Goal: Task Accomplishment & Management: Manage account settings

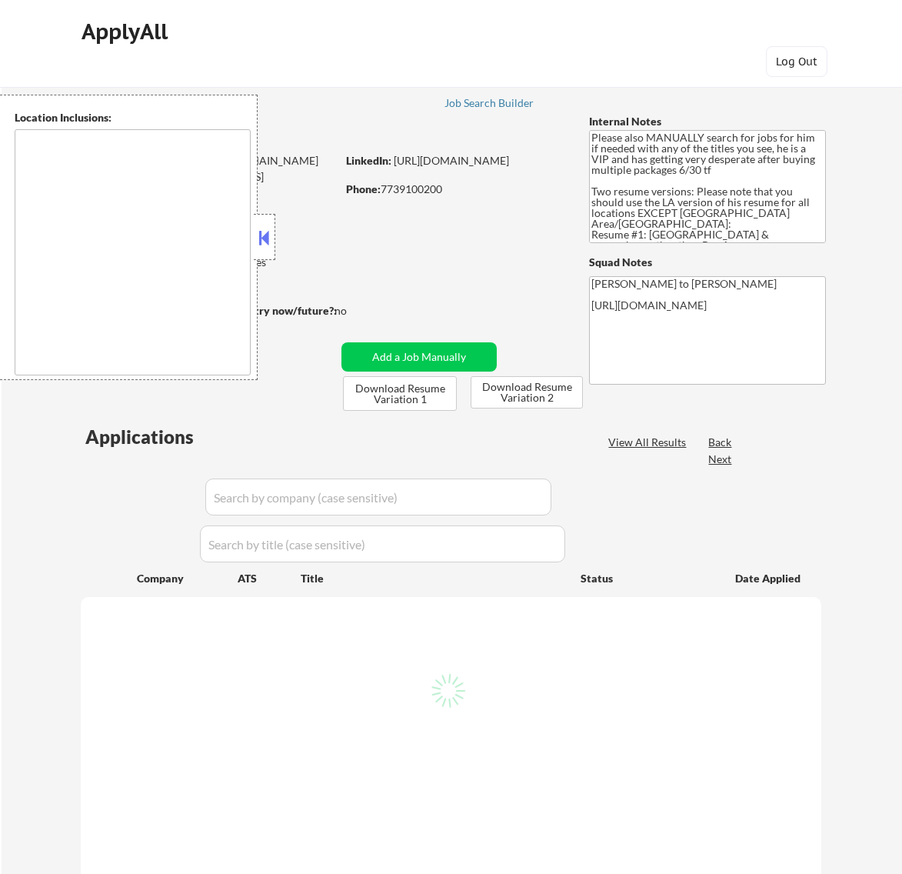
type textarea "Los Angeles, CA Glendale, CA Burbank, CA Pasadena, CA Santa Monica, CA Beverly …"
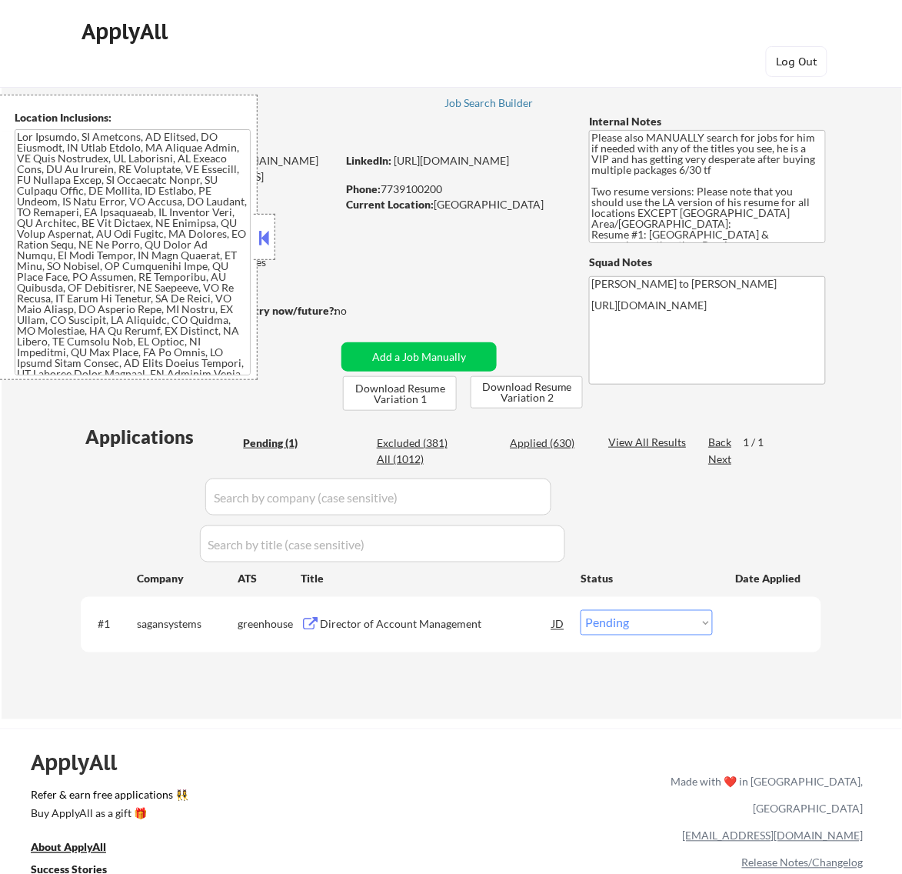
click at [263, 236] on button at bounding box center [263, 237] width 17 height 23
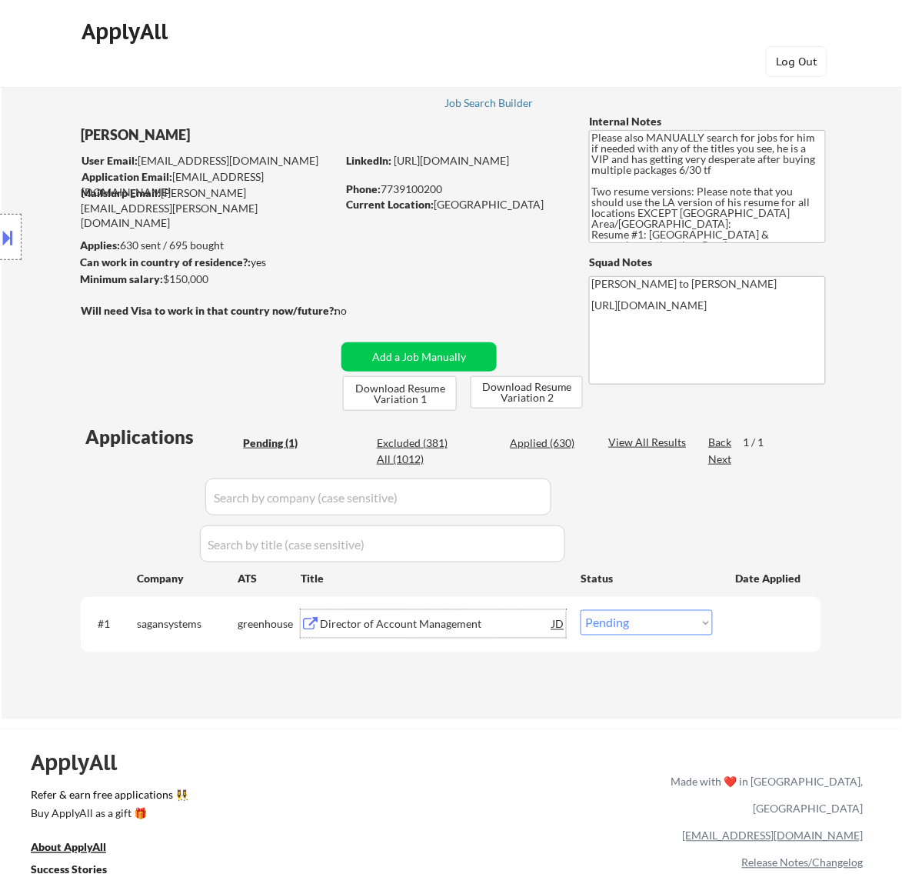
click at [467, 624] on div "Director of Account Management" at bounding box center [436, 624] width 232 height 15
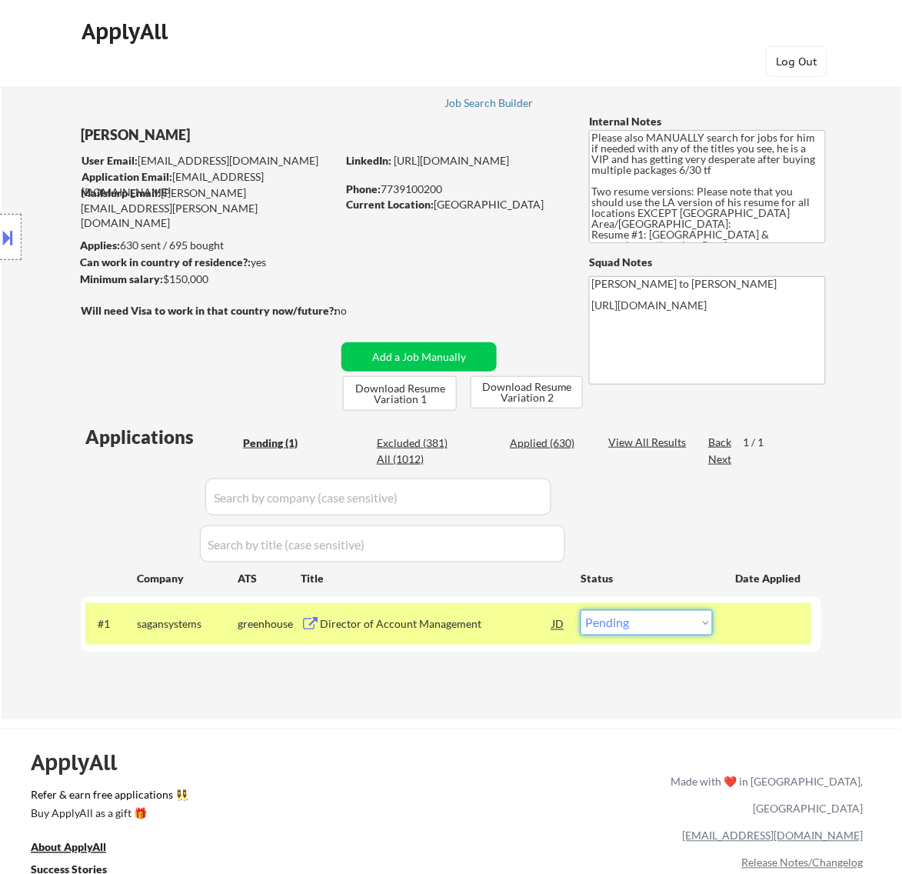
click at [681, 623] on select "Choose an option... Pending Applied Excluded (Questions) Excluded (Expired) Exc…" at bounding box center [647, 622] width 132 height 25
select select ""excluded__expired_""
click at [581, 610] on select "Choose an option... Pending Applied Excluded (Questions) Excluded (Expired) Exc…" at bounding box center [647, 622] width 132 height 25
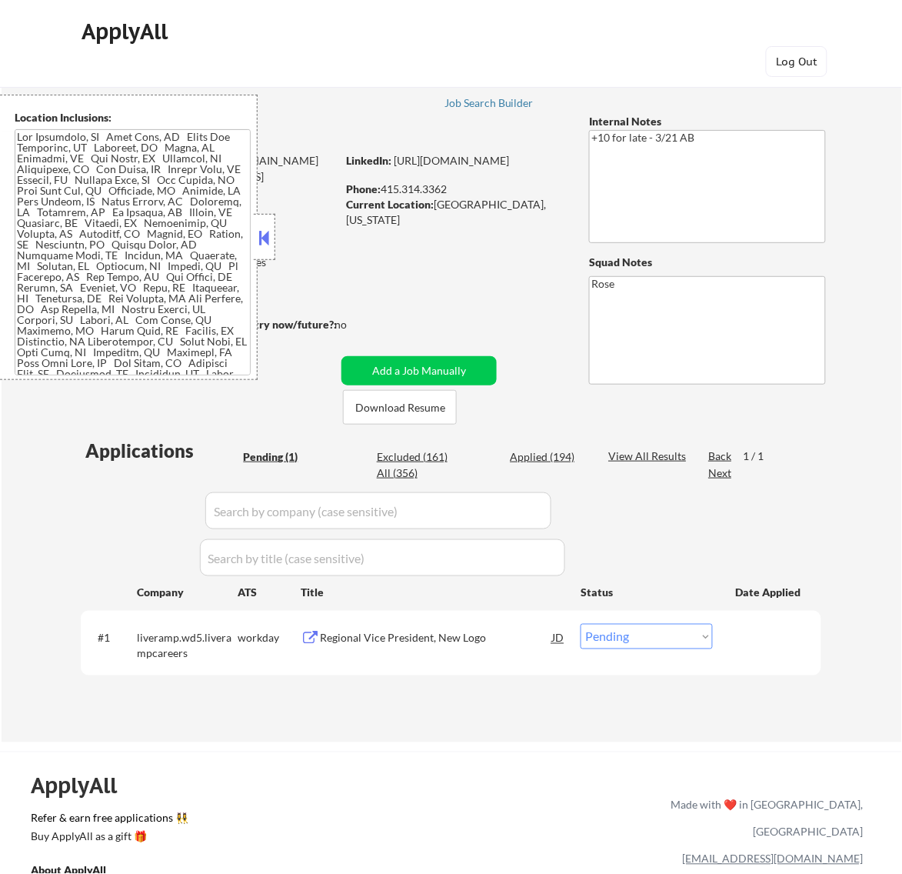
click at [270, 231] on button at bounding box center [263, 237] width 17 height 23
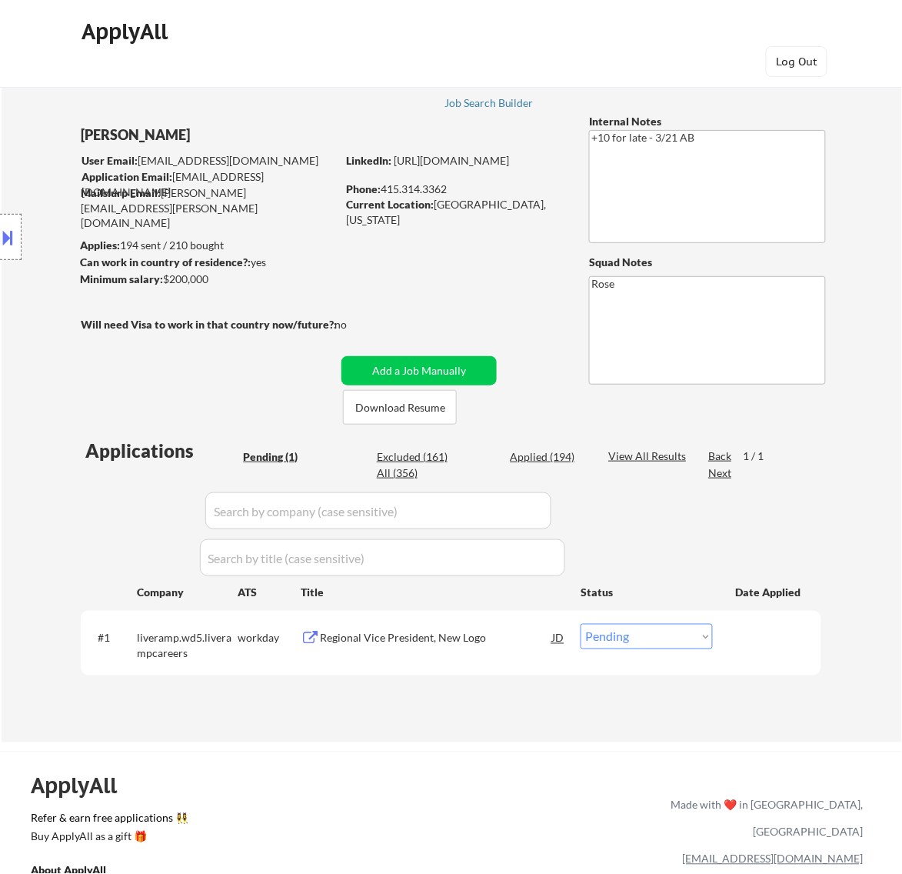
click at [489, 641] on div "Regional Vice President, New Logo" at bounding box center [436, 638] width 232 height 15
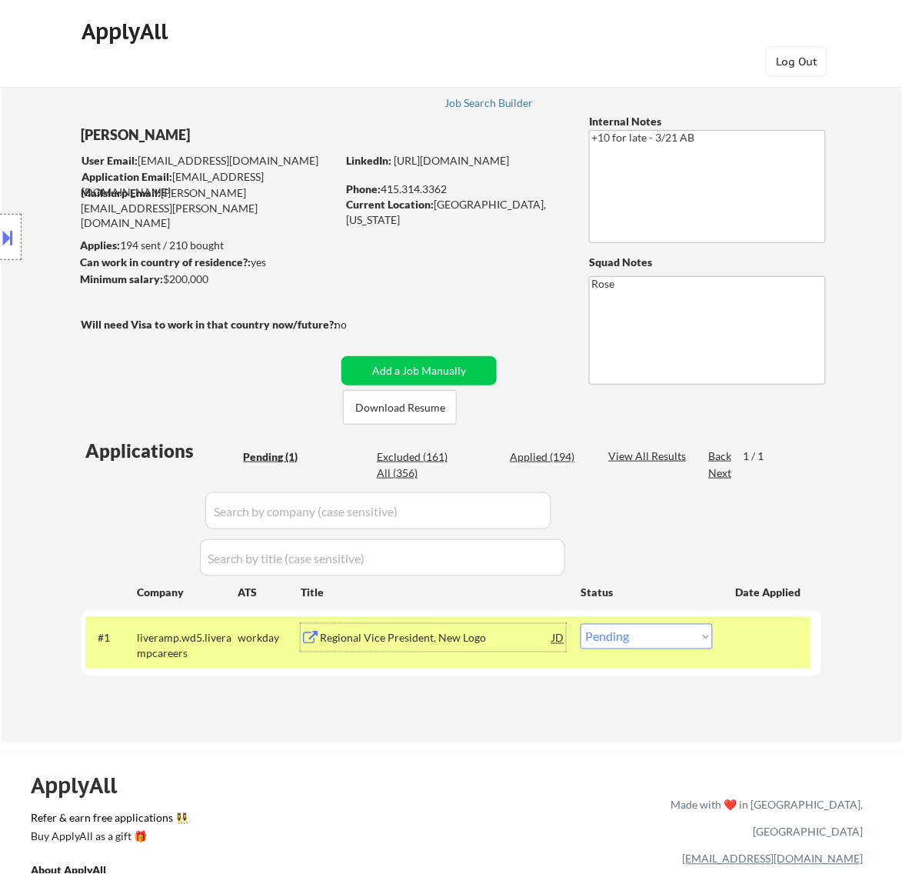
click at [689, 642] on select "Choose an option... Pending Applied Excluded (Questions) Excluded (Expired) Exc…" at bounding box center [647, 636] width 132 height 25
select select ""excluded__bad_match_""
click at [581, 624] on select "Choose an option... Pending Applied Excluded (Questions) Excluded (Expired) Exc…" at bounding box center [647, 636] width 132 height 25
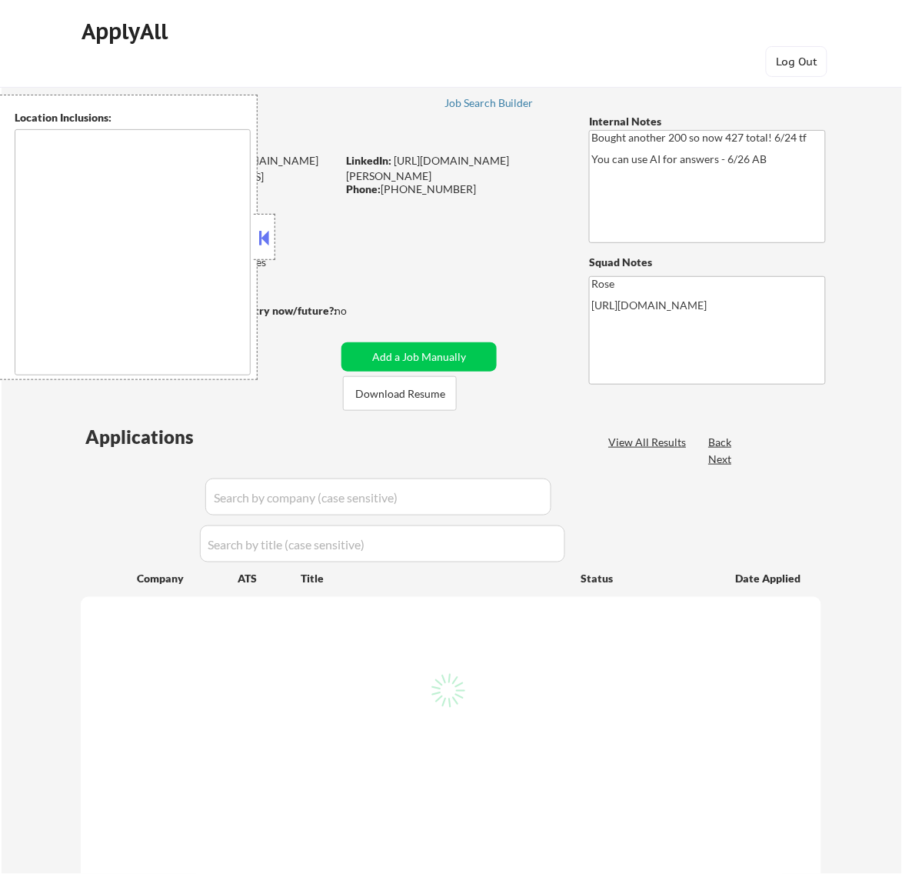
select select ""pending""
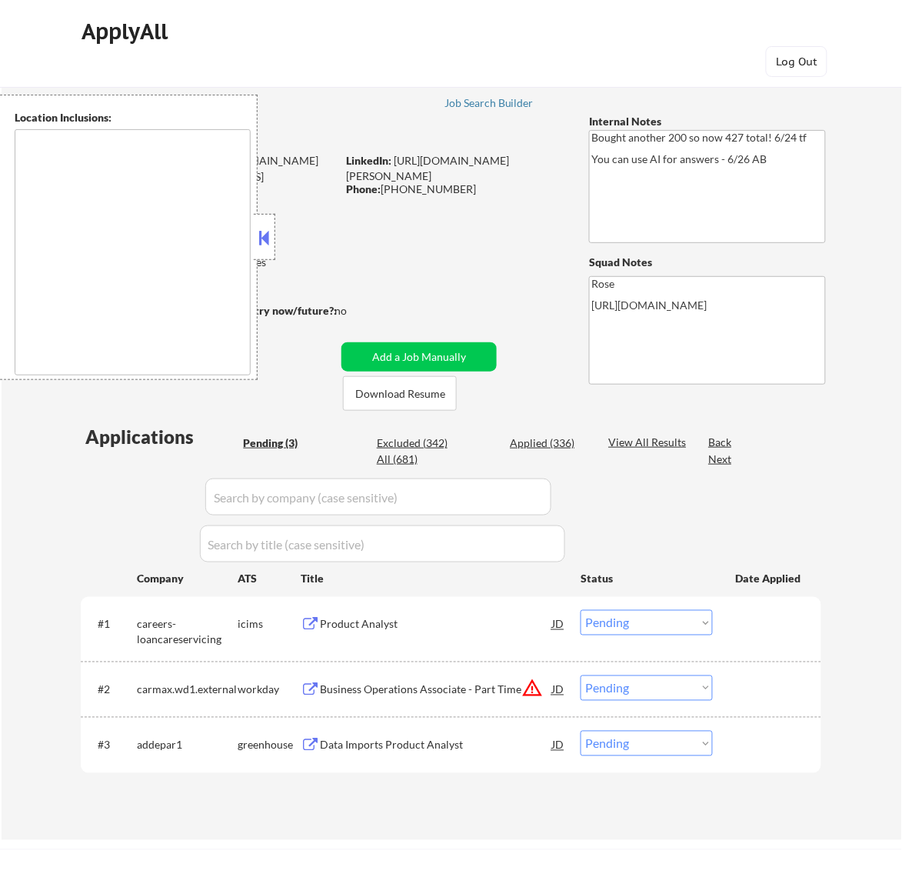
type textarea "San Francisco, CA Daly City, CA South San Francisco, CA Brisbane, CA Colma, CA …"
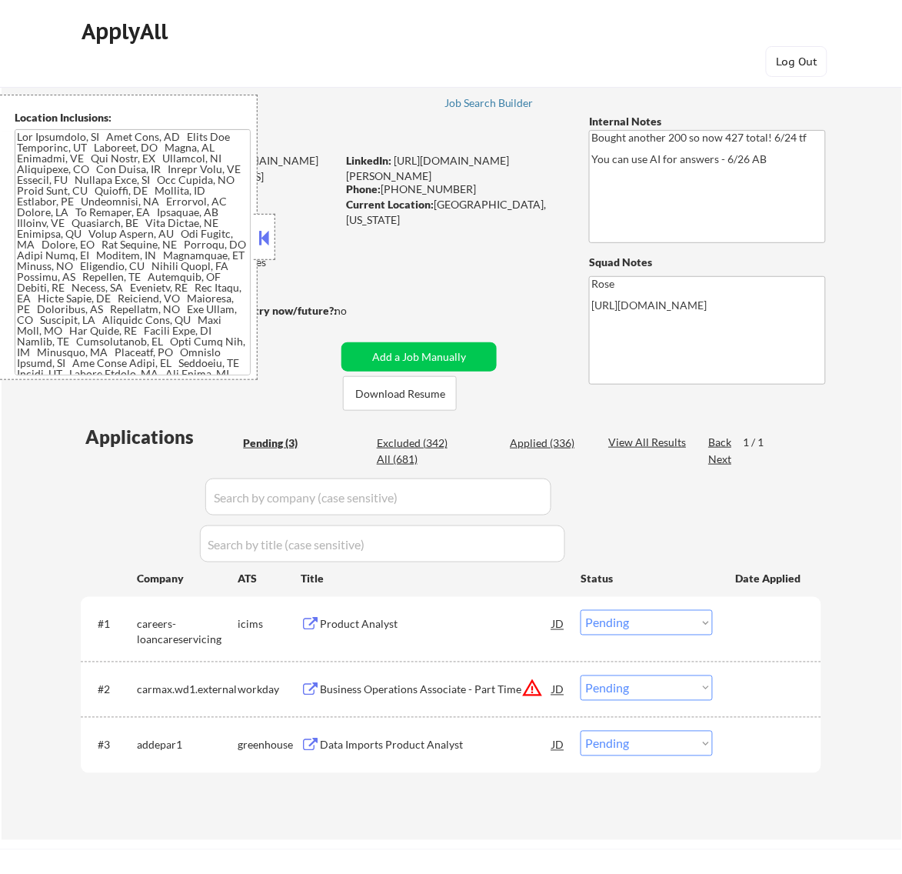
click at [268, 228] on button at bounding box center [263, 237] width 17 height 23
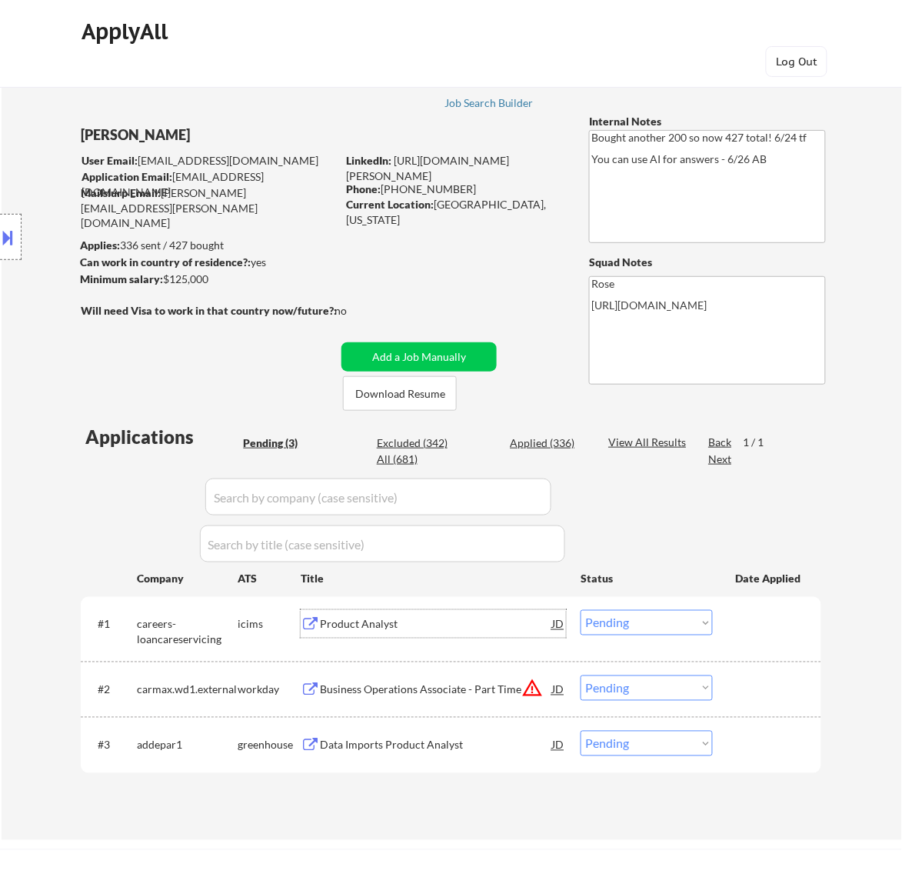
click at [484, 637] on div "Product Analyst" at bounding box center [436, 624] width 232 height 28
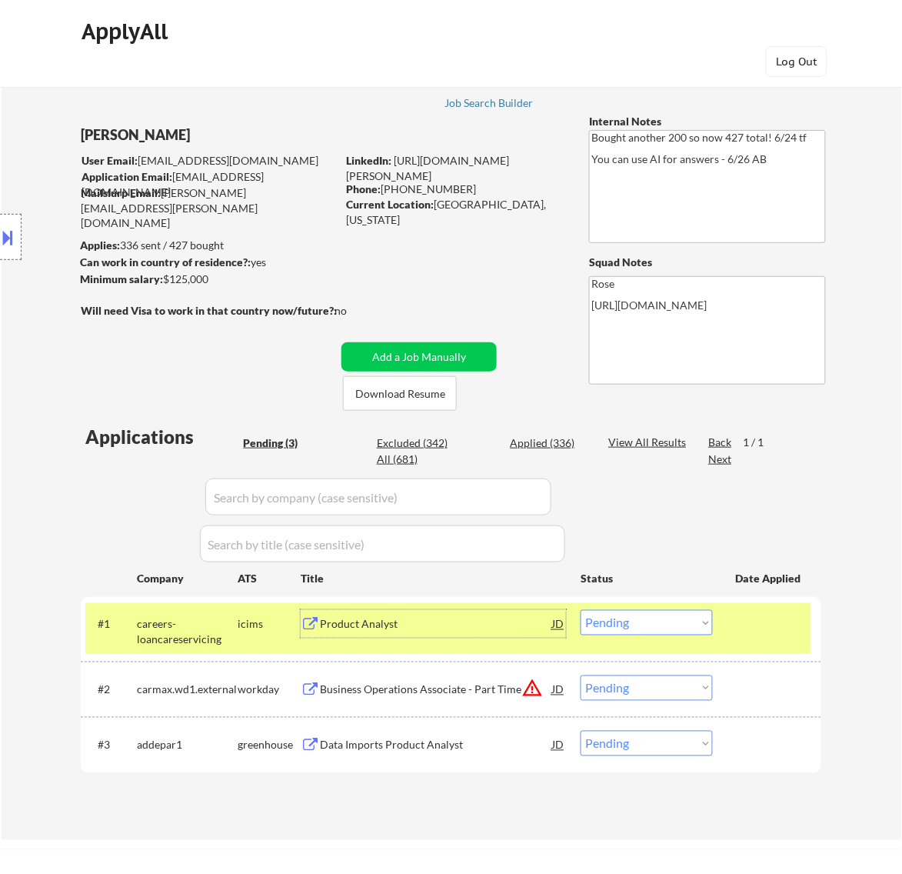
click at [694, 627] on select "Choose an option... Pending Applied Excluded (Questions) Excluded (Expired) Exc…" at bounding box center [647, 622] width 132 height 25
click at [581, 610] on select "Choose an option... Pending Applied Excluded (Questions) Excluded (Expired) Exc…" at bounding box center [647, 622] width 132 height 25
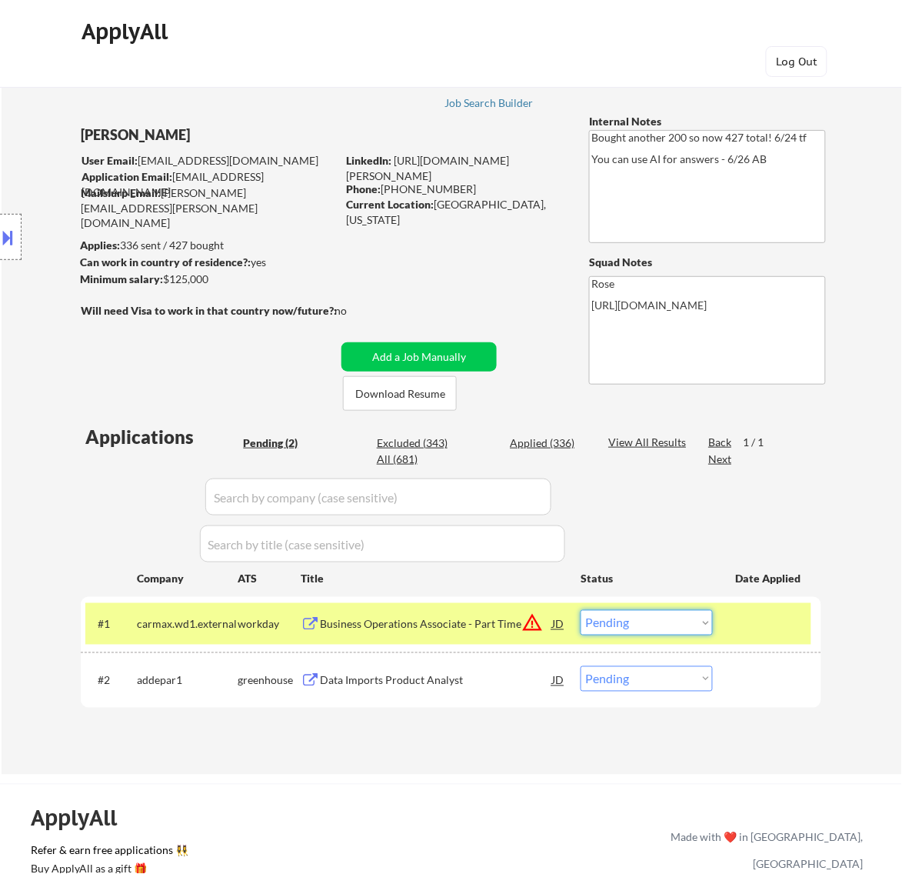
click at [658, 612] on select "Choose an option... Pending Applied Excluded (Questions) Excluded (Expired) Exc…" at bounding box center [647, 622] width 132 height 25
click at [581, 610] on select "Choose an option... Pending Applied Excluded (Questions) Excluded (Expired) Exc…" at bounding box center [647, 622] width 132 height 25
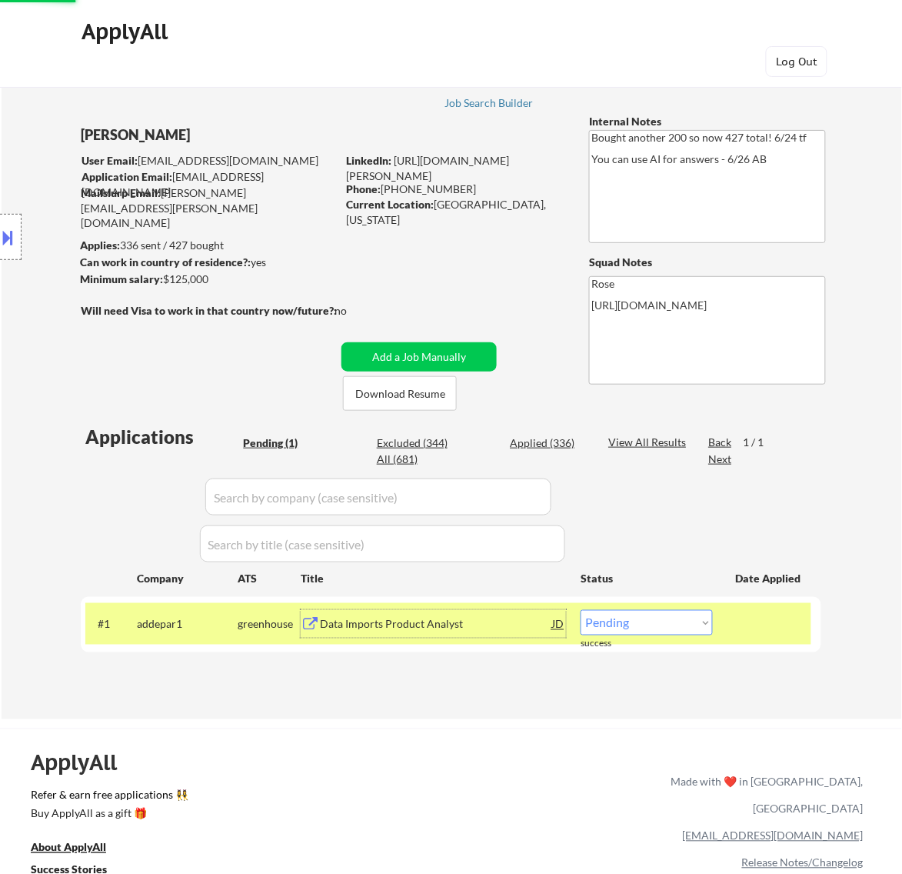
click at [484, 629] on div "Data Imports Product Analyst" at bounding box center [436, 624] width 232 height 15
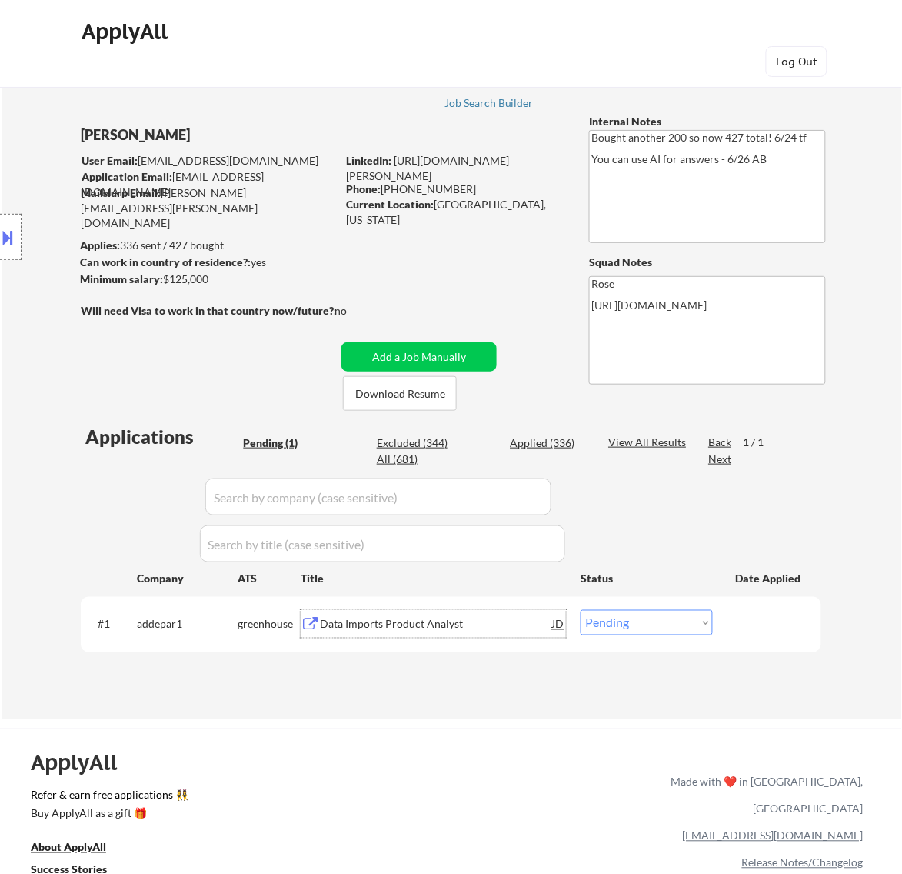
click at [683, 628] on select "Choose an option... Pending Applied Excluded (Questions) Excluded (Expired) Exc…" at bounding box center [647, 622] width 132 height 25
select select ""excluded__salary_""
click at [581, 610] on select "Choose an option... Pending Applied Excluded (Questions) Excluded (Expired) Exc…" at bounding box center [647, 622] width 132 height 25
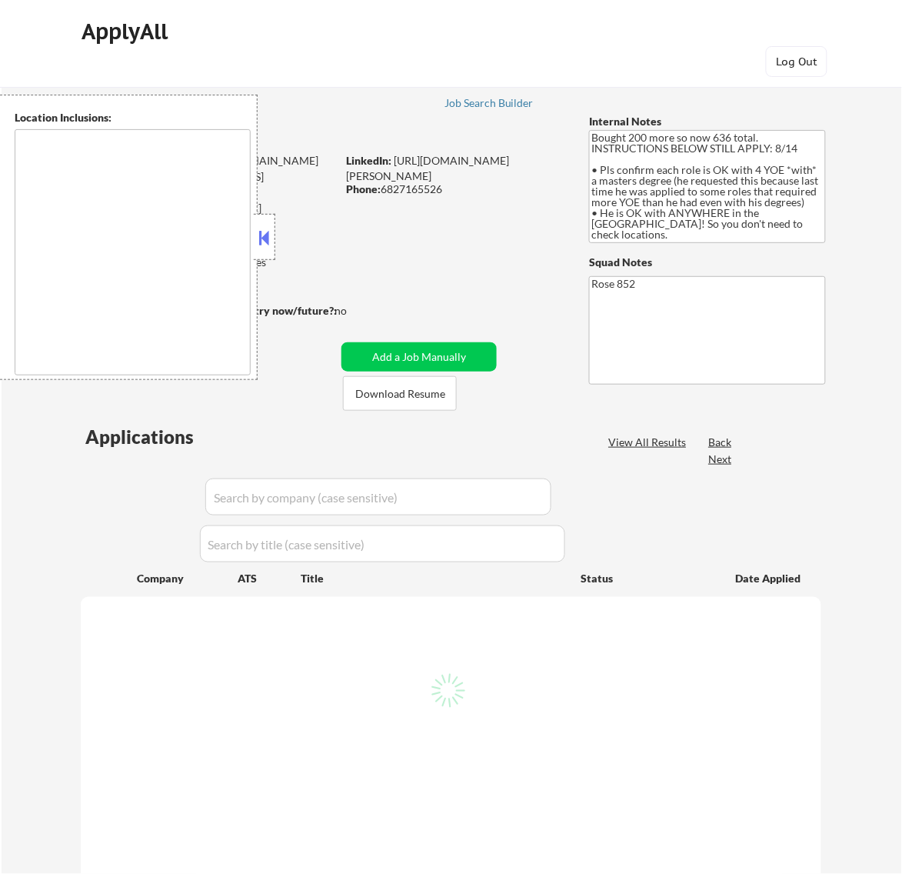
type textarea "Daly City, CA South San Francisco, CA Brisbane, CA Colma, CA Pacifica, CA San B…"
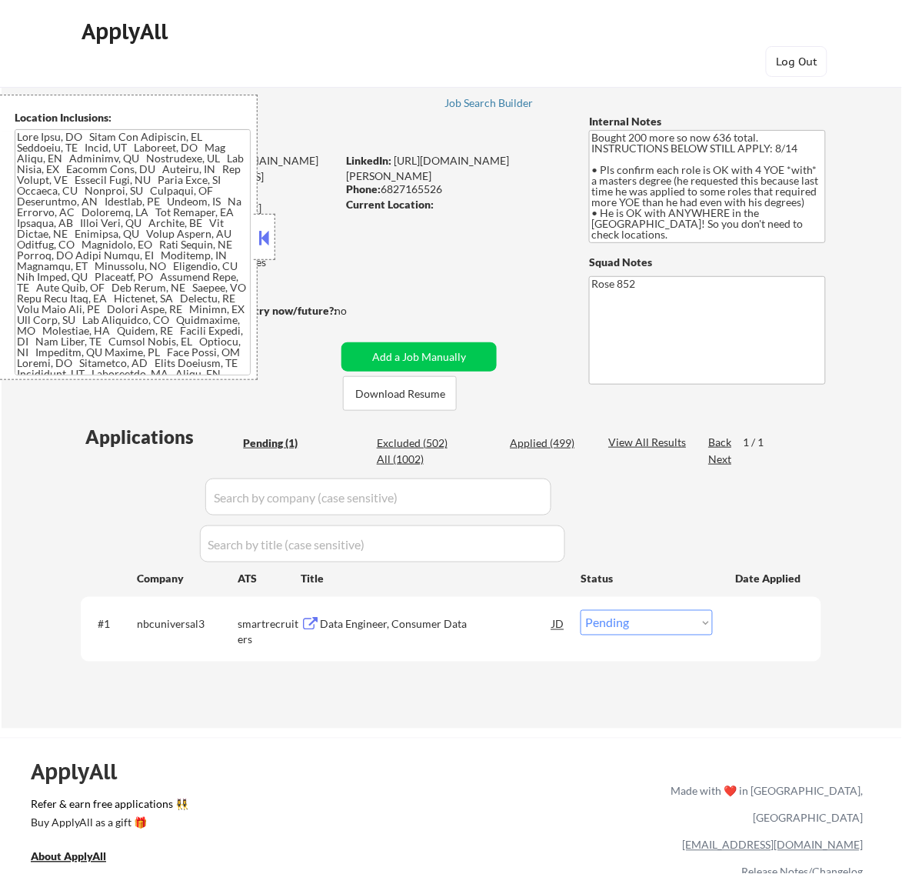
click at [496, 628] on div "Data Engineer, Consumer Data" at bounding box center [436, 624] width 232 height 15
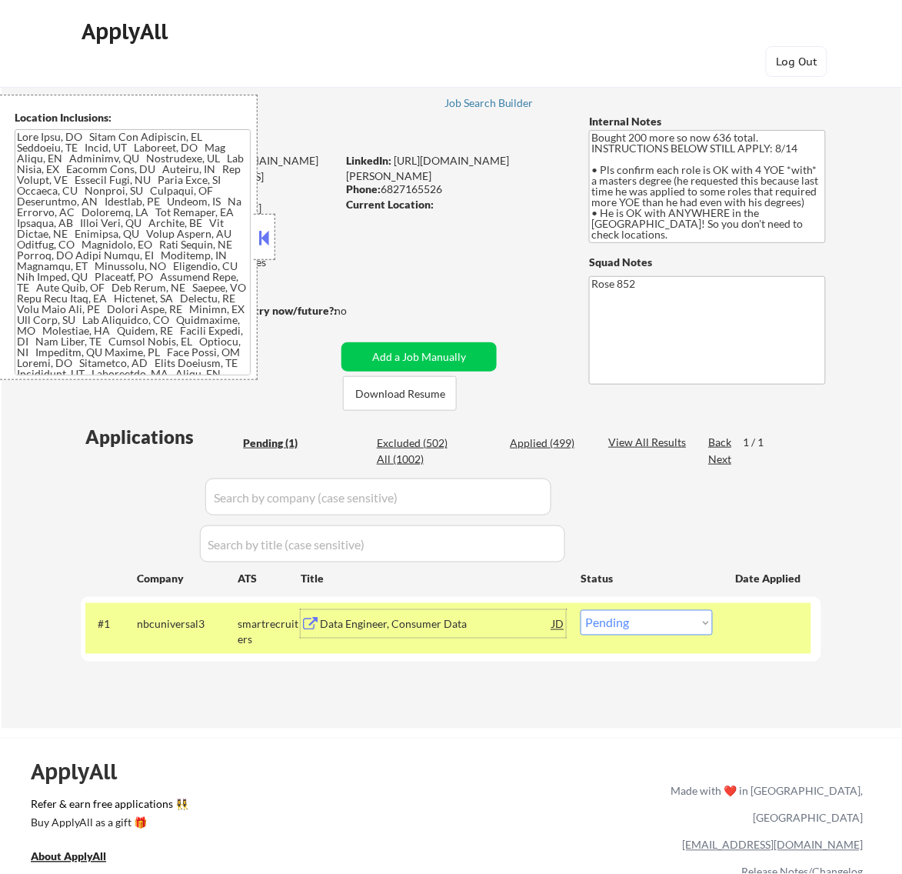
click at [655, 628] on select "Choose an option... Pending Applied Excluded (Questions) Excluded (Expired) Exc…" at bounding box center [647, 622] width 132 height 25
select select ""applied""
click at [581, 610] on select "Choose an option... Pending Applied Excluded (Questions) Excluded (Expired) Exc…" at bounding box center [647, 622] width 132 height 25
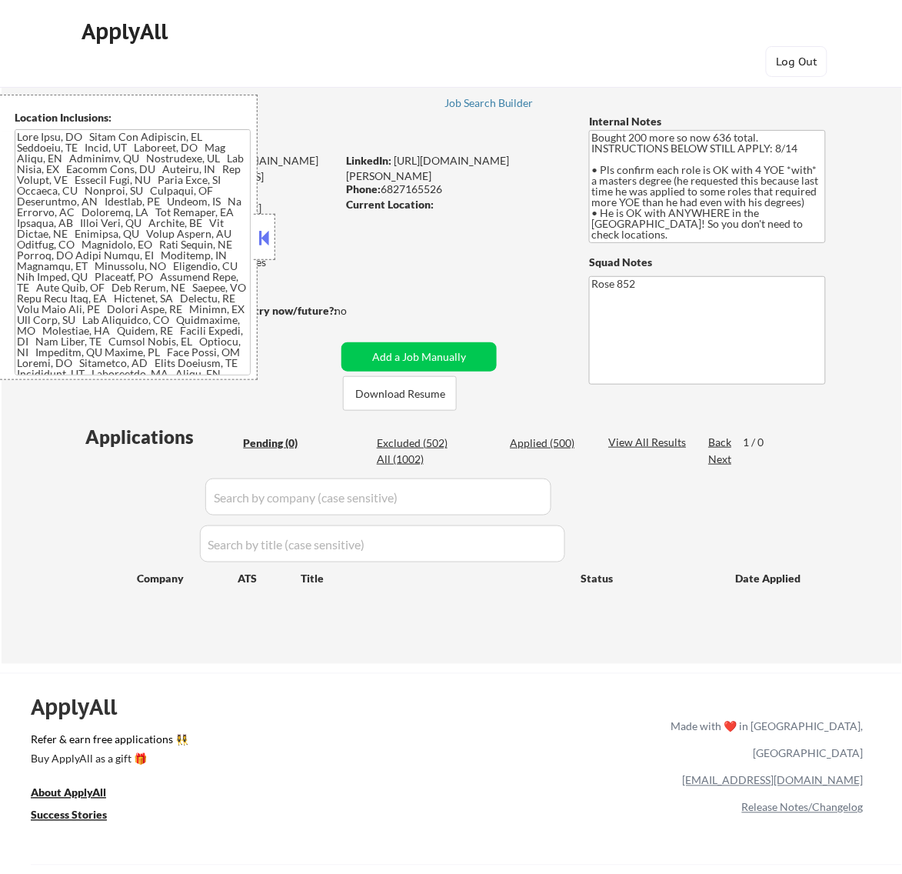
click at [259, 235] on button at bounding box center [263, 237] width 17 height 23
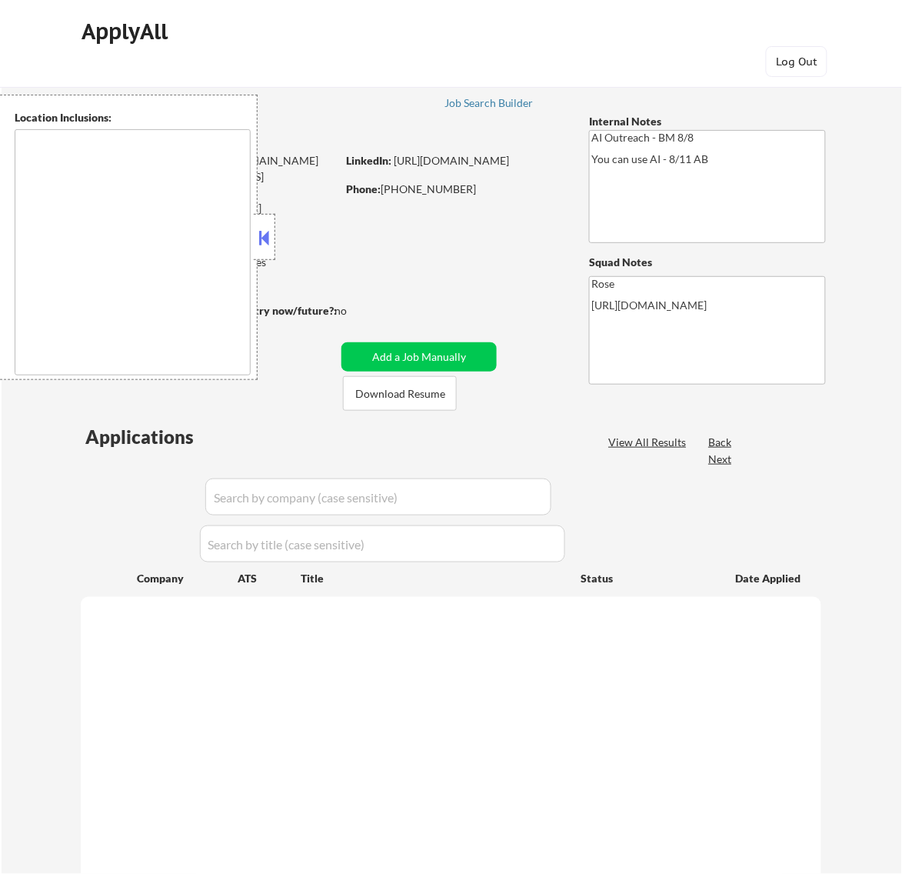
type textarea "[GEOGRAPHIC_DATA], [GEOGRAPHIC_DATA] [GEOGRAPHIC_DATA], [GEOGRAPHIC_DATA] [GEOG…"
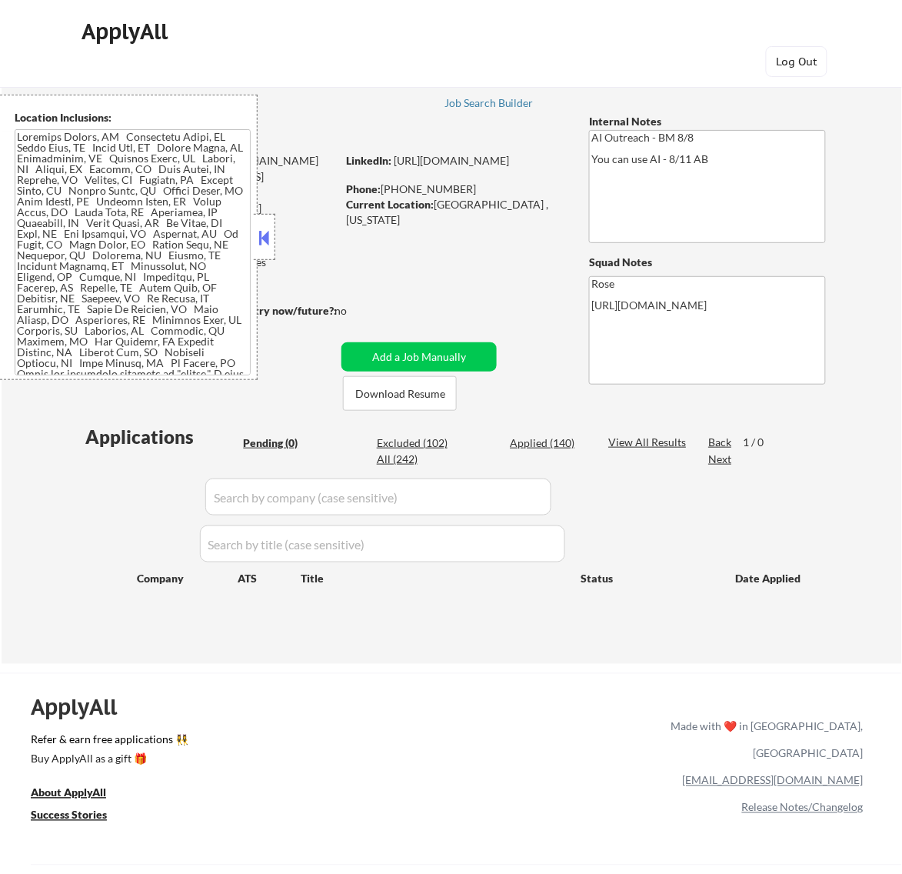
click at [267, 235] on button at bounding box center [263, 237] width 17 height 23
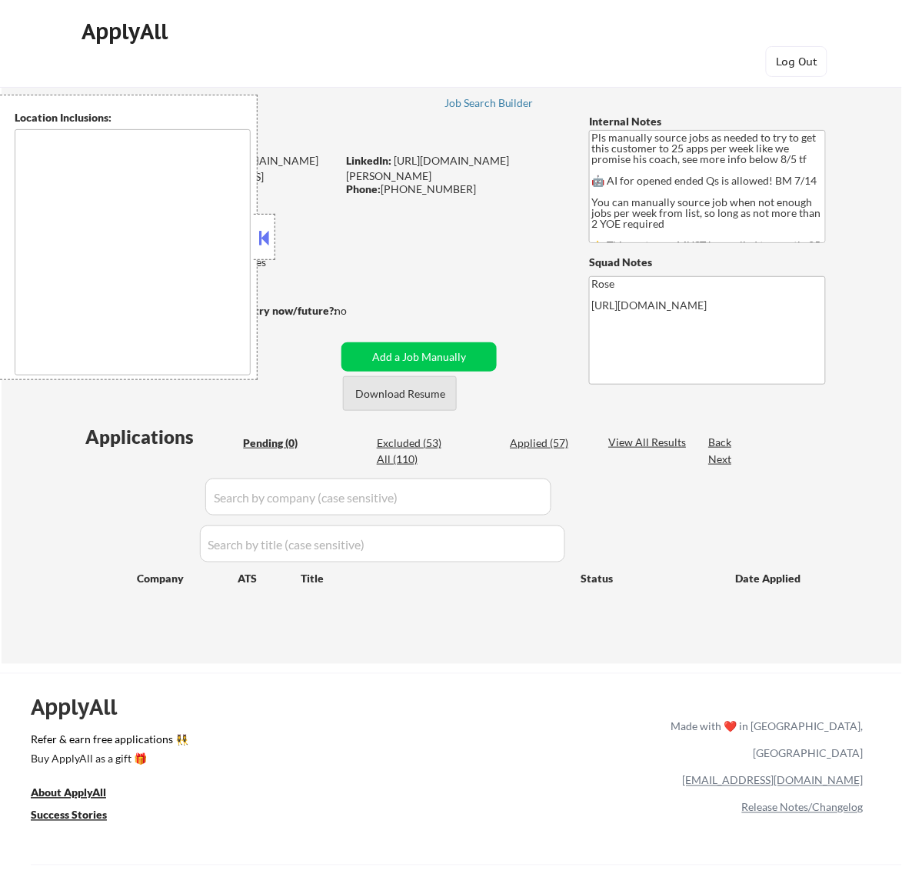
type textarea "Here is a list of metro areas, cities, and towns within approximately a 30-minu…"
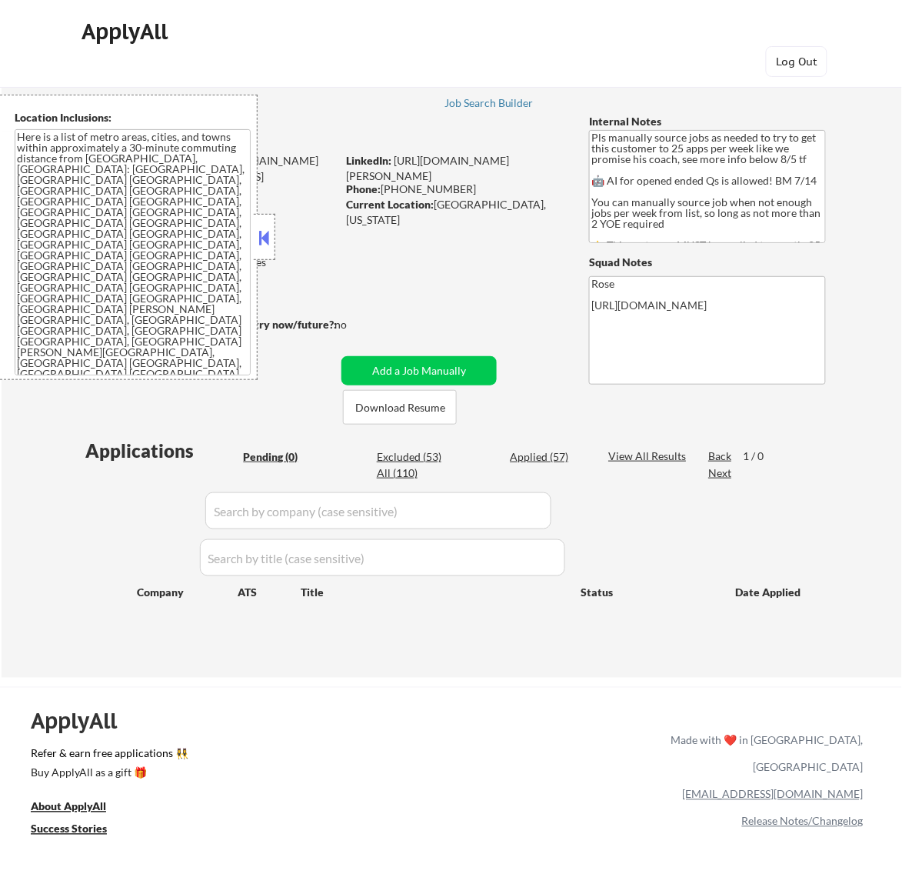
click at [266, 233] on button at bounding box center [263, 237] width 17 height 23
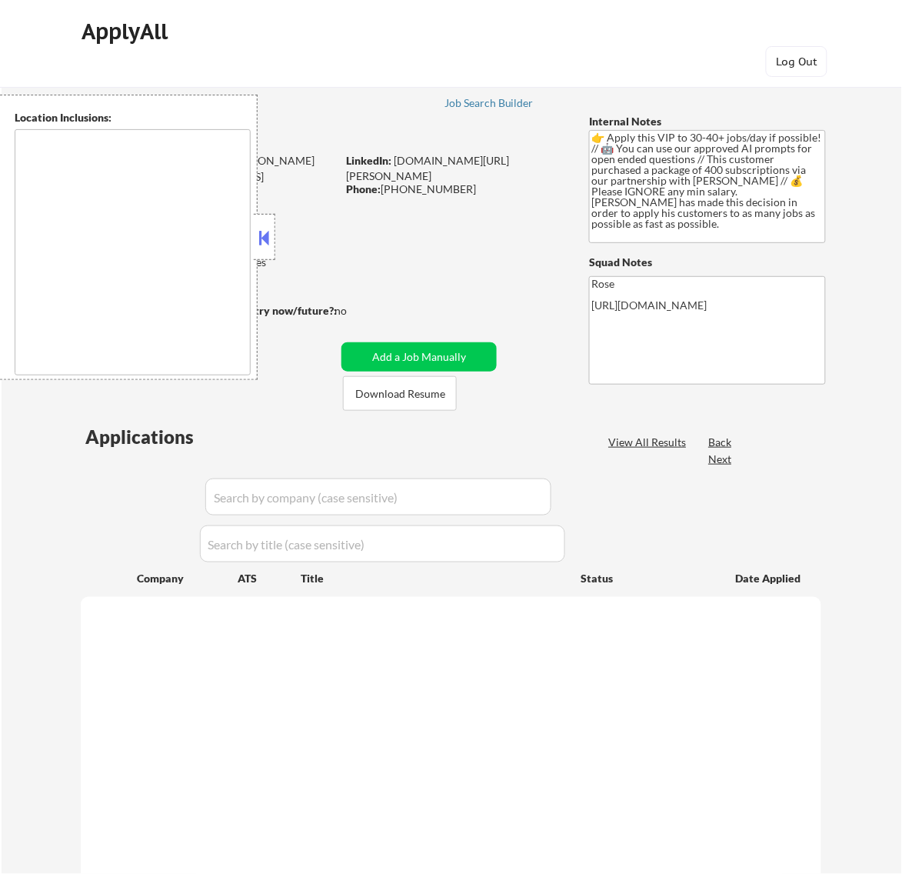
select select ""pending""
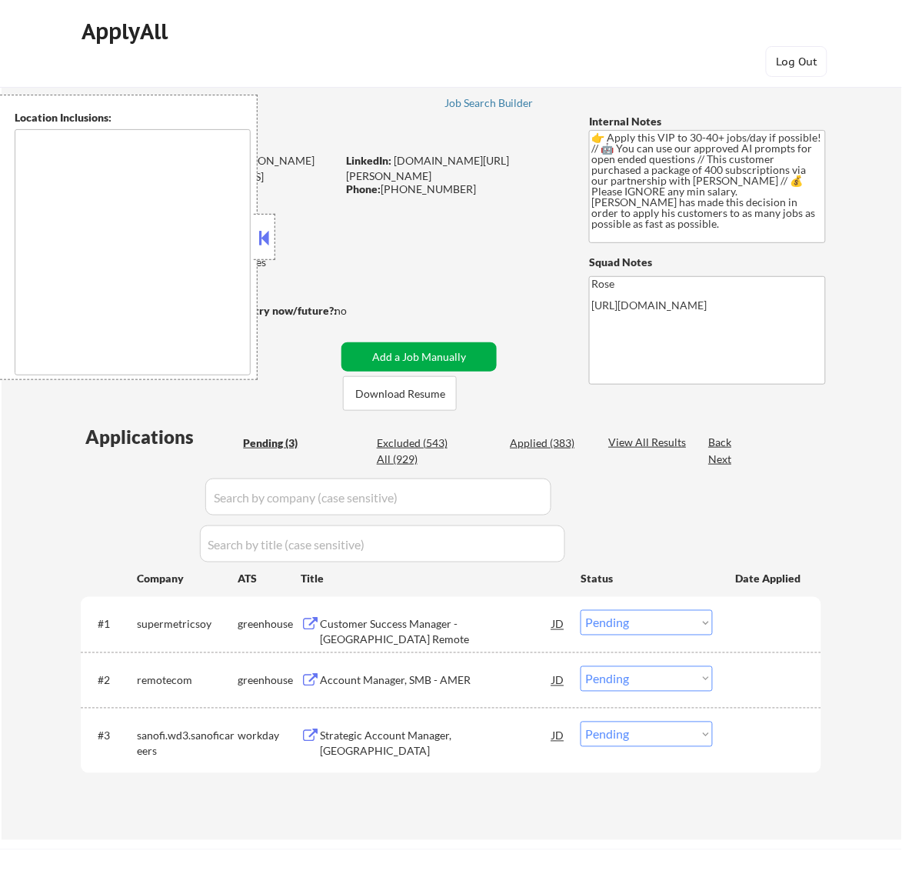
type textarea "remote"
click at [266, 237] on button at bounding box center [263, 237] width 17 height 23
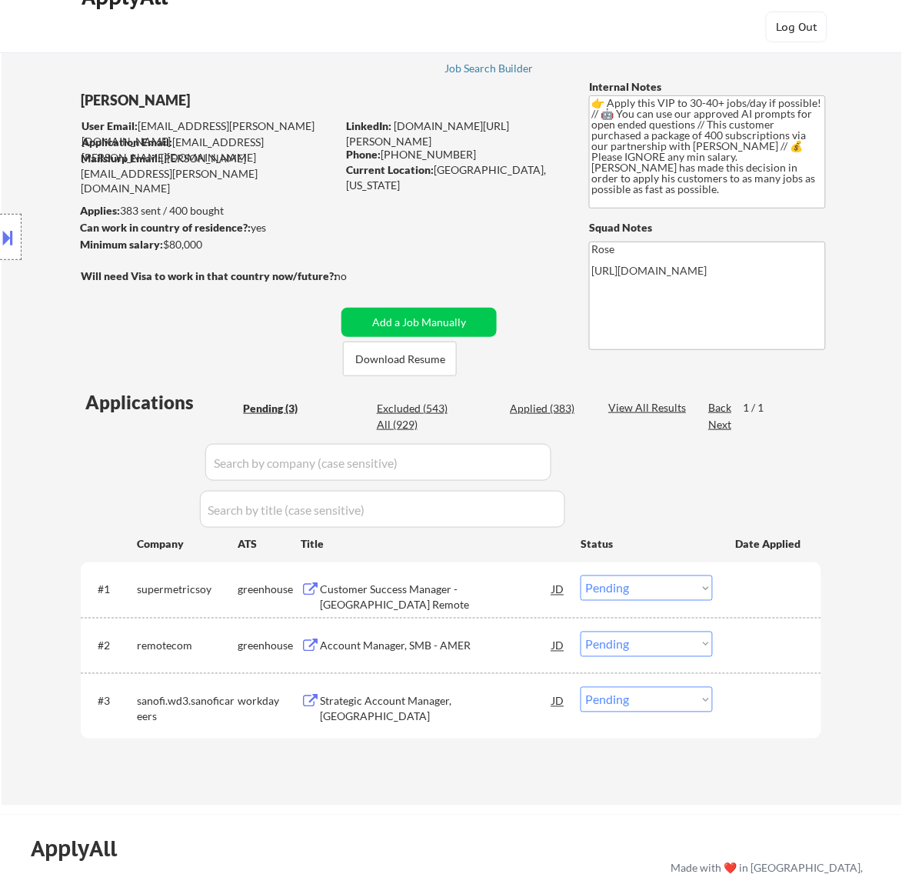
scroll to position [96, 0]
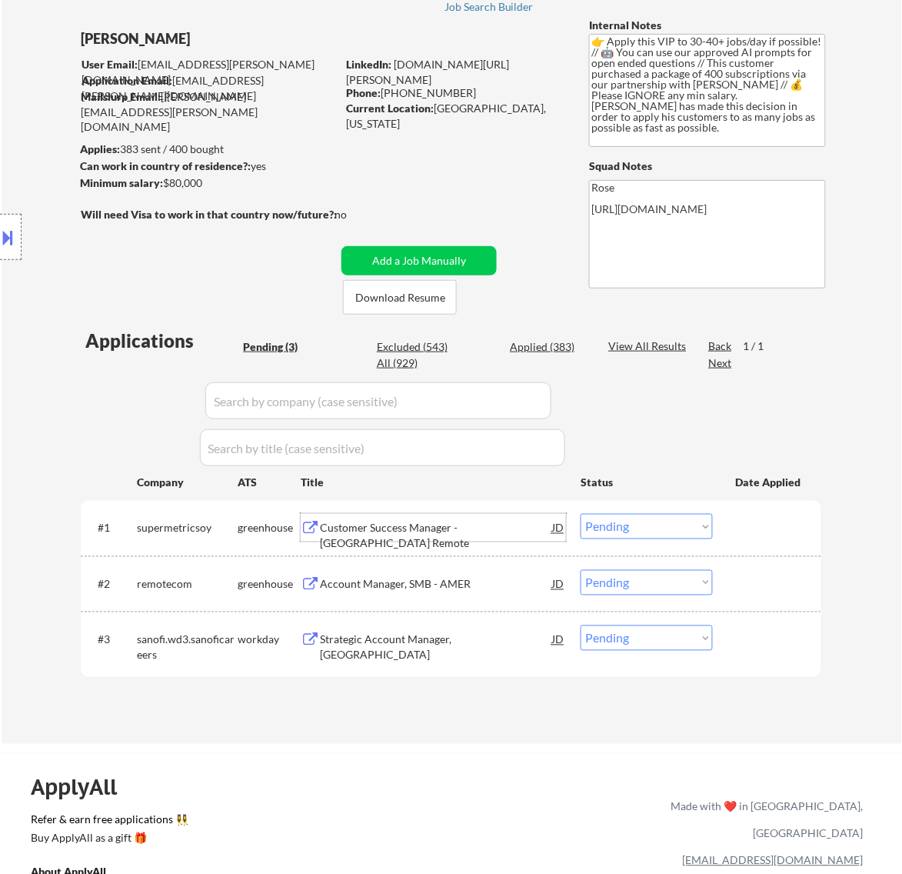
click at [494, 531] on div "Customer Success Manager - US Remote" at bounding box center [436, 536] width 232 height 30
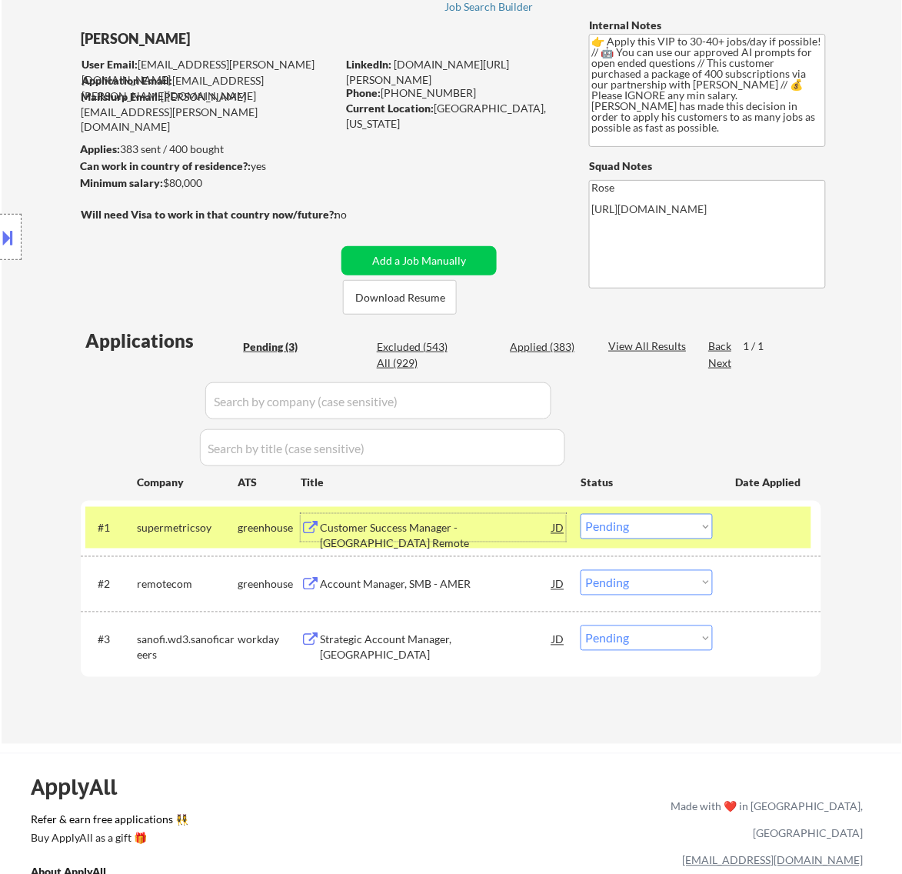
click at [615, 528] on select "Choose an option... Pending Applied Excluded (Questions) Excluded (Expired) Exc…" at bounding box center [647, 526] width 132 height 25
click at [581, 514] on select "Choose an option... Pending Applied Excluded (Questions) Excluded (Expired) Exc…" at bounding box center [647, 526] width 132 height 25
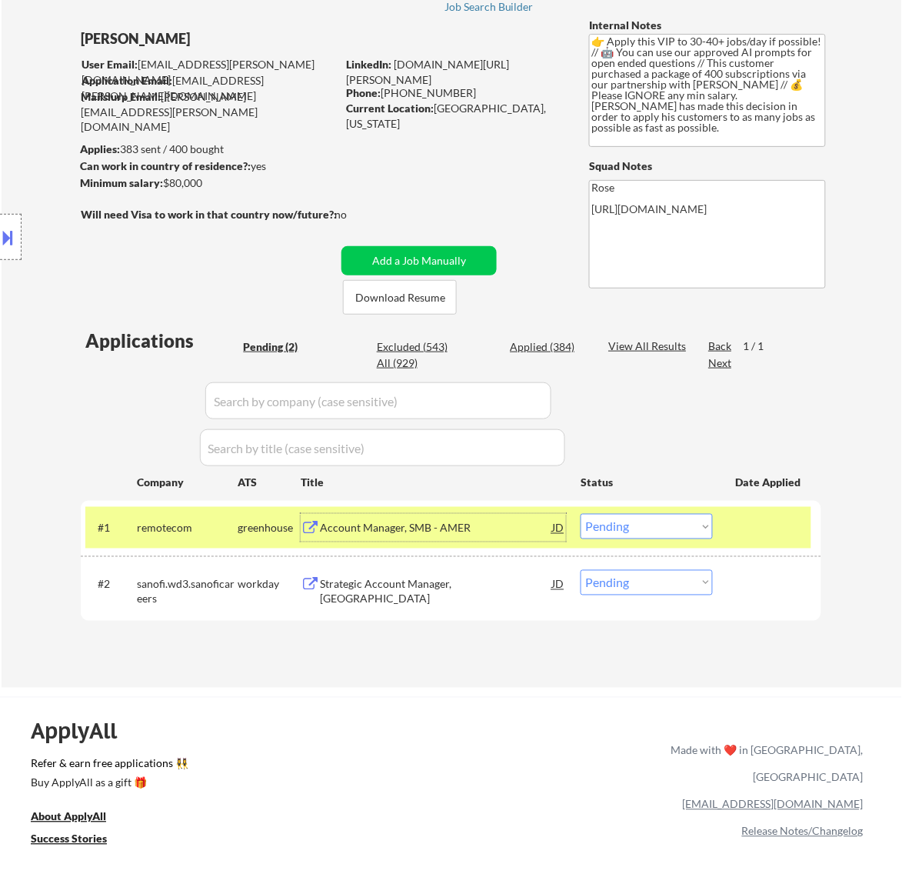
click at [497, 523] on div "Account Manager, SMB - AMER" at bounding box center [436, 528] width 232 height 15
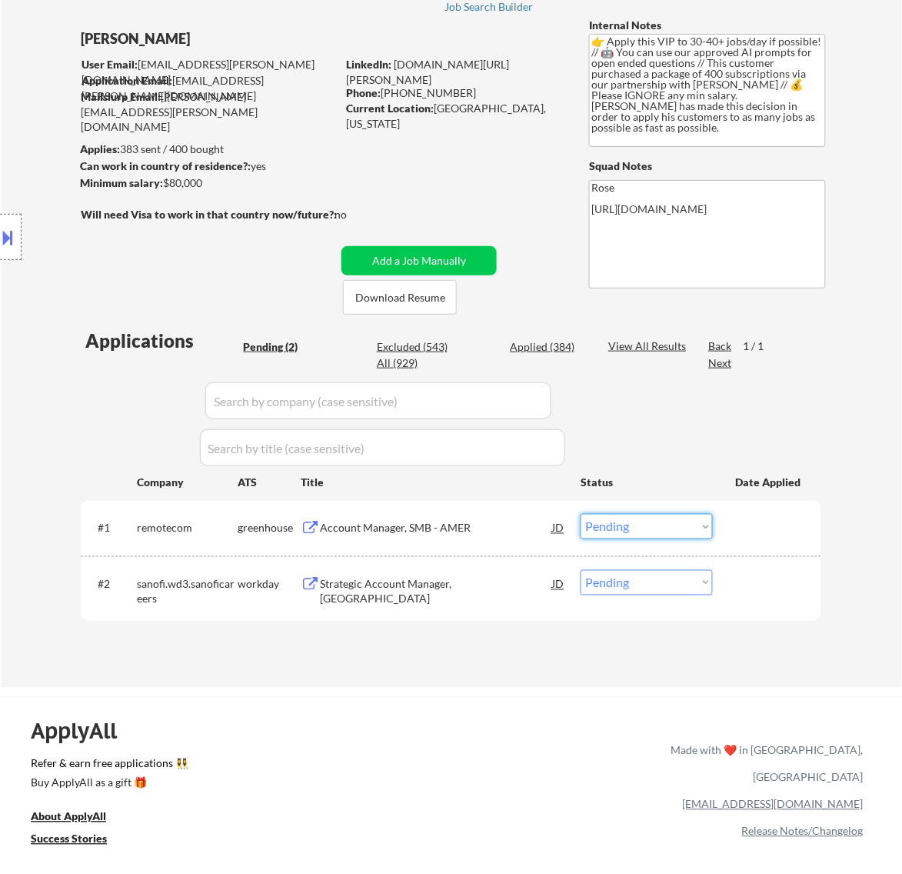
click at [638, 535] on select "Choose an option... Pending Applied Excluded (Questions) Excluded (Expired) Exc…" at bounding box center [647, 526] width 132 height 25
click at [581, 514] on select "Choose an option... Pending Applied Excluded (Questions) Excluded (Expired) Exc…" at bounding box center [647, 526] width 132 height 25
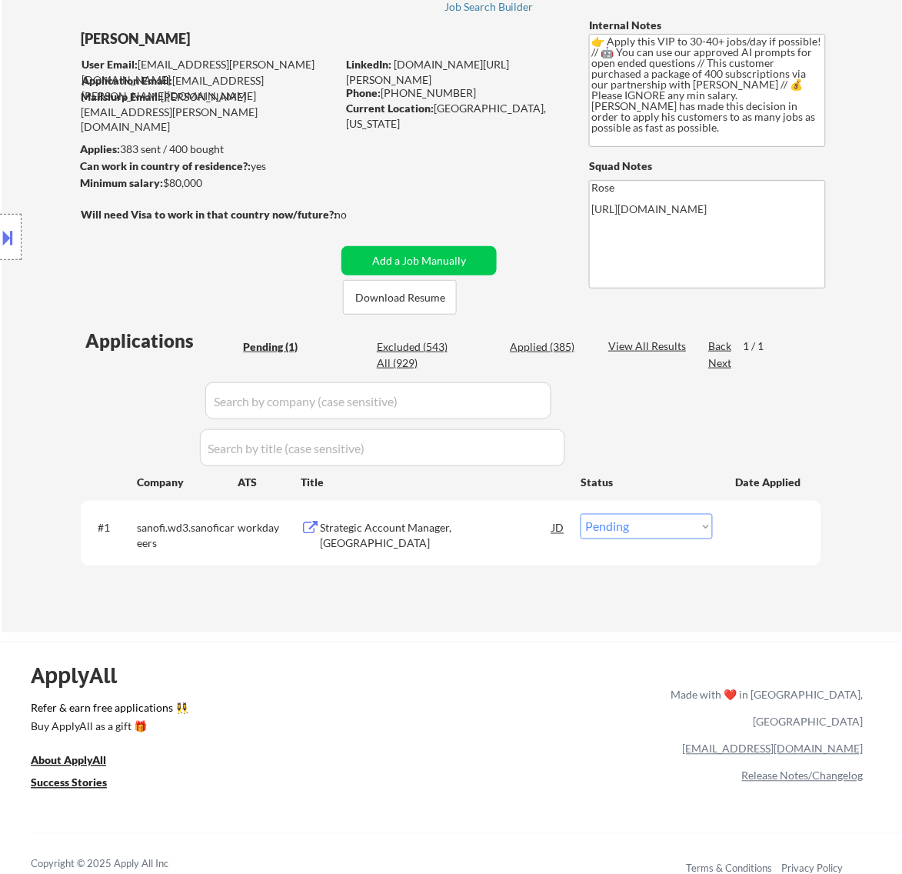
click at [511, 532] on div "Strategic Account Manager, Minneapolis" at bounding box center [436, 536] width 232 height 30
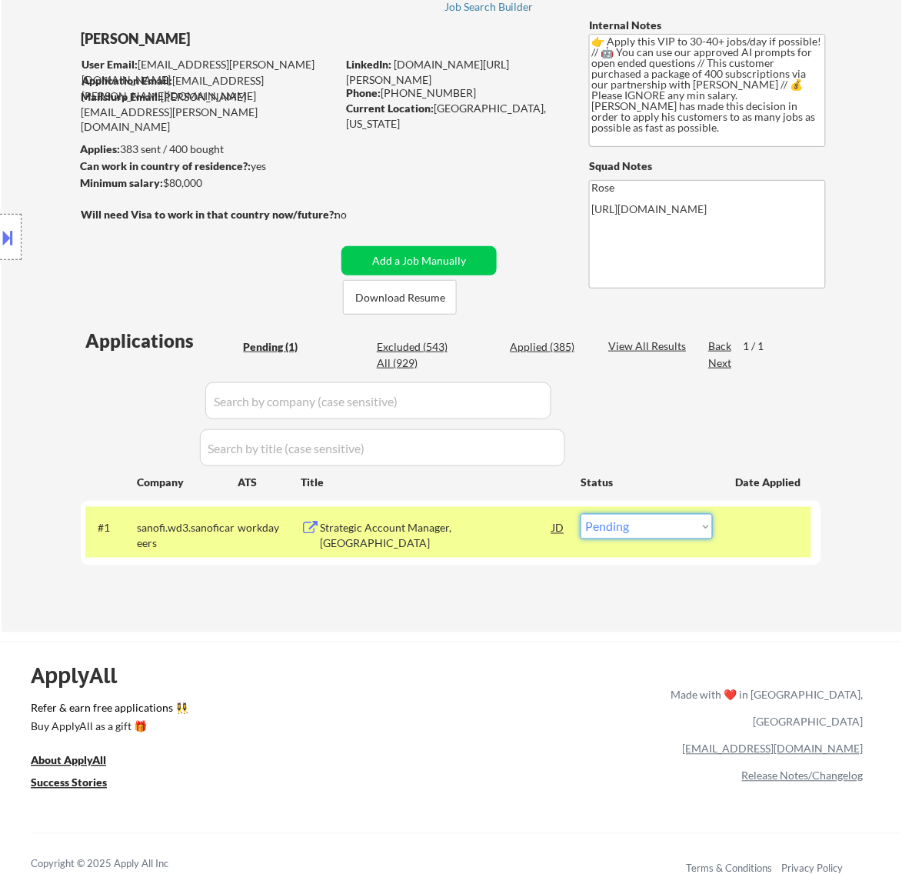
click at [628, 524] on select "Choose an option... Pending Applied Excluded (Questions) Excluded (Expired) Exc…" at bounding box center [647, 526] width 132 height 25
select select ""excluded__bad_match_""
click at [581, 514] on select "Choose an option... Pending Applied Excluded (Questions) Excluded (Expired) Exc…" at bounding box center [647, 526] width 132 height 25
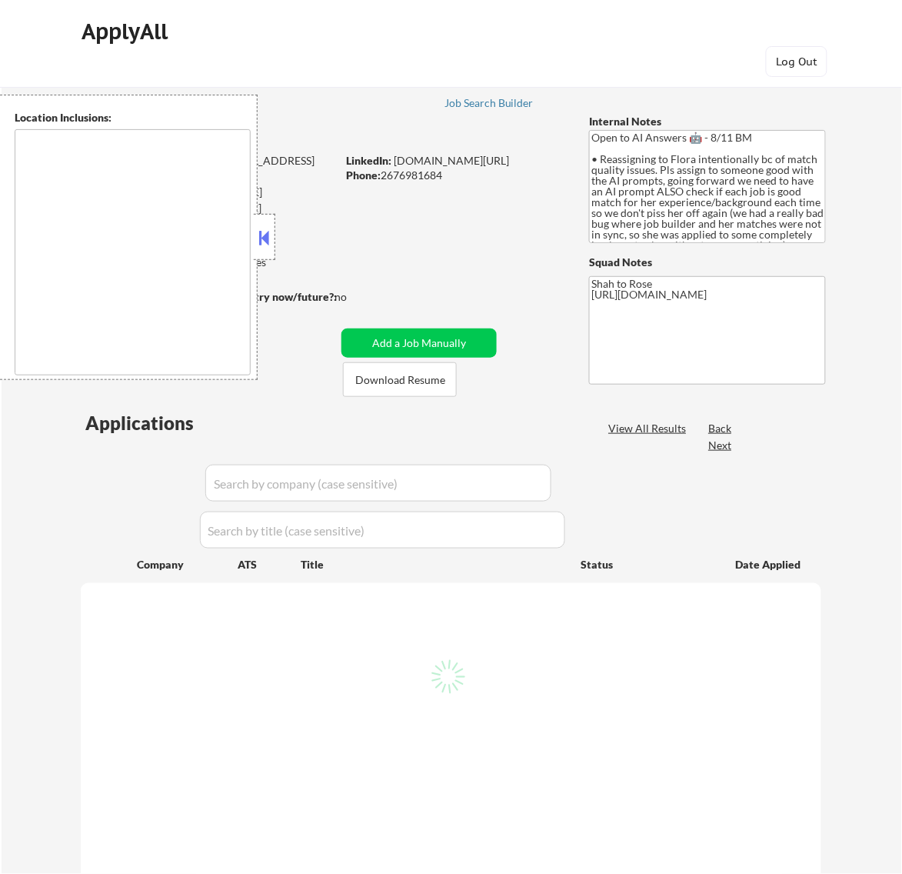
type textarea "remote"
select select ""pending""
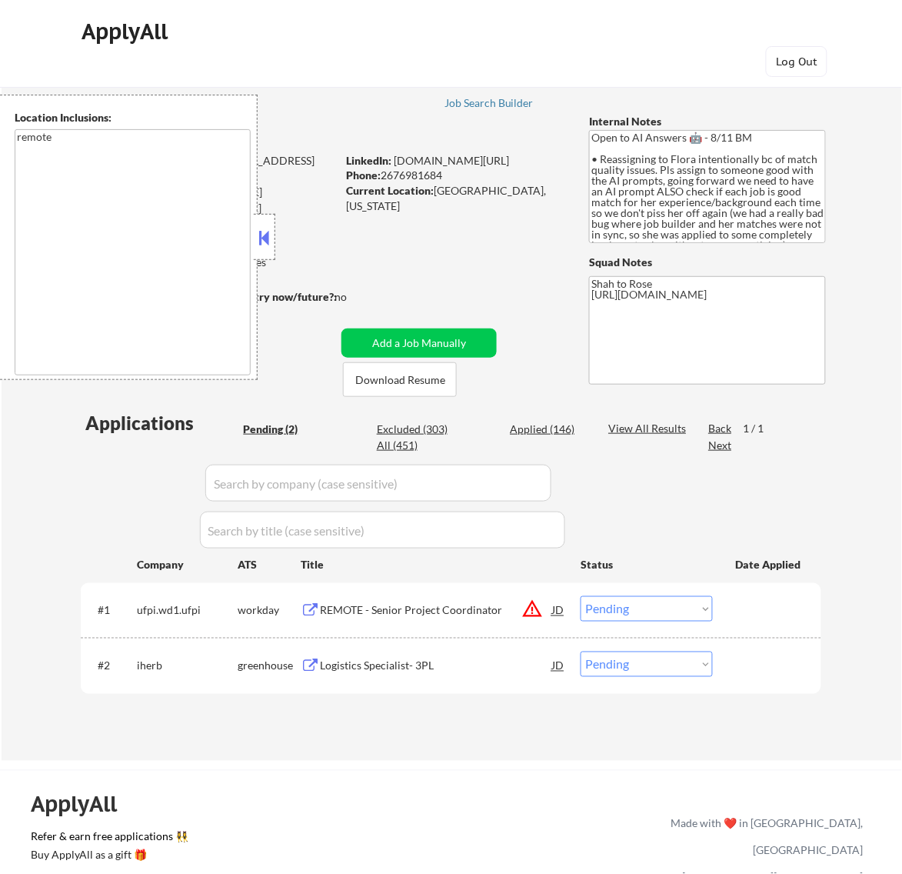
click at [267, 237] on button at bounding box center [263, 237] width 17 height 23
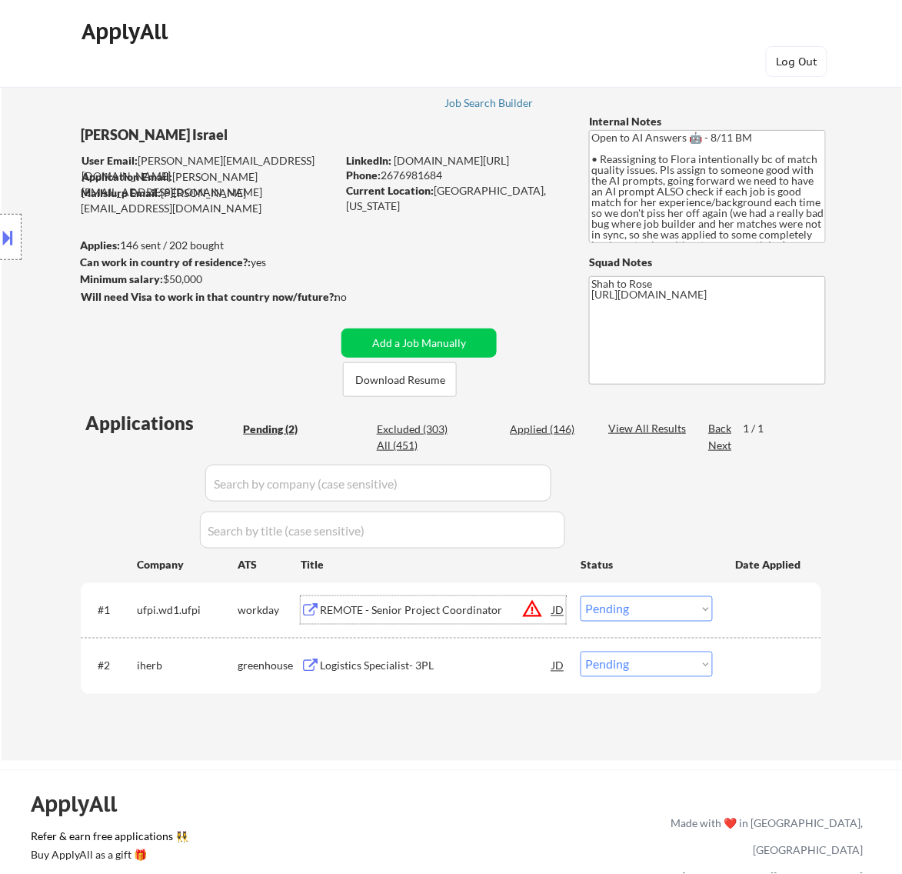
click at [458, 601] on div "REMOTE - Senior Project Coordinator" at bounding box center [436, 610] width 232 height 28
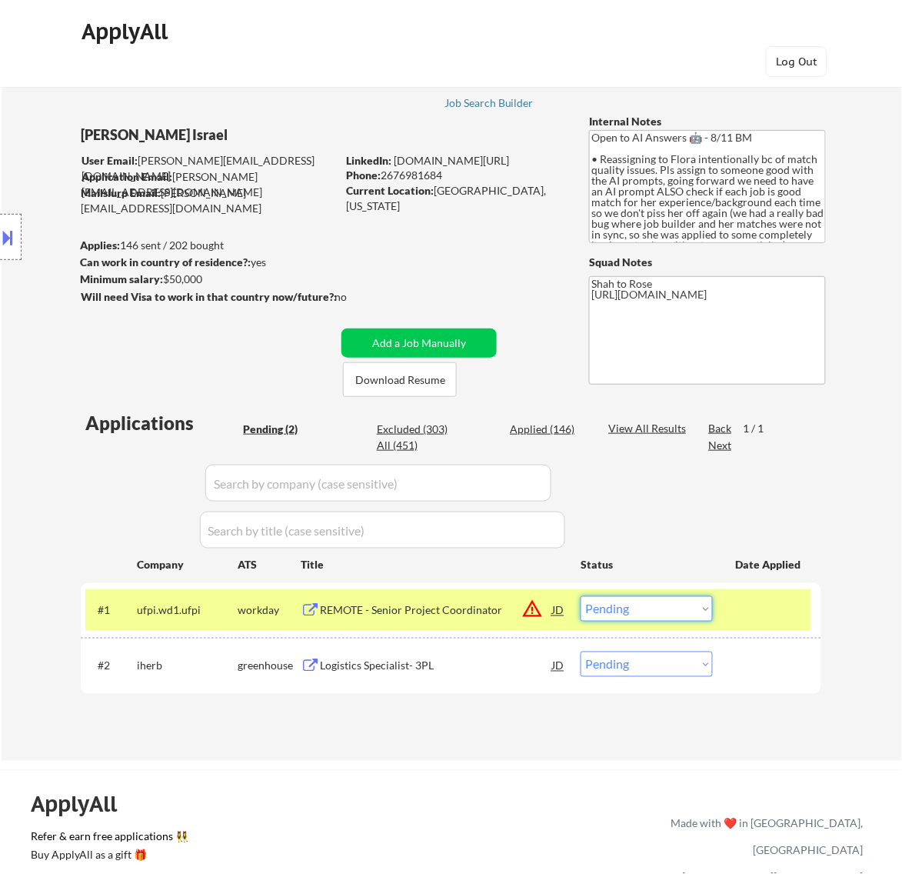
click at [651, 610] on select "Choose an option... Pending Applied Excluded (Questions) Excluded (Expired) Exc…" at bounding box center [647, 608] width 132 height 25
click at [581, 596] on select "Choose an option... Pending Applied Excluded (Questions) Excluded (Expired) Exc…" at bounding box center [647, 608] width 132 height 25
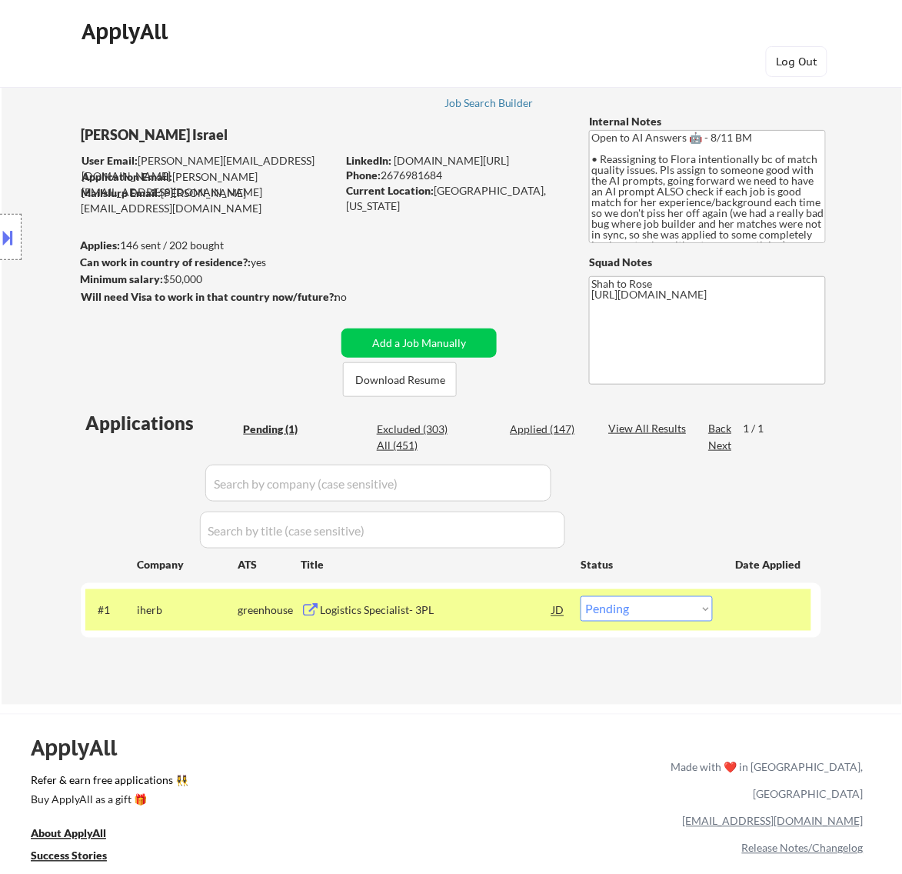
click at [471, 601] on div "Logistics Specialist- 3PL" at bounding box center [436, 610] width 232 height 28
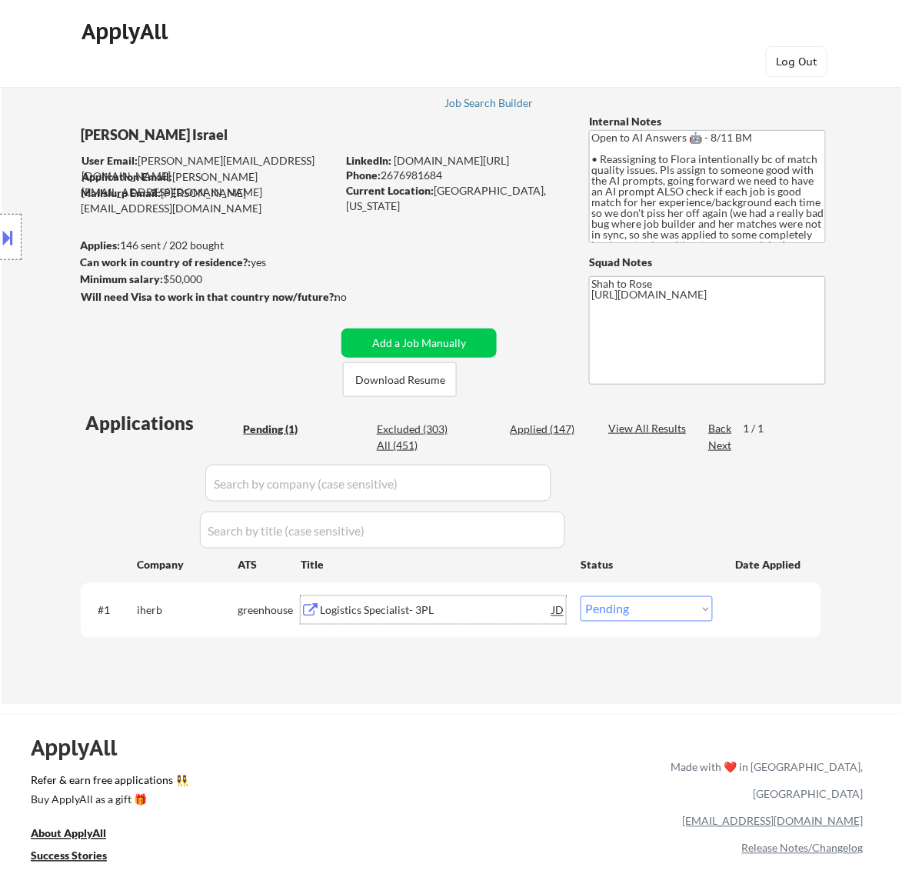
click at [627, 606] on select "Choose an option... Pending Applied Excluded (Questions) Excluded (Expired) Exc…" at bounding box center [647, 608] width 132 height 25
select select ""excluded__bad_match_""
click at [581, 596] on select "Choose an option... Pending Applied Excluded (Questions) Excluded (Expired) Exc…" at bounding box center [647, 608] width 132 height 25
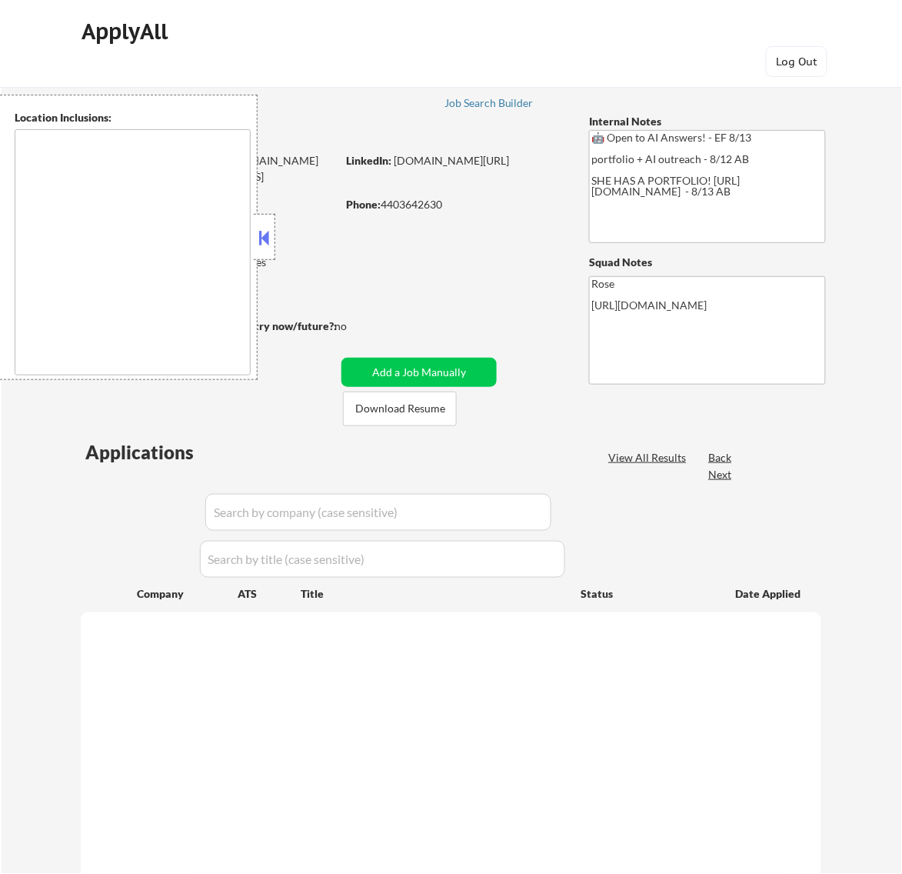
type textarea "[GEOGRAPHIC_DATA], [GEOGRAPHIC_DATA] [GEOGRAPHIC_DATA], [GEOGRAPHIC_DATA] [GEOG…"
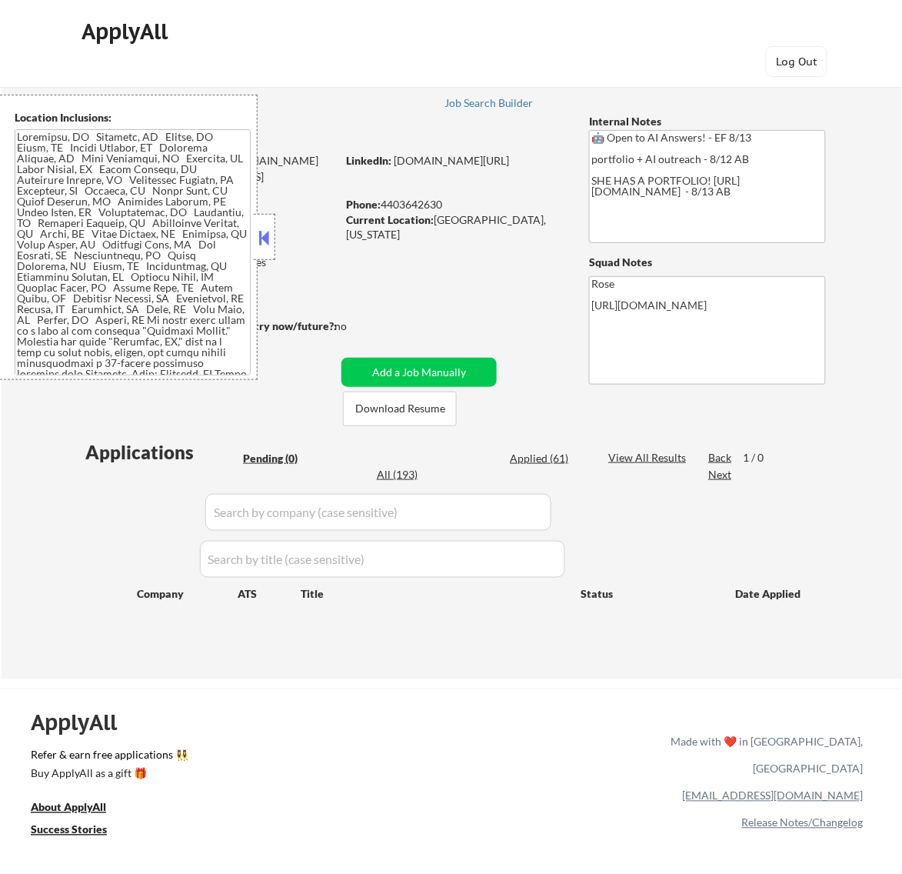
click at [264, 240] on button at bounding box center [263, 237] width 17 height 23
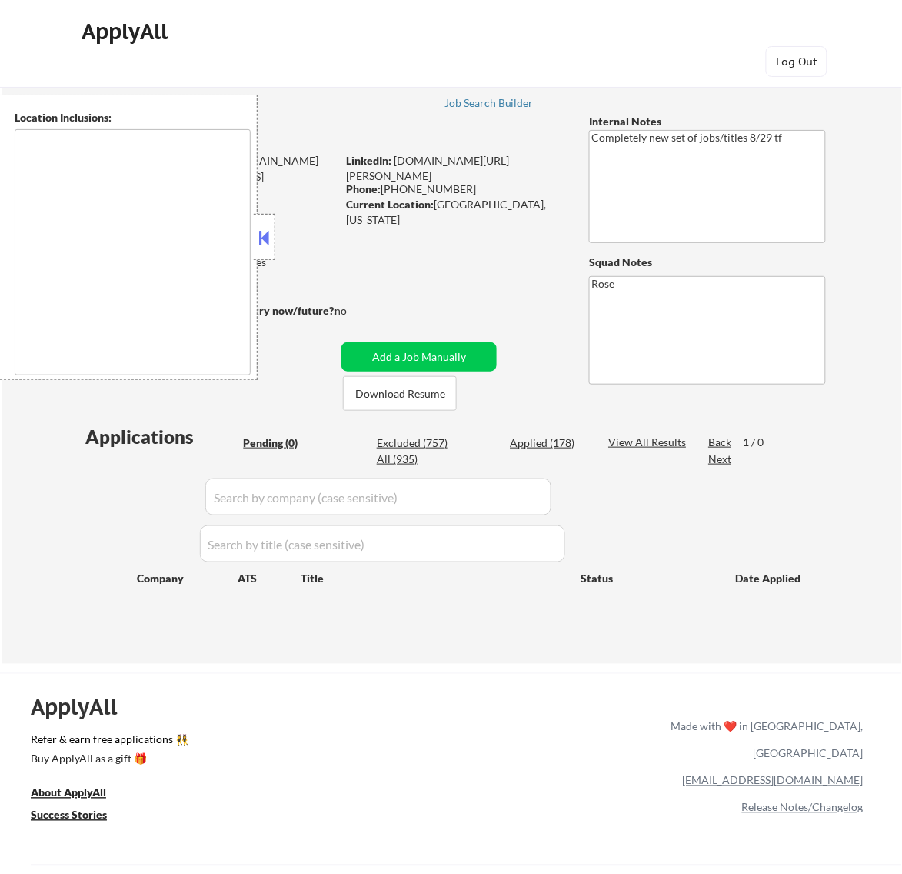
click at [270, 228] on button at bounding box center [263, 237] width 17 height 23
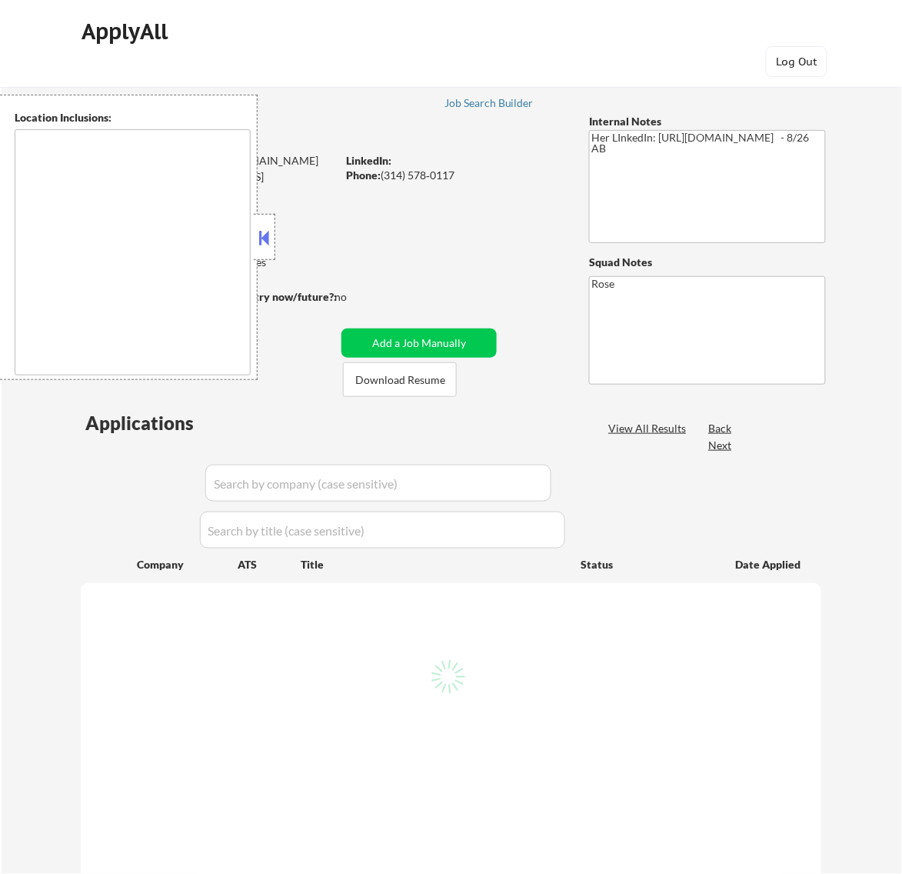
select select ""pending""
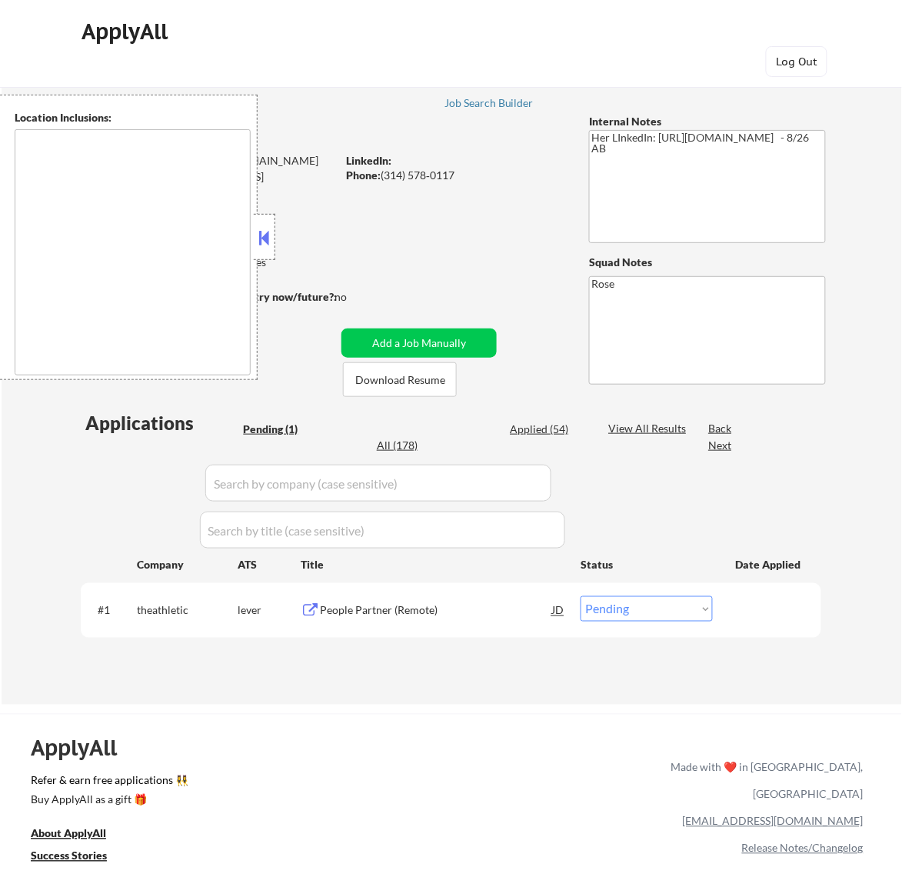
type textarea "[GEOGRAPHIC_DATA][PERSON_NAME], [GEOGRAPHIC_DATA][PERSON_NAME][GEOGRAPHIC_DATA]…"
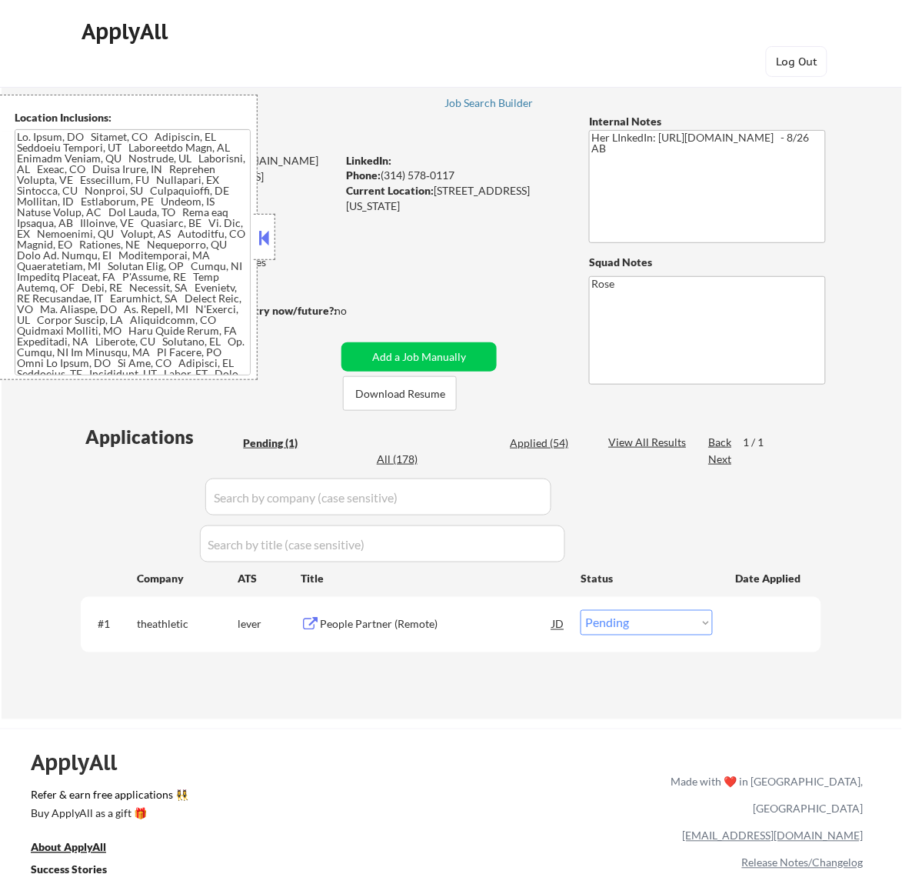
click at [263, 238] on button at bounding box center [263, 237] width 17 height 23
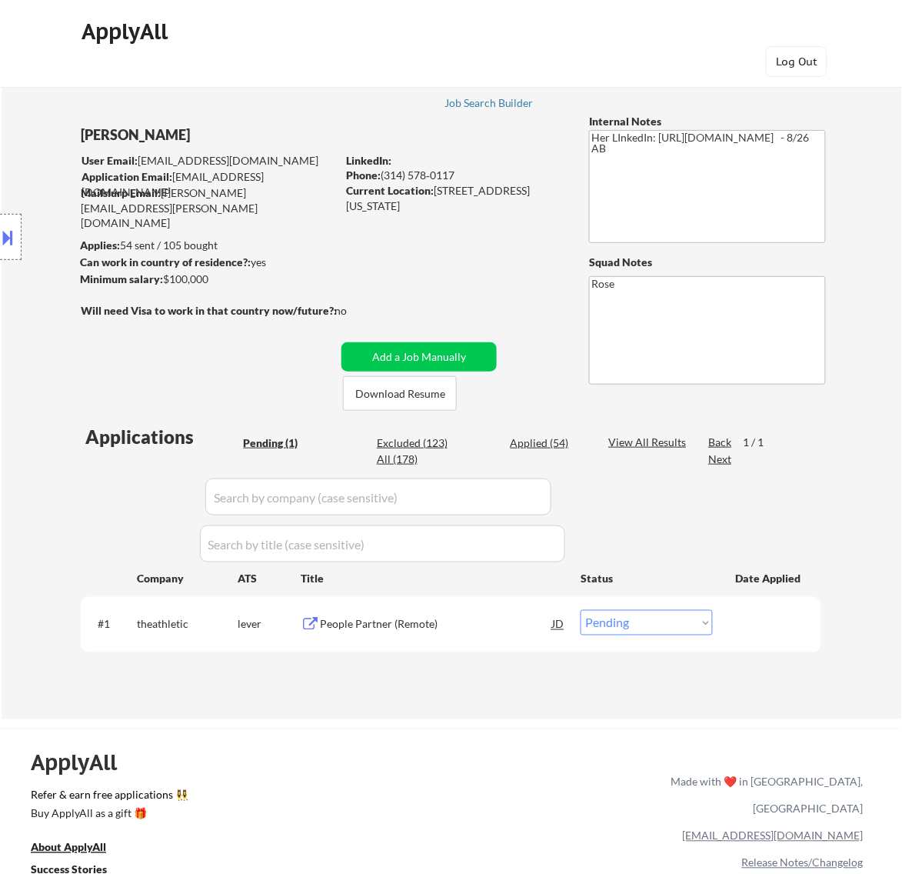
click at [431, 631] on div "People Partner (Remote)" at bounding box center [436, 624] width 232 height 15
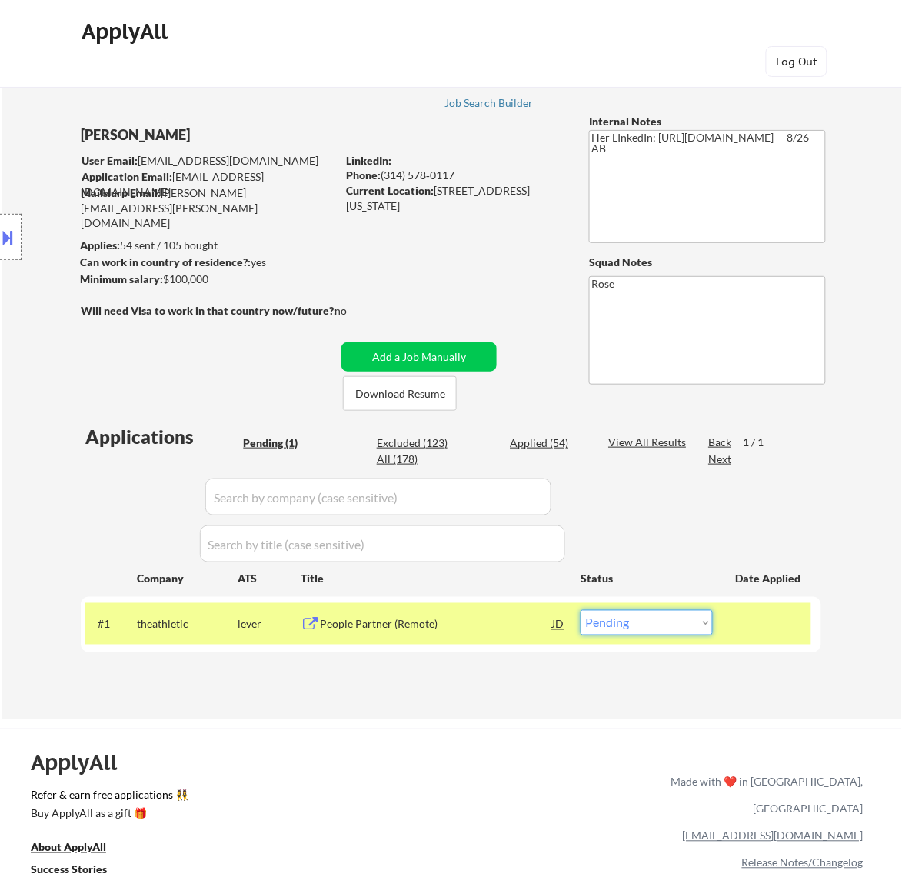
click at [647, 613] on select "Choose an option... Pending Applied Excluded (Questions) Excluded (Expired) Exc…" at bounding box center [647, 622] width 132 height 25
select select ""excluded__salary_""
click at [581, 610] on select "Choose an option... Pending Applied Excluded (Questions) Excluded (Expired) Exc…" at bounding box center [647, 622] width 132 height 25
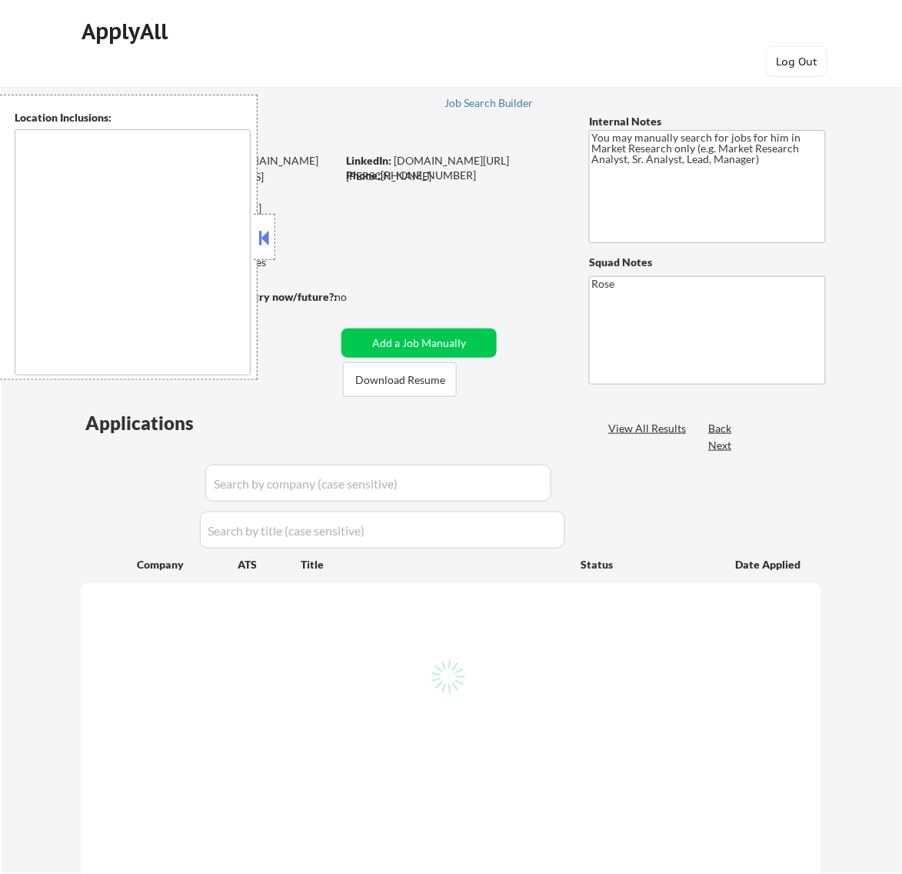
type textarea "[GEOGRAPHIC_DATA], [GEOGRAPHIC_DATA] [GEOGRAPHIC_DATA], [GEOGRAPHIC_DATA] [GEOG…"
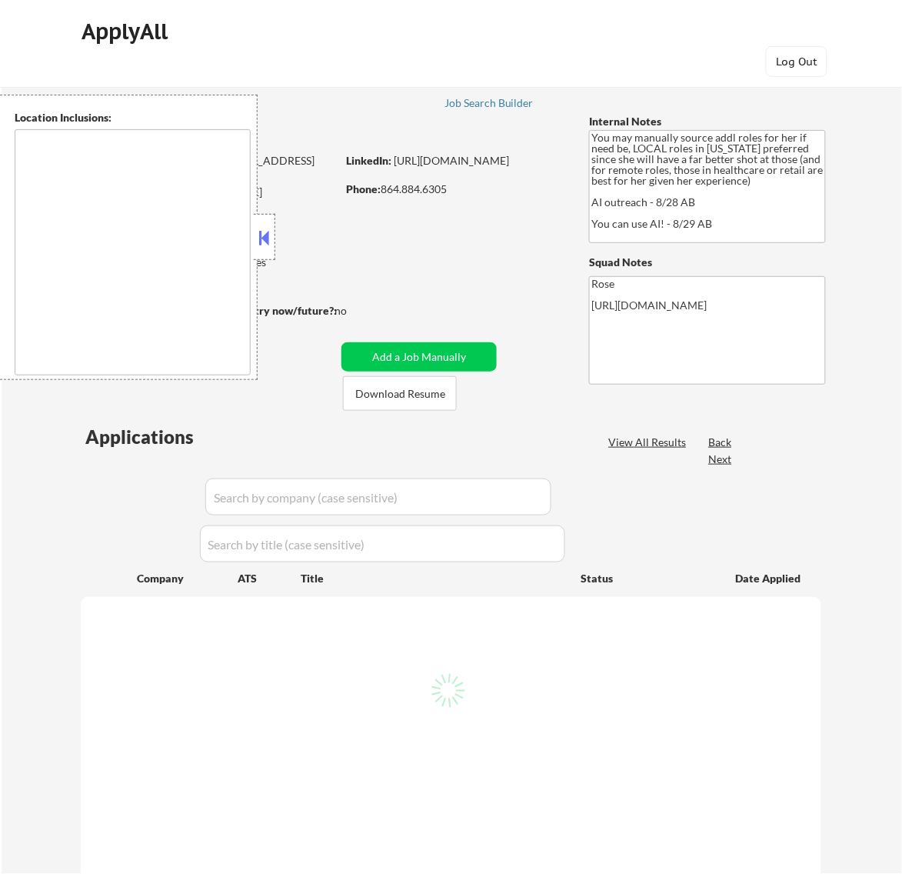
select select ""pending""
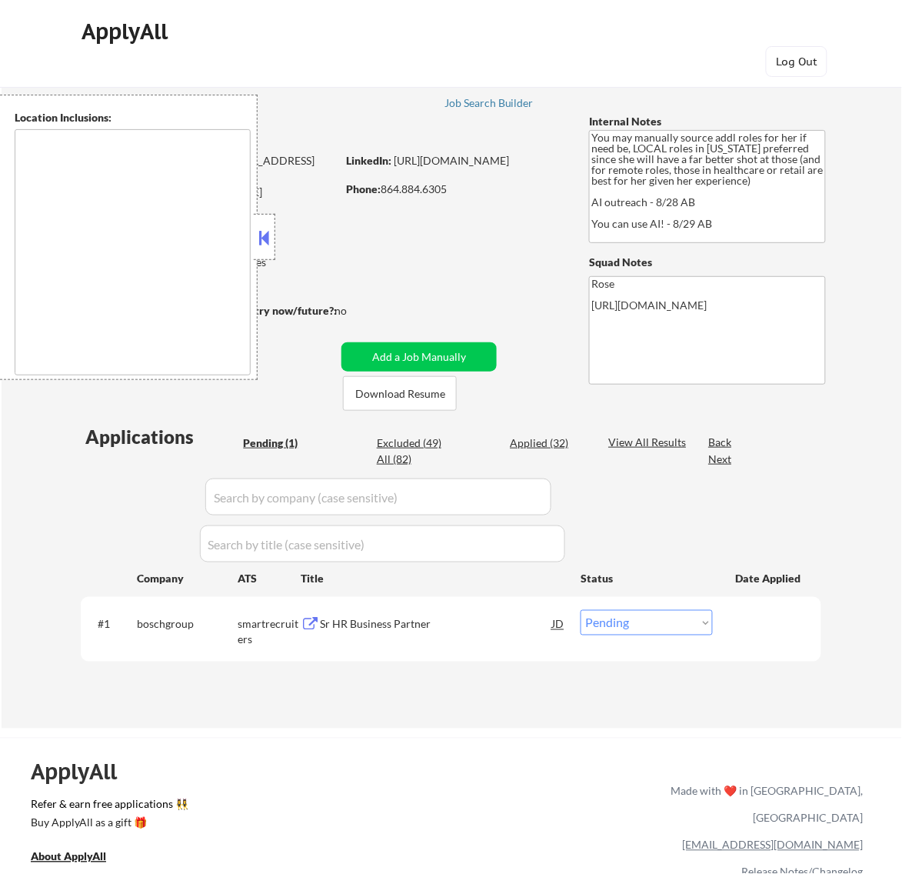
type textarea "Orlando, FL Winter Park, FL Maitland, FL Altamonte Springs, FL Casselberry, FL …"
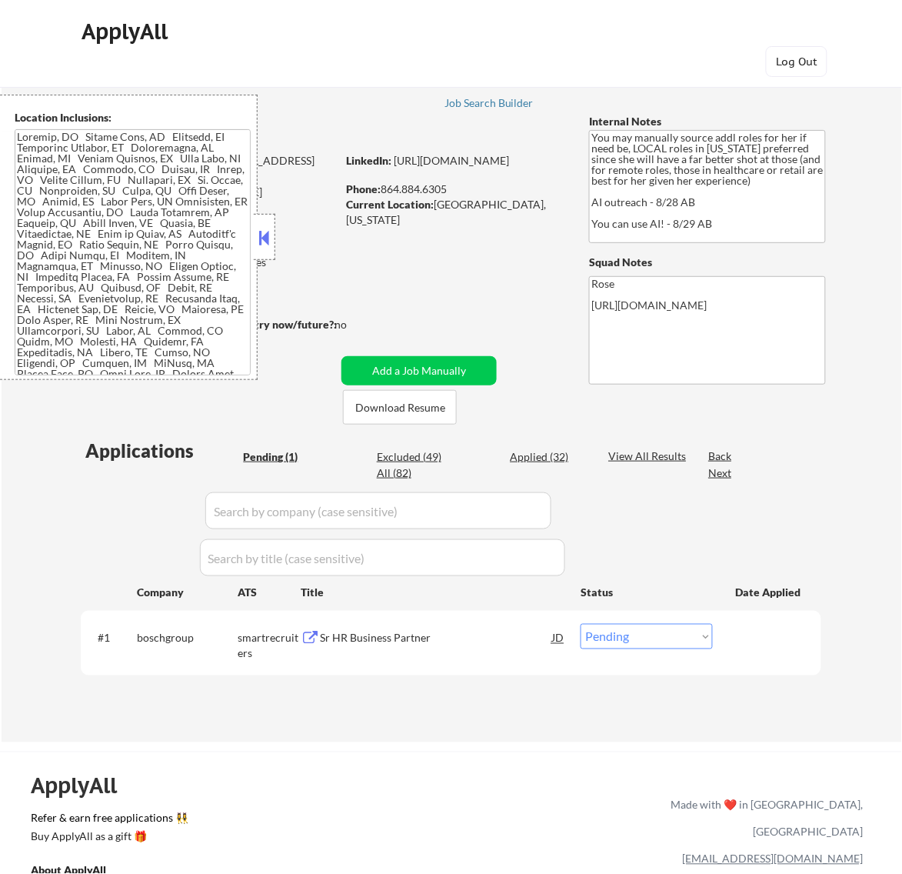
click at [263, 247] on button at bounding box center [263, 237] width 17 height 23
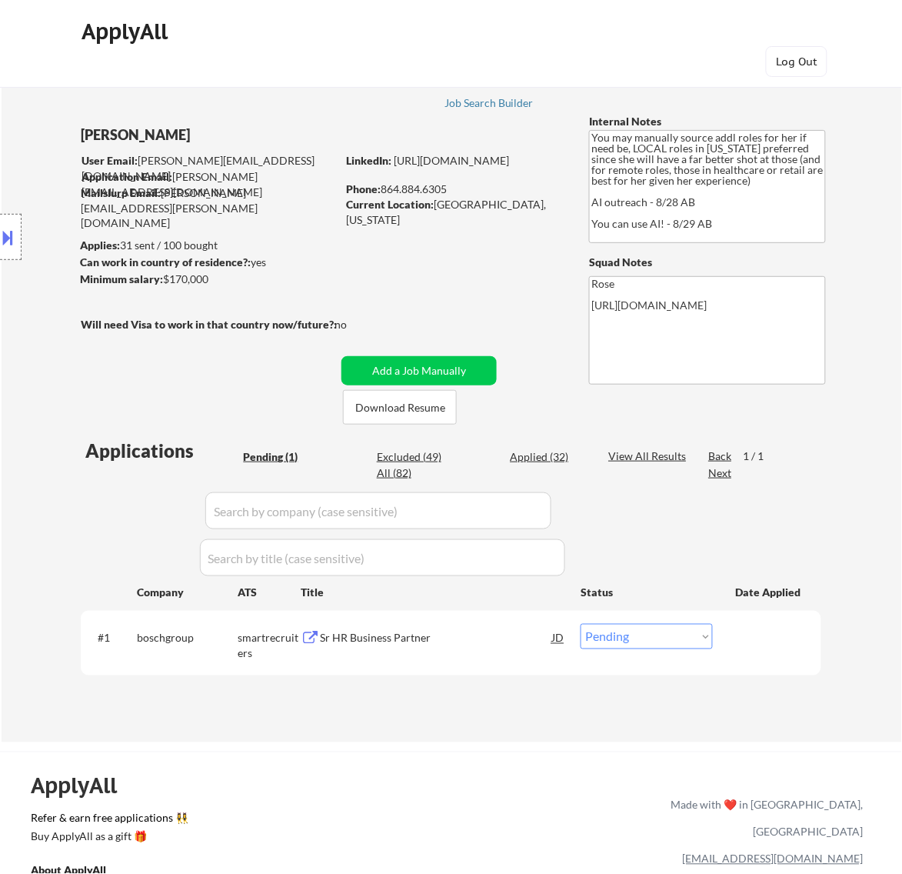
click at [451, 646] on div "Sr HR Business Partner" at bounding box center [436, 638] width 232 height 28
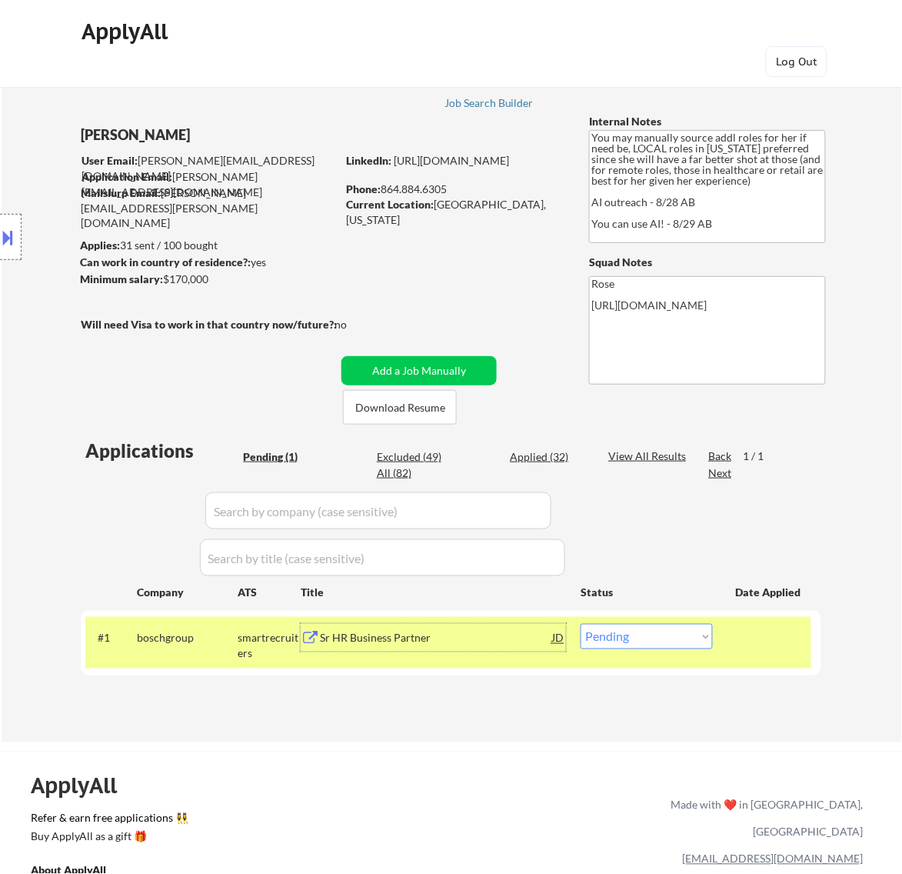
click at [628, 631] on select "Choose an option... Pending Applied Excluded (Questions) Excluded (Expired) Exc…" at bounding box center [647, 636] width 132 height 25
select select ""excluded__bad_match_""
click at [581, 624] on select "Choose an option... Pending Applied Excluded (Questions) Excluded (Expired) Exc…" at bounding box center [647, 636] width 132 height 25
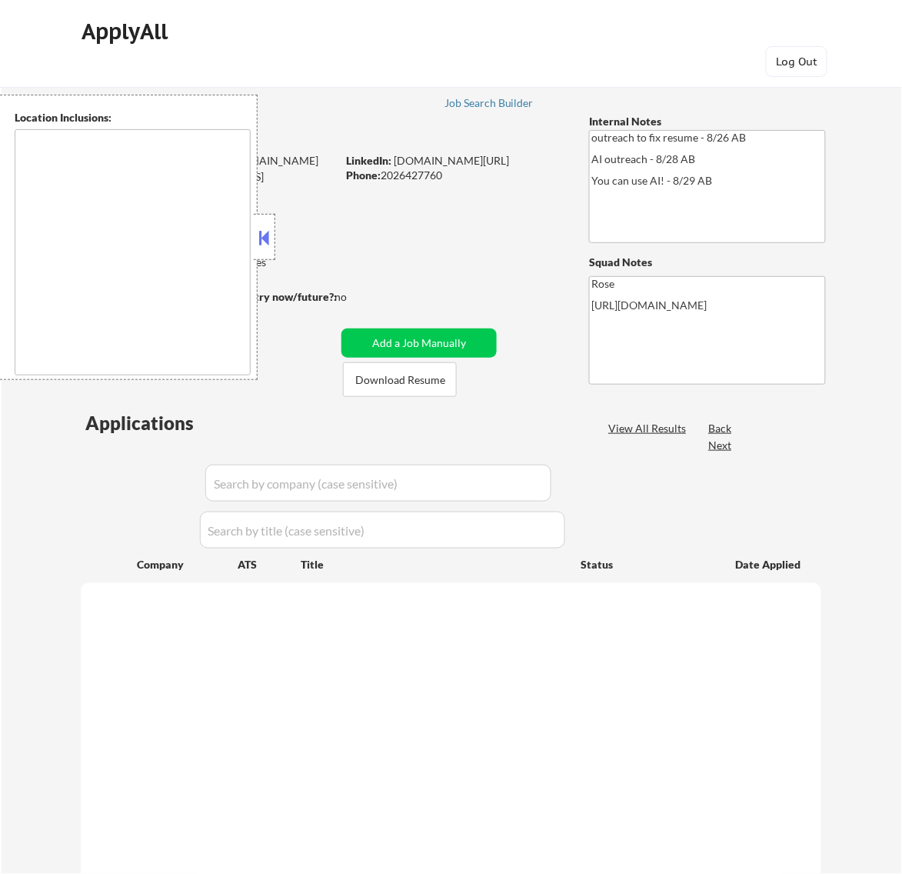
type textarea "Reston, VA Herndon, VA Vienna, VA Tysons, VA Great Falls, VA McLean, VA Sterlin…"
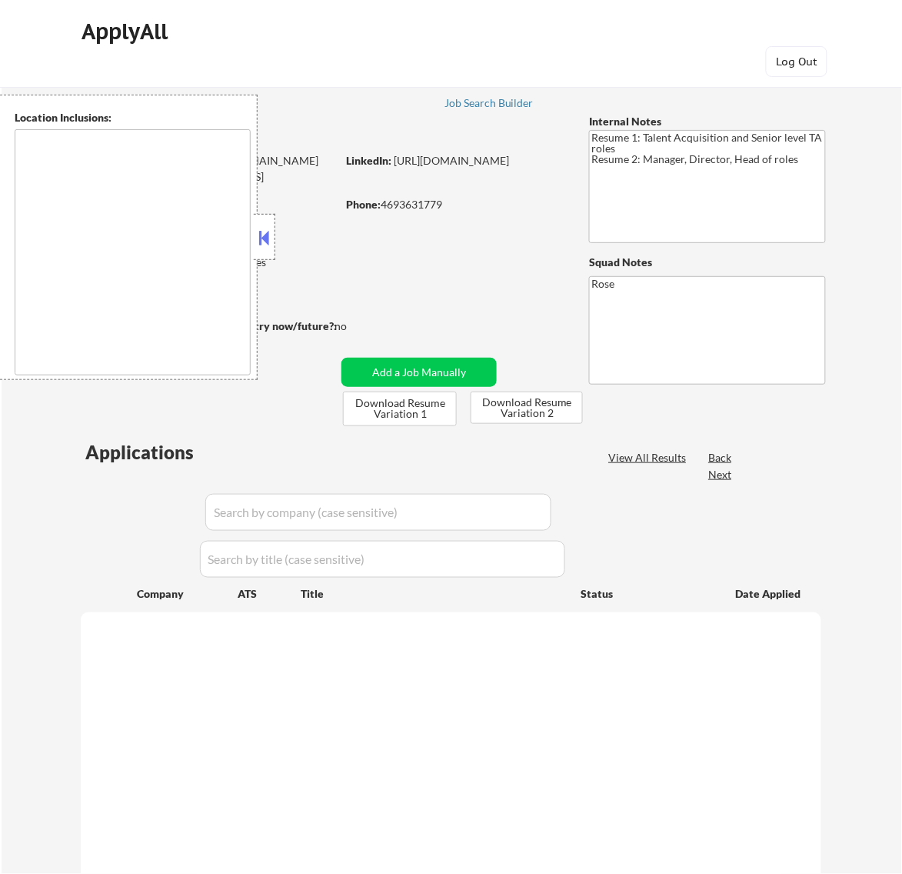
select select ""pending""
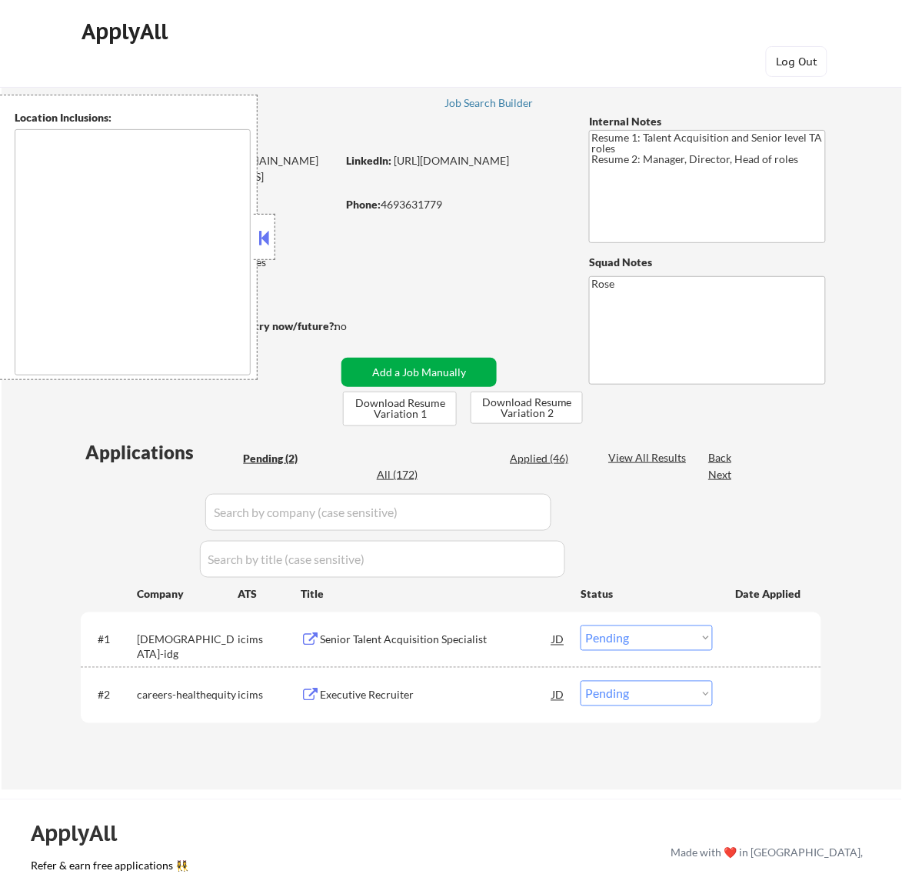
type textarea "[GEOGRAPHIC_DATA], [GEOGRAPHIC_DATA] [GEOGRAPHIC_DATA], [GEOGRAPHIC_DATA] [GEOG…"
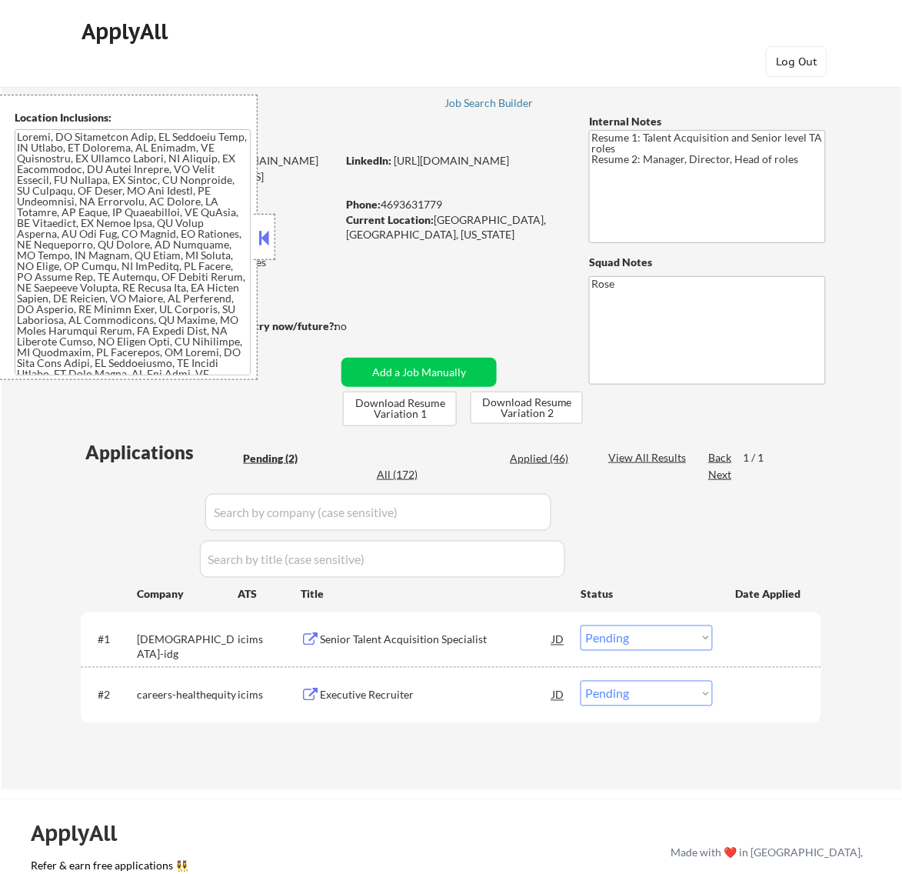
click at [260, 235] on button at bounding box center [263, 237] width 17 height 23
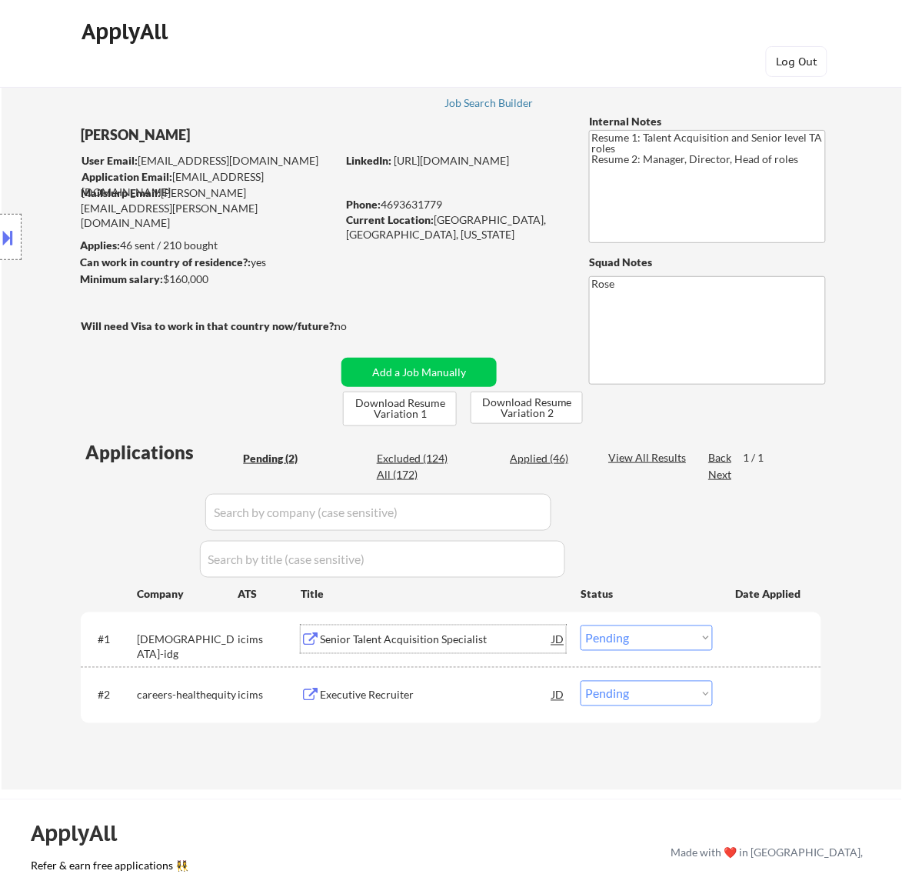
click at [423, 638] on div "Senior Talent Acquisition Specialist" at bounding box center [436, 639] width 232 height 15
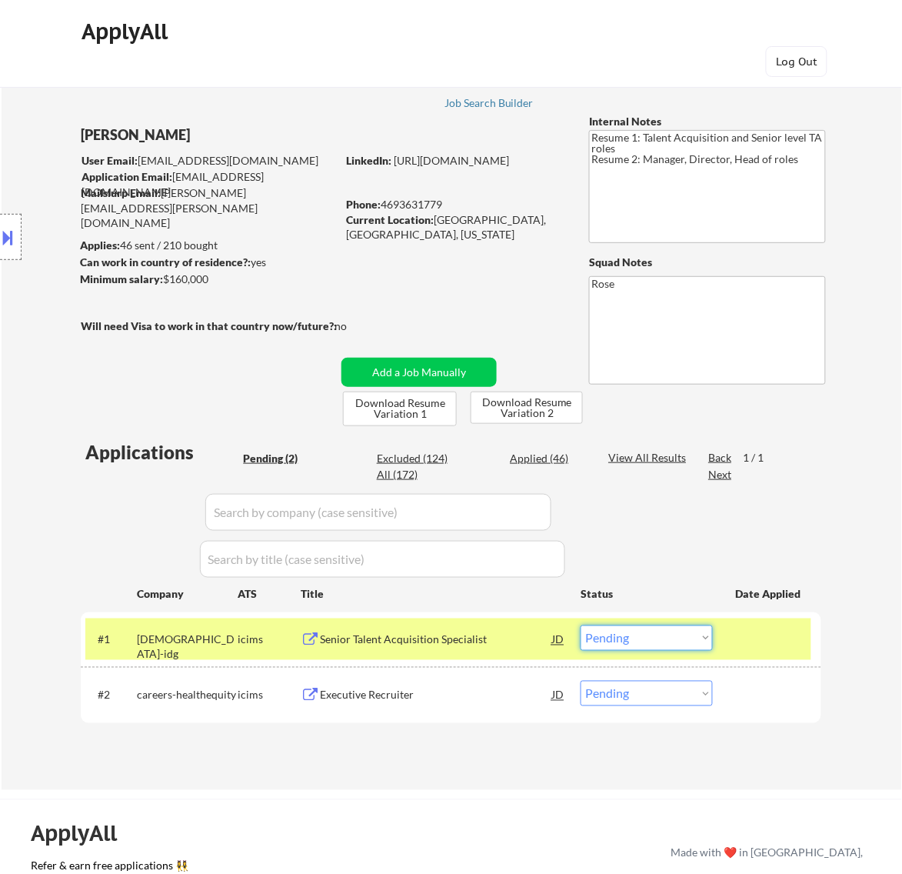
click at [686, 625] on select "Choose an option... Pending Applied Excluded (Questions) Excluded (Expired) Exc…" at bounding box center [647, 637] width 132 height 25
click at [581, 625] on select "Choose an option... Pending Applied Excluded (Questions) Excluded (Expired) Exc…" at bounding box center [647, 637] width 132 height 25
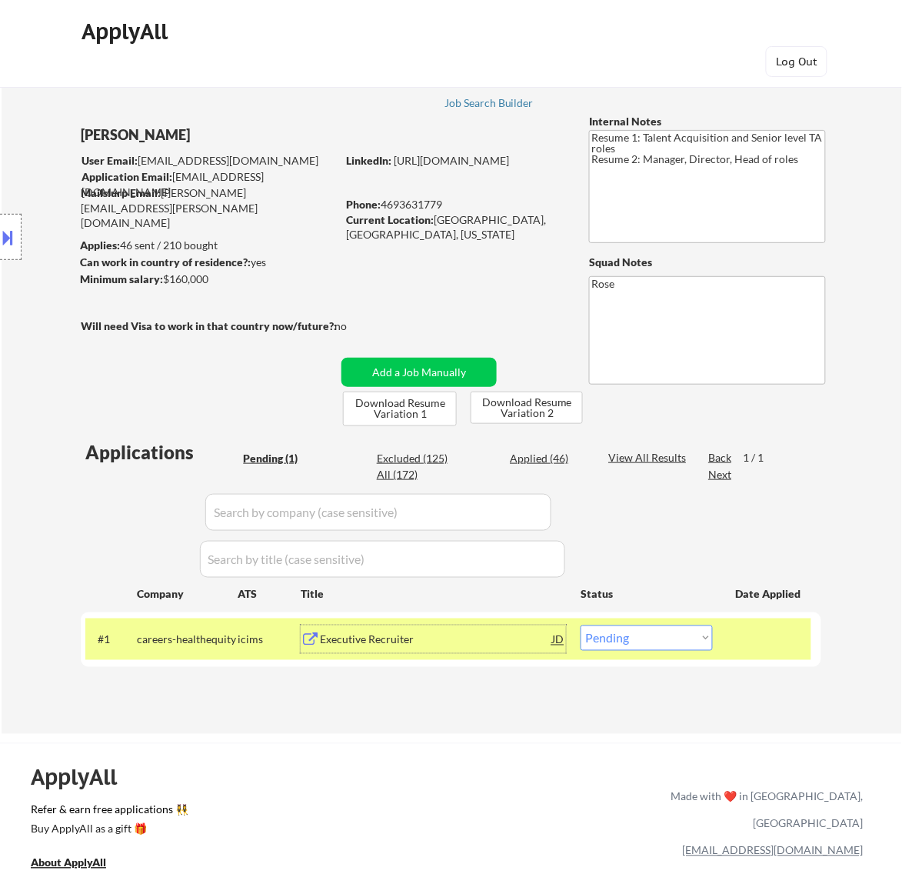
click at [483, 650] on div "Executive Recruiter" at bounding box center [436, 639] width 232 height 28
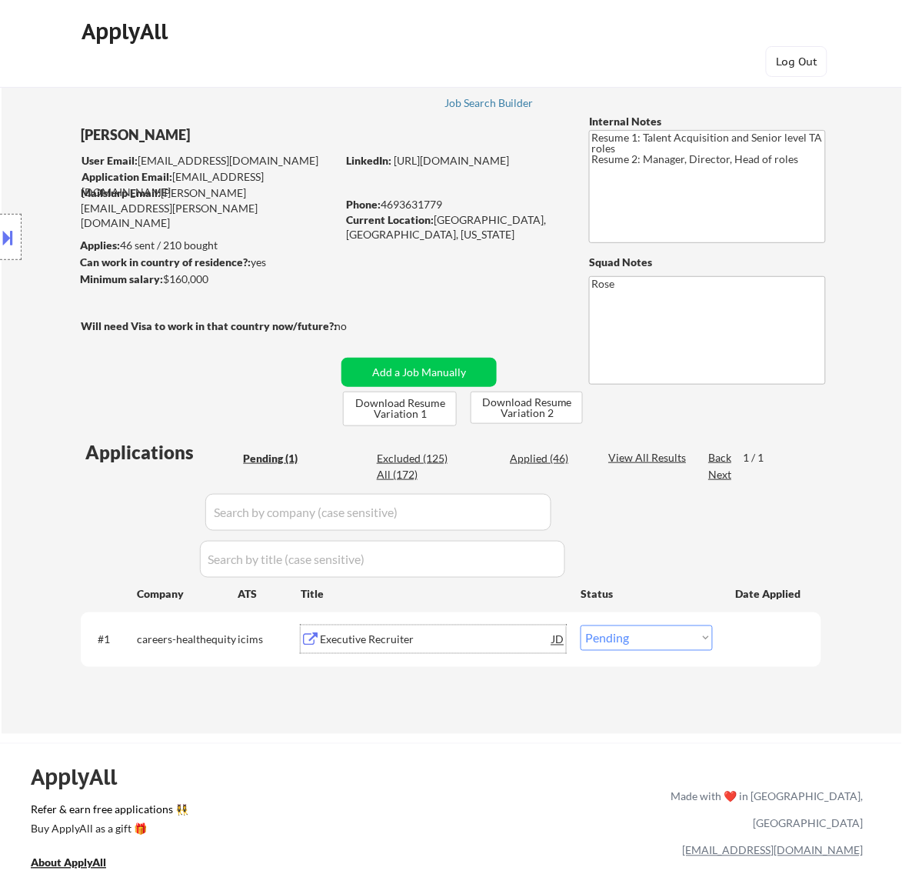
click at [673, 639] on select "Choose an option... Pending Applied Excluded (Questions) Excluded (Expired) Exc…" at bounding box center [647, 637] width 132 height 25
select select ""excluded__salary_""
click at [581, 625] on select "Choose an option... Pending Applied Excluded (Questions) Excluded (Expired) Exc…" at bounding box center [647, 637] width 132 height 25
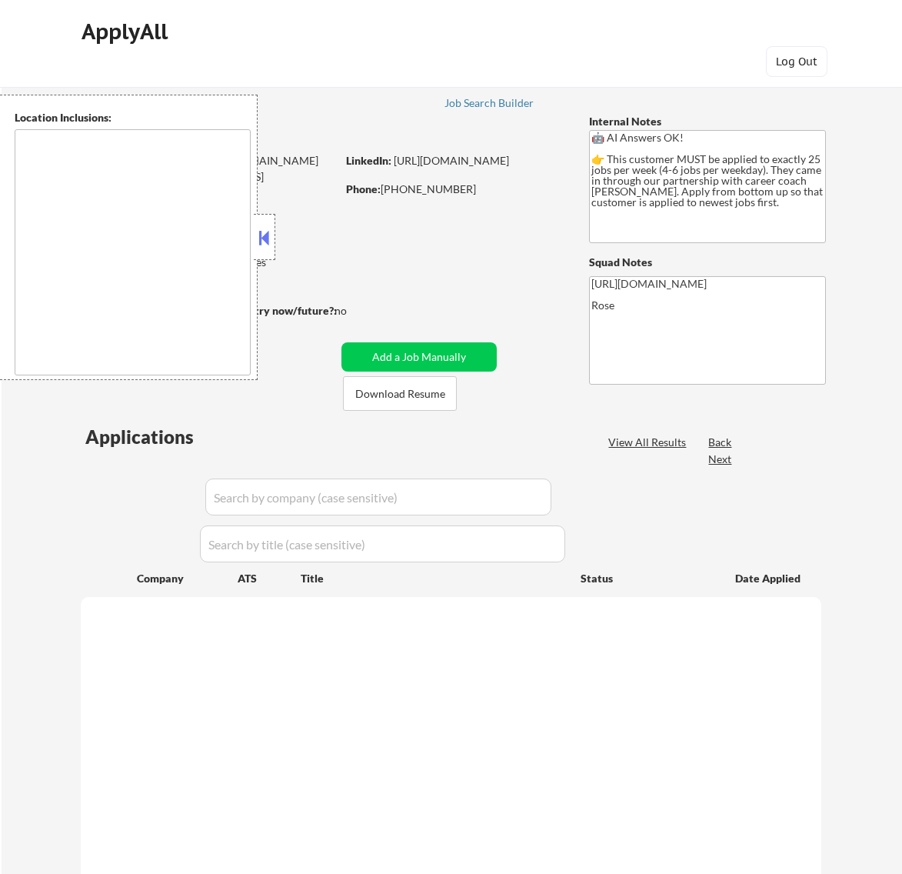
type textarea "[GEOGRAPHIC_DATA], ON [GEOGRAPHIC_DATA], ON [GEOGRAPHIC_DATA], ON [GEOGRAPHIC_D…"
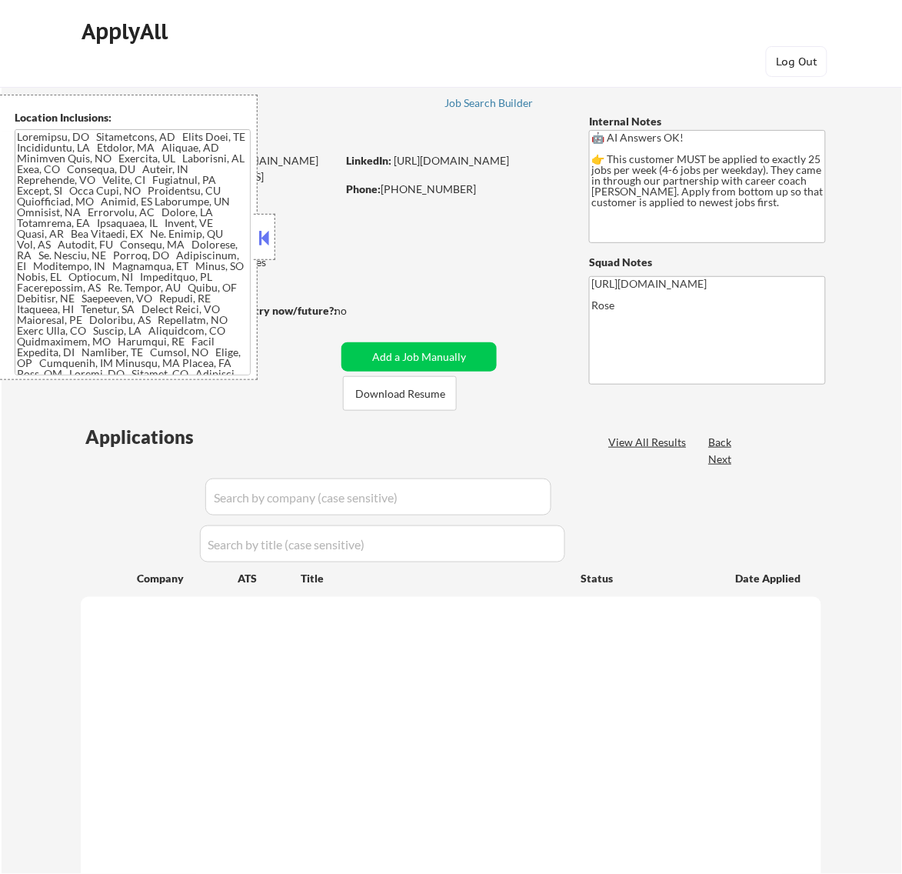
select select ""pending""
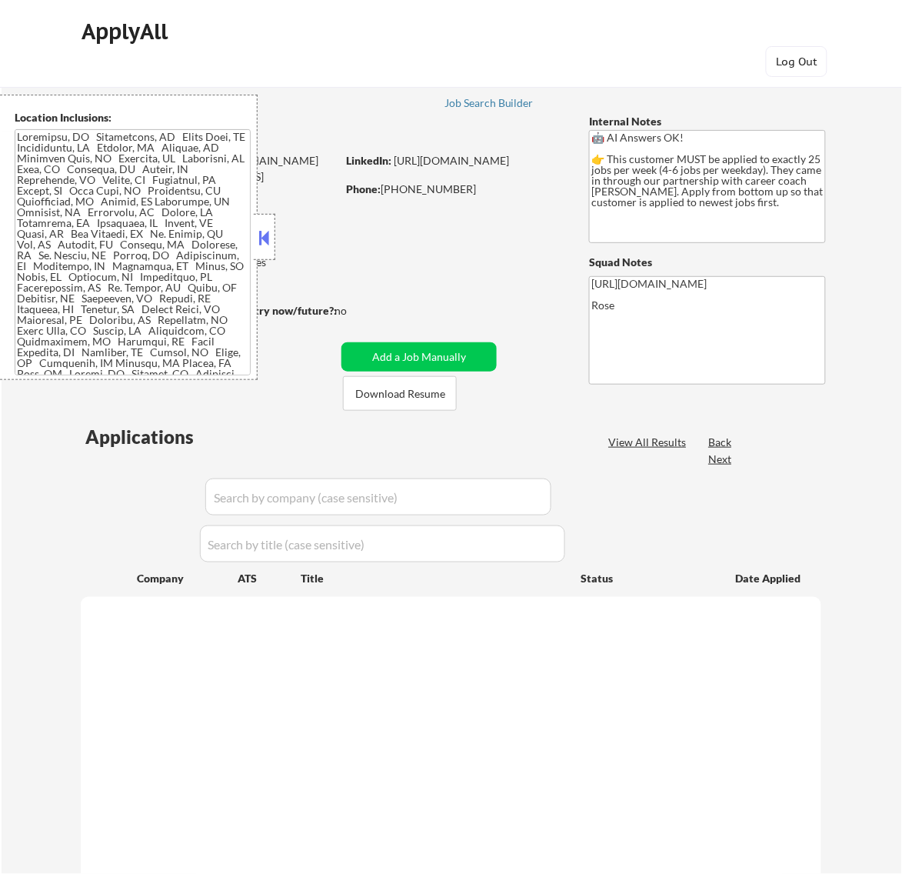
select select ""pending""
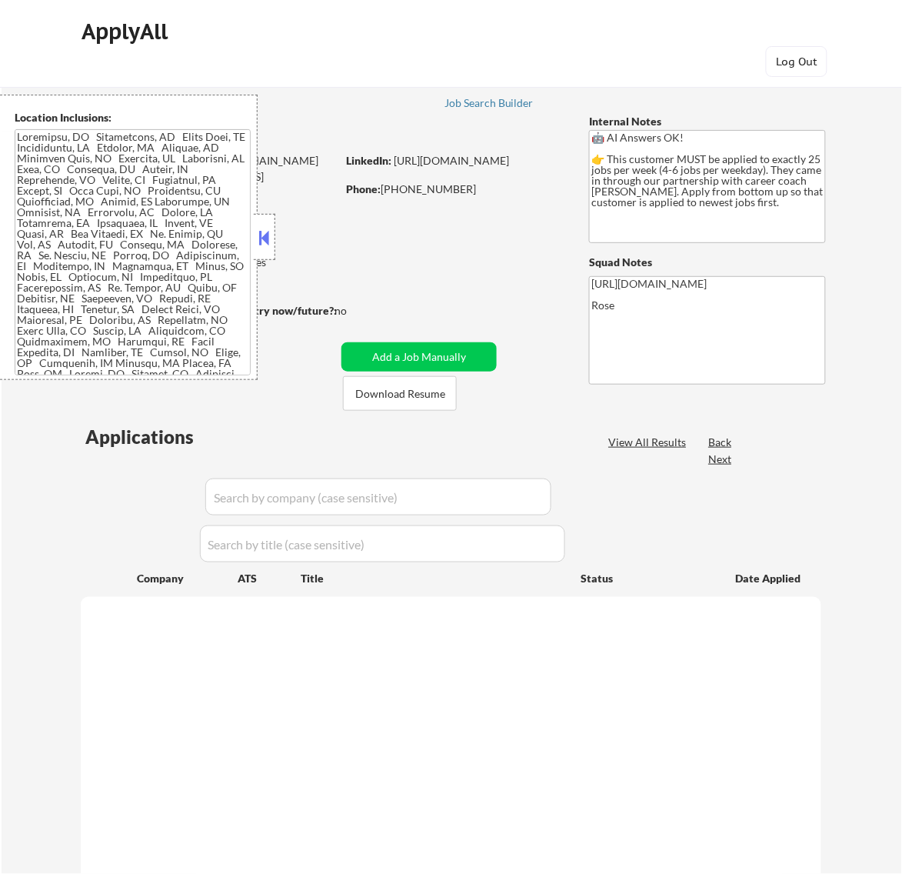
select select ""pending""
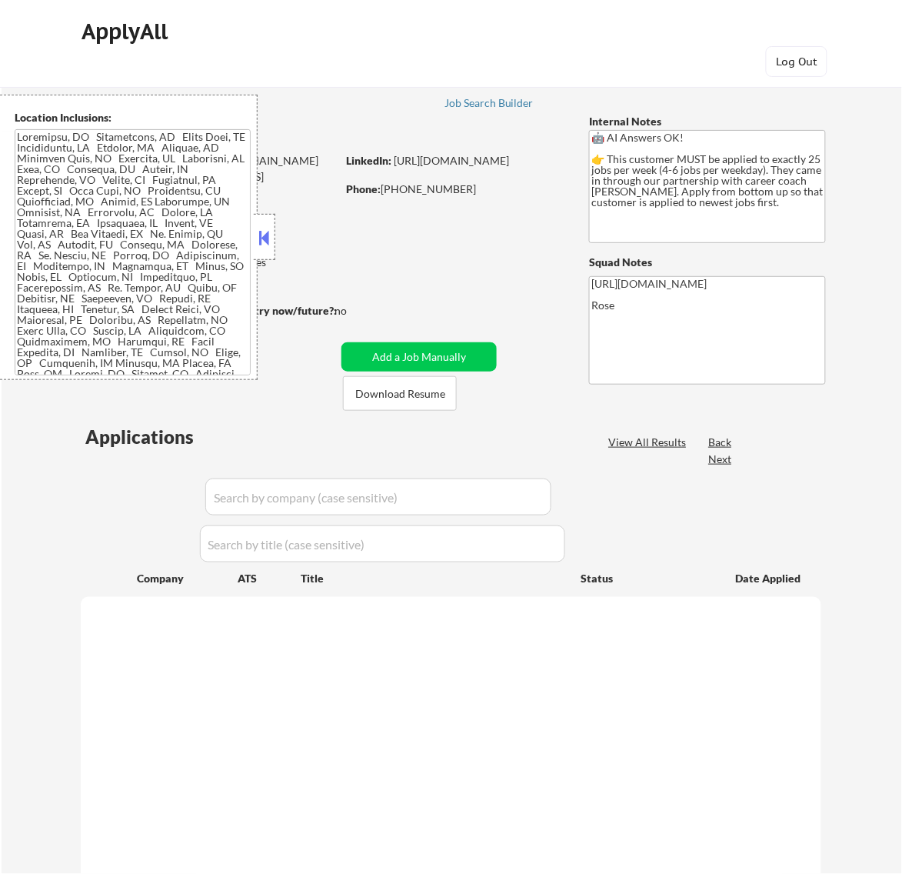
select select ""pending""
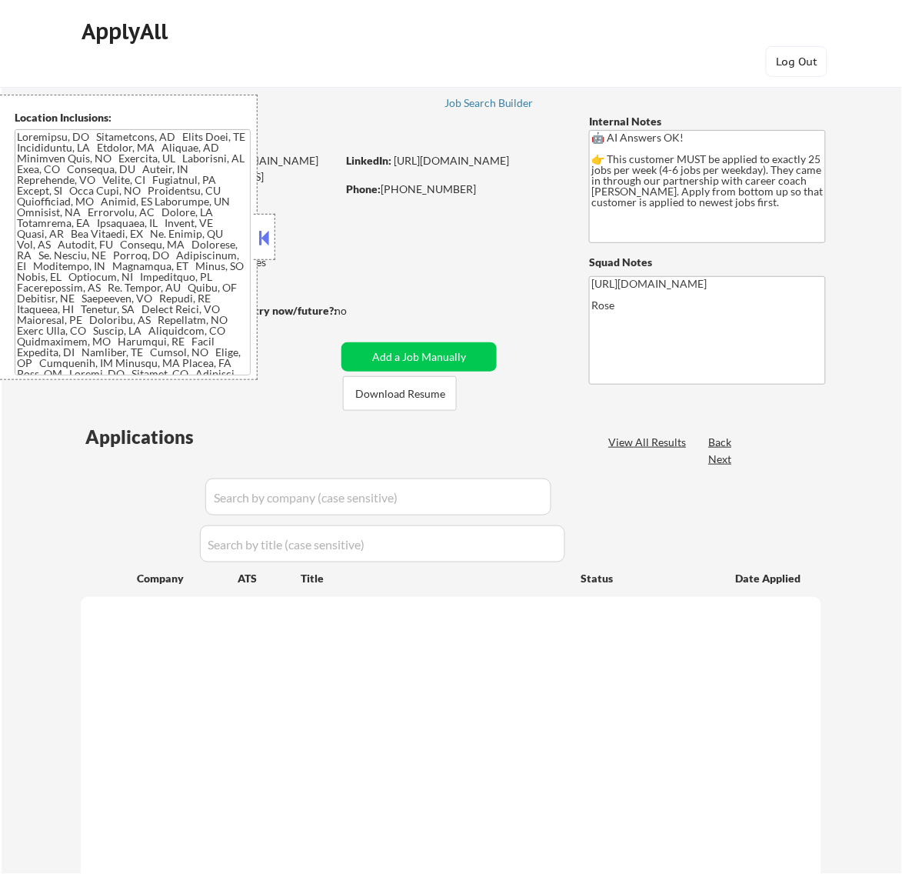
select select ""pending""
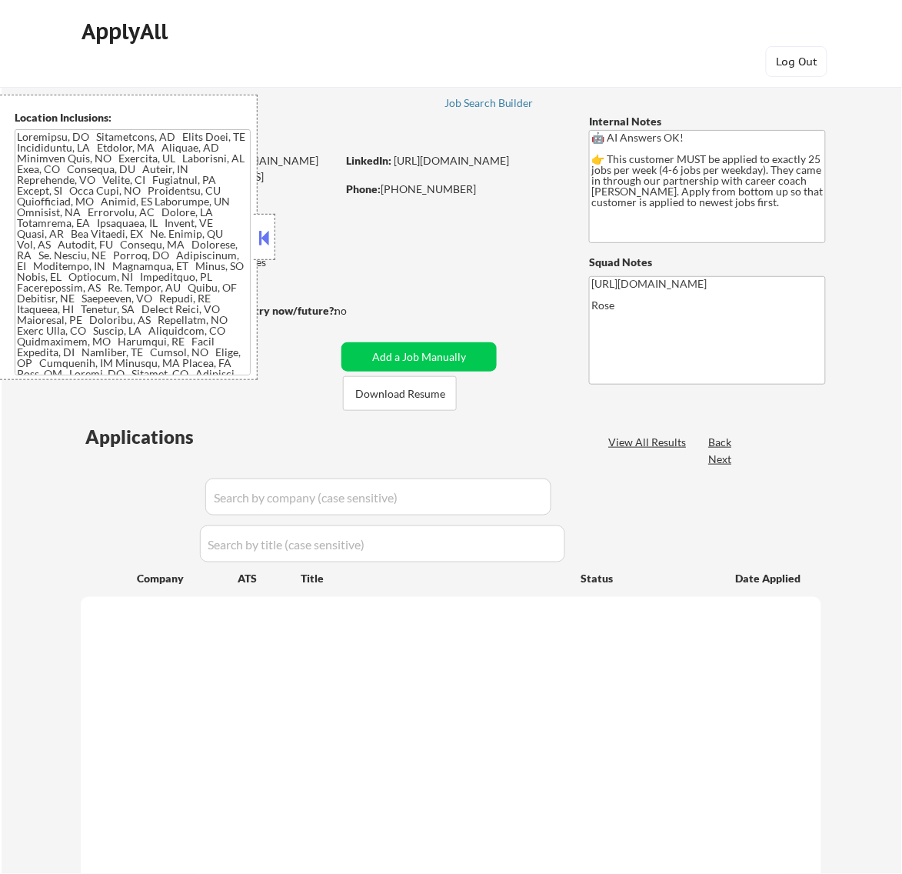
select select ""pending""
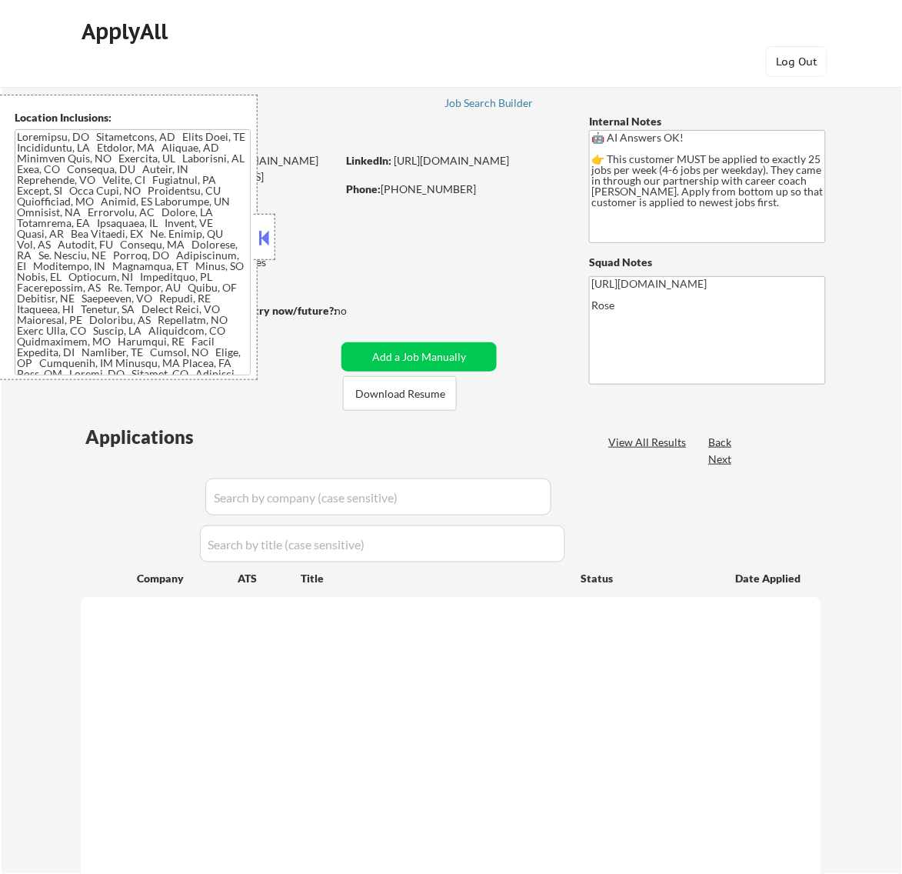
select select ""pending""
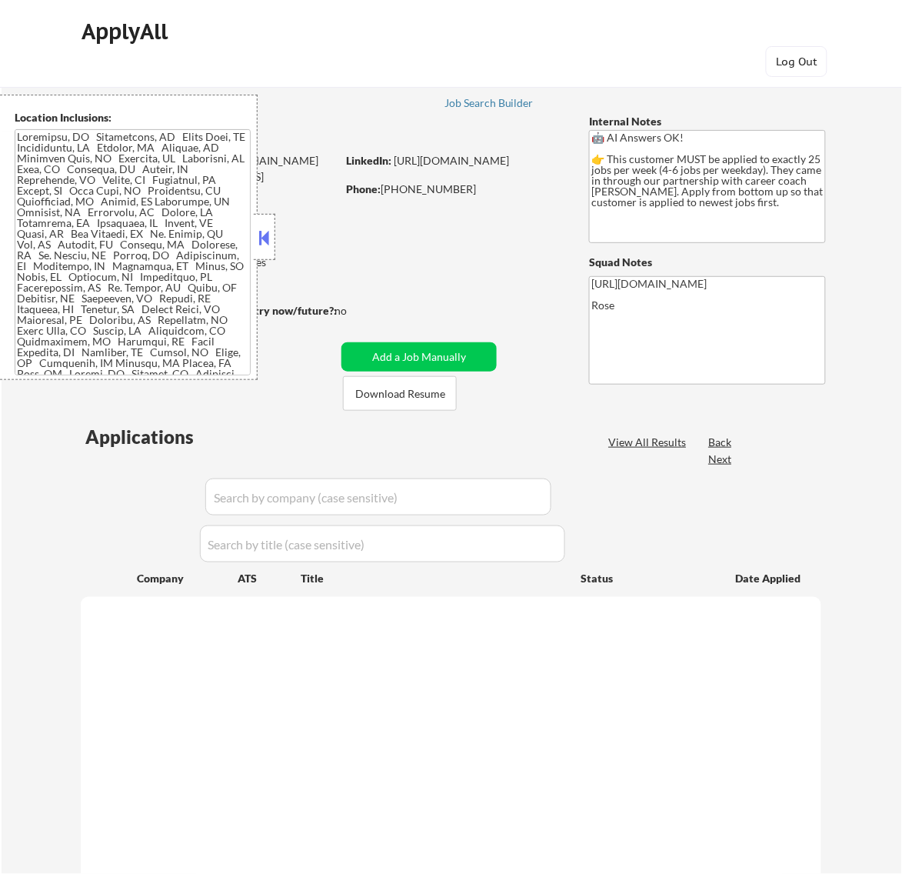
select select ""pending""
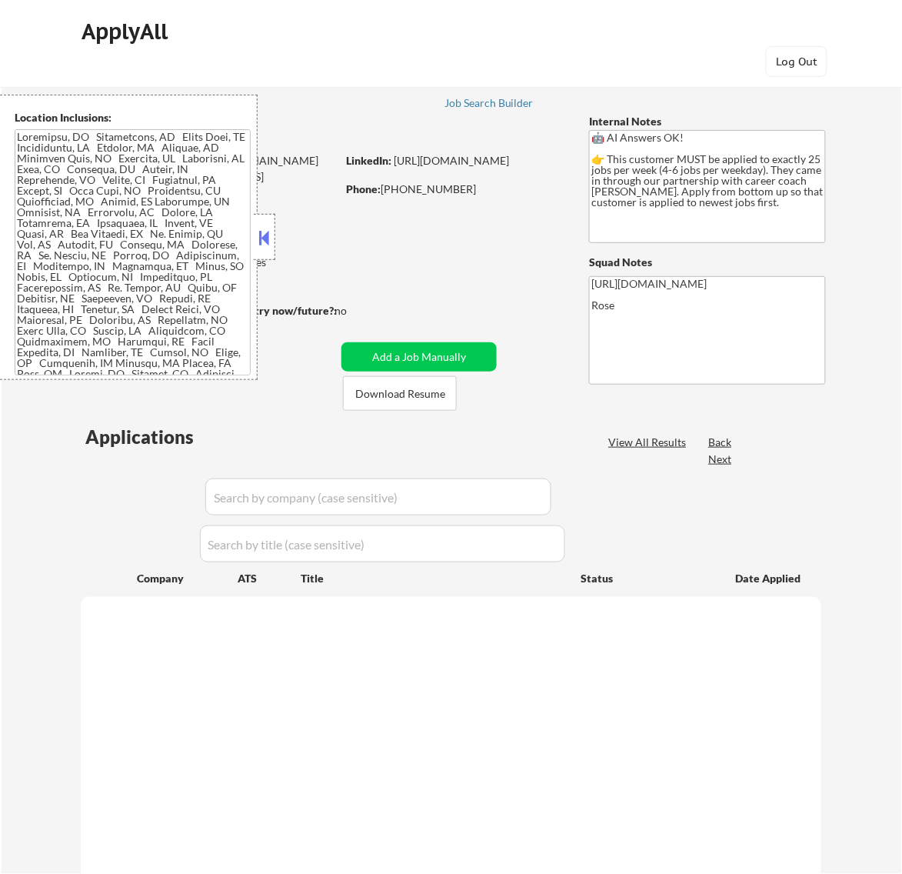
select select ""pending""
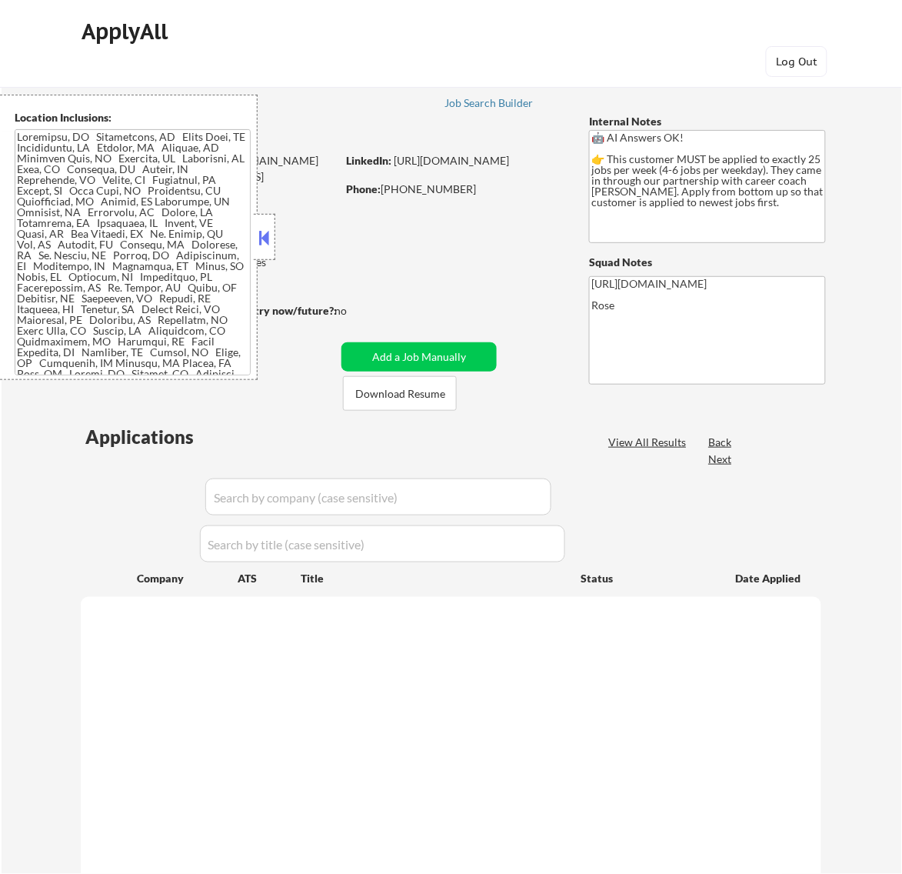
select select ""pending""
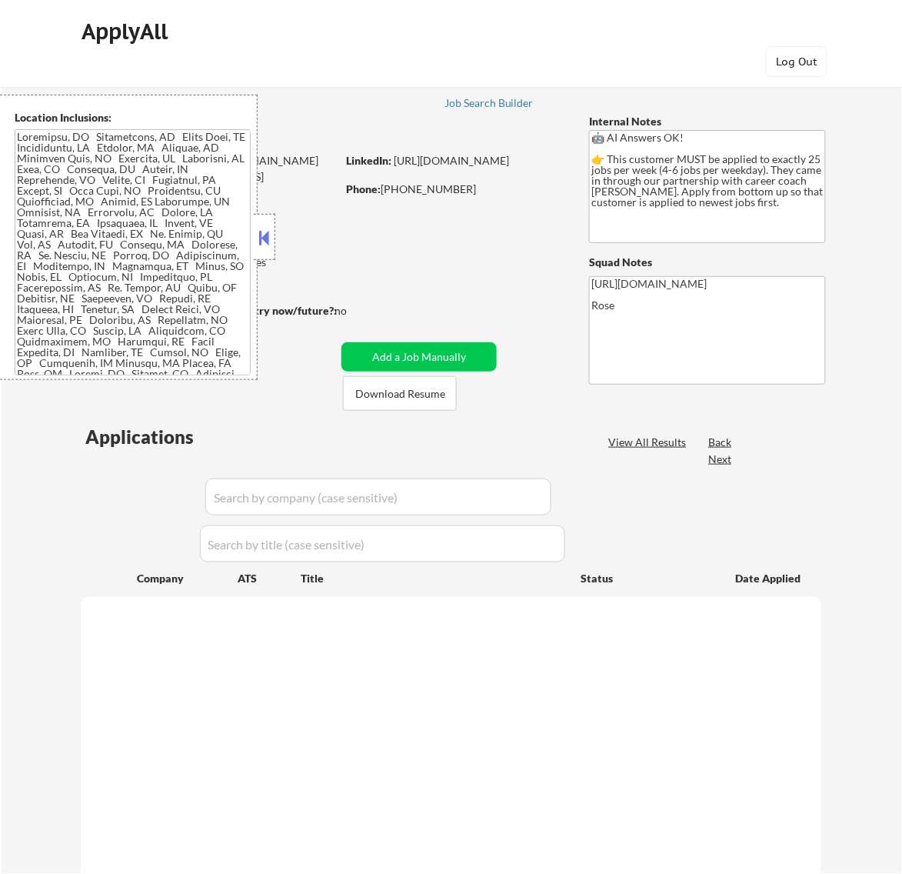
select select ""pending""
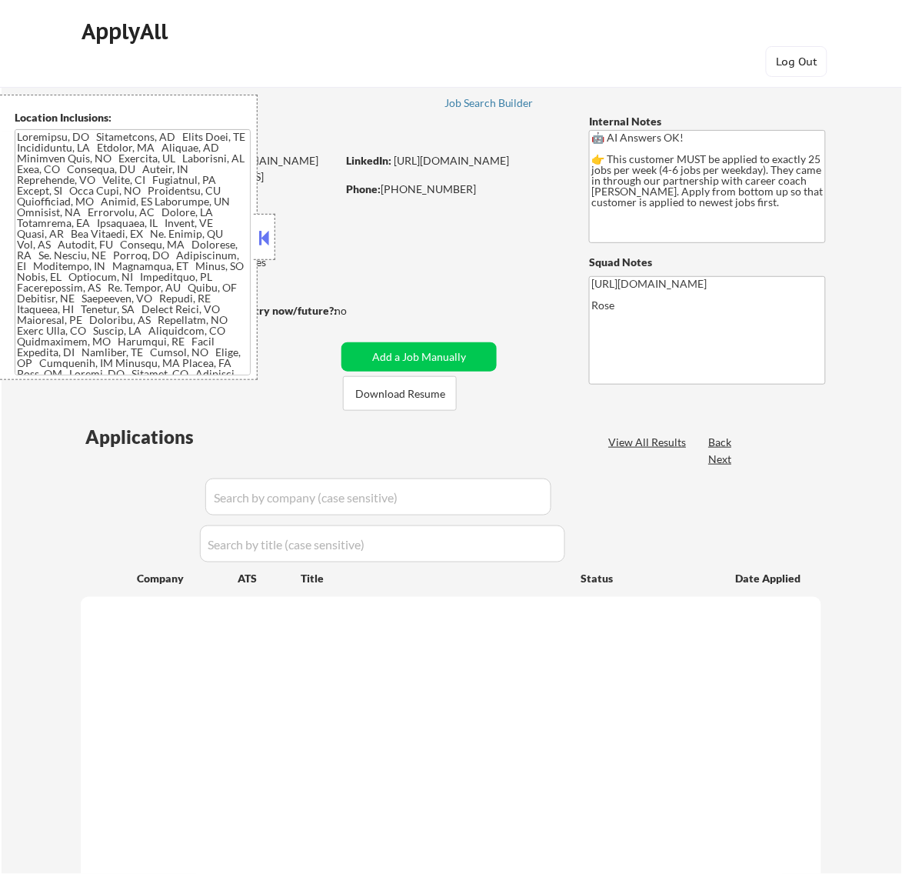
select select ""pending""
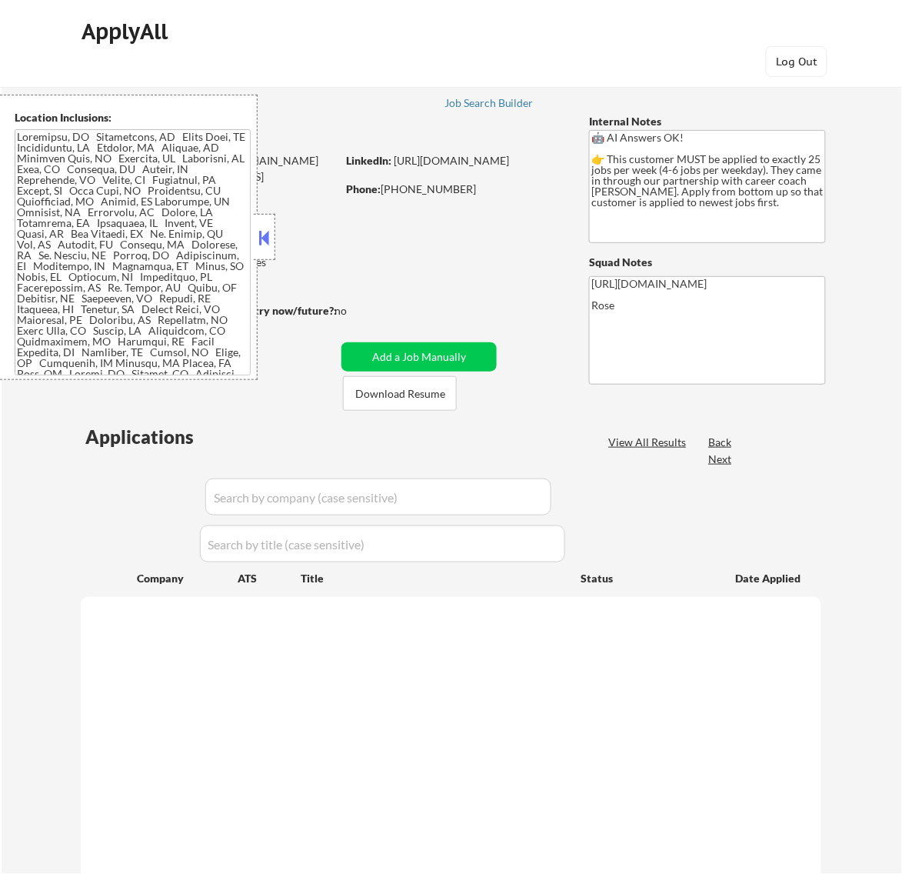
select select ""pending""
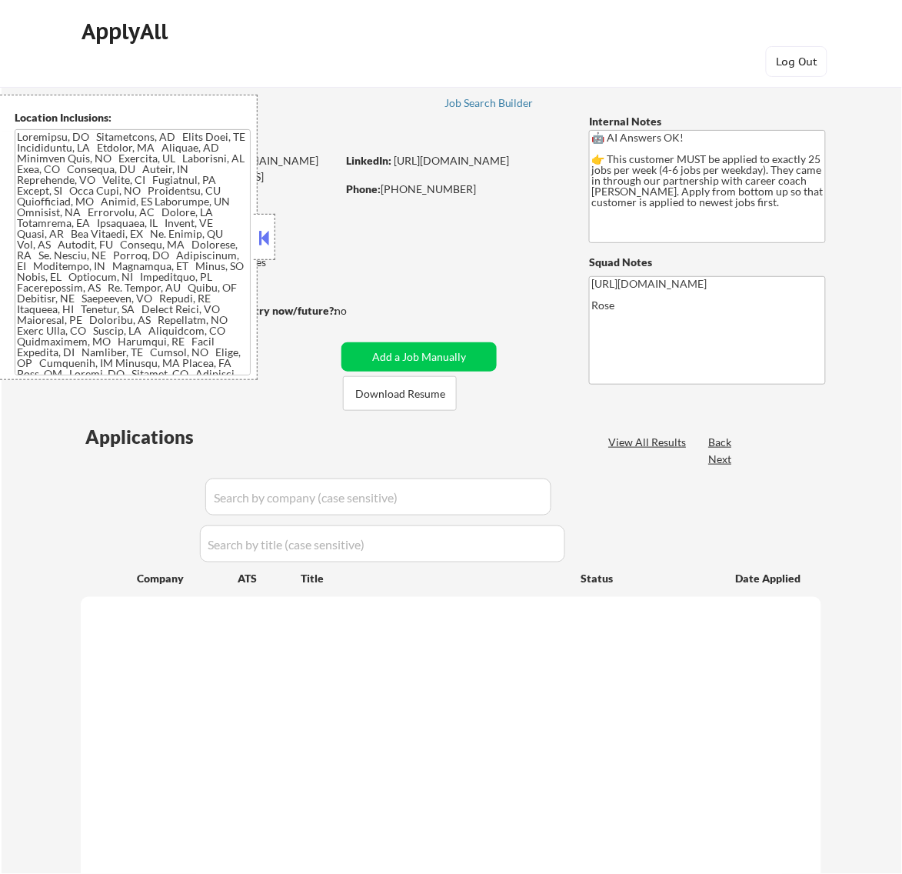
select select ""pending""
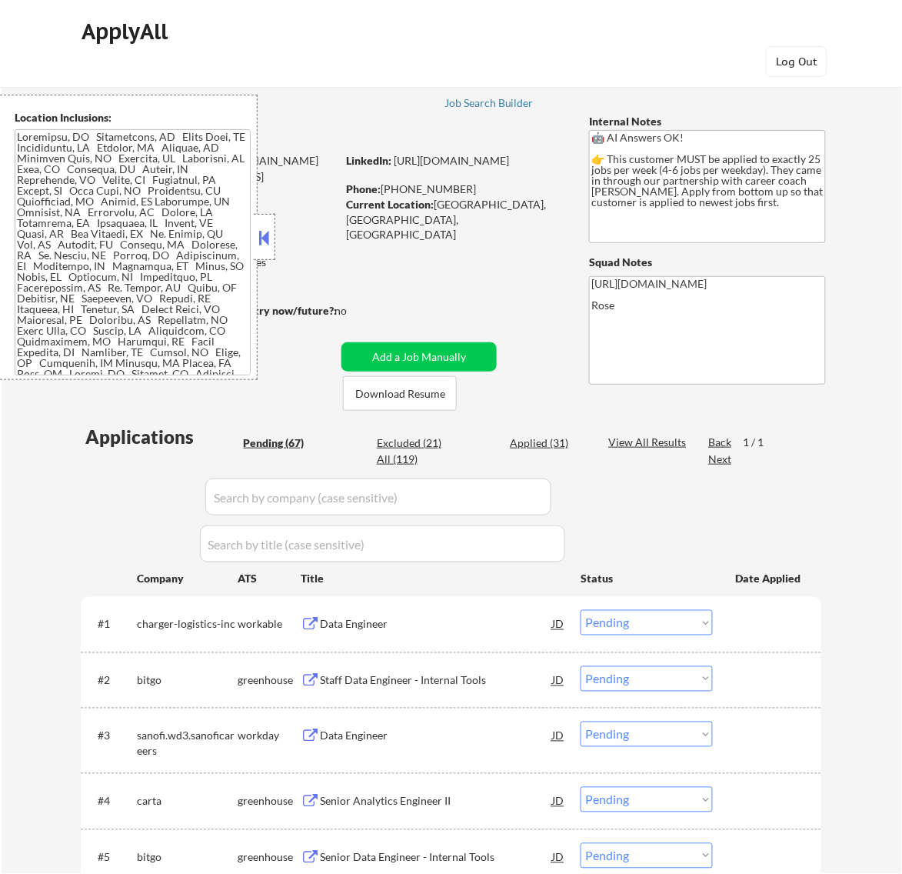
click at [260, 242] on button at bounding box center [263, 237] width 17 height 23
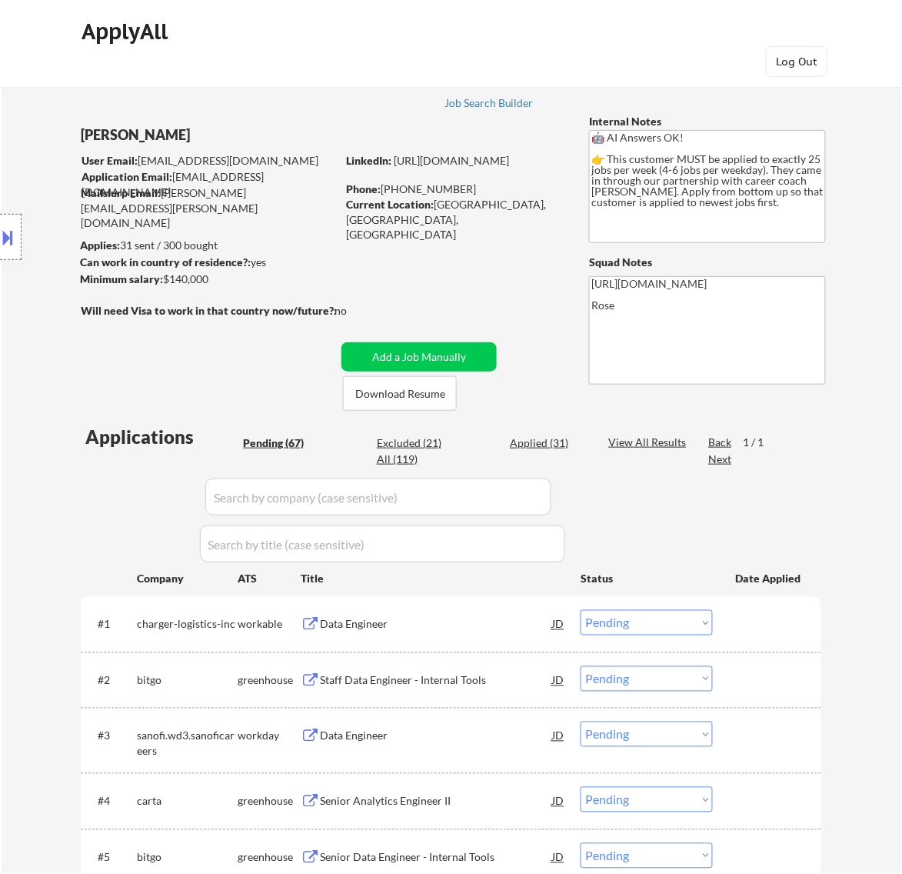
click at [493, 628] on div "Data Engineer" at bounding box center [436, 624] width 232 height 15
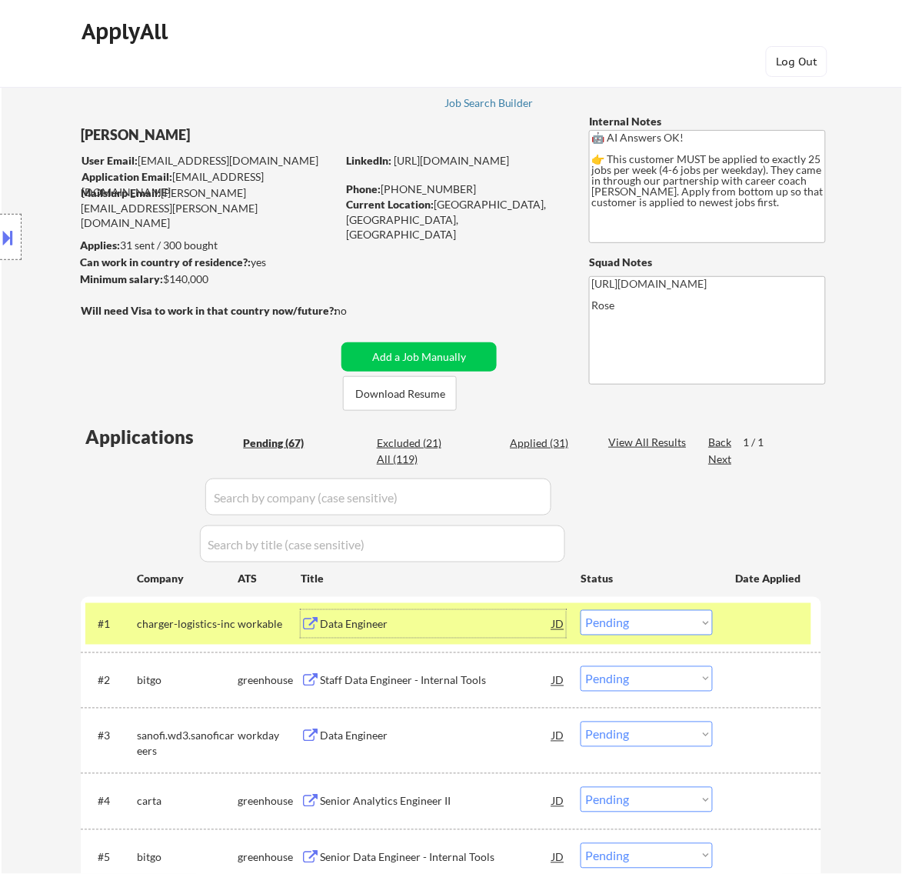
click at [671, 623] on select "Choose an option... Pending Applied Excluded (Questions) Excluded (Expired) Exc…" at bounding box center [647, 622] width 132 height 25
click at [581, 610] on select "Choose an option... Pending Applied Excluded (Questions) Excluded (Expired) Exc…" at bounding box center [647, 622] width 132 height 25
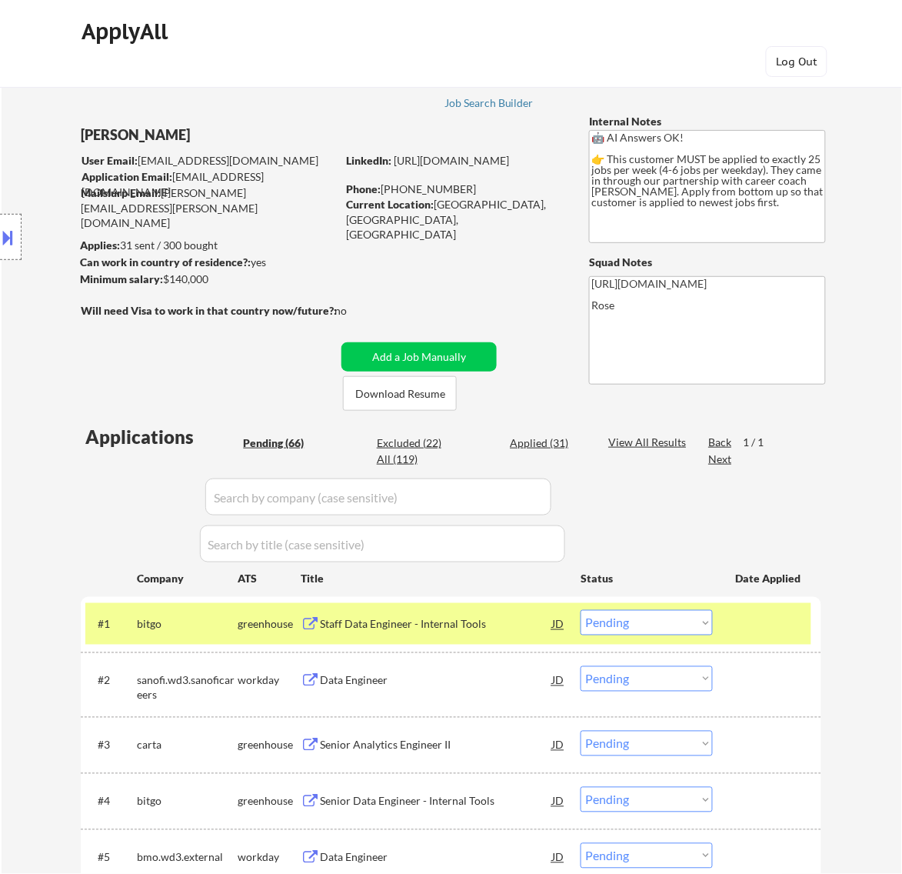
click at [469, 619] on div "Staff Data Engineer - Internal Tools" at bounding box center [436, 624] width 232 height 15
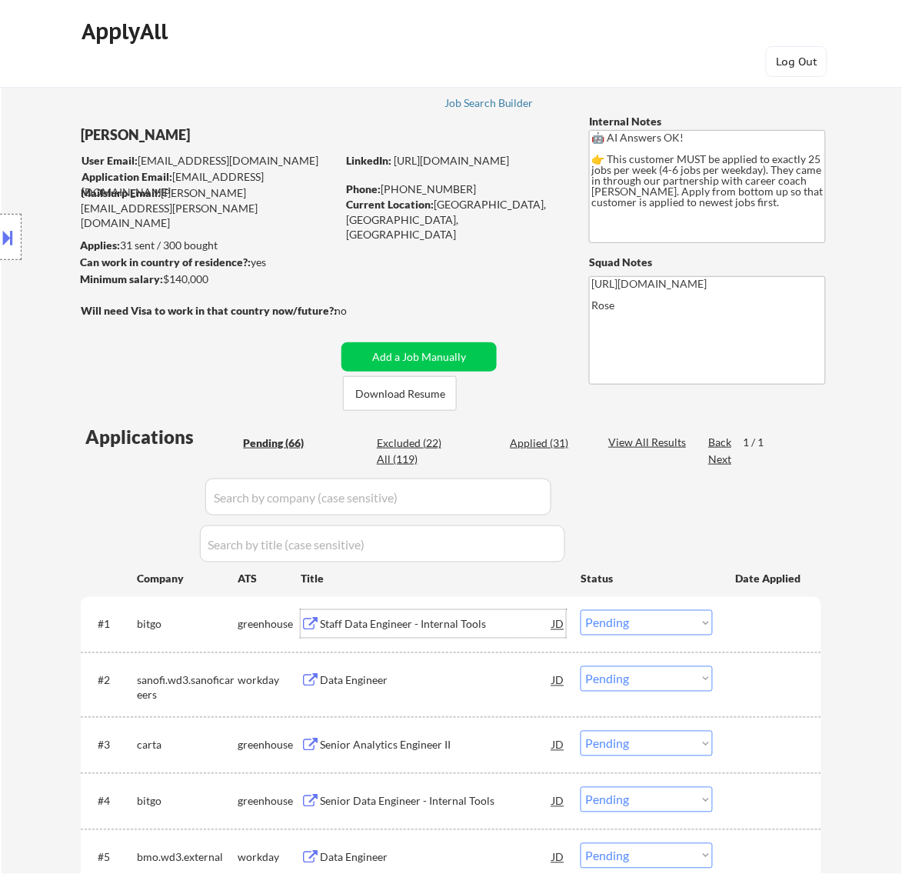
click at [15, 240] on button at bounding box center [8, 237] width 17 height 25
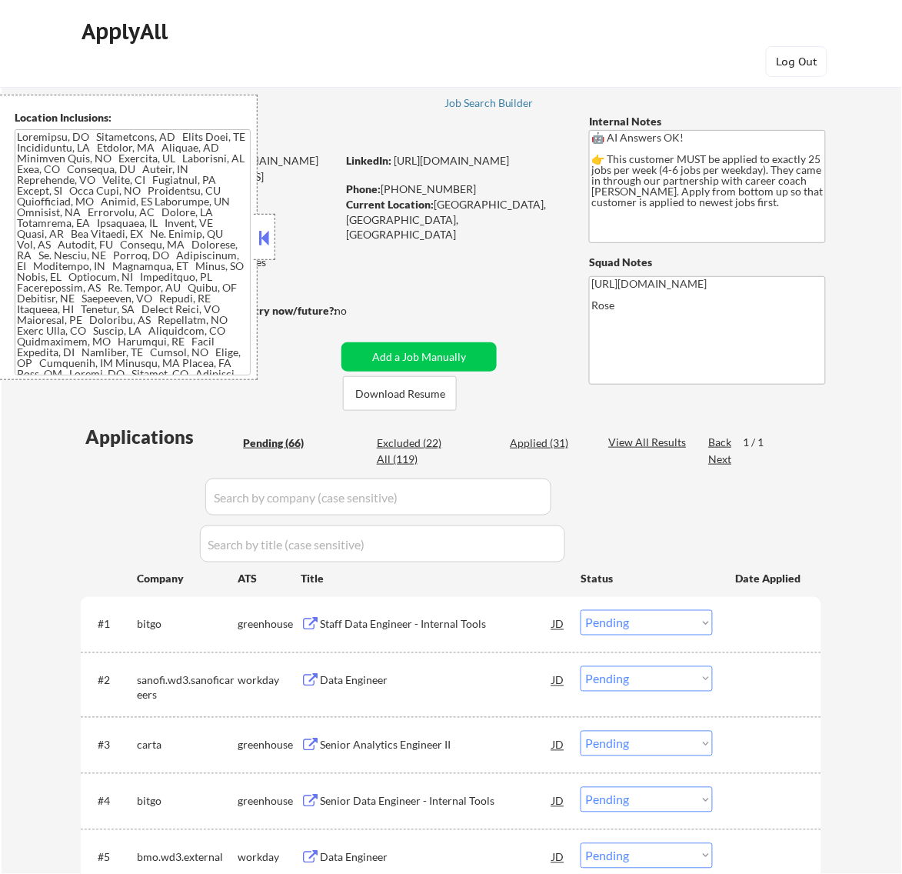
click at [675, 615] on select "Choose an option... Pending Applied Excluded (Questions) Excluded (Expired) Exc…" at bounding box center [647, 622] width 132 height 25
click at [581, 610] on select "Choose an option... Pending Applied Excluded (Questions) Excluded (Expired) Exc…" at bounding box center [647, 622] width 132 height 25
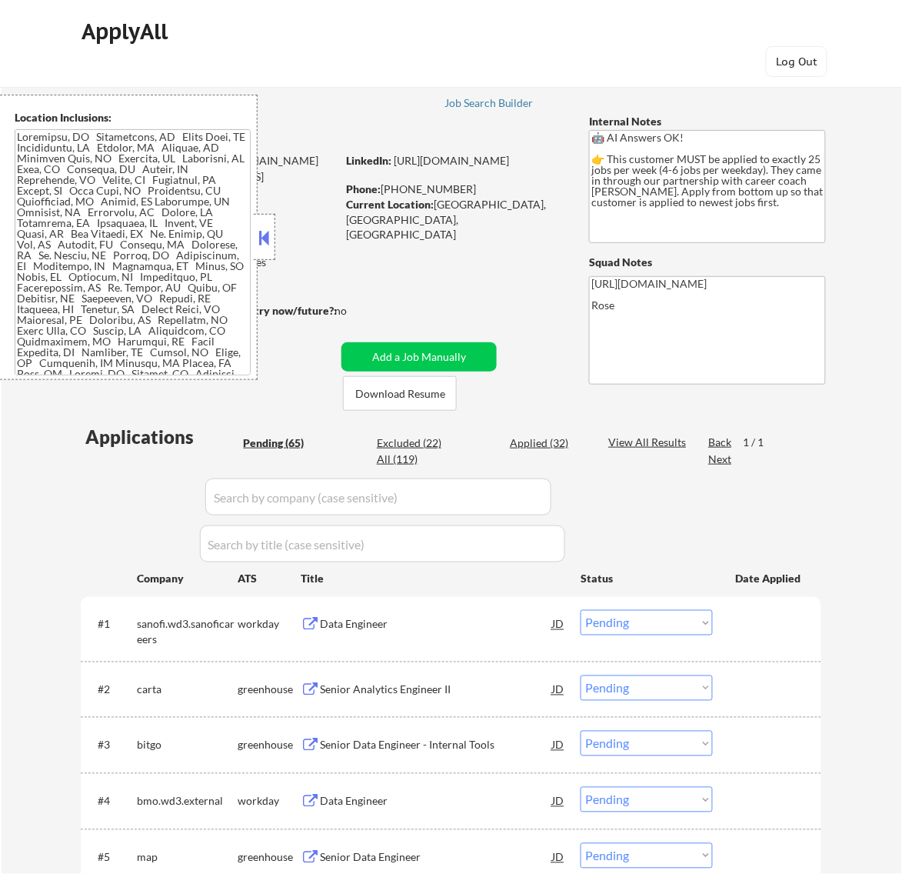
click at [494, 633] on div "Data Engineer" at bounding box center [436, 624] width 232 height 28
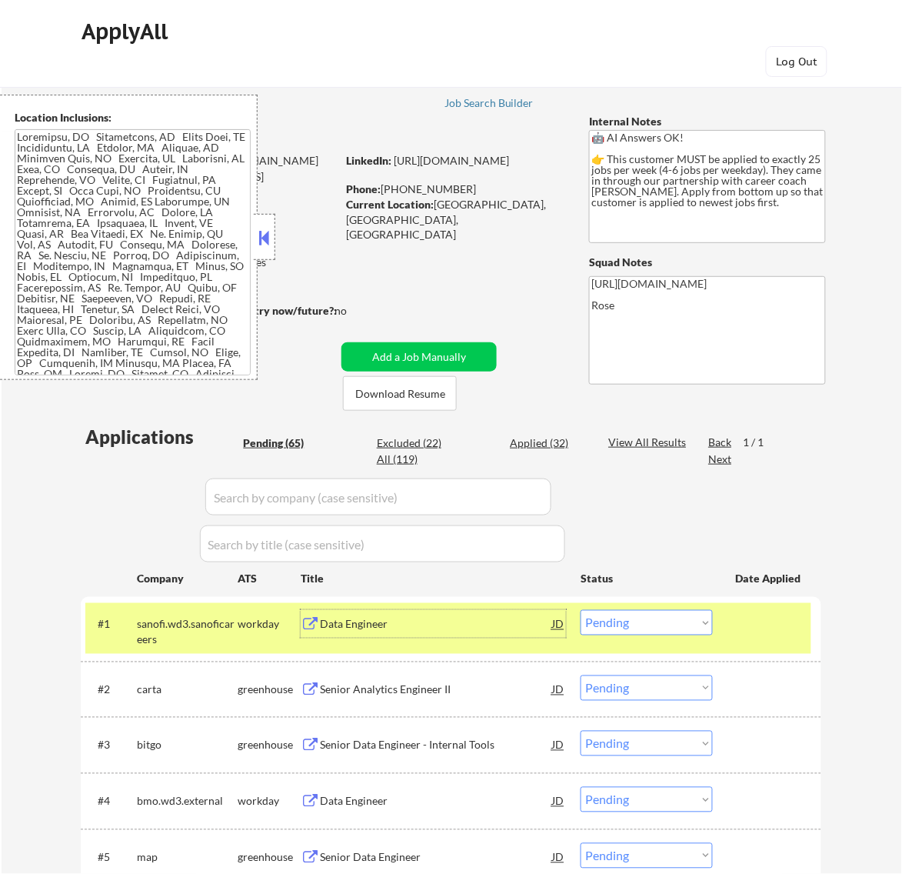
click at [704, 627] on select "Choose an option... Pending Applied Excluded (Questions) Excluded (Expired) Exc…" at bounding box center [647, 622] width 132 height 25
click at [581, 610] on select "Choose an option... Pending Applied Excluded (Questions) Excluded (Expired) Exc…" at bounding box center [647, 622] width 132 height 25
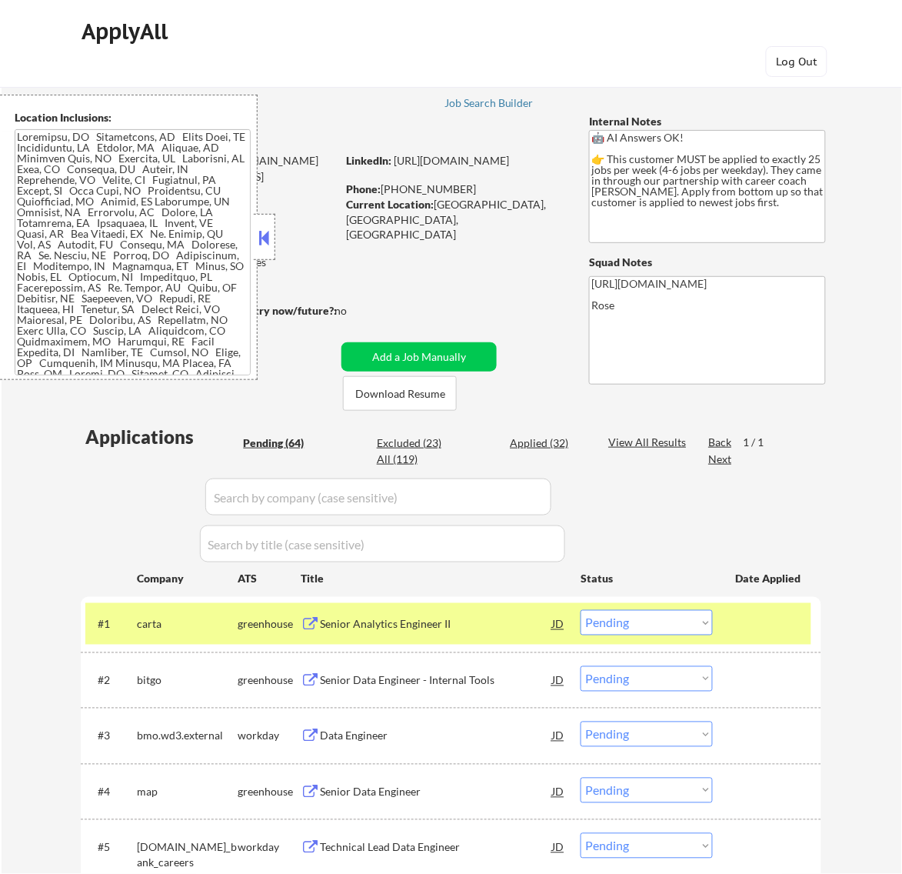
click at [467, 624] on div "Senior Analytics Engineer II" at bounding box center [436, 624] width 232 height 15
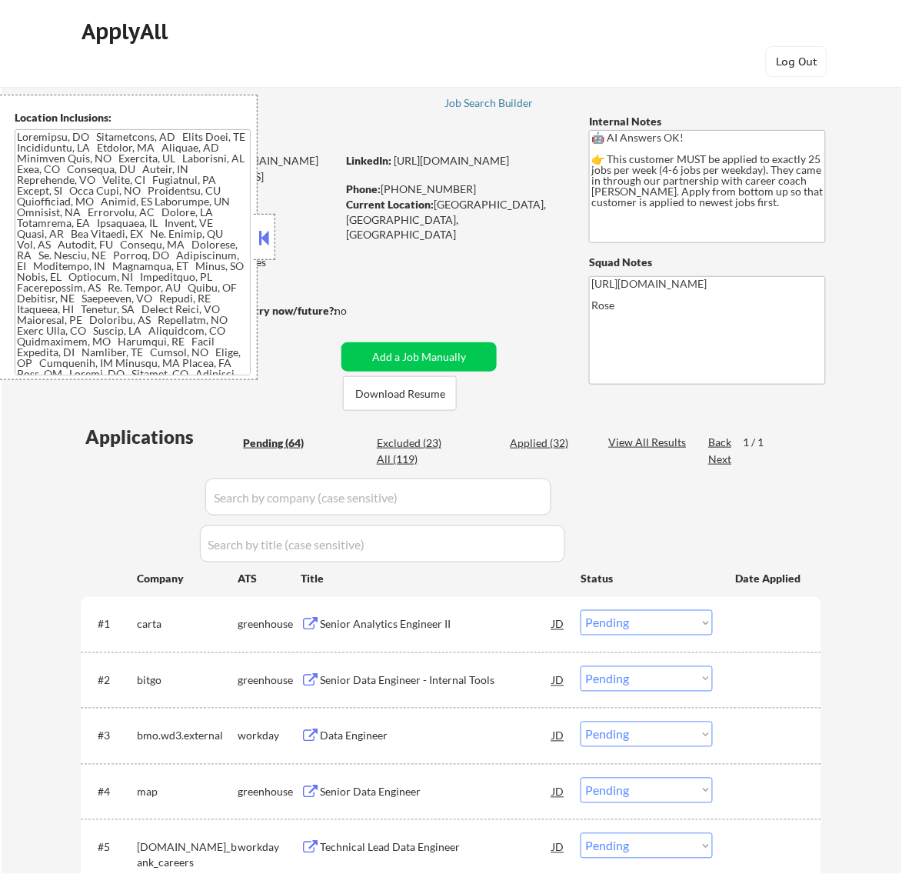
click at [266, 235] on button at bounding box center [263, 237] width 17 height 23
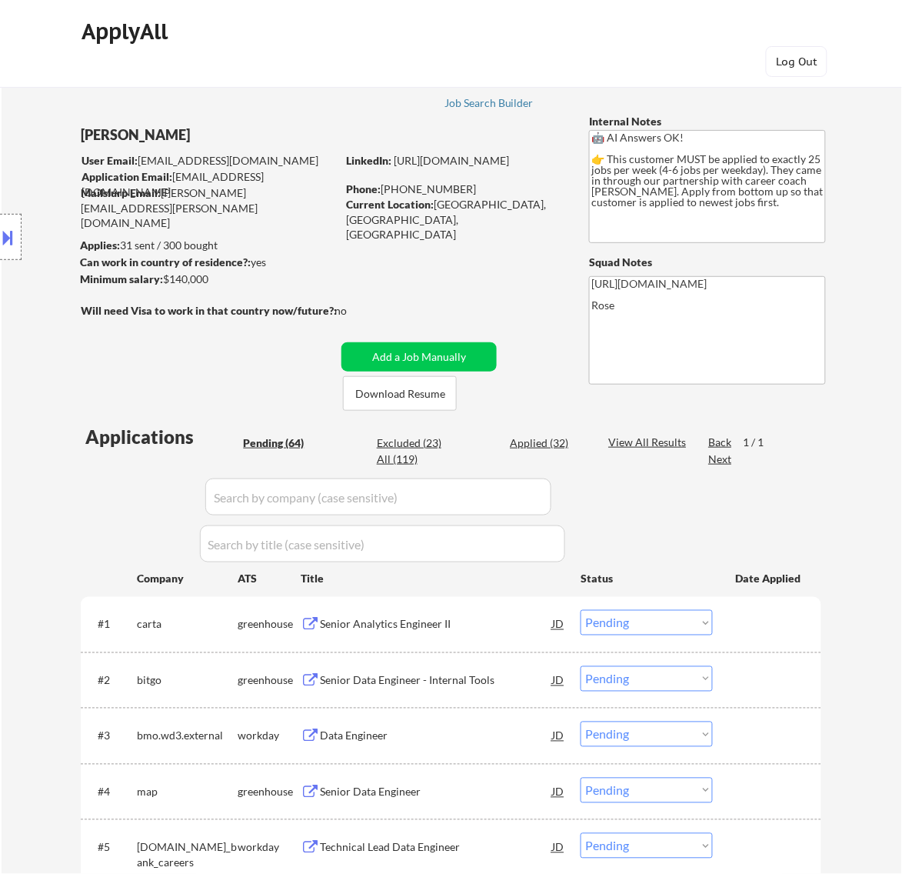
click at [663, 623] on select "Choose an option... Pending Applied Excluded (Questions) Excluded (Expired) Exc…" at bounding box center [647, 622] width 132 height 25
click at [581, 610] on select "Choose an option... Pending Applied Excluded (Questions) Excluded (Expired) Exc…" at bounding box center [647, 622] width 132 height 25
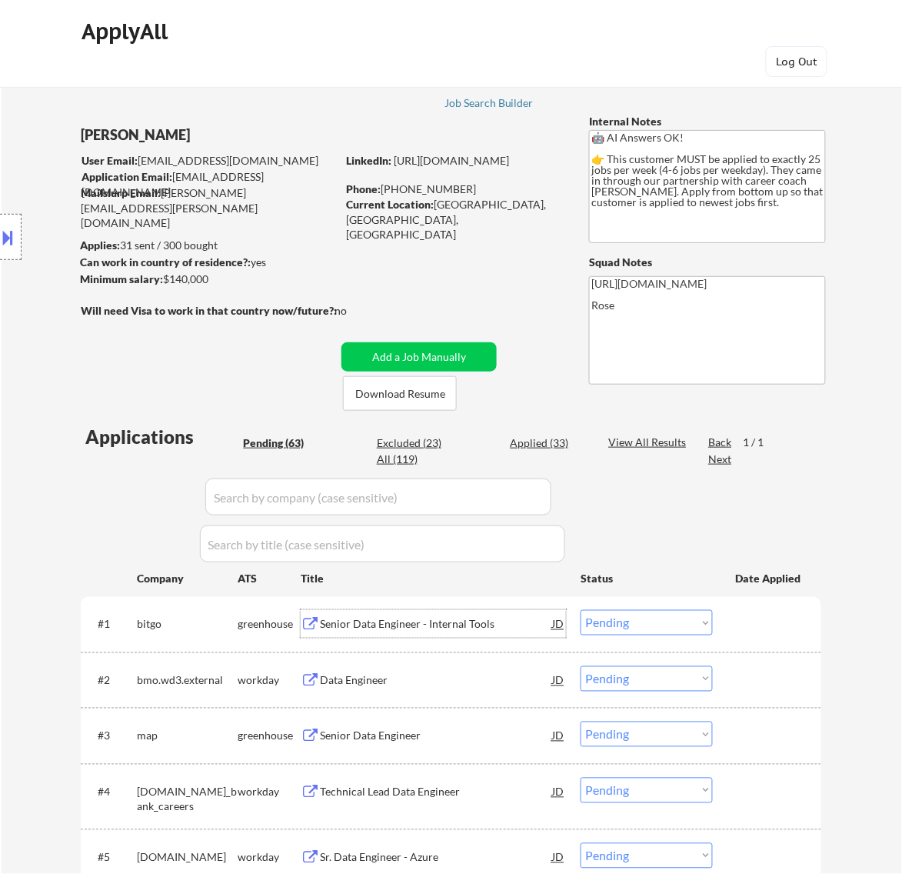
click at [498, 623] on div "Senior Data Engineer - Internal Tools" at bounding box center [436, 624] width 232 height 15
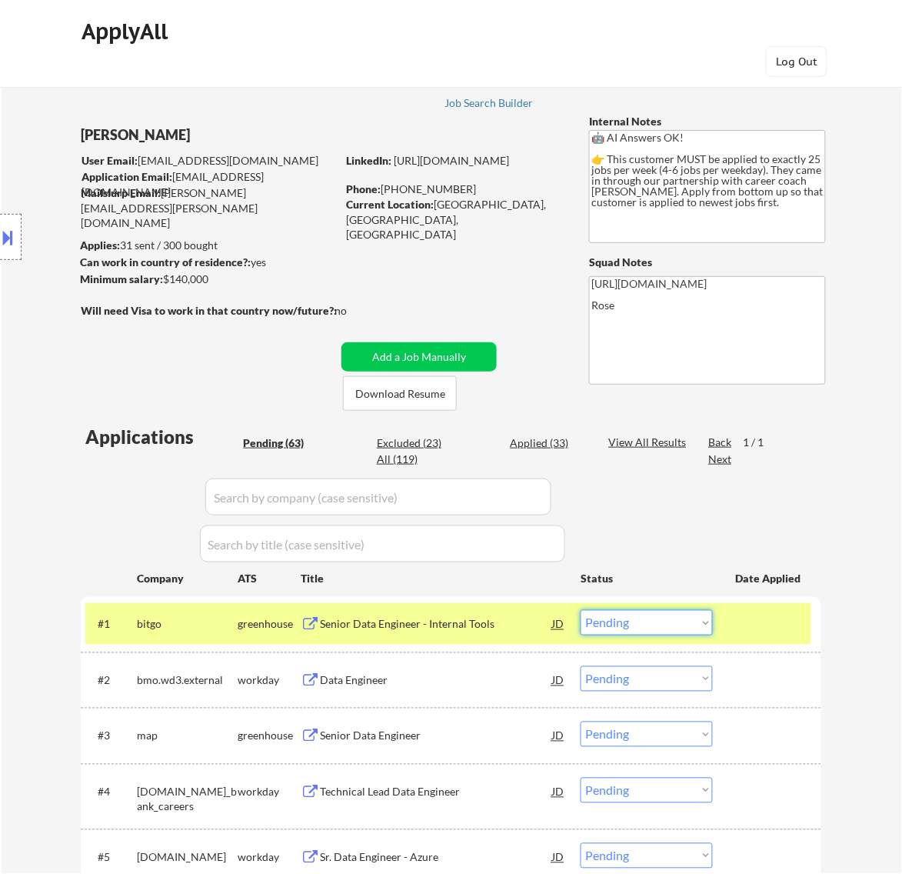
click at [679, 619] on select "Choose an option... Pending Applied Excluded (Questions) Excluded (Expired) Exc…" at bounding box center [647, 622] width 132 height 25
click at [581, 610] on select "Choose an option... Pending Applied Excluded (Questions) Excluded (Expired) Exc…" at bounding box center [647, 622] width 132 height 25
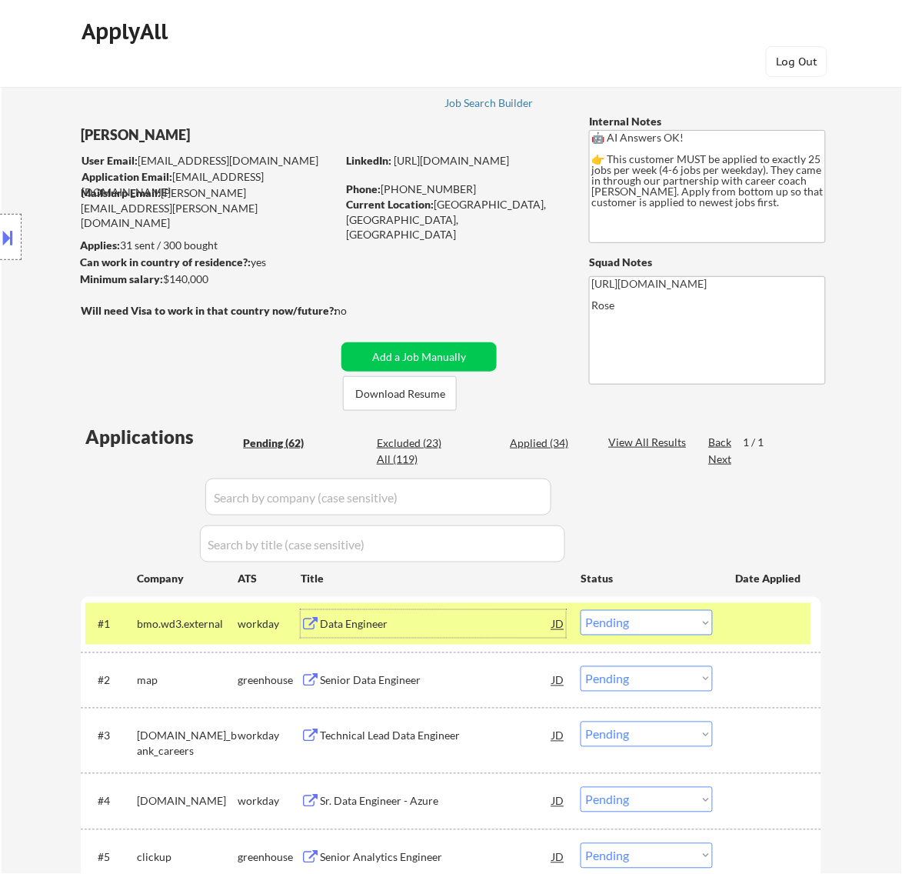
click at [491, 628] on div "Data Engineer" at bounding box center [436, 624] width 232 height 15
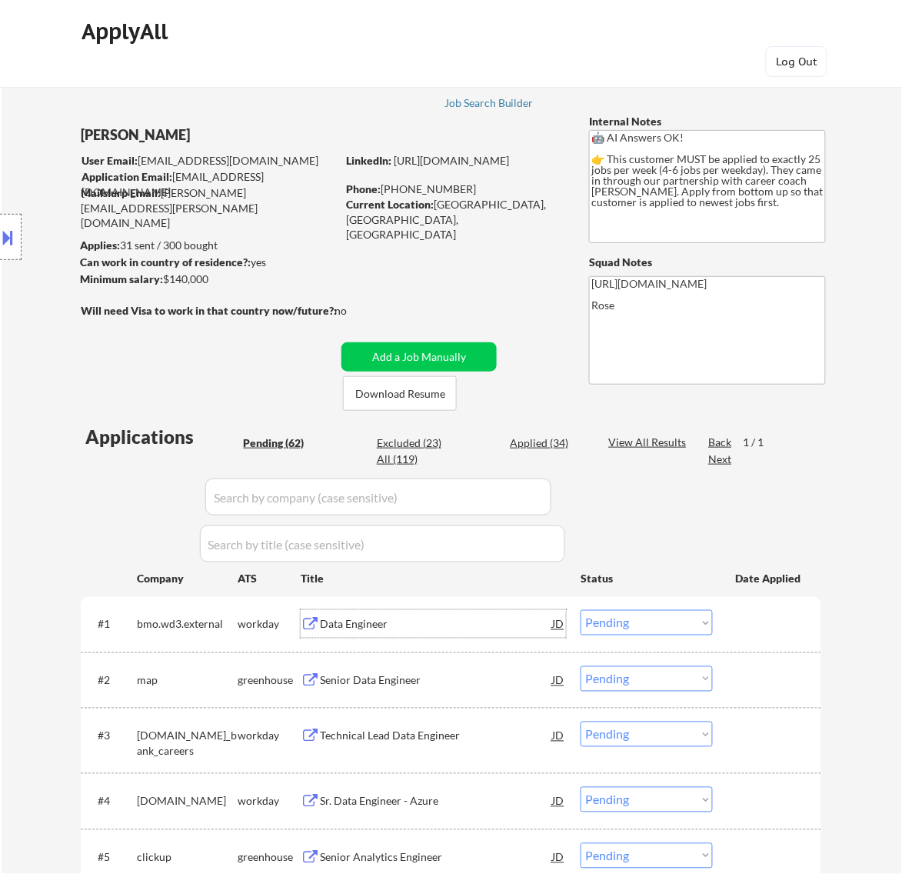
click at [679, 625] on select "Choose an option... Pending Applied Excluded (Questions) Excluded (Expired) Exc…" at bounding box center [647, 622] width 132 height 25
click at [438, 631] on div "Data Engineer" at bounding box center [436, 624] width 232 height 15
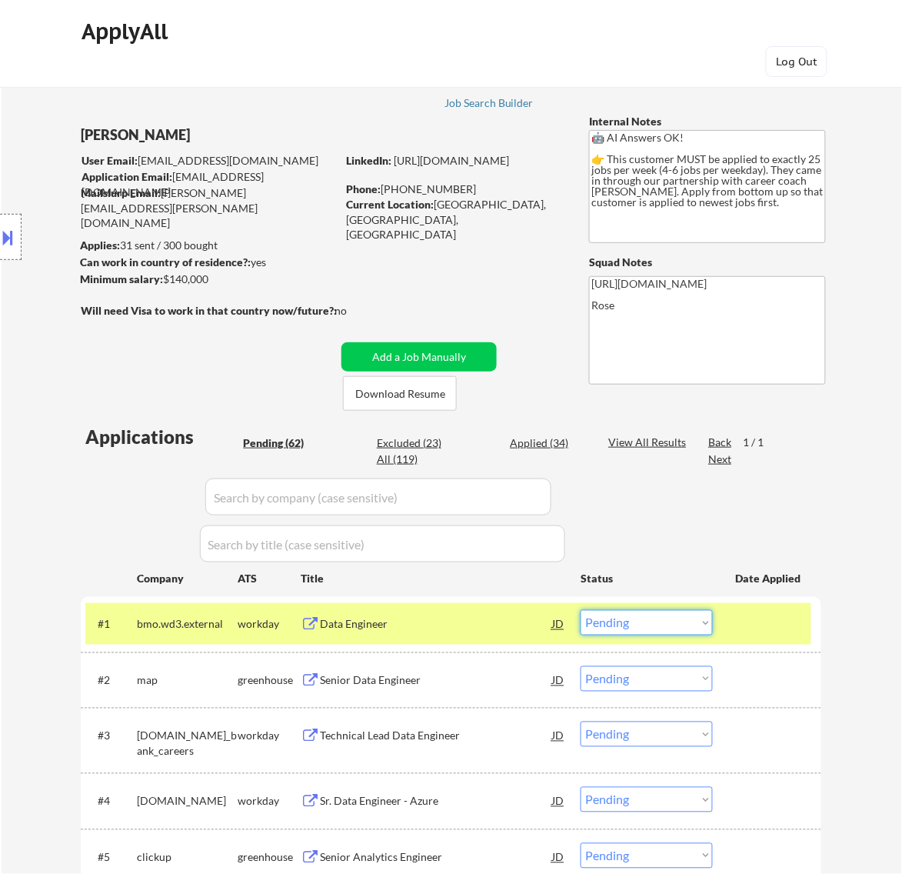
click at [700, 619] on select "Choose an option... Pending Applied Excluded (Questions) Excluded (Expired) Exc…" at bounding box center [647, 622] width 132 height 25
click at [198, 361] on div "Location Inclusions:" at bounding box center [137, 237] width 275 height 285
click at [514, 629] on div "Data Engineer" at bounding box center [436, 624] width 232 height 15
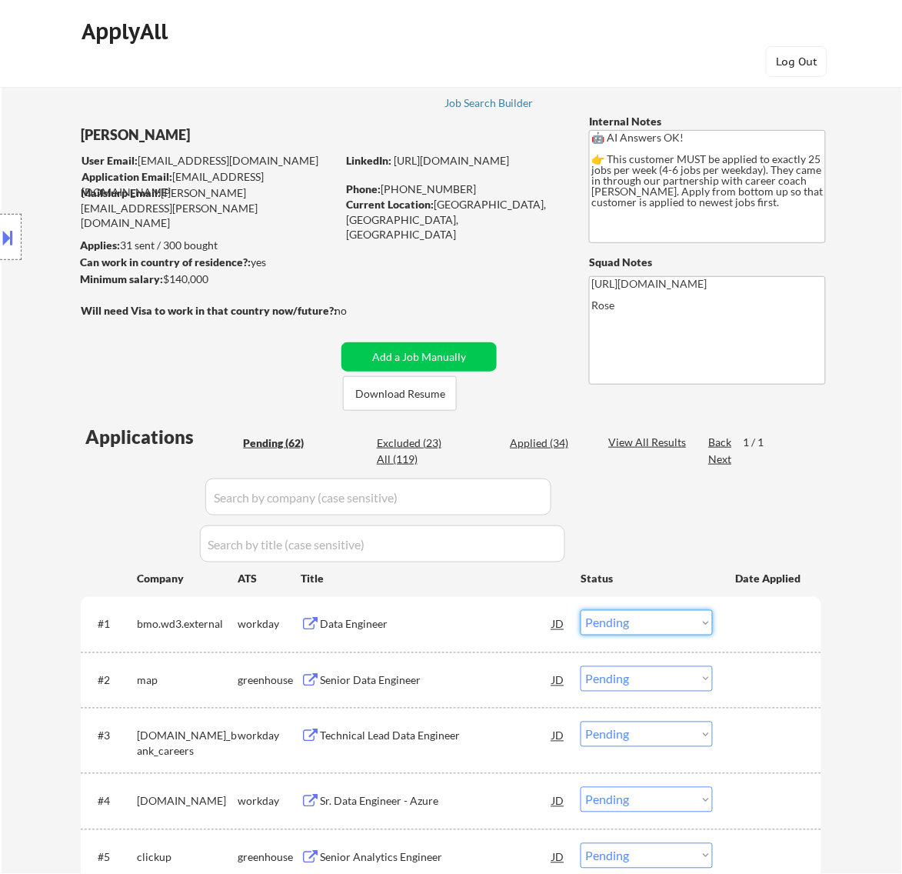
click at [647, 618] on select "Choose an option... Pending Applied Excluded (Questions) Excluded (Expired) Exc…" at bounding box center [647, 622] width 132 height 25
click at [581, 610] on select "Choose an option... Pending Applied Excluded (Questions) Excluded (Expired) Exc…" at bounding box center [647, 622] width 132 height 25
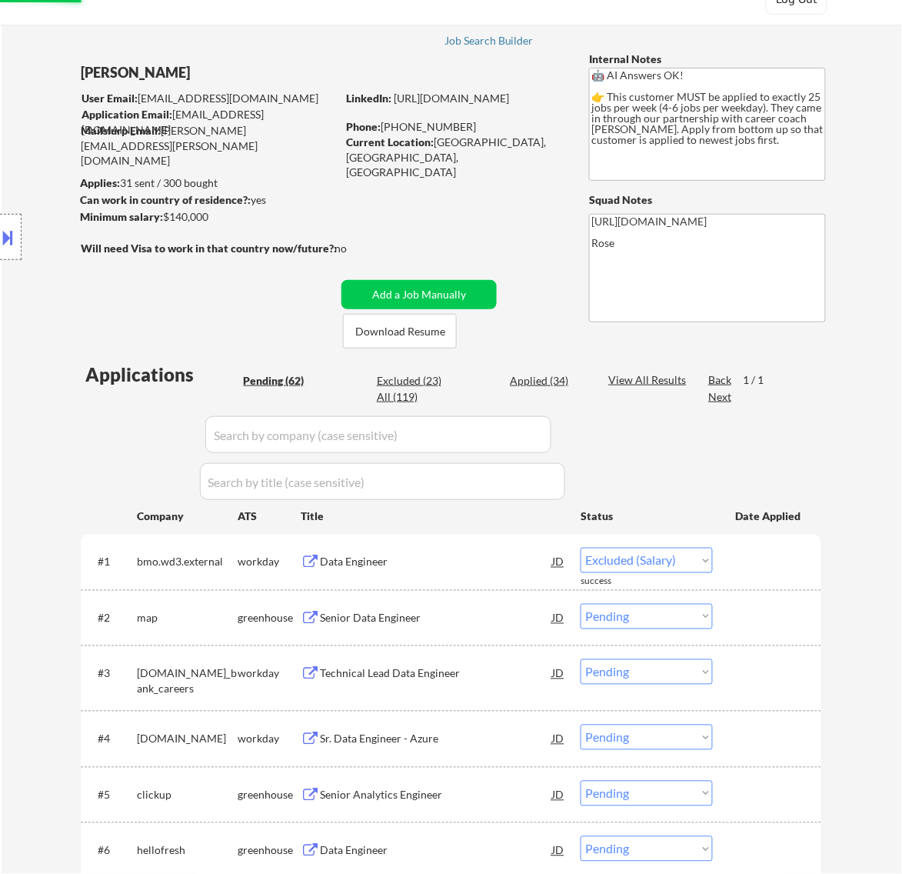
scroll to position [96, 0]
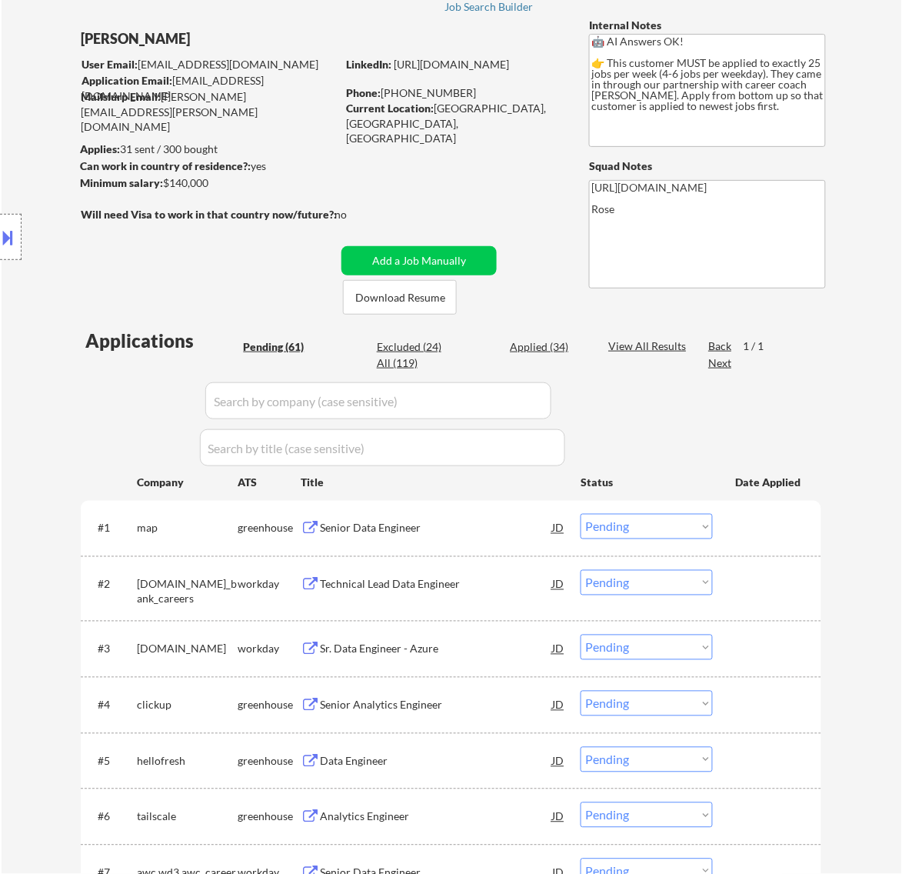
click at [512, 542] on div "#1 map greenhouse Senior Data Engineer JD Choose an option... Pending Applied E…" at bounding box center [448, 528] width 726 height 42
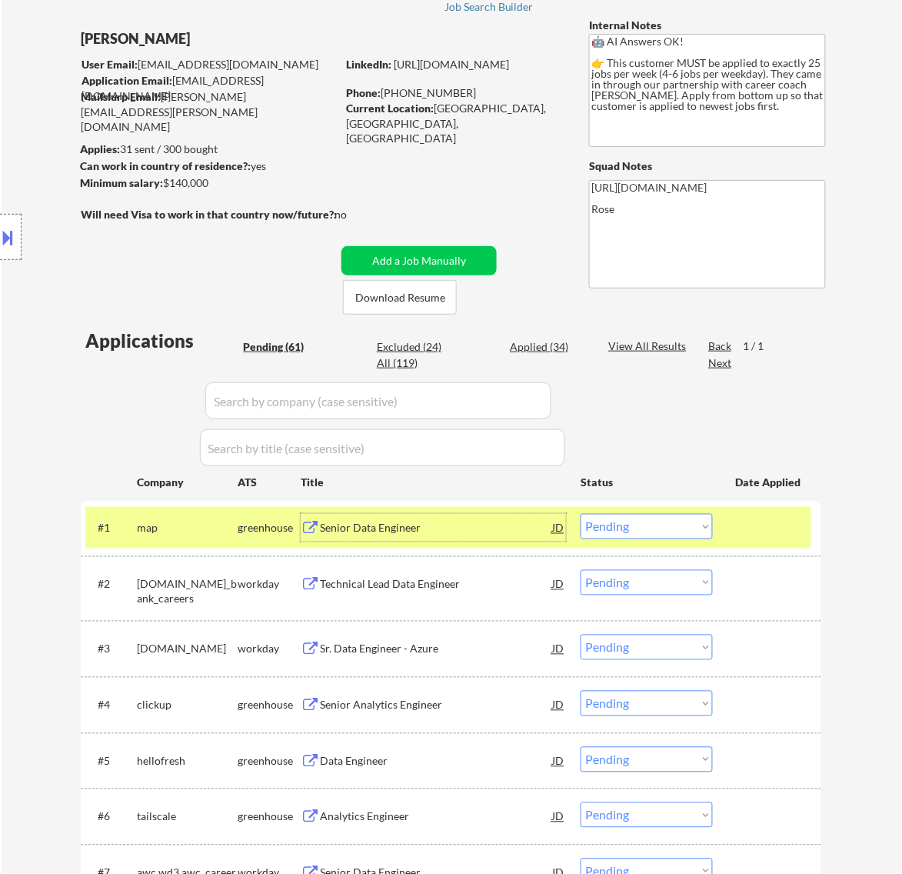
click at [534, 533] on div "Senior Data Engineer" at bounding box center [436, 528] width 232 height 15
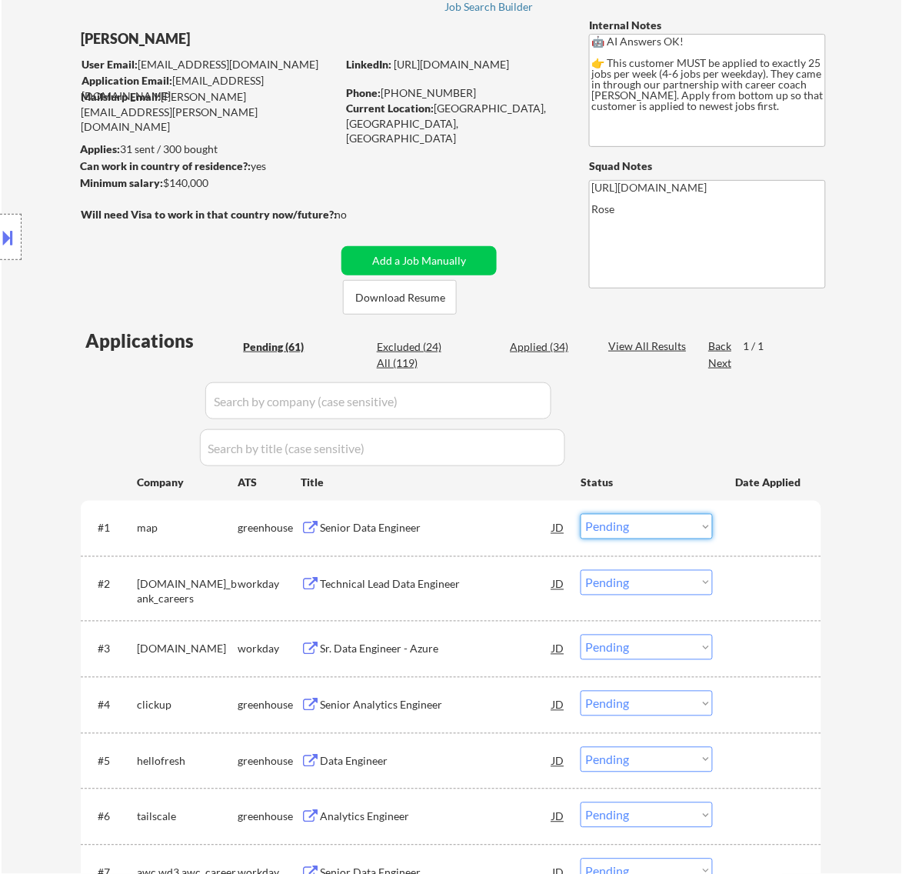
click at [644, 519] on select "Choose an option... Pending Applied Excluded (Questions) Excluded (Expired) Exc…" at bounding box center [647, 526] width 132 height 25
click at [581, 514] on select "Choose an option... Pending Applied Excluded (Questions) Excluded (Expired) Exc…" at bounding box center [647, 526] width 132 height 25
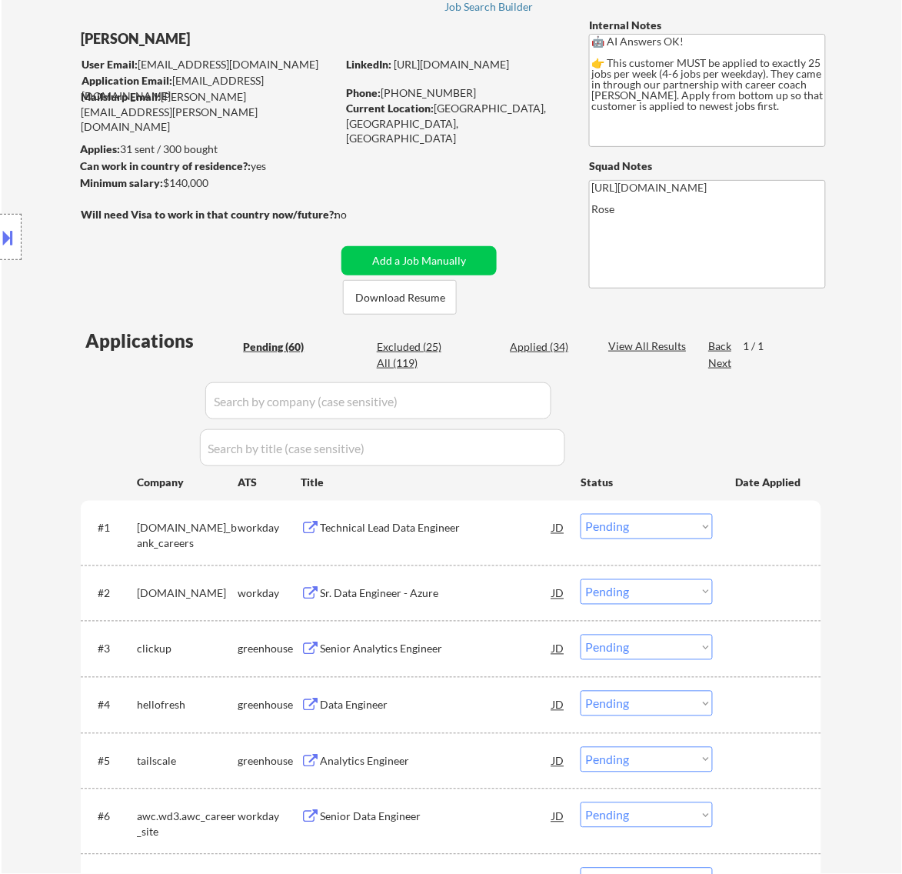
scroll to position [192, 0]
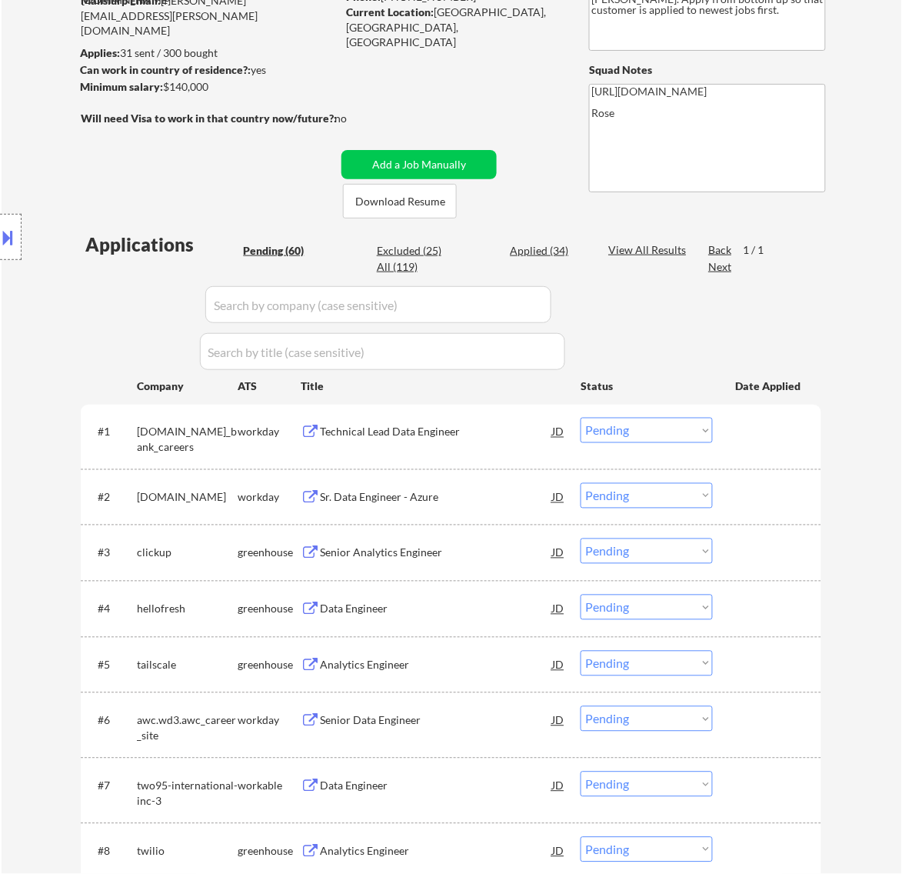
click at [498, 442] on div "Technical Lead Data Engineer" at bounding box center [436, 432] width 232 height 28
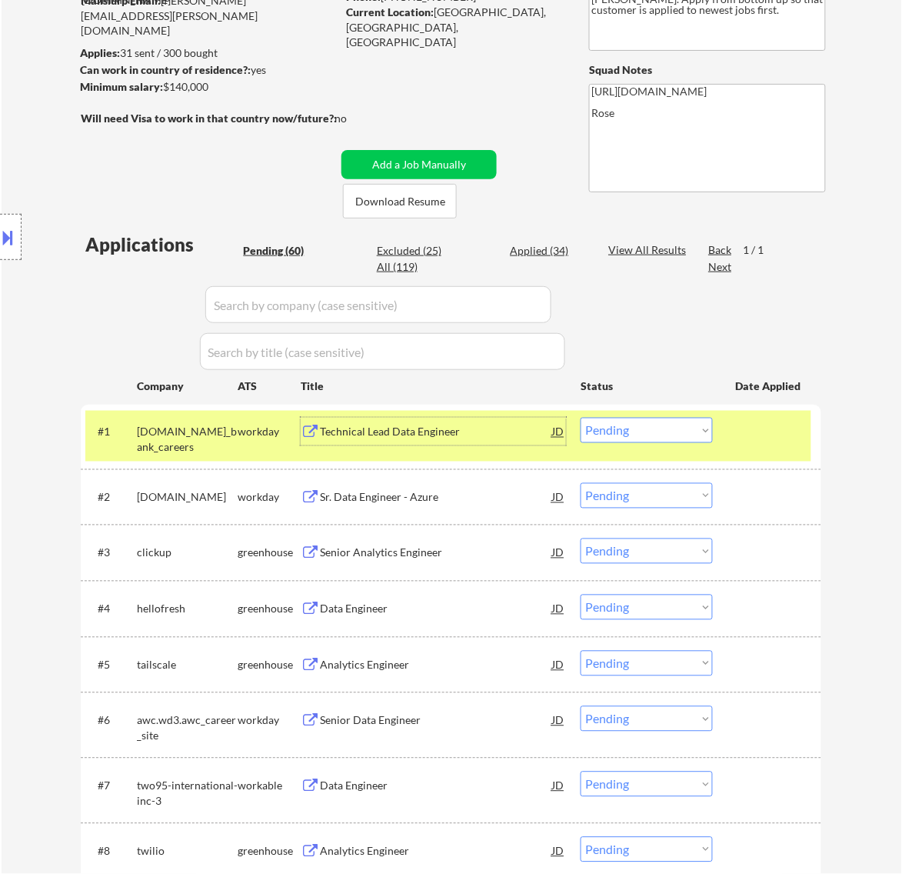
click at [664, 425] on select "Choose an option... Pending Applied Excluded (Questions) Excluded (Expired) Exc…" at bounding box center [647, 430] width 132 height 25
click at [581, 418] on select "Choose an option... Pending Applied Excluded (Questions) Excluded (Expired) Exc…" at bounding box center [647, 430] width 132 height 25
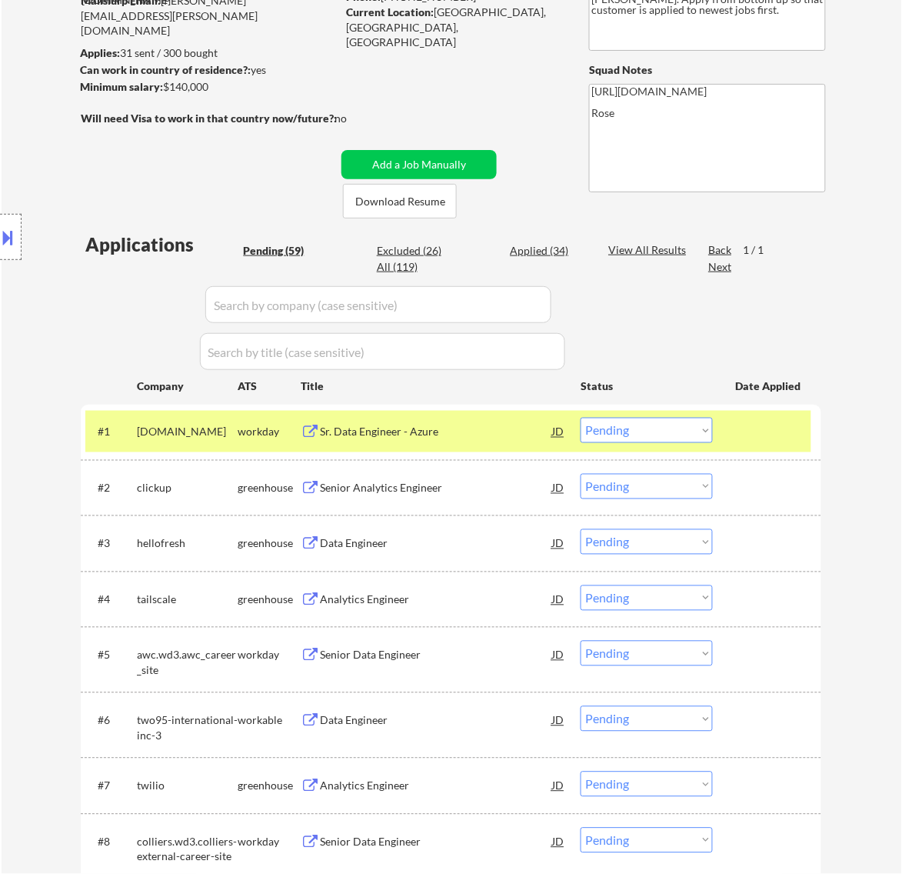
click at [524, 432] on div "Sr. Data Engineer - Azure" at bounding box center [436, 431] width 232 height 15
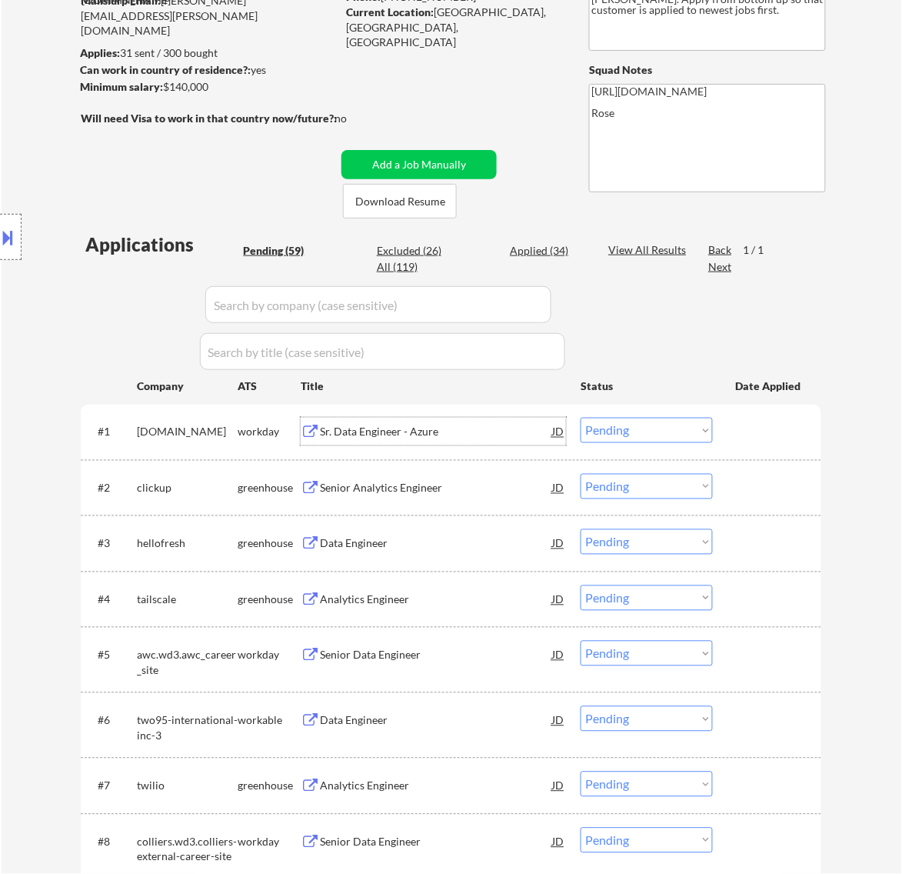
click at [662, 428] on select "Choose an option... Pending Applied Excluded (Questions) Excluded (Expired) Exc…" at bounding box center [647, 430] width 132 height 25
click at [581, 418] on select "Choose an option... Pending Applied Excluded (Questions) Excluded (Expired) Exc…" at bounding box center [647, 430] width 132 height 25
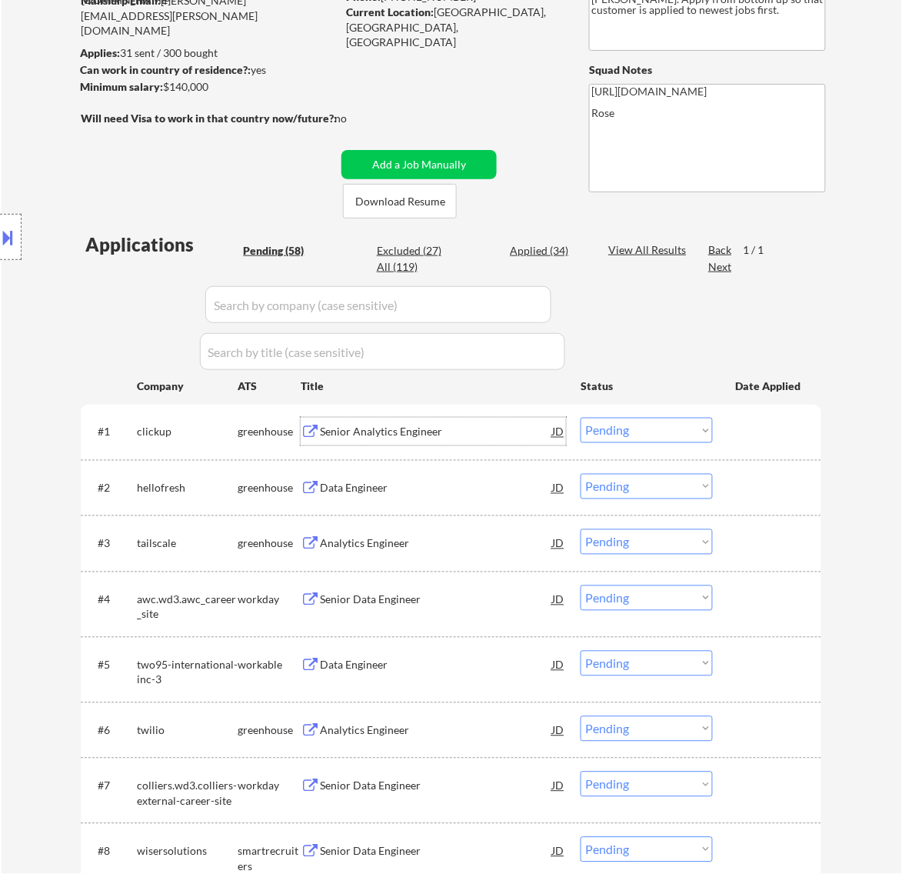
click at [461, 433] on div "Senior Analytics Engineer" at bounding box center [436, 431] width 232 height 15
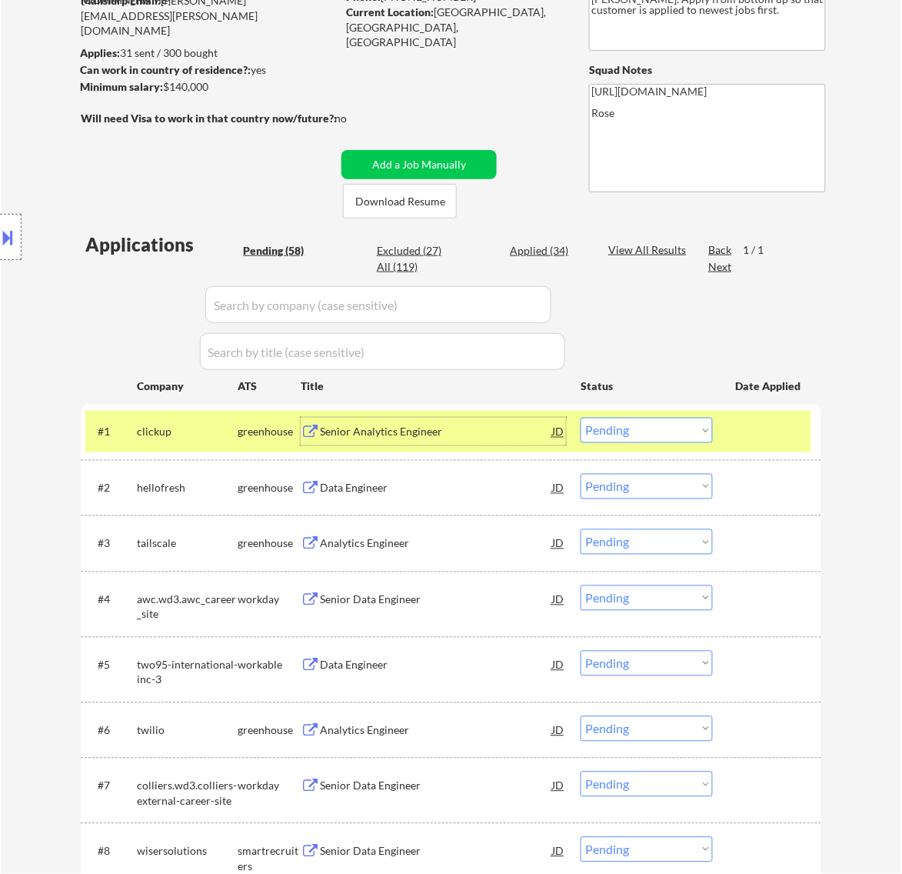
click at [648, 431] on select "Choose an option... Pending Applied Excluded (Questions) Excluded (Expired) Exc…" at bounding box center [647, 430] width 132 height 25
click at [581, 418] on select "Choose an option... Pending Applied Excluded (Questions) Excluded (Expired) Exc…" at bounding box center [647, 430] width 132 height 25
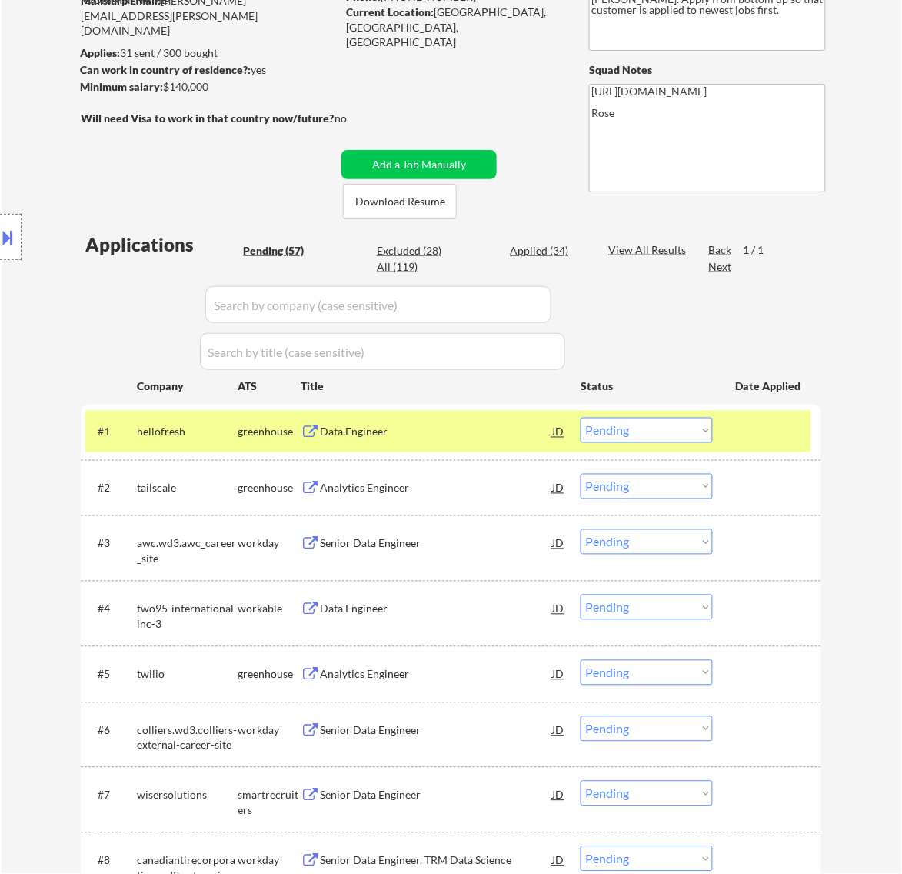
click at [477, 441] on div "Data Engineer" at bounding box center [436, 432] width 232 height 28
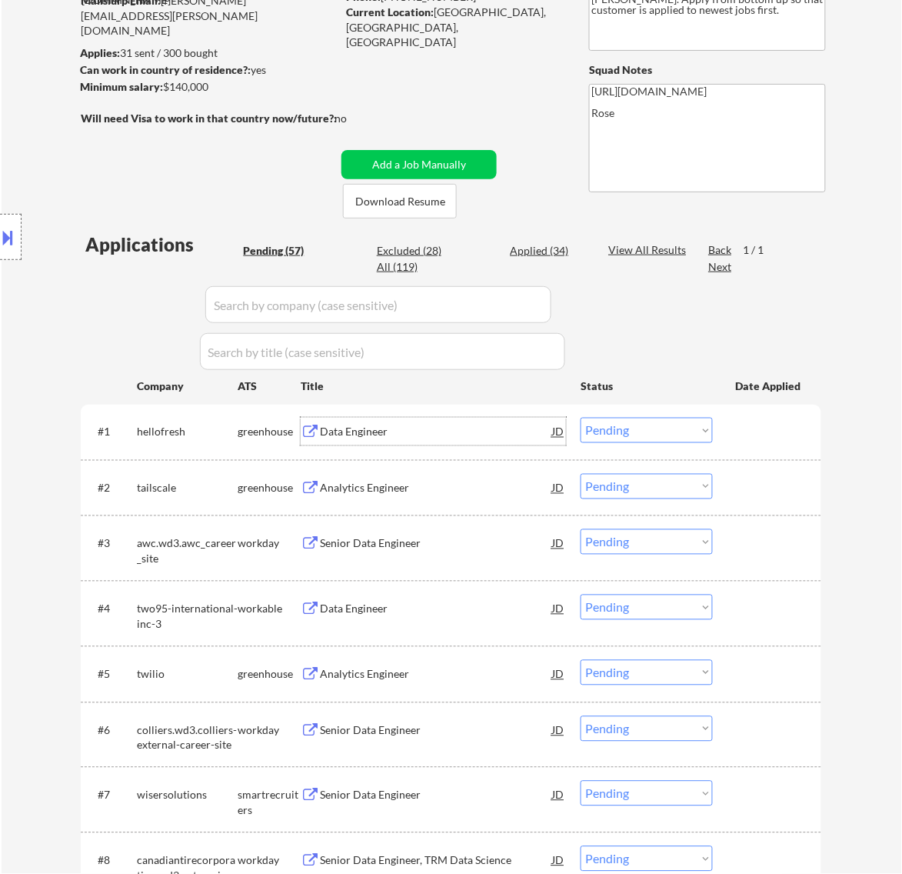
click at [633, 425] on select "Choose an option... Pending Applied Excluded (Questions) Excluded (Expired) Exc…" at bounding box center [647, 430] width 132 height 25
click at [581, 418] on select "Choose an option... Pending Applied Excluded (Questions) Excluded (Expired) Exc…" at bounding box center [647, 430] width 132 height 25
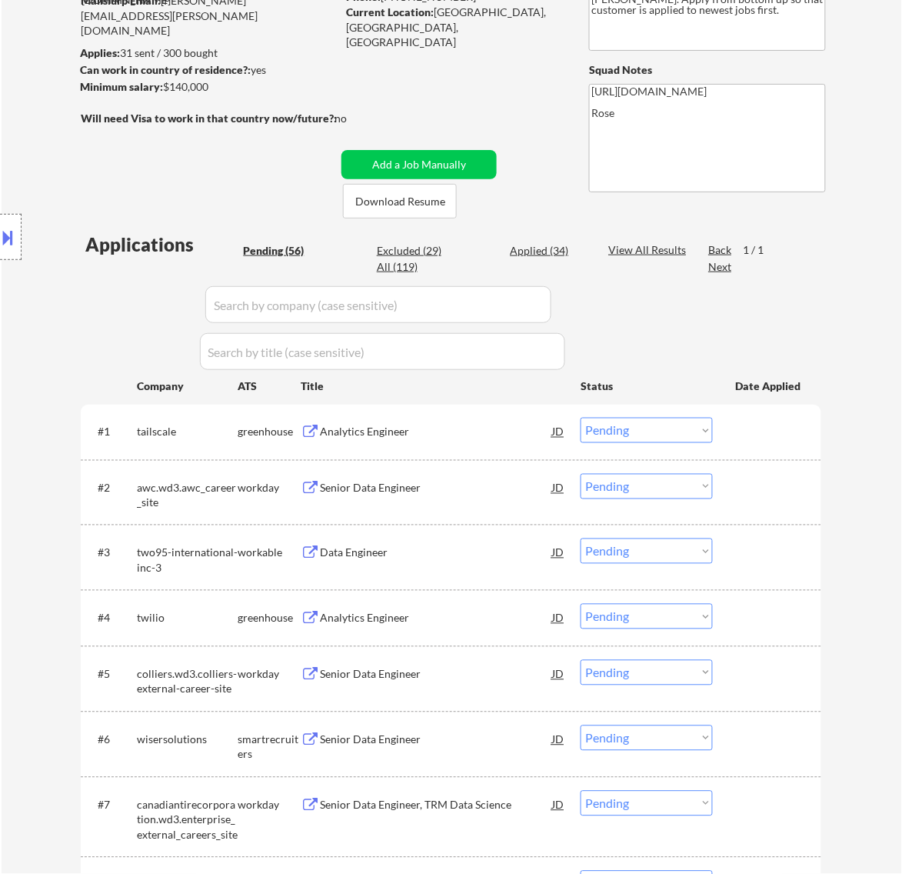
click at [504, 436] on div "Analytics Engineer" at bounding box center [436, 431] width 232 height 15
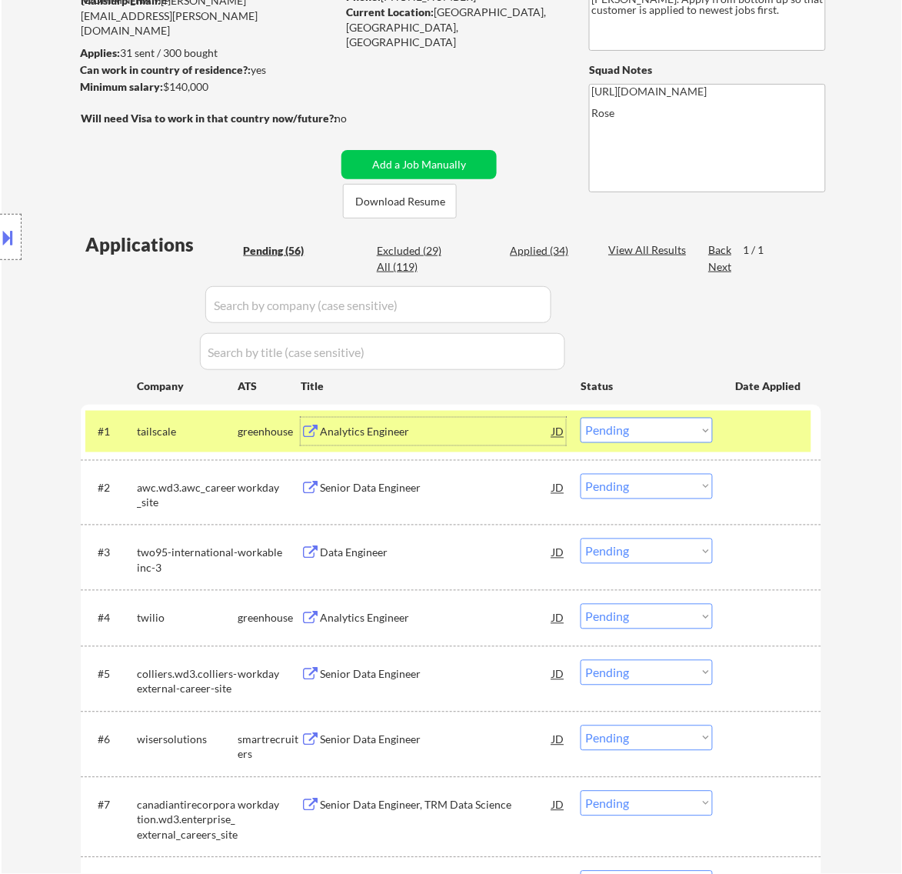
click at [654, 431] on select "Choose an option... Pending Applied Excluded (Questions) Excluded (Expired) Exc…" at bounding box center [647, 430] width 132 height 25
click at [581, 418] on select "Choose an option... Pending Applied Excluded (Questions) Excluded (Expired) Exc…" at bounding box center [647, 430] width 132 height 25
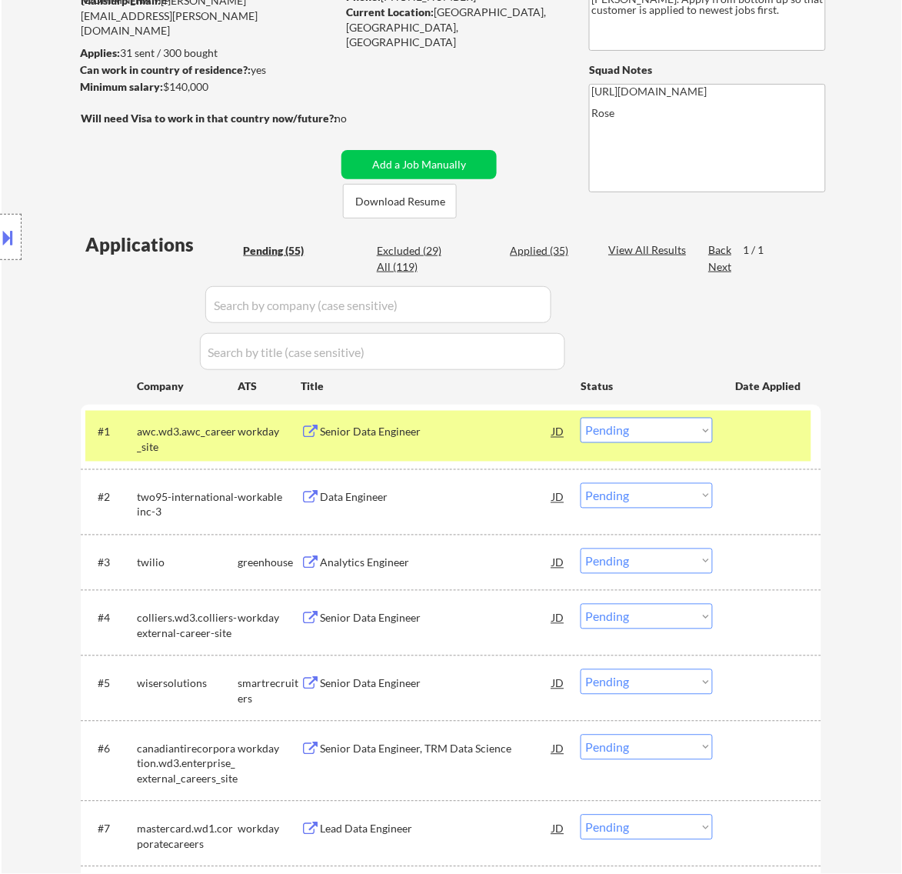
click at [494, 441] on div "Senior Data Engineer" at bounding box center [436, 432] width 232 height 28
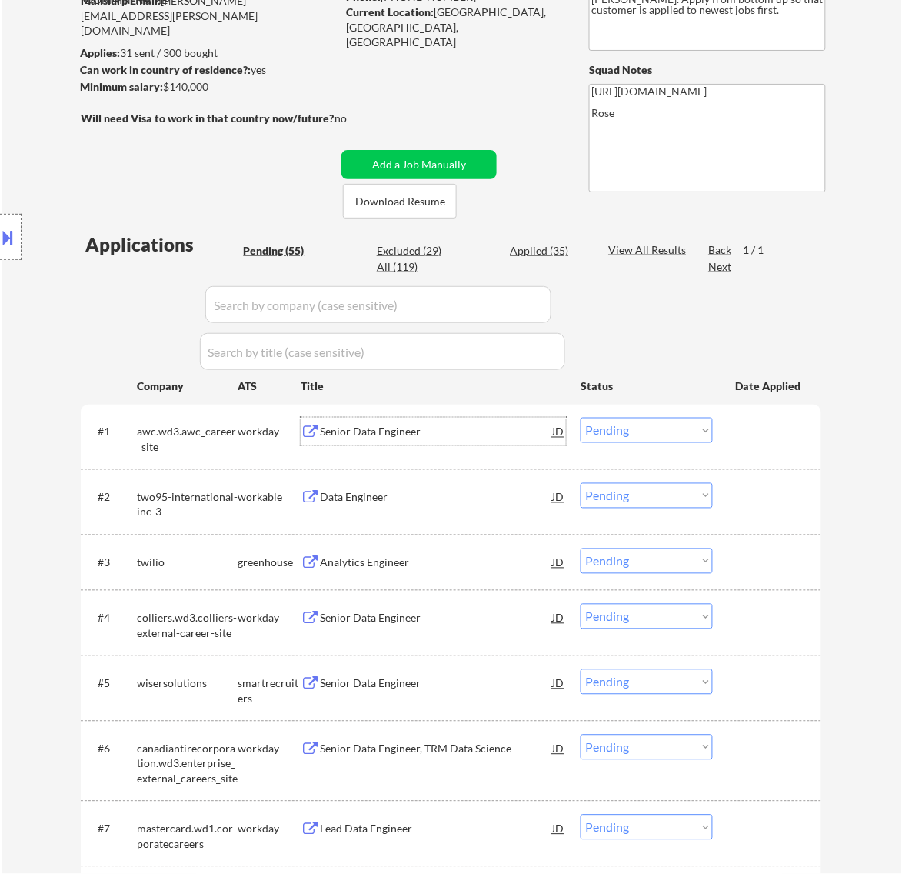
click at [501, 444] on div "Senior Data Engineer" at bounding box center [436, 432] width 232 height 28
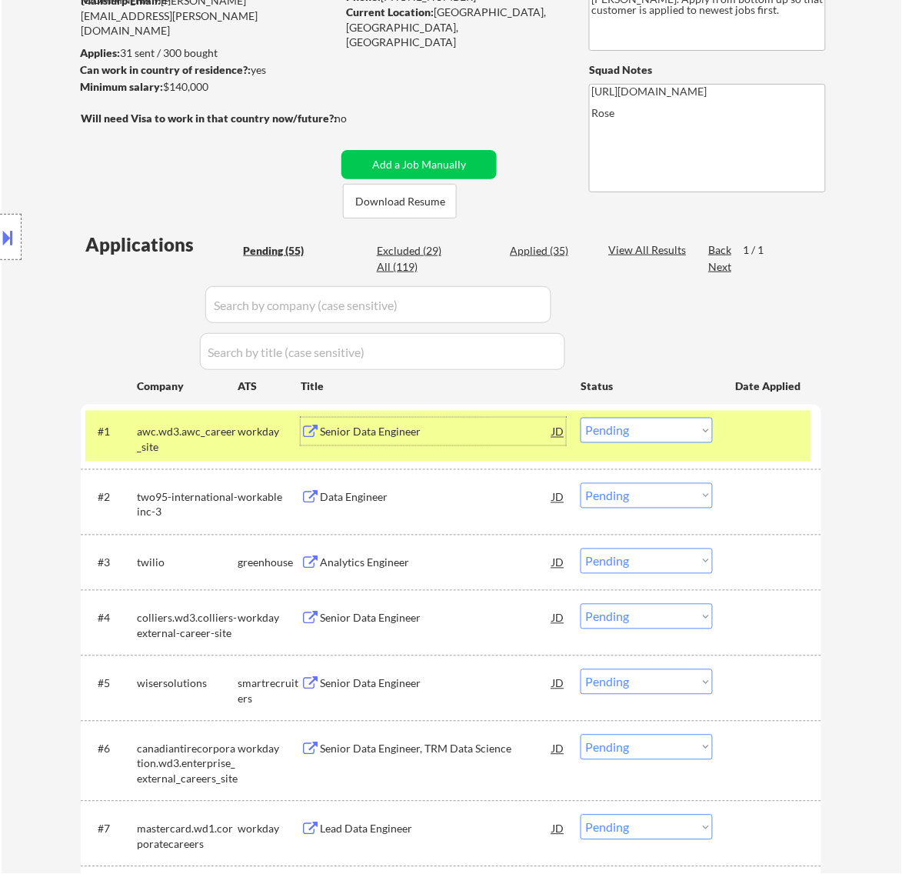
click at [648, 428] on select "Choose an option... Pending Applied Excluded (Questions) Excluded (Expired) Exc…" at bounding box center [647, 430] width 132 height 25
click at [581, 418] on select "Choose an option... Pending Applied Excluded (Questions) Excluded (Expired) Exc…" at bounding box center [647, 430] width 132 height 25
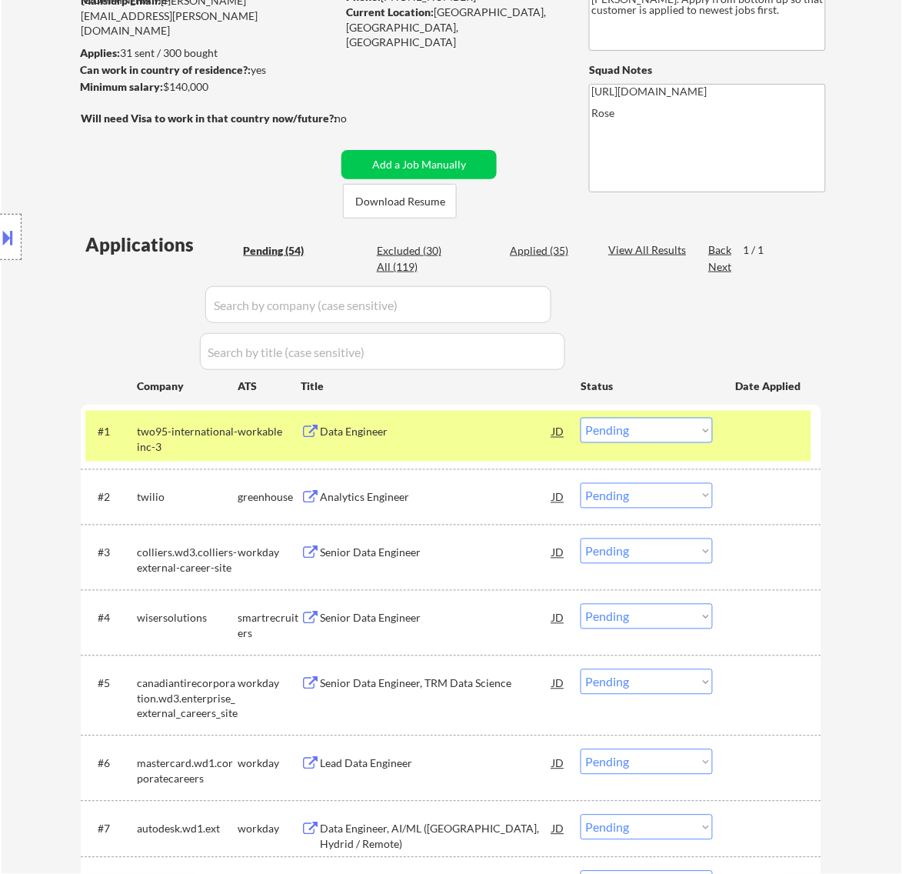
click at [454, 440] on div "Data Engineer" at bounding box center [436, 432] width 232 height 28
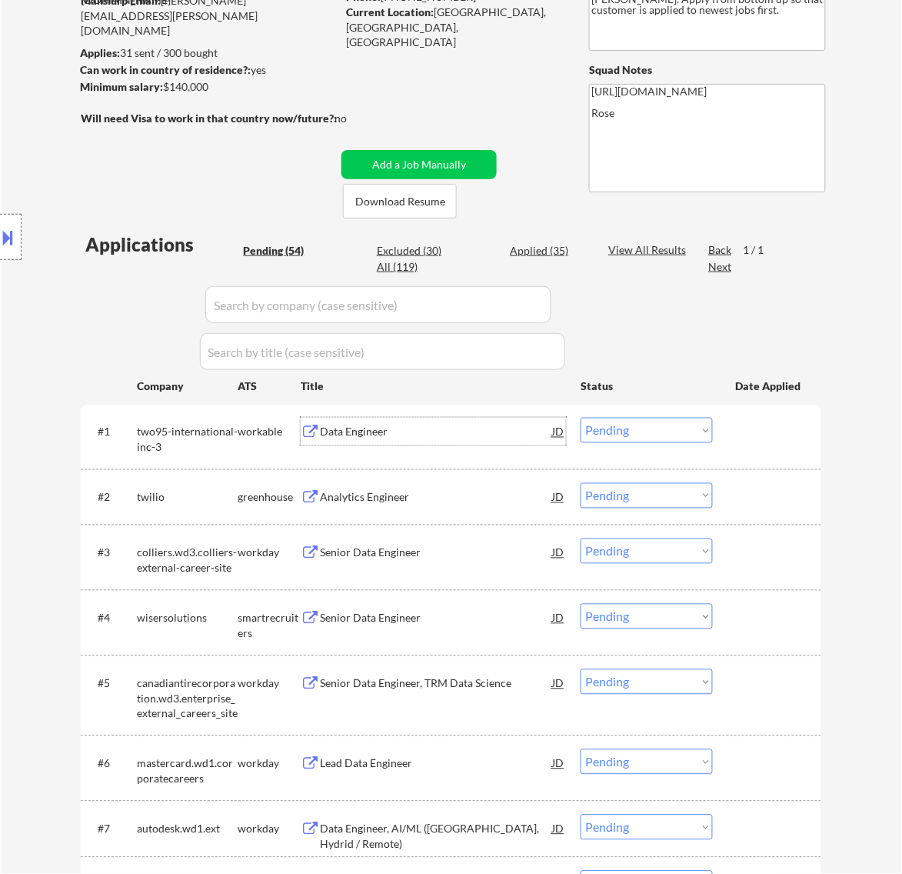
click at [667, 437] on select "Choose an option... Pending Applied Excluded (Questions) Excluded (Expired) Exc…" at bounding box center [647, 430] width 132 height 25
click at [581, 418] on select "Choose an option... Pending Applied Excluded (Questions) Excluded (Expired) Exc…" at bounding box center [647, 430] width 132 height 25
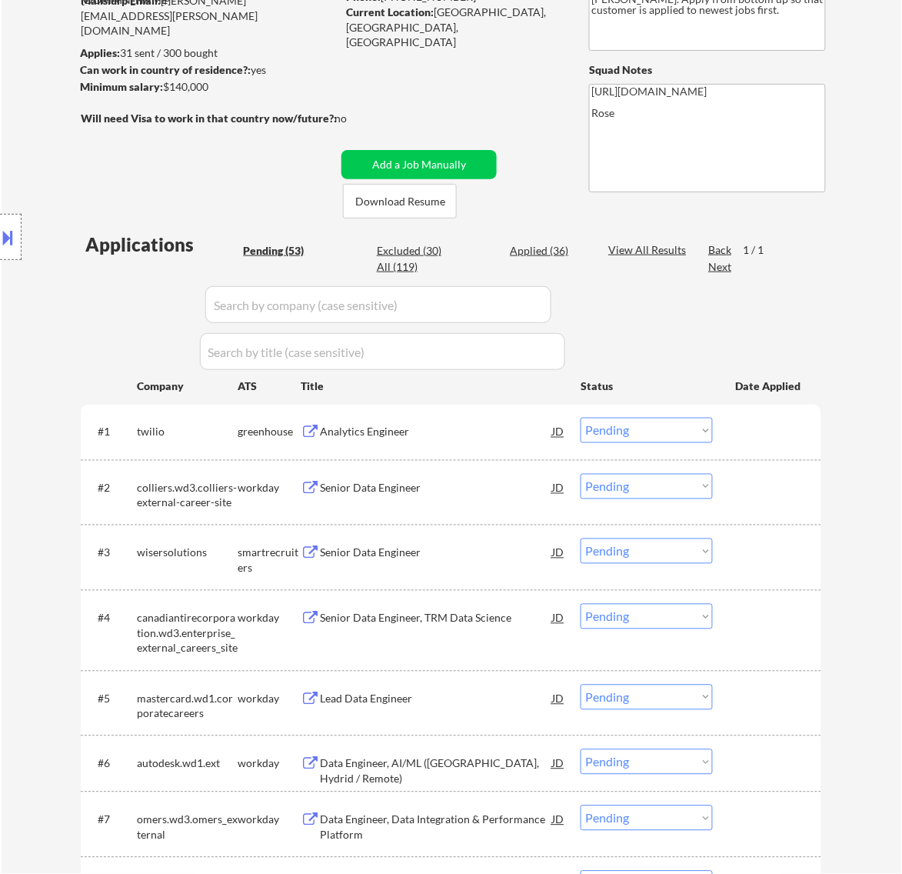
click at [504, 436] on div "Analytics Engineer" at bounding box center [436, 431] width 232 height 15
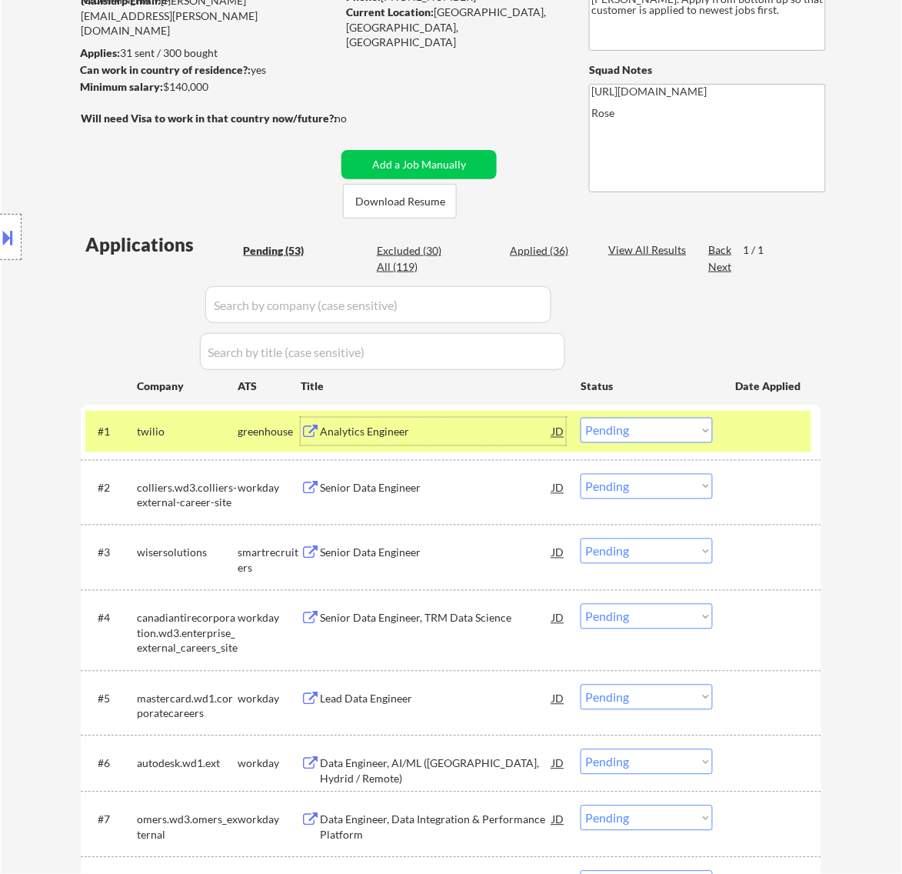
click at [657, 421] on select "Choose an option... Pending Applied Excluded (Questions) Excluded (Expired) Exc…" at bounding box center [647, 430] width 132 height 25
click at [581, 418] on select "Choose an option... Pending Applied Excluded (Questions) Excluded (Expired) Exc…" at bounding box center [647, 430] width 132 height 25
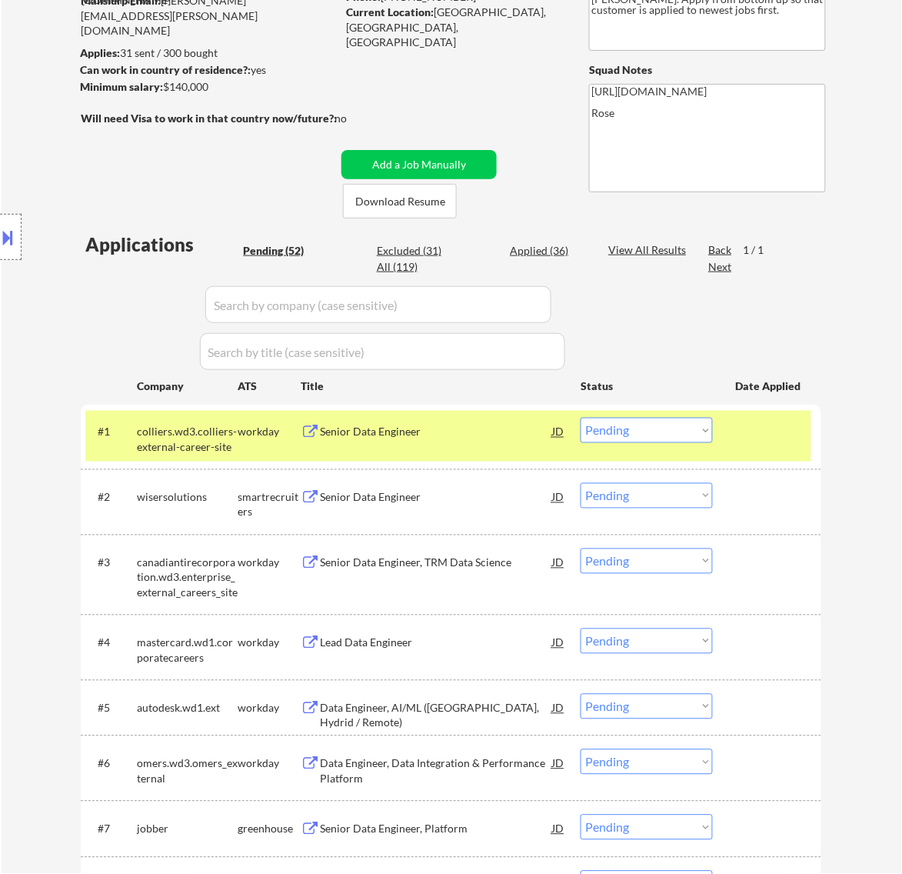
click at [474, 436] on div "Senior Data Engineer" at bounding box center [436, 431] width 232 height 15
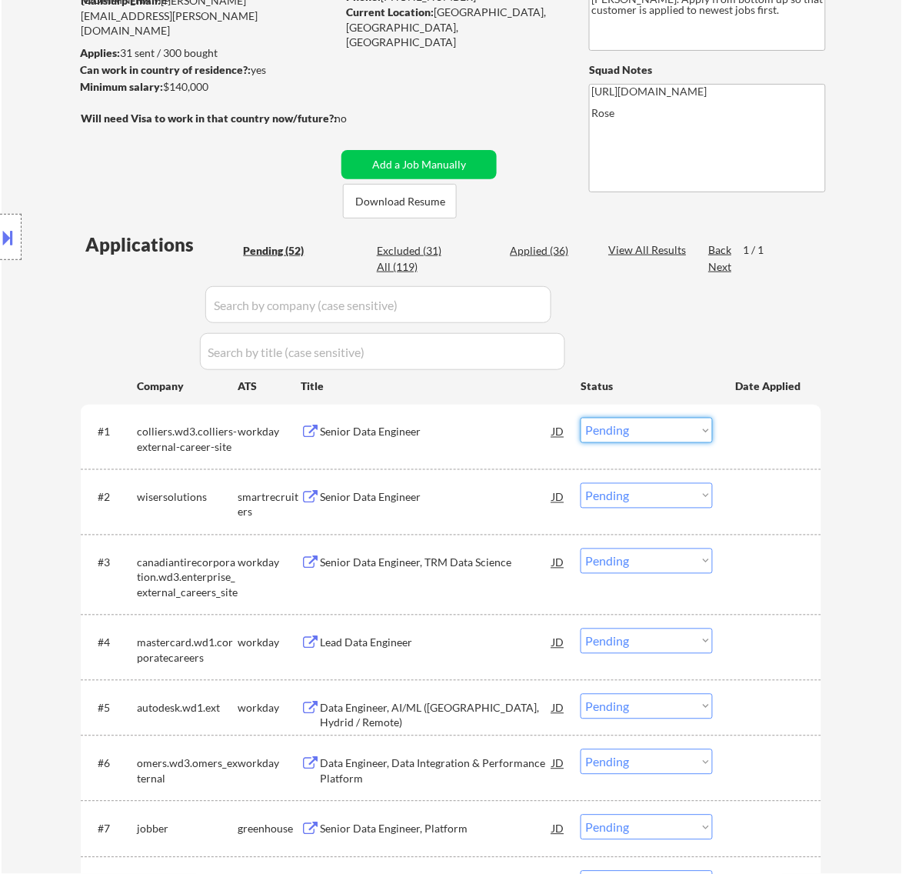
click at [613, 437] on select "Choose an option... Pending Applied Excluded (Questions) Excluded (Expired) Exc…" at bounding box center [647, 430] width 132 height 25
click at [581, 418] on select "Choose an option... Pending Applied Excluded (Questions) Excluded (Expired) Exc…" at bounding box center [647, 430] width 132 height 25
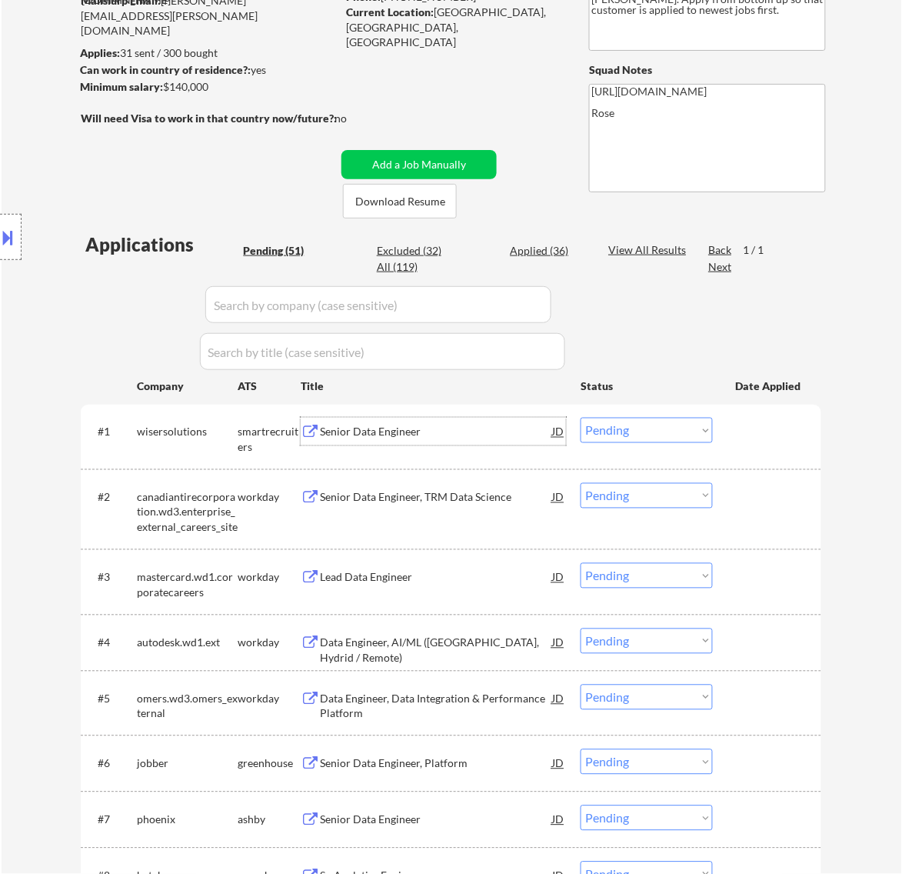
click at [460, 434] on div "Senior Data Engineer" at bounding box center [436, 431] width 232 height 15
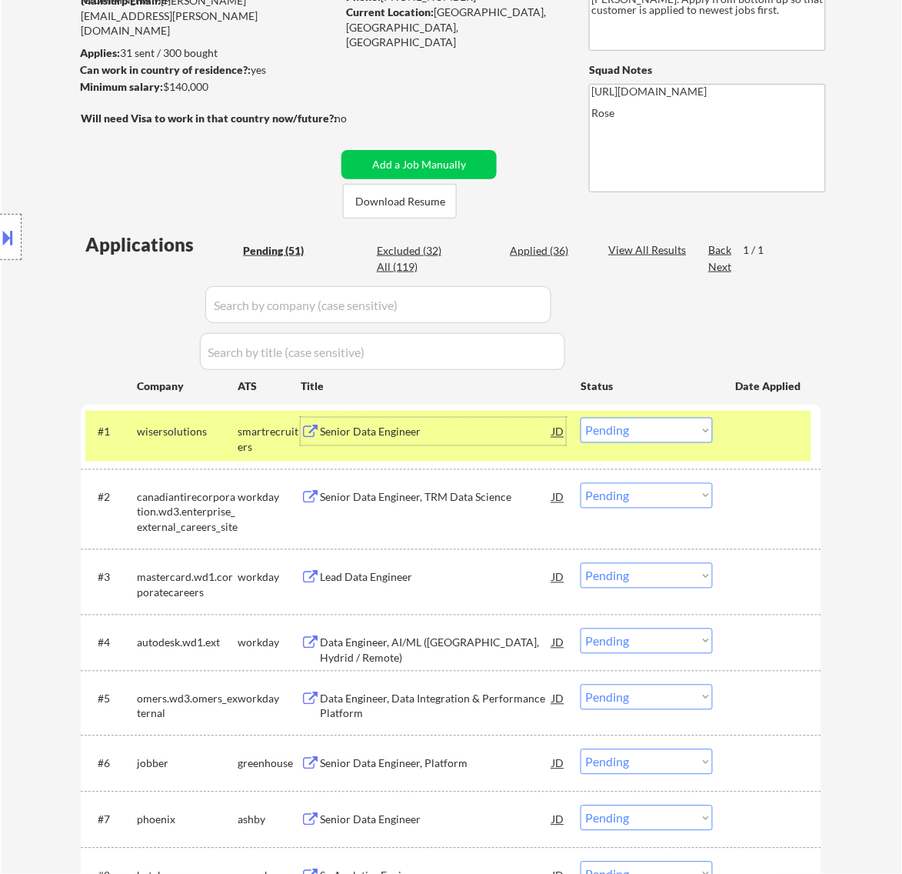
click at [617, 419] on select "Choose an option... Pending Applied Excluded (Questions) Excluded (Expired) Exc…" at bounding box center [647, 430] width 132 height 25
click at [581, 418] on select "Choose an option... Pending Applied Excluded (Questions) Excluded (Expired) Exc…" at bounding box center [647, 430] width 132 height 25
select select ""pending""
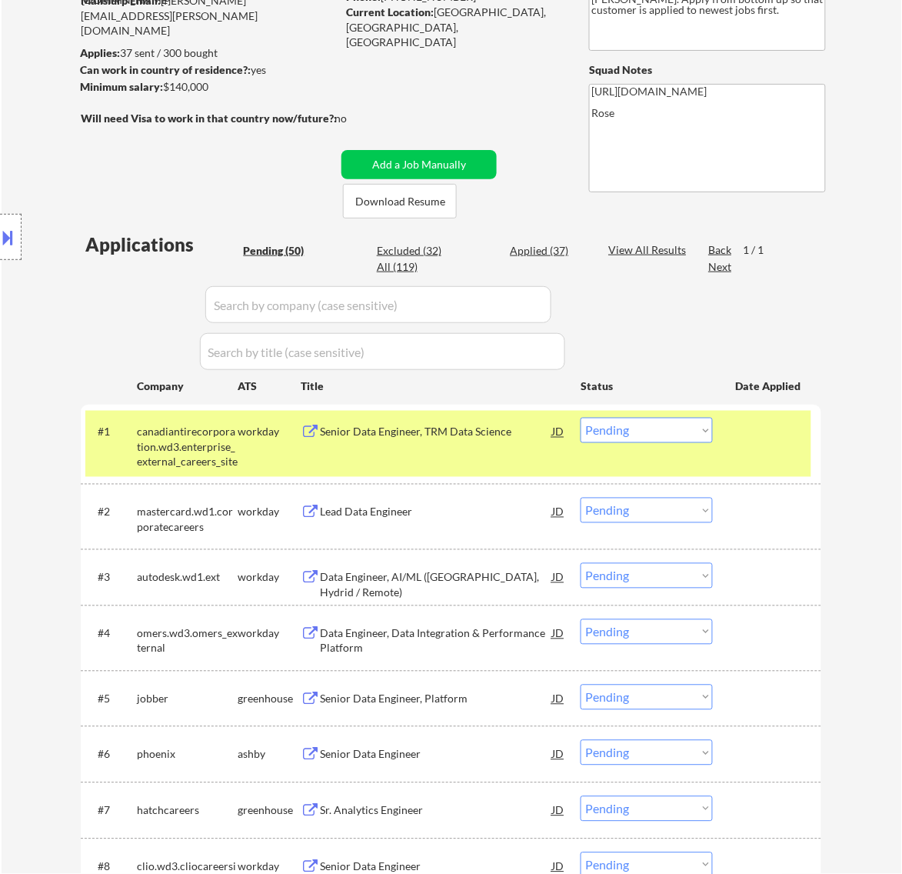
scroll to position [0, 0]
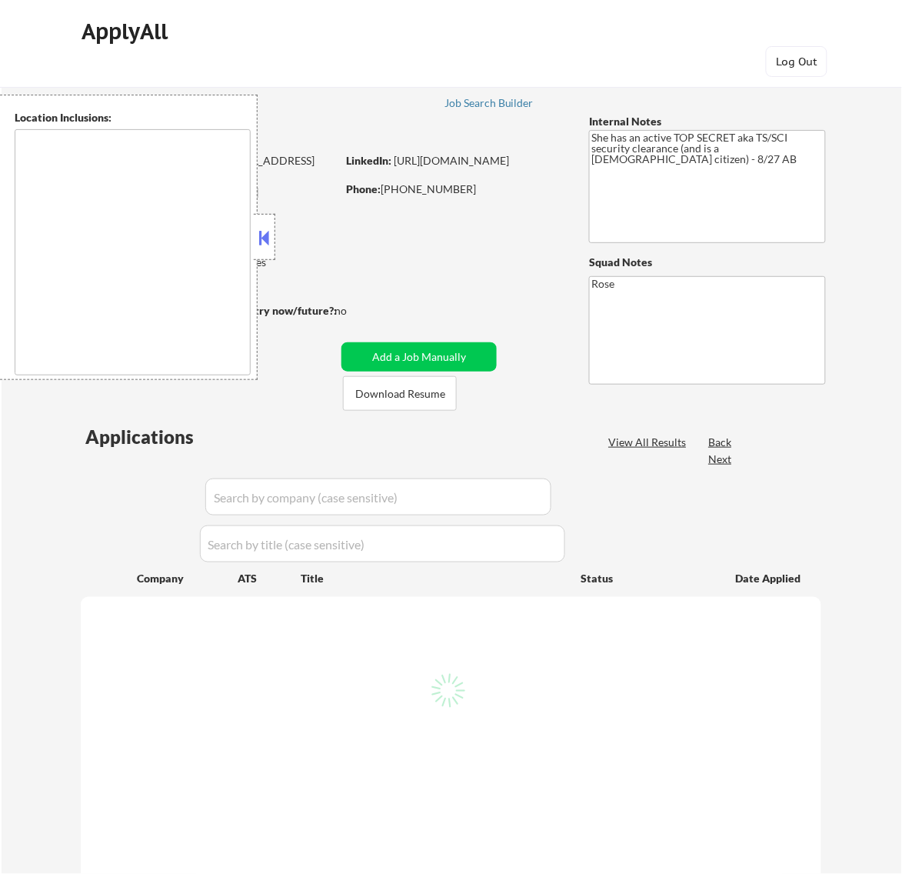
type textarea "[GEOGRAPHIC_DATA], [GEOGRAPHIC_DATA] [GEOGRAPHIC_DATA], [GEOGRAPHIC_DATA] [GEOG…"
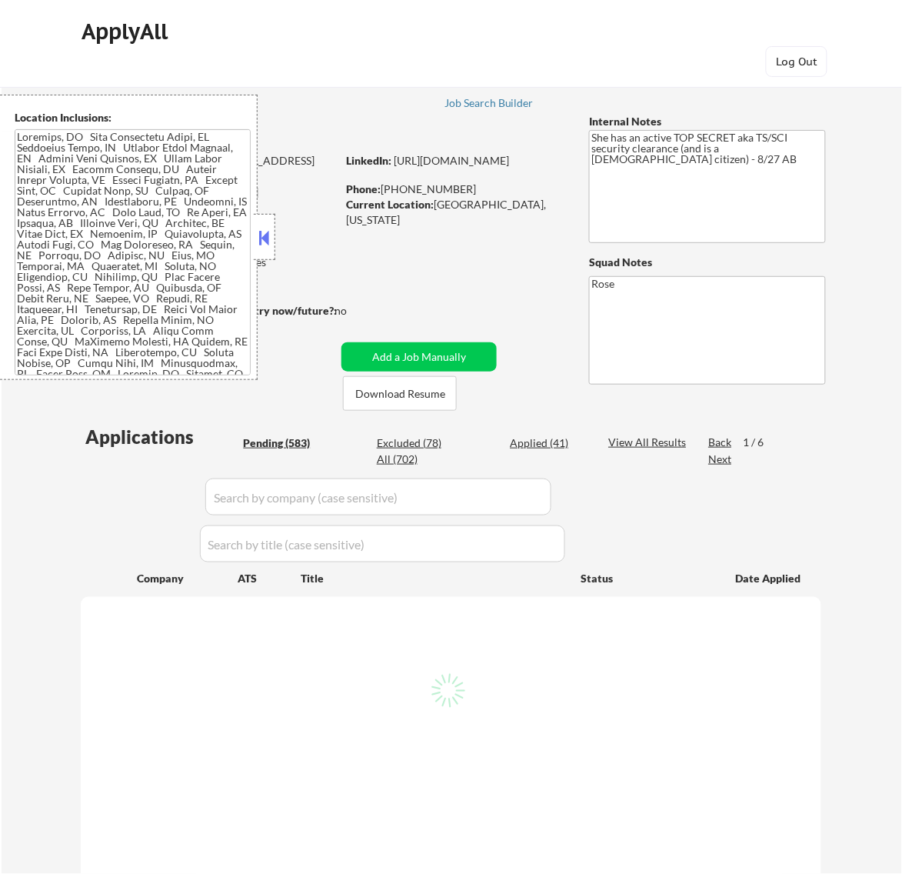
select select ""pending""
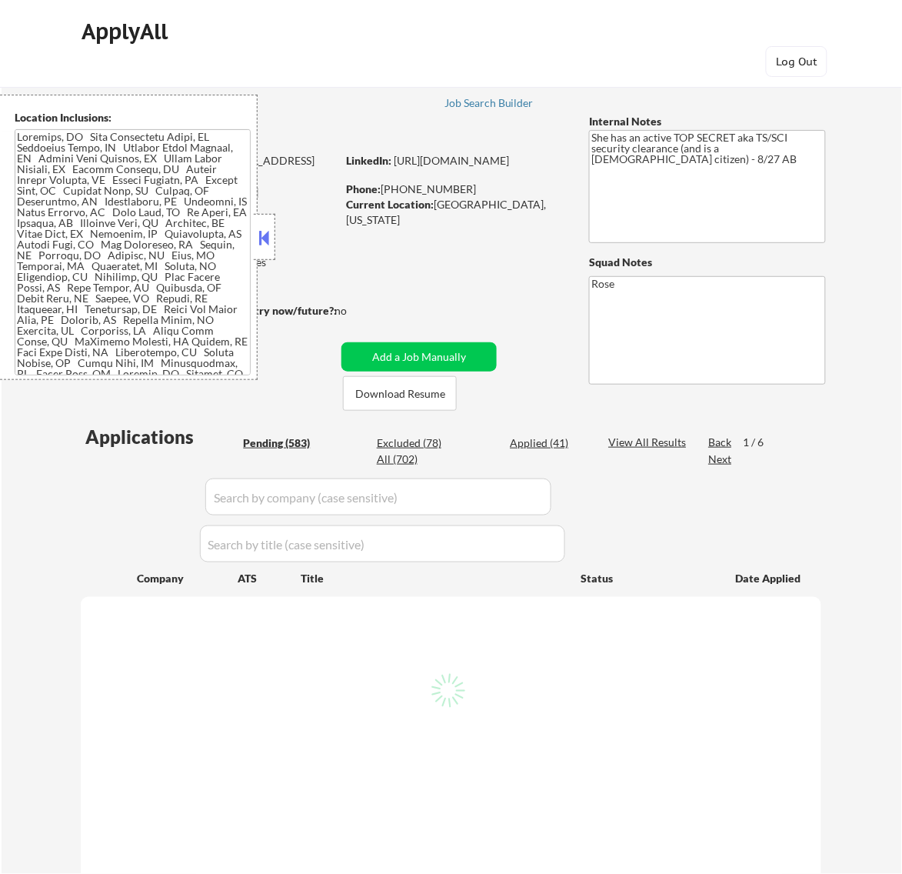
select select ""pending""
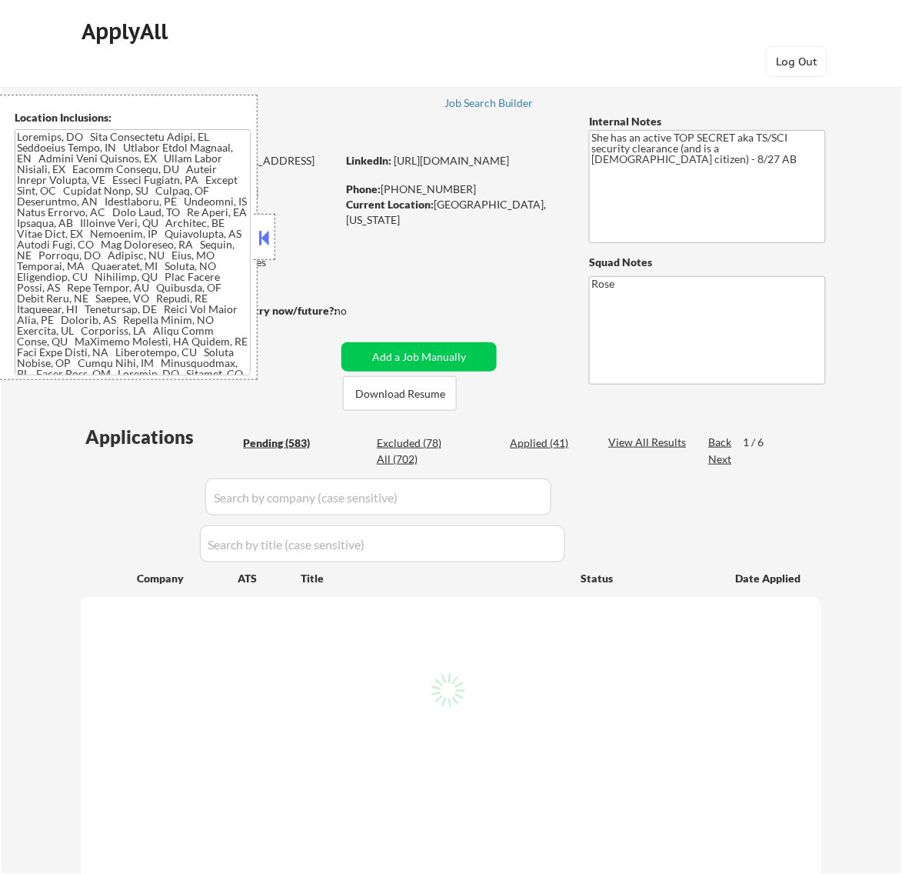
select select ""pending""
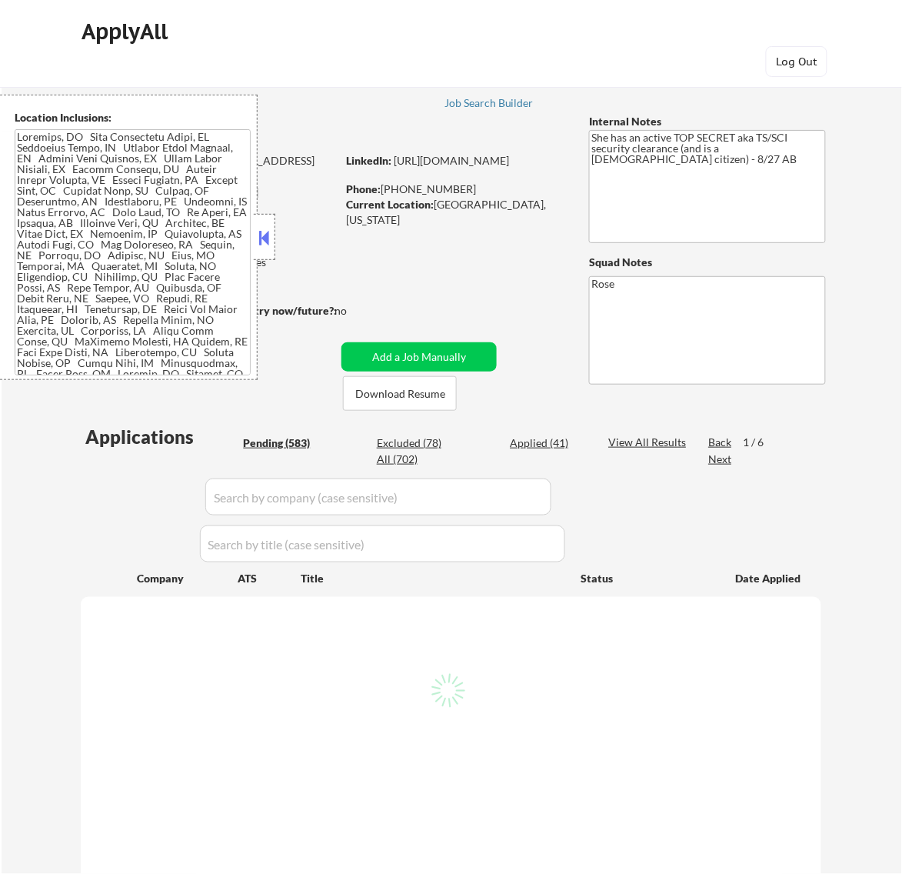
select select ""pending""
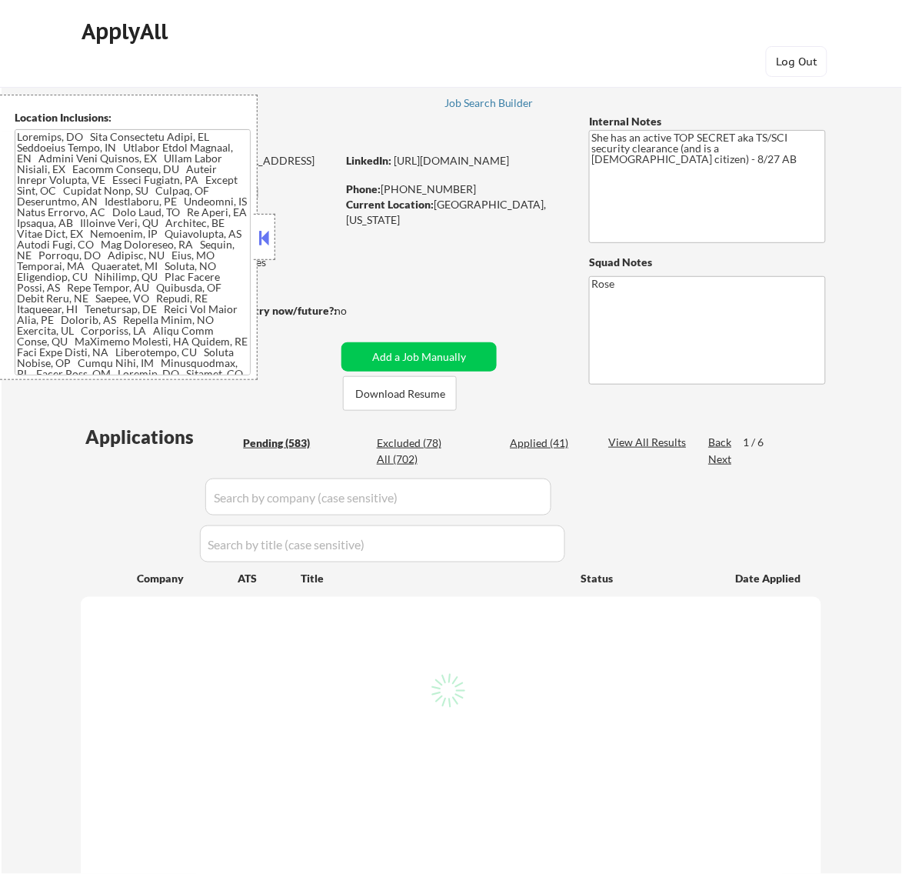
select select ""pending""
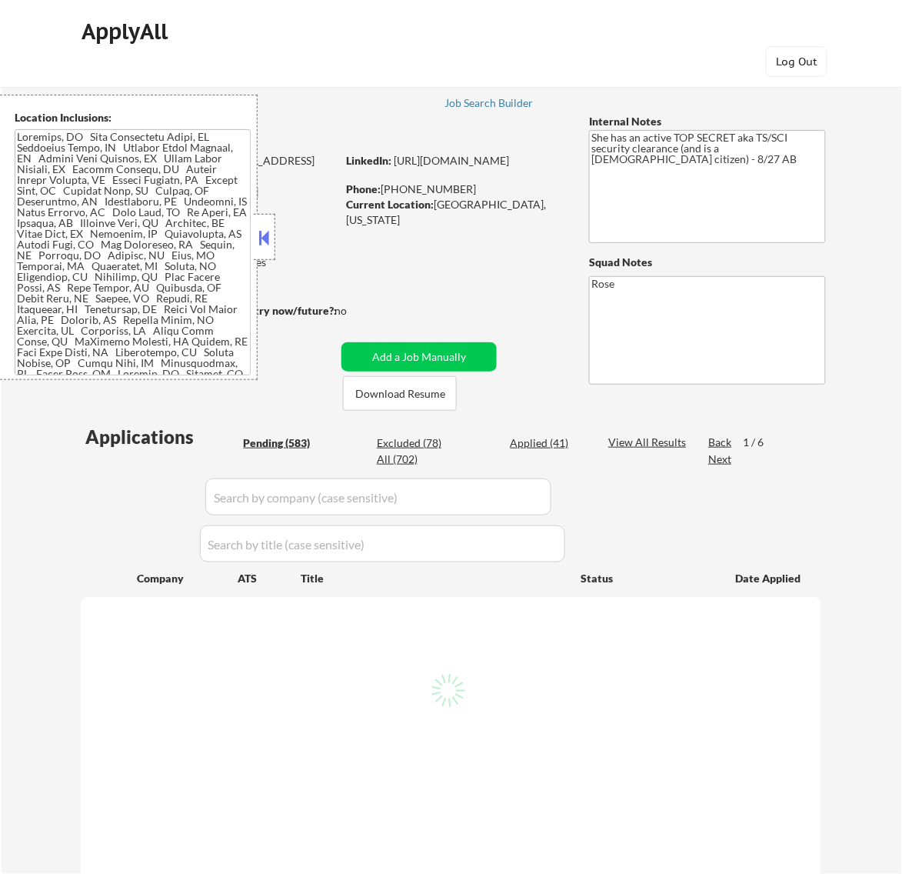
select select ""pending""
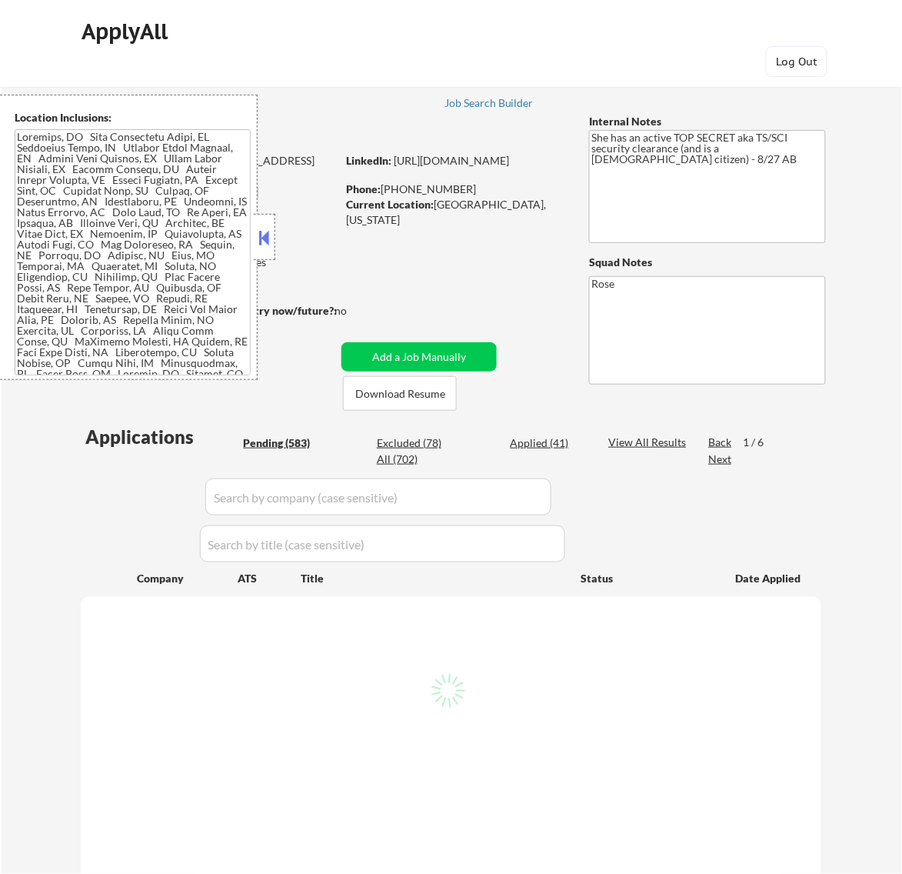
select select ""pending""
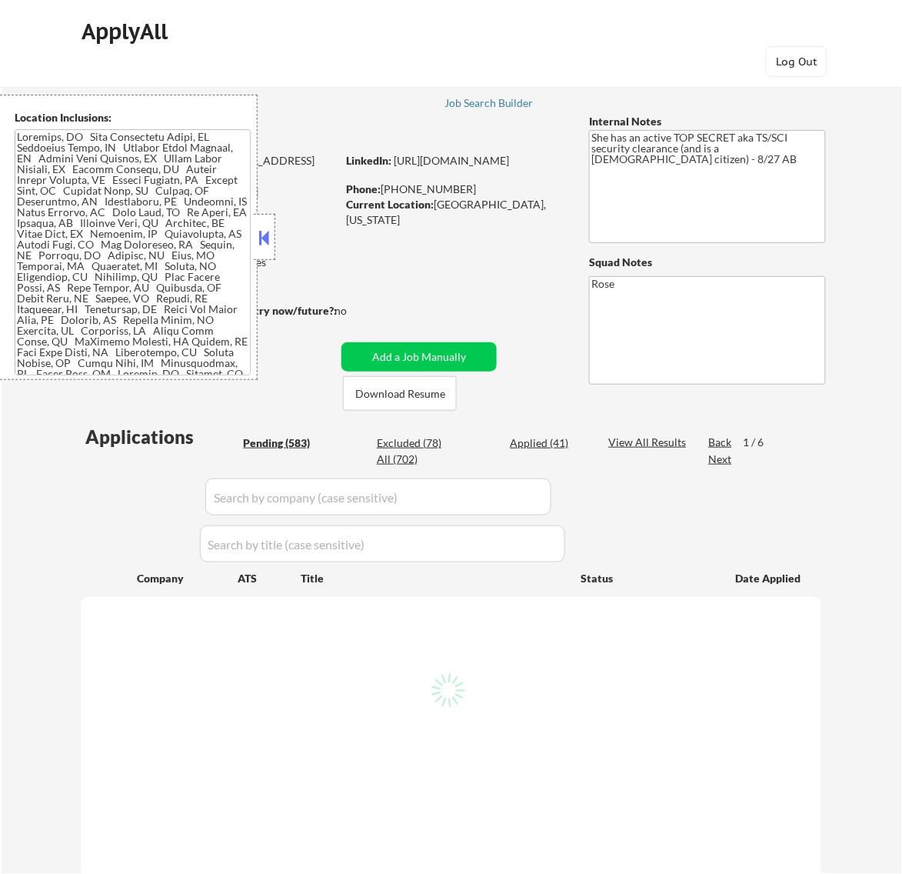
select select ""pending""
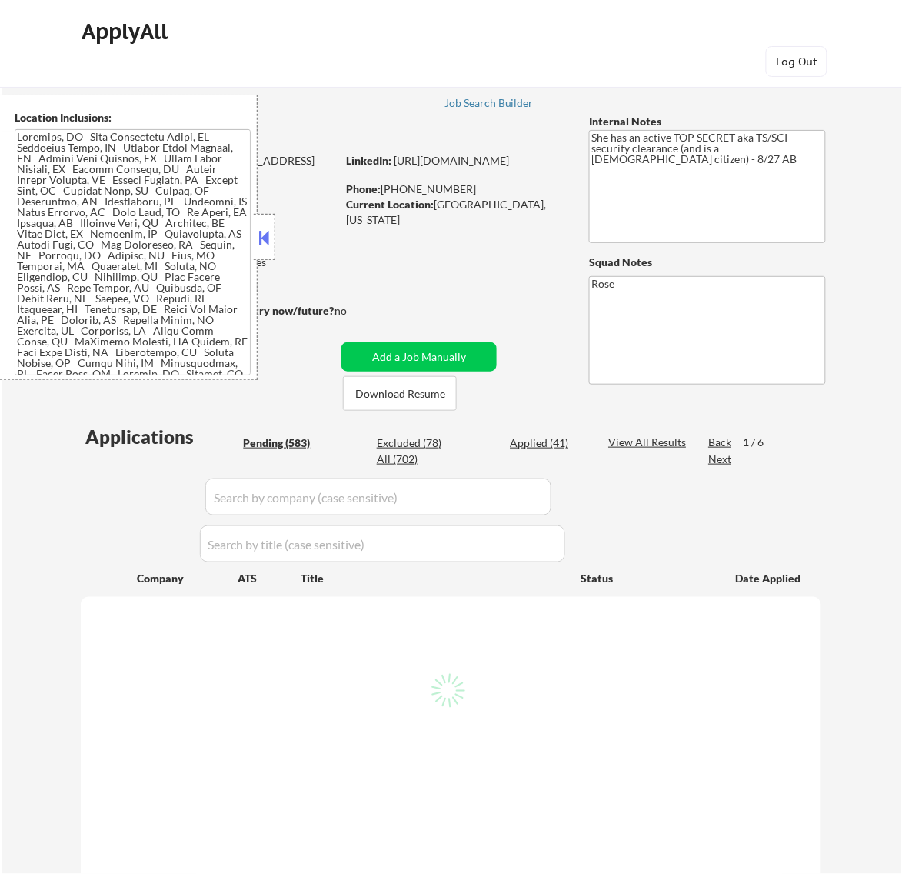
select select ""pending""
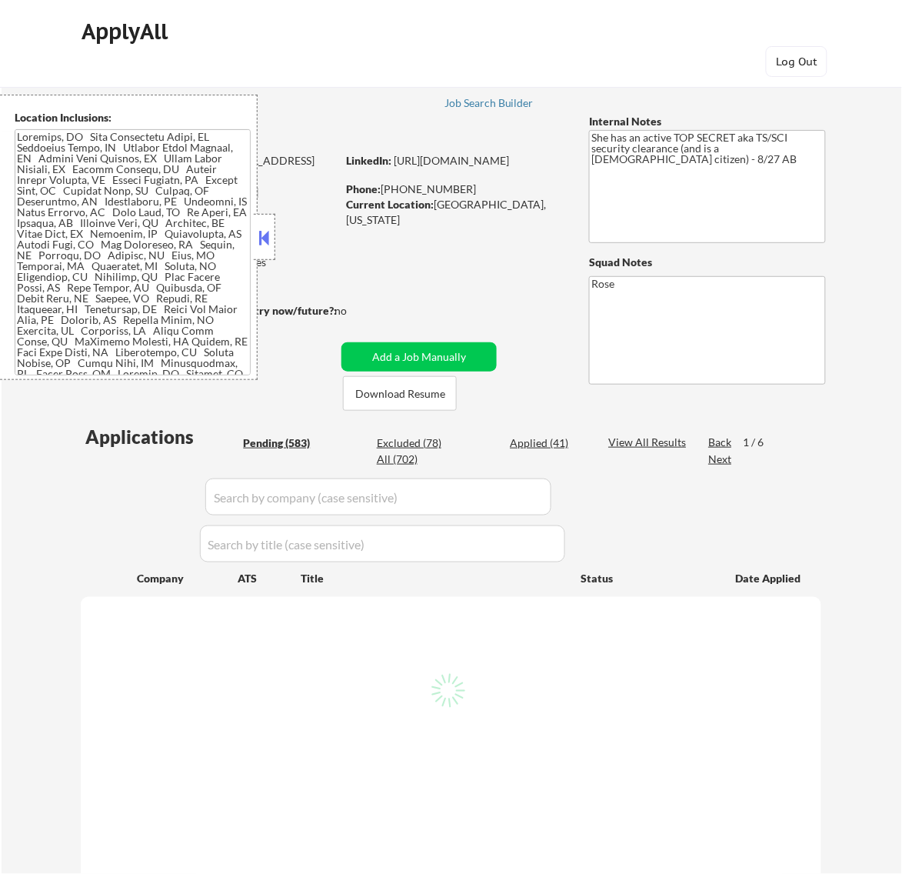
select select ""pending""
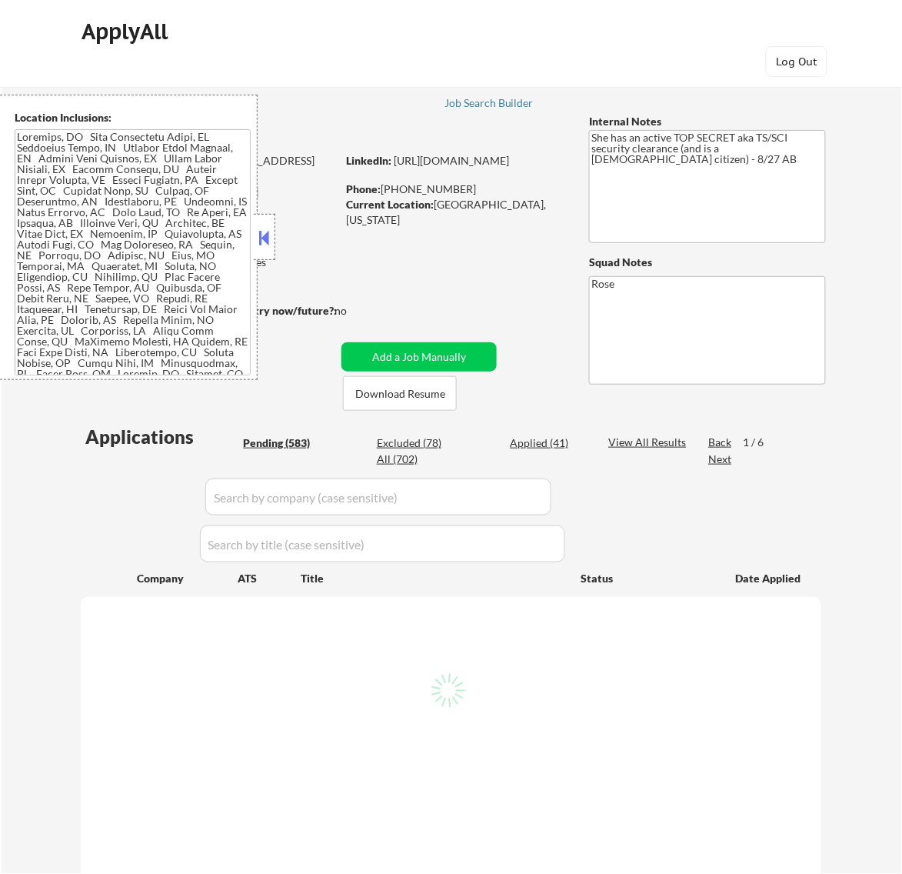
select select ""pending""
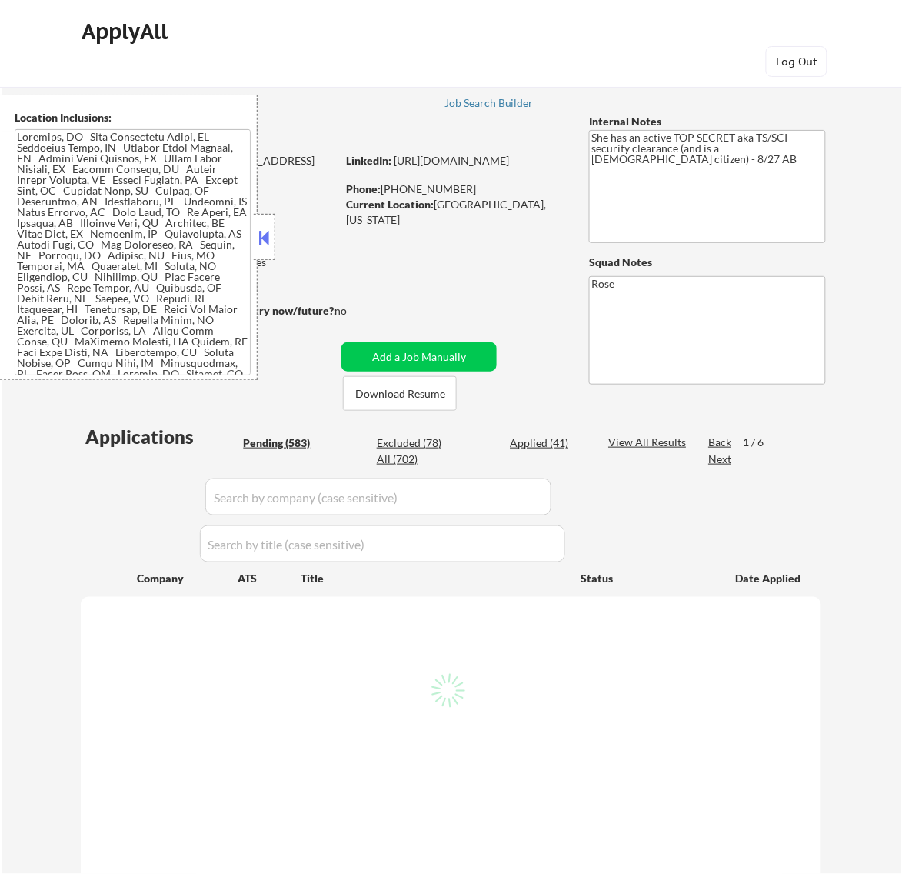
select select ""pending""
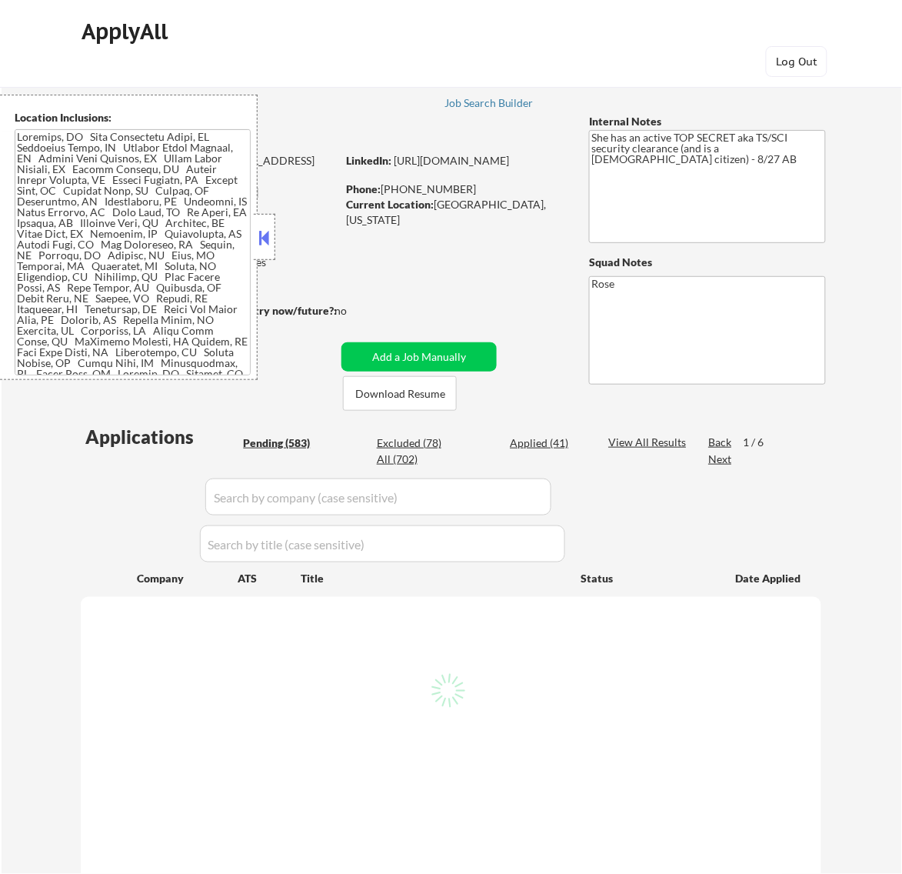
select select ""pending""
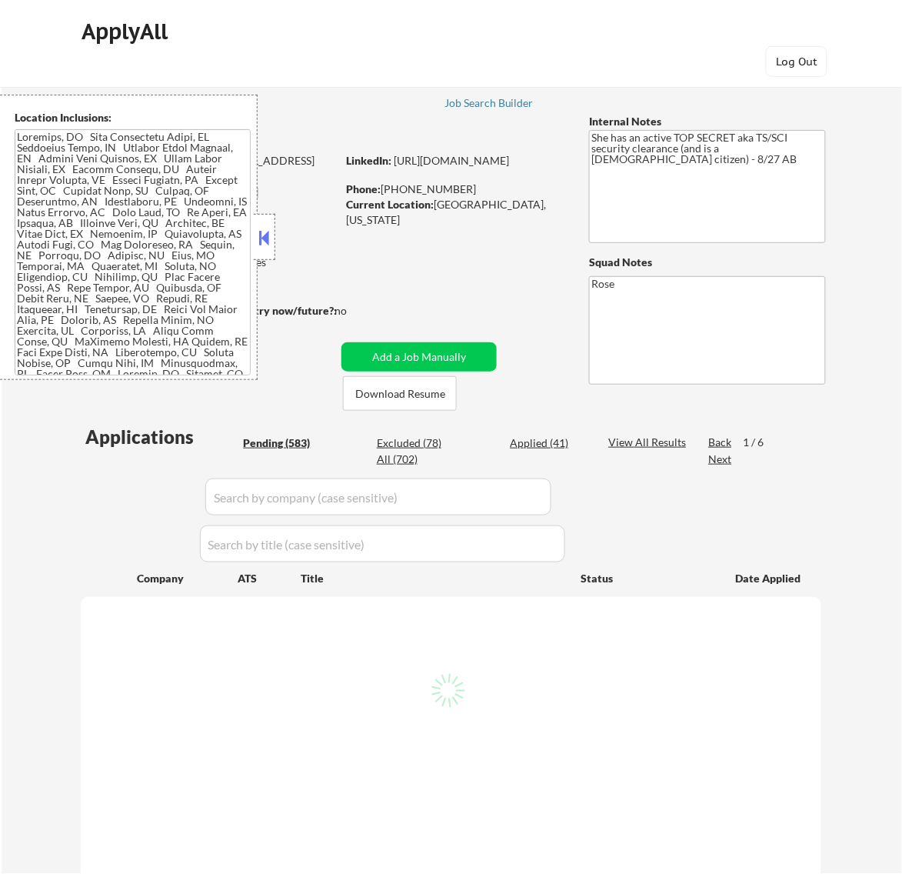
select select ""pending""
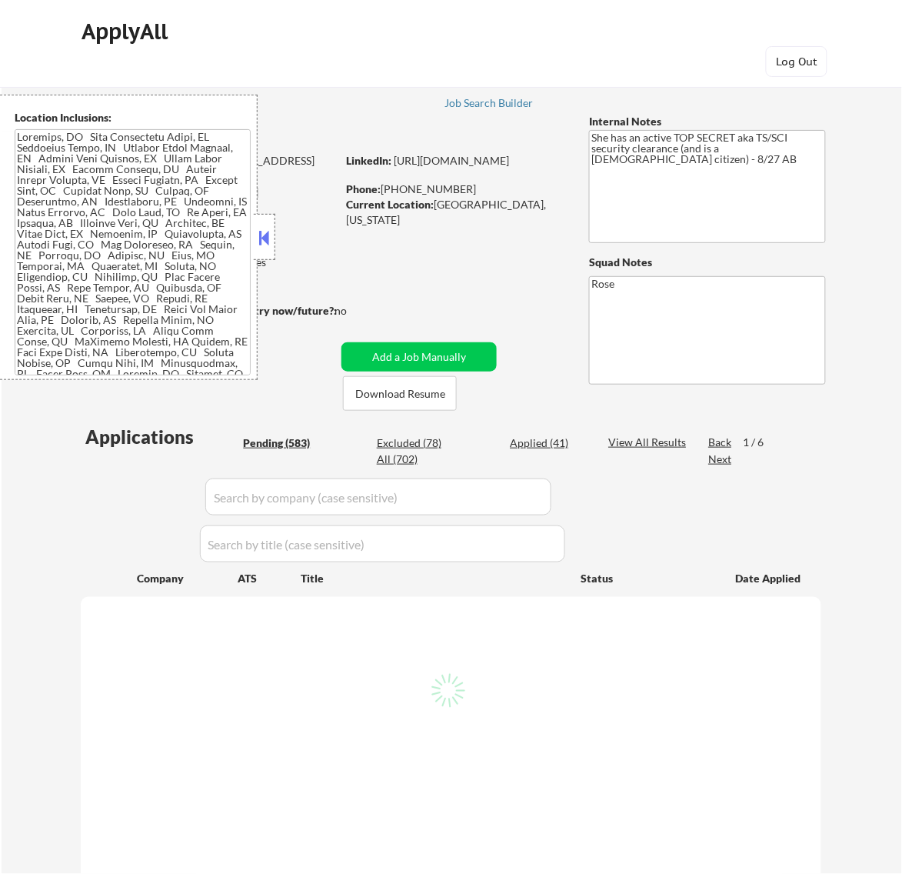
select select ""pending""
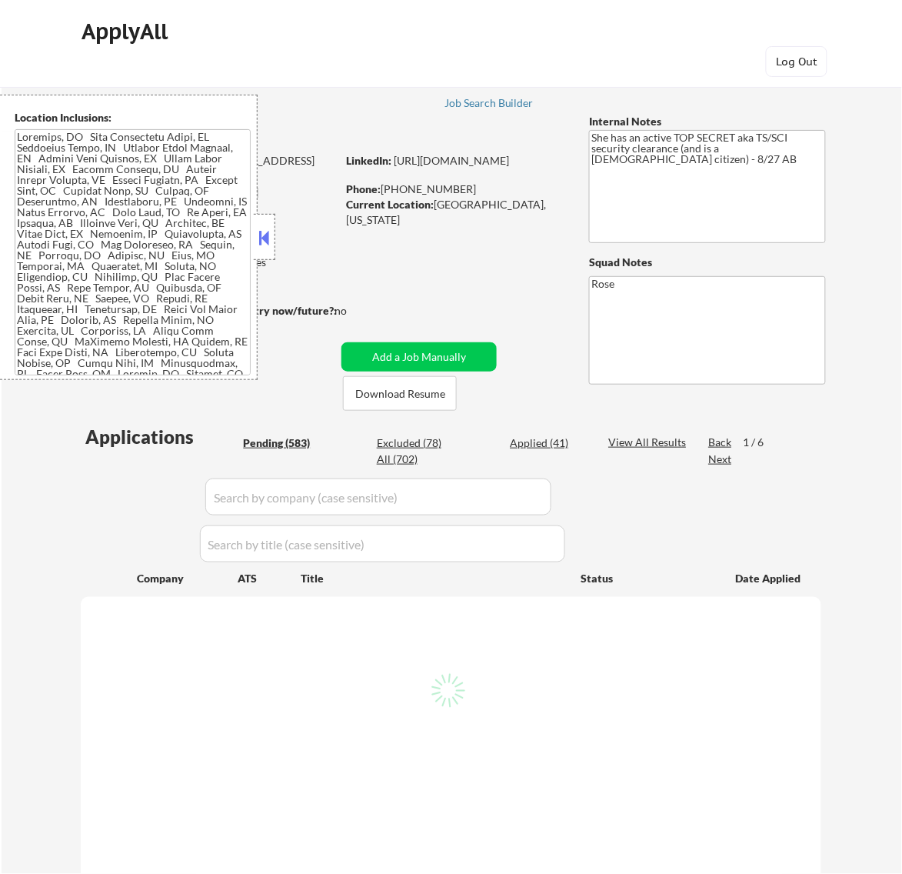
select select ""pending""
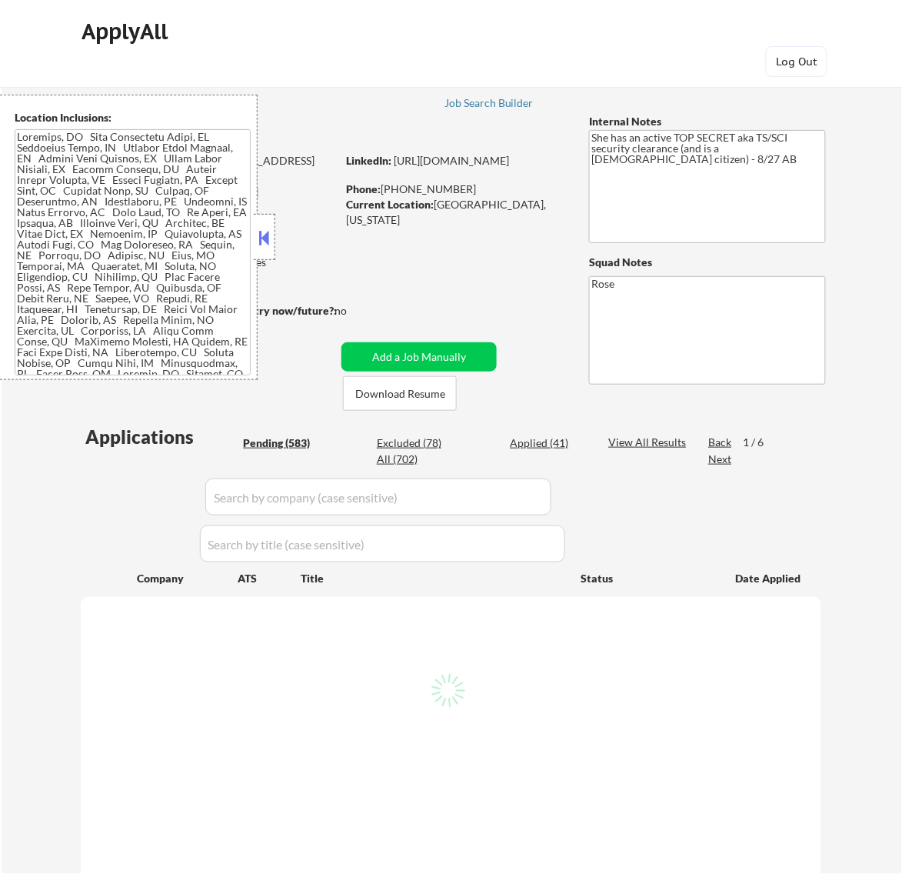
select select ""pending""
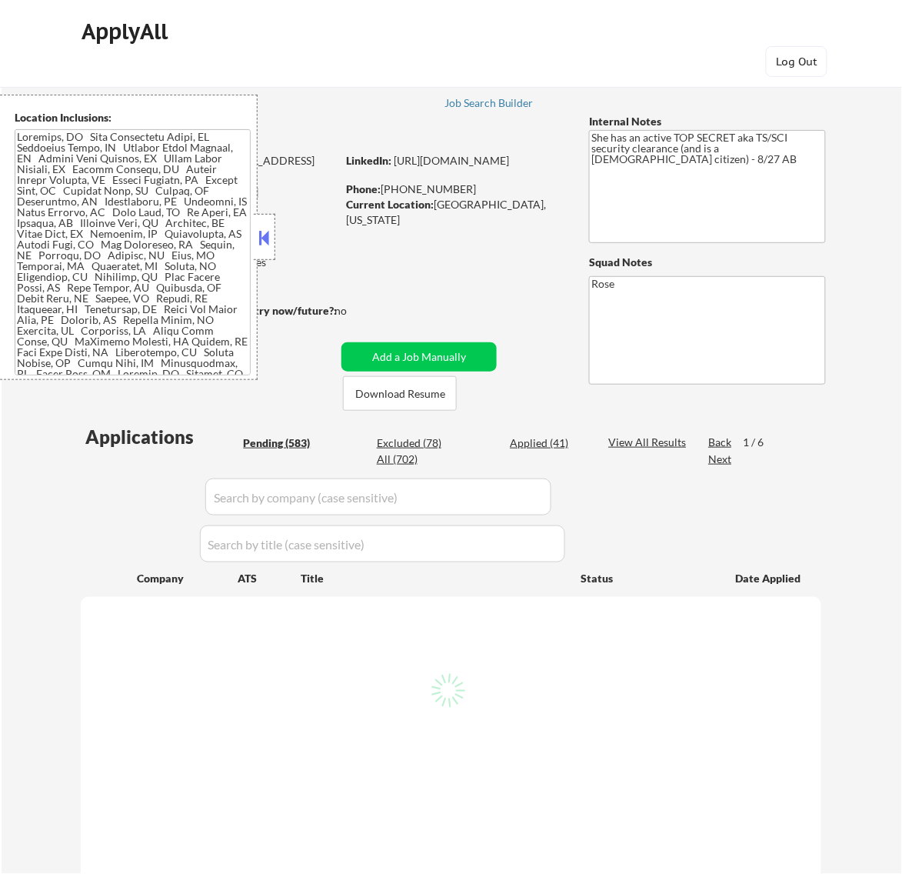
select select ""pending""
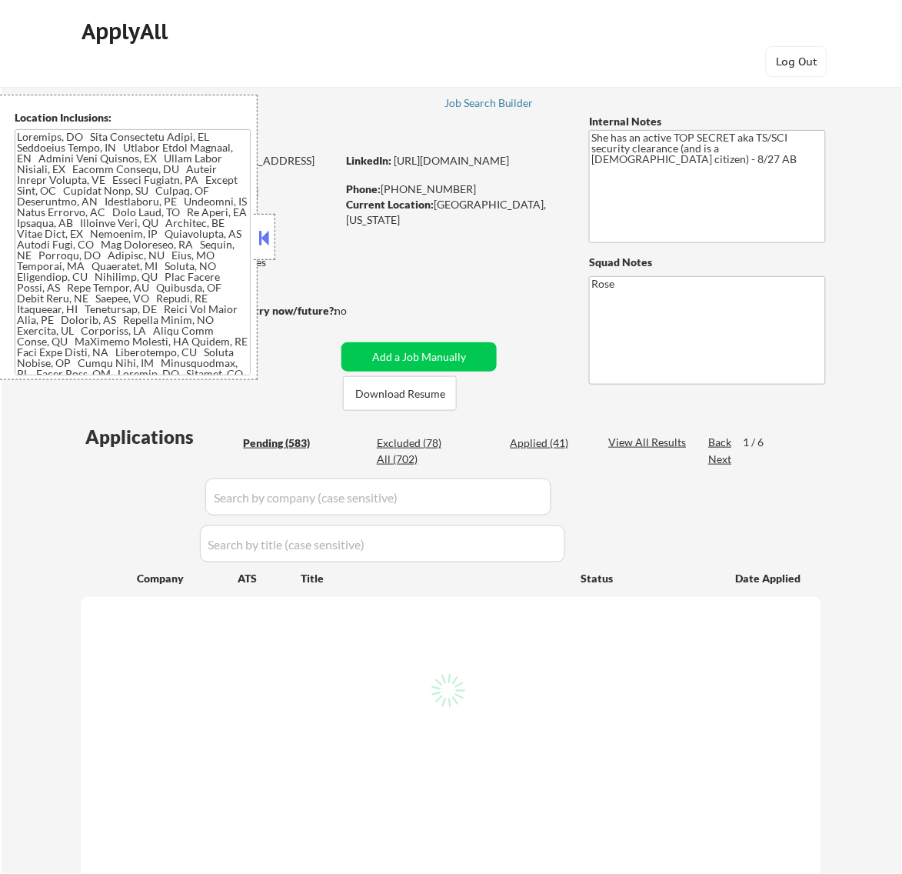
select select ""pending""
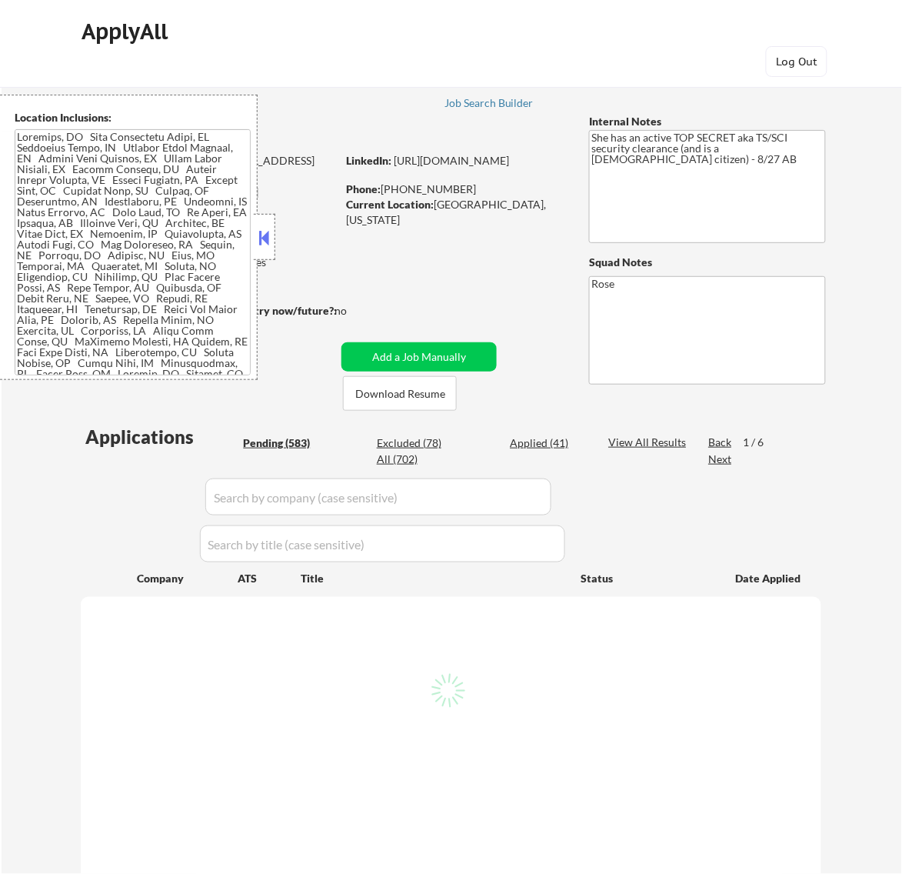
select select ""pending""
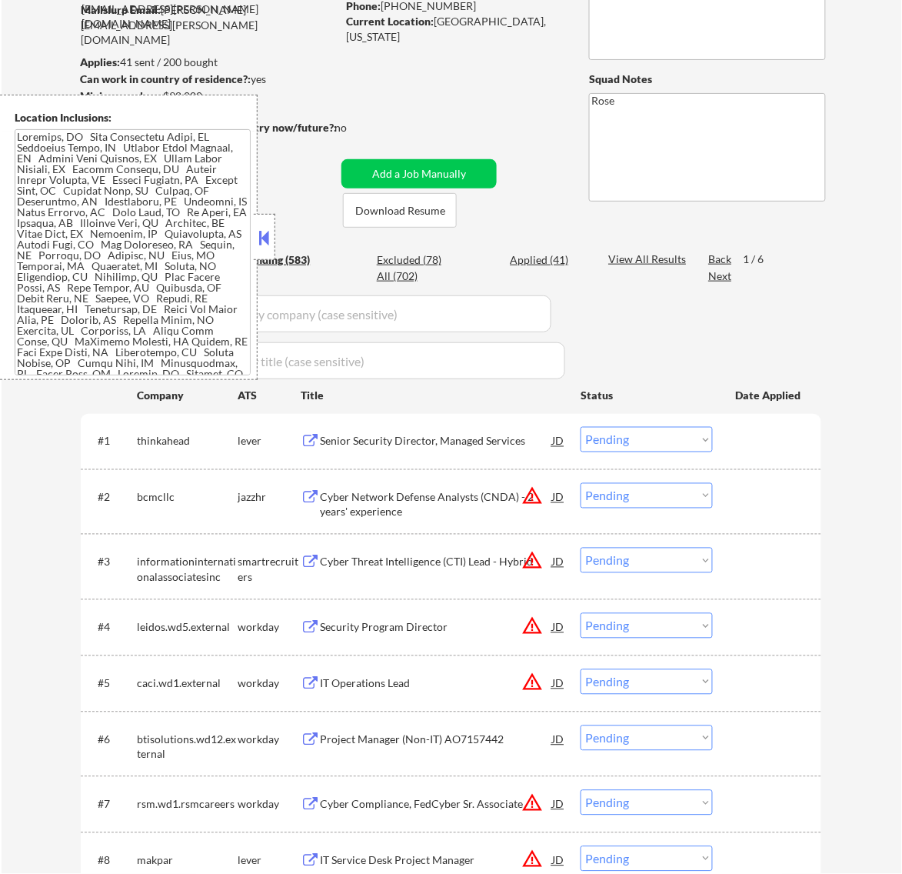
scroll to position [192, 0]
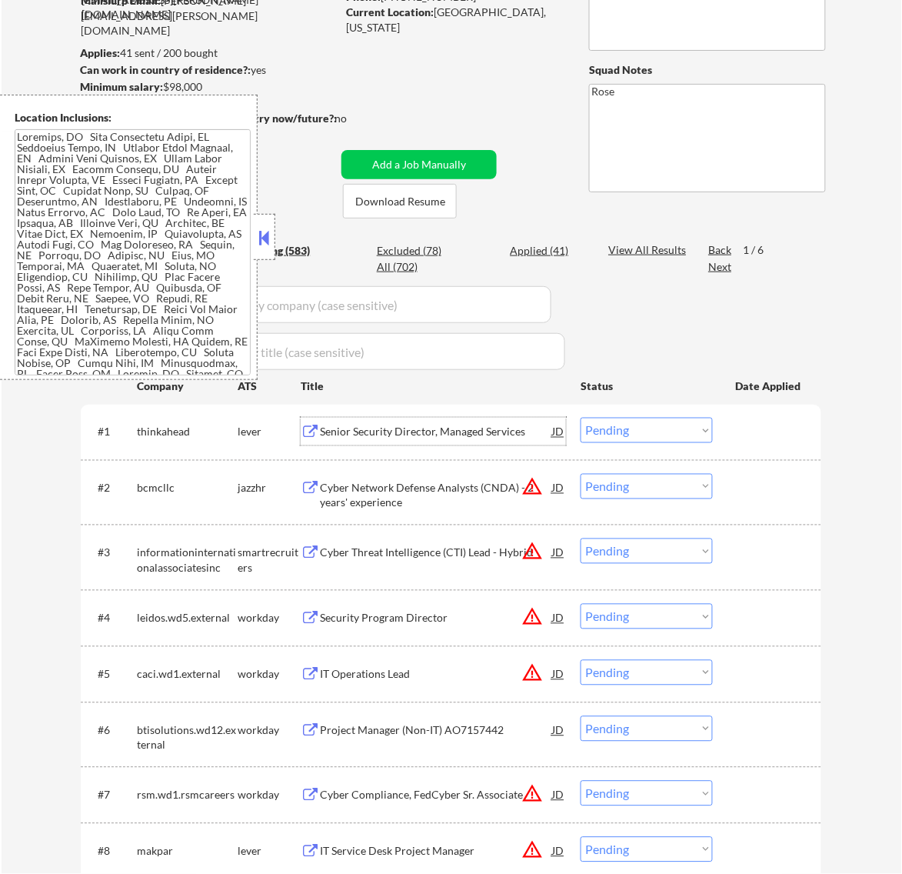
click at [506, 444] on div "Senior Security Director, Managed Services" at bounding box center [436, 432] width 232 height 28
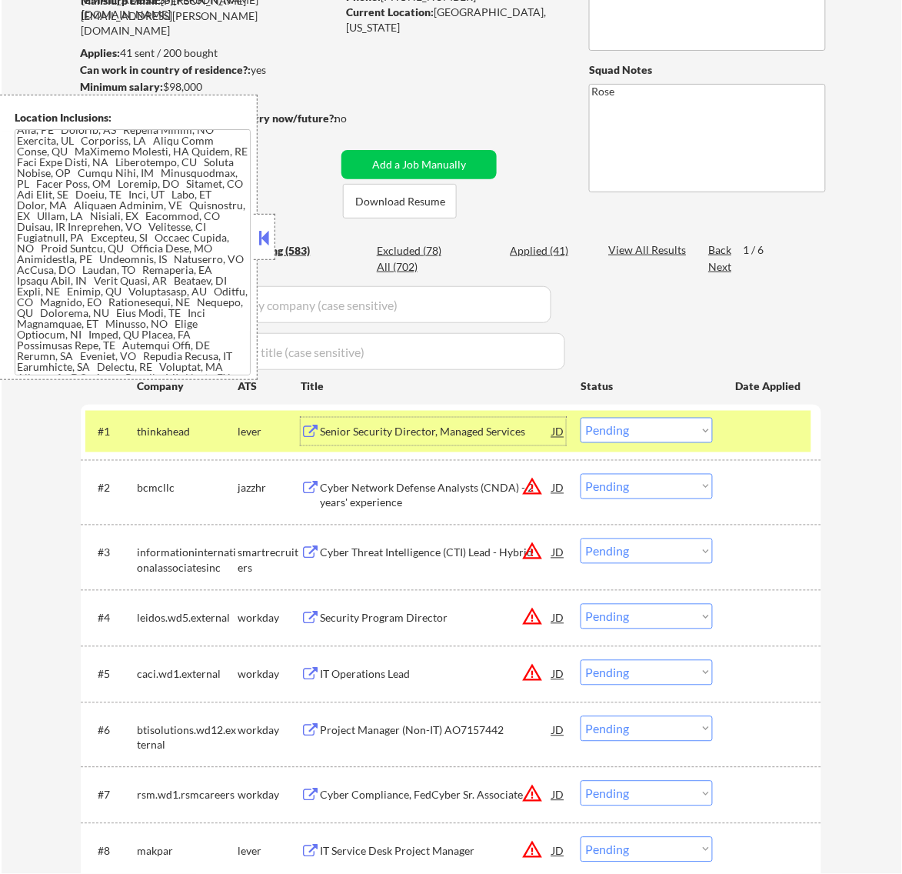
click at [259, 237] on button at bounding box center [263, 237] width 17 height 23
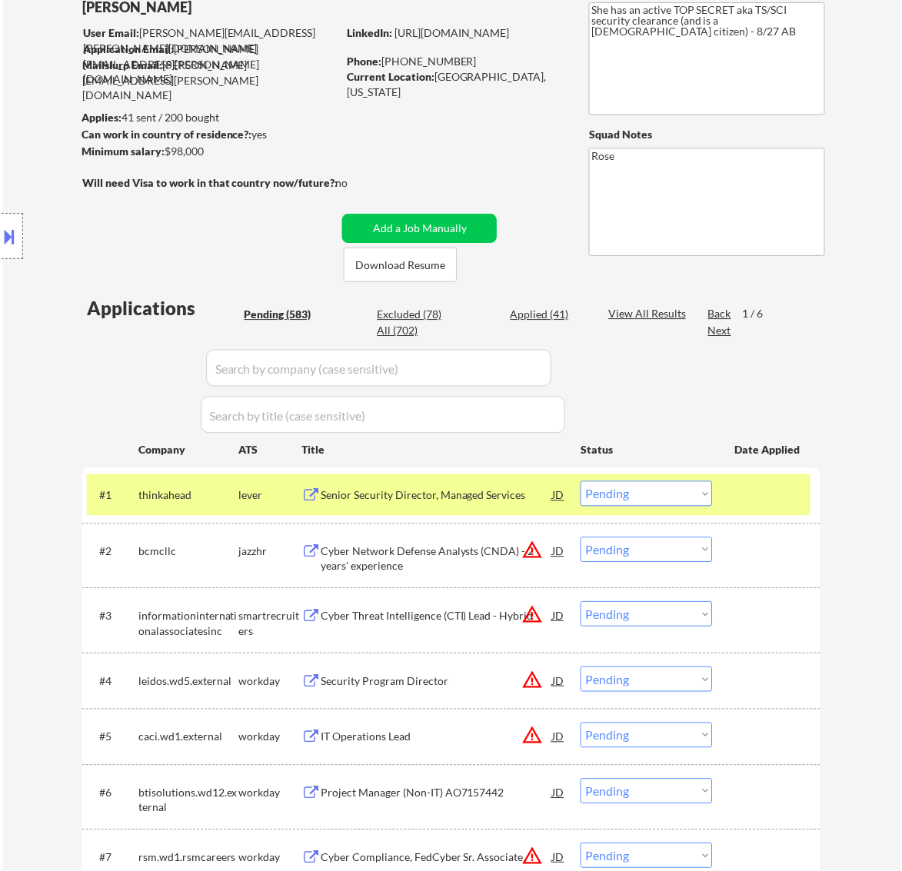
scroll to position [96, 0]
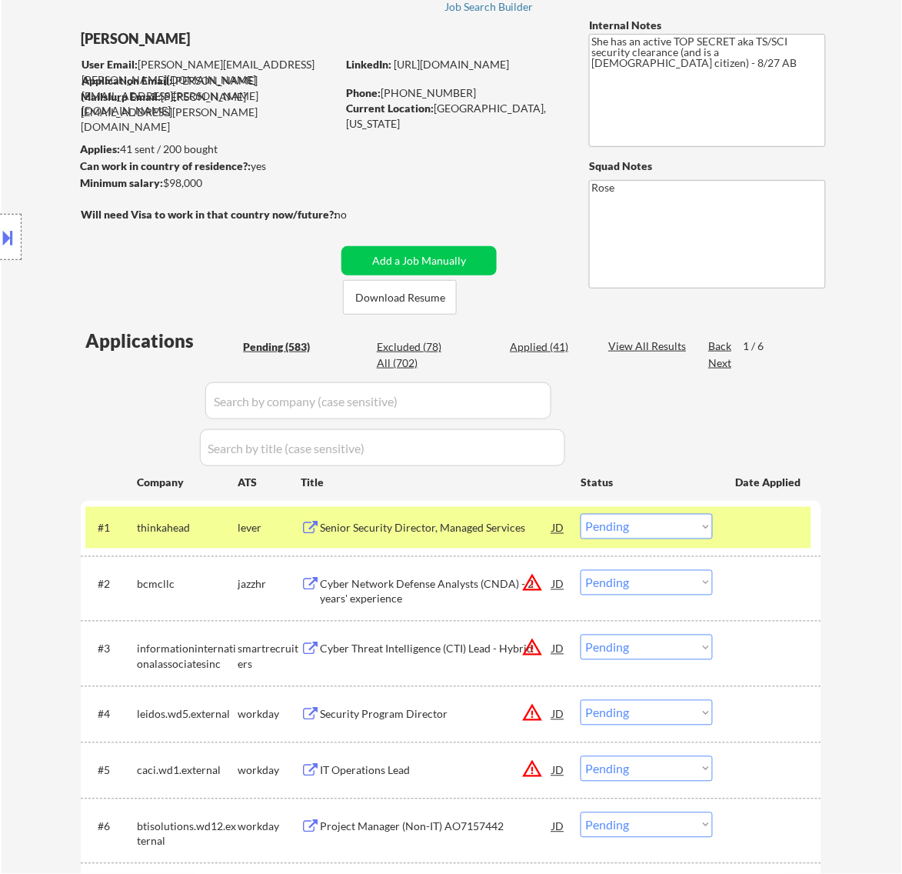
click at [647, 519] on select "Choose an option... Pending Applied Excluded (Questions) Excluded (Expired) Exc…" at bounding box center [647, 526] width 132 height 25
click at [581, 514] on select "Choose an option... Pending Applied Excluded (Questions) Excluded (Expired) Exc…" at bounding box center [647, 526] width 132 height 25
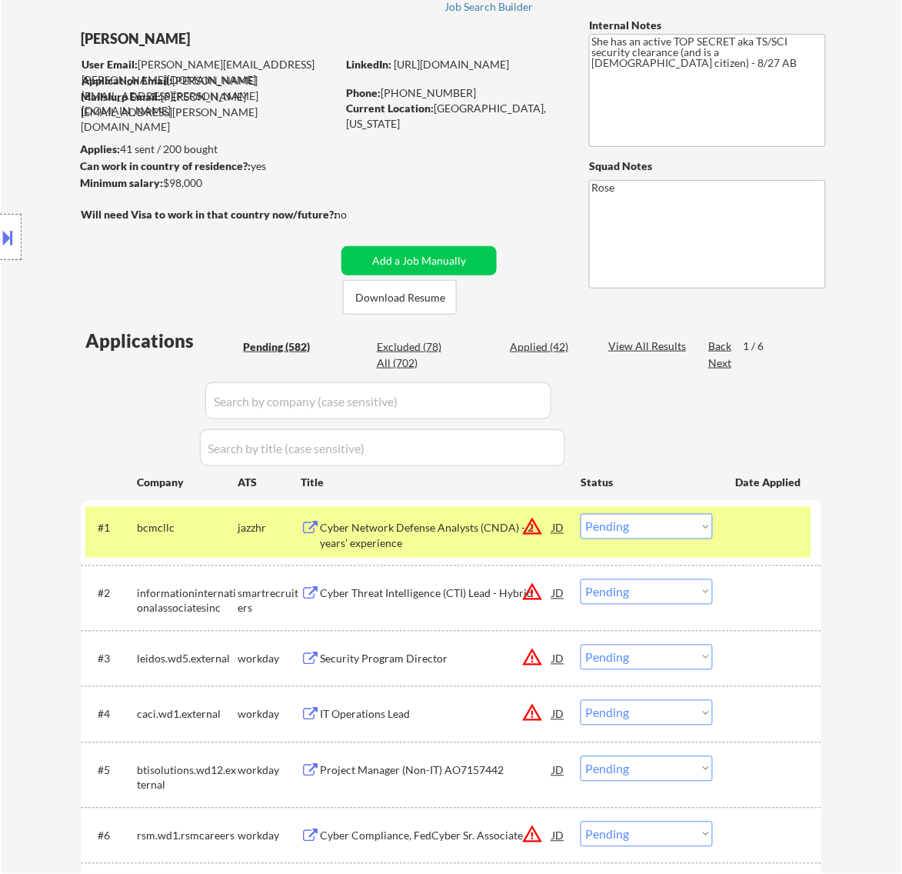
click at [508, 543] on div "Cyber Network Defense Analysts (CNDA) - 2 years' experience" at bounding box center [436, 536] width 232 height 30
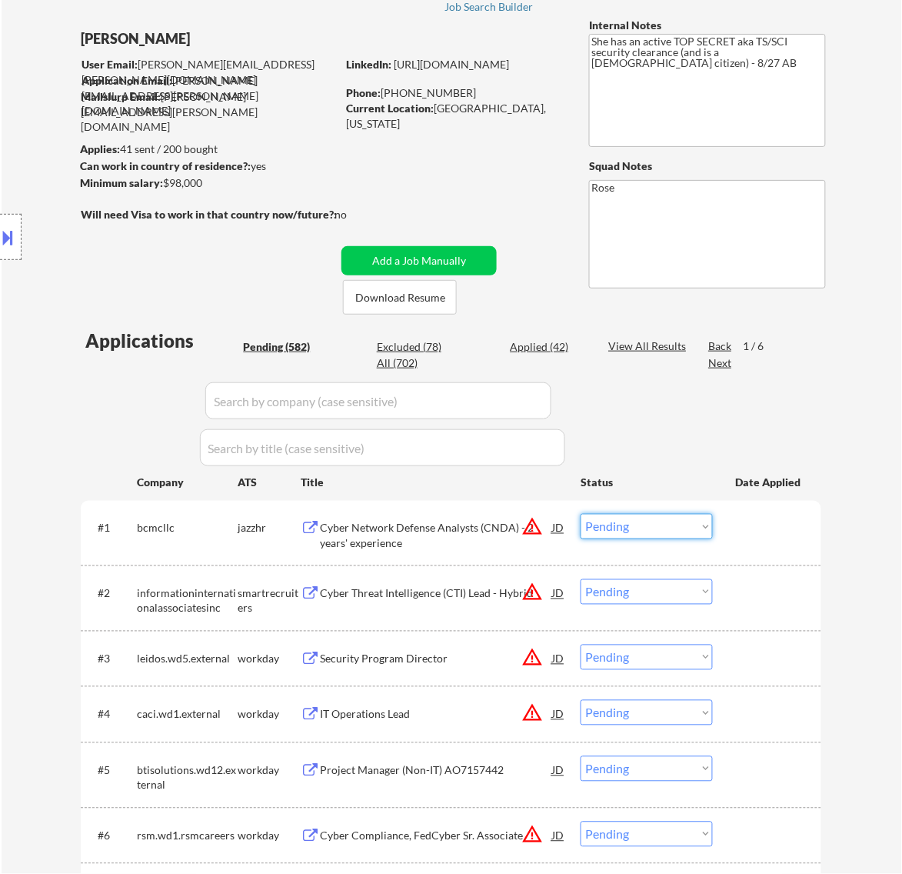
click at [685, 519] on select "Choose an option... Pending Applied Excluded (Questions) Excluded (Expired) Exc…" at bounding box center [647, 526] width 132 height 25
click at [581, 514] on select "Choose an option... Pending Applied Excluded (Questions) Excluded (Expired) Exc…" at bounding box center [647, 526] width 132 height 25
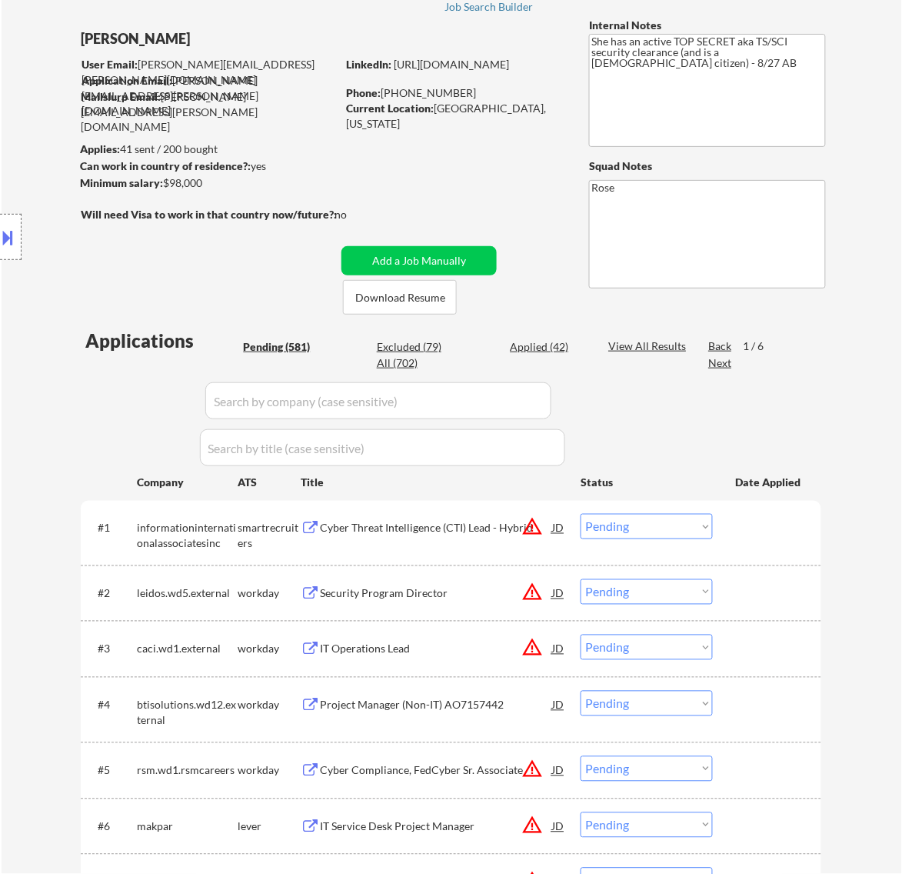
click at [469, 534] on div "Cyber Threat Intelligence (CTI) Lead - Hybrid" at bounding box center [436, 528] width 232 height 15
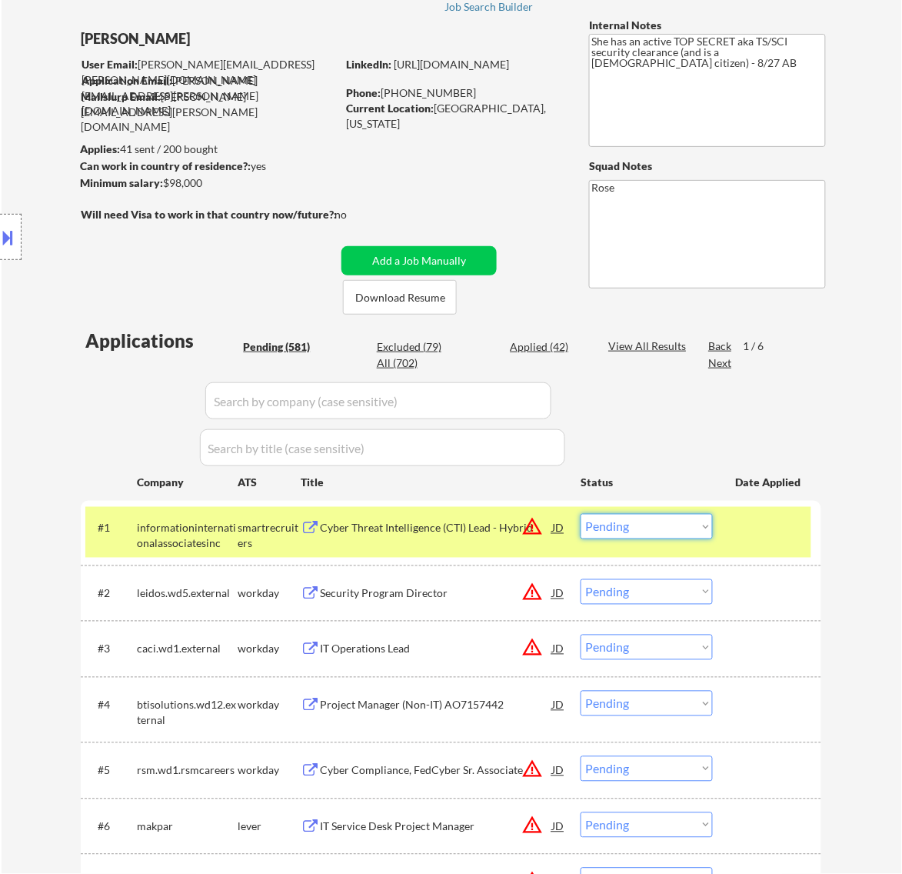
click at [634, 537] on select "Choose an option... Pending Applied Excluded (Questions) Excluded (Expired) Exc…" at bounding box center [647, 526] width 132 height 25
click at [581, 514] on select "Choose an option... Pending Applied Excluded (Questions) Excluded (Expired) Exc…" at bounding box center [647, 526] width 132 height 25
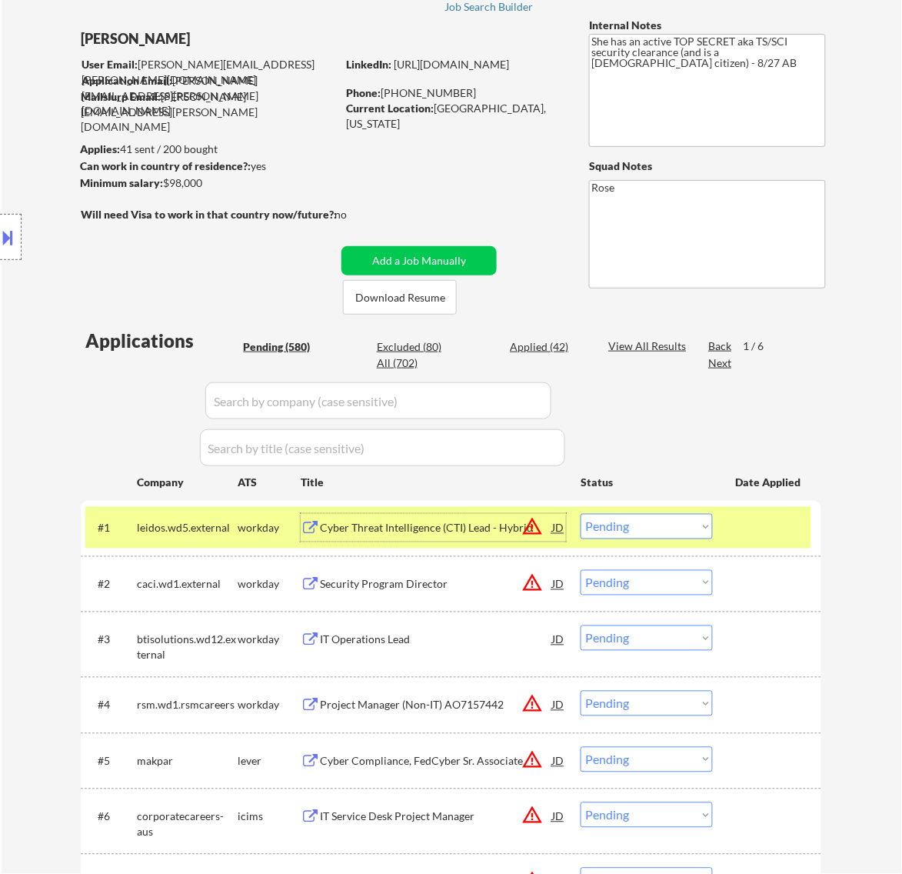
click at [460, 528] on div "Cyber Threat Intelligence (CTI) Lead - Hybrid" at bounding box center [436, 528] width 232 height 15
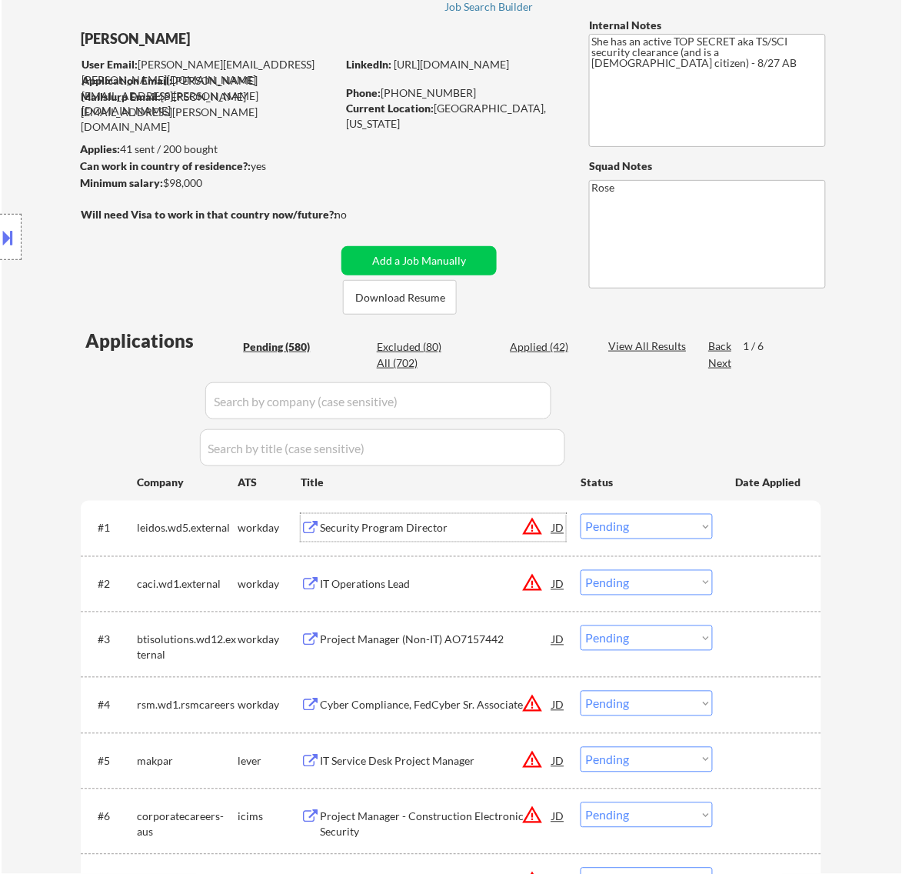
click at [616, 525] on select "Choose an option... Pending Applied Excluded (Questions) Excluded (Expired) Exc…" at bounding box center [647, 526] width 132 height 25
click at [581, 514] on select "Choose an option... Pending Applied Excluded (Questions) Excluded (Expired) Exc…" at bounding box center [647, 526] width 132 height 25
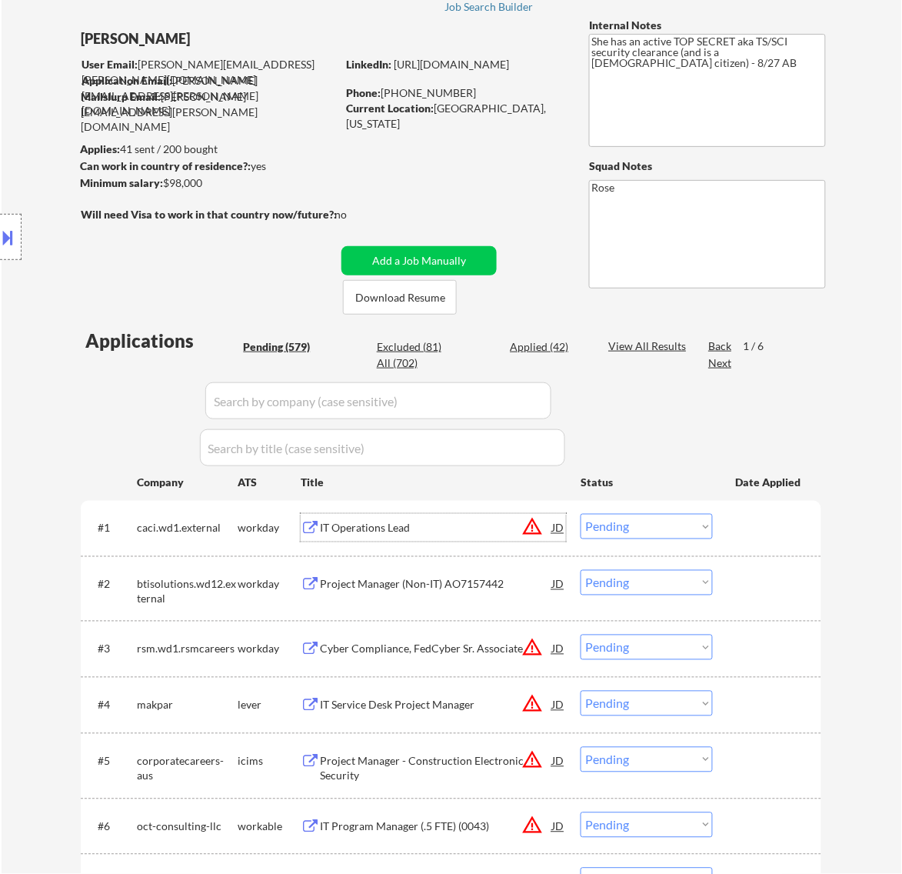
click at [468, 518] on div "IT Operations Lead" at bounding box center [436, 528] width 232 height 28
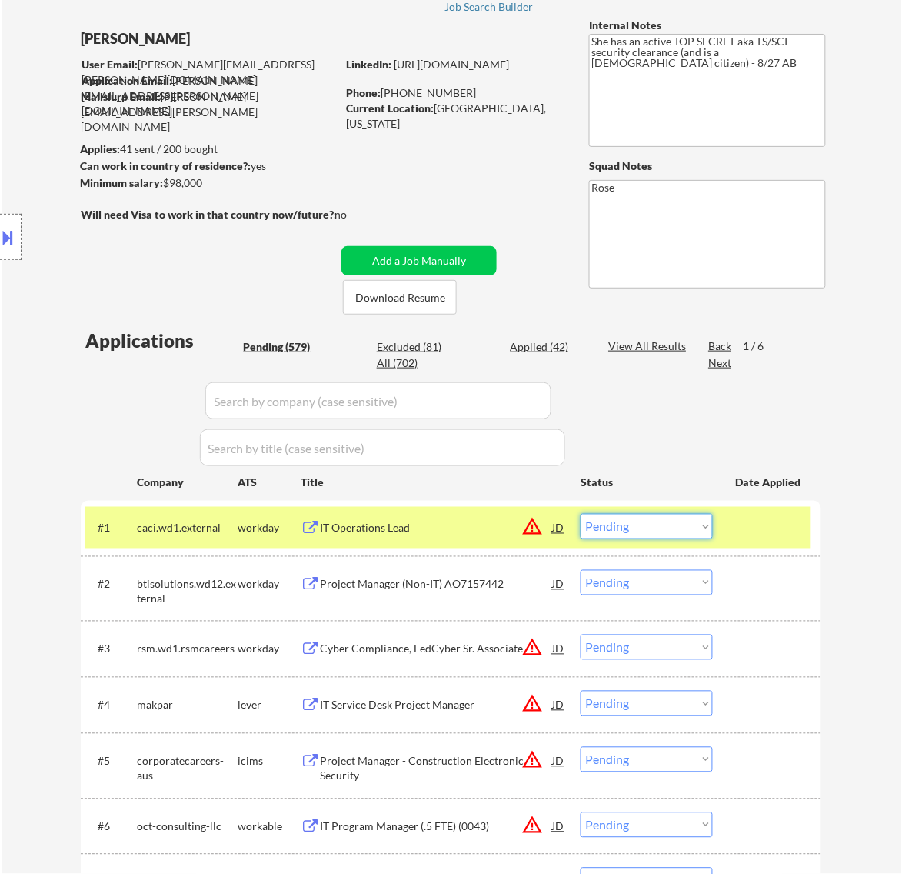
click at [648, 524] on select "Choose an option... Pending Applied Excluded (Questions) Excluded (Expired) Exc…" at bounding box center [647, 526] width 132 height 25
click at [581, 514] on select "Choose an option... Pending Applied Excluded (Questions) Excluded (Expired) Exc…" at bounding box center [647, 526] width 132 height 25
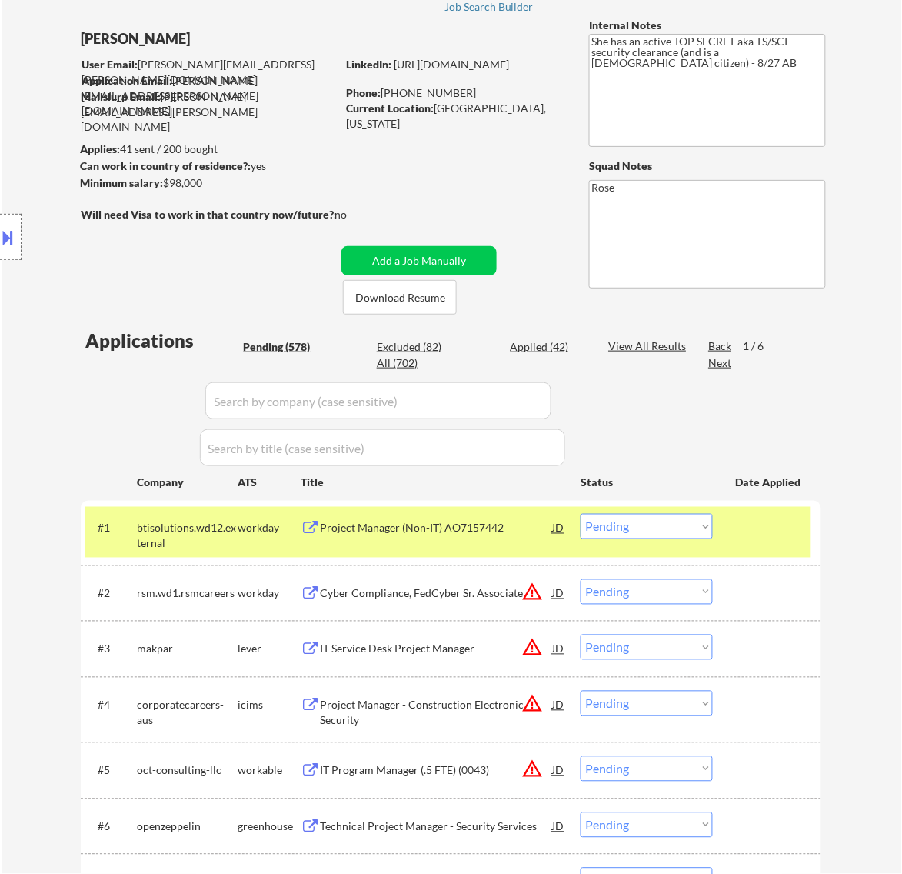
click at [481, 532] on div "Project Manager (Non-IT) AO7157442" at bounding box center [436, 528] width 232 height 15
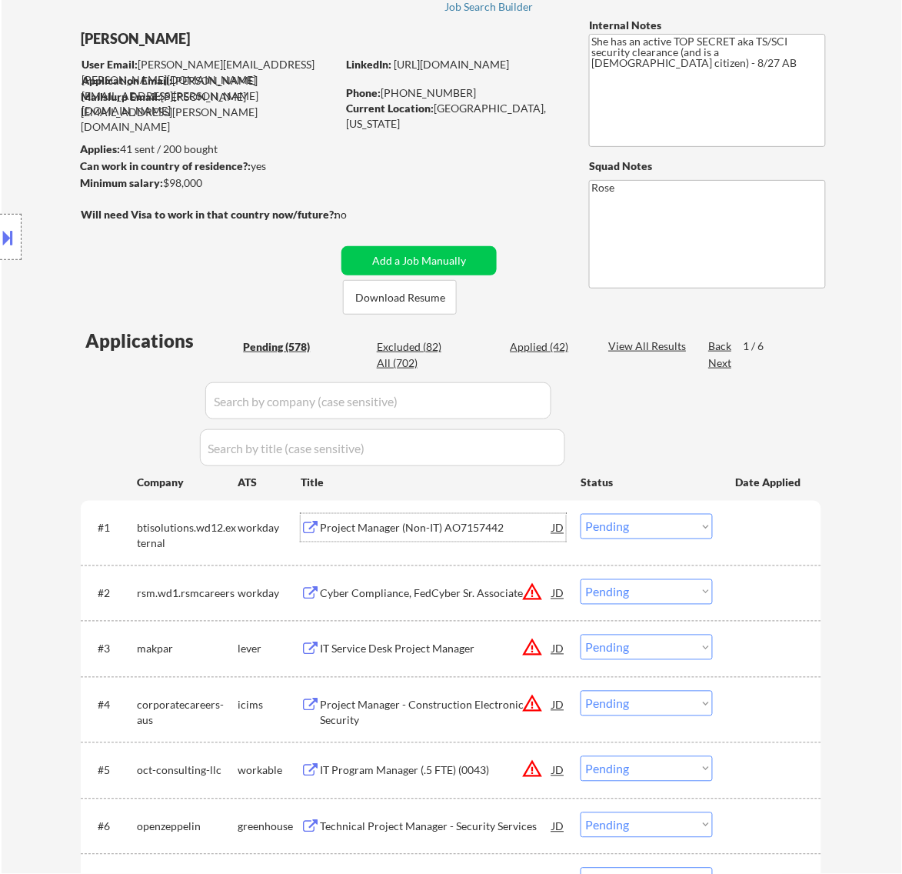
click at [637, 528] on select "Choose an option... Pending Applied Excluded (Questions) Excluded (Expired) Exc…" at bounding box center [647, 526] width 132 height 25
click at [581, 514] on select "Choose an option... Pending Applied Excluded (Questions) Excluded (Expired) Exc…" at bounding box center [647, 526] width 132 height 25
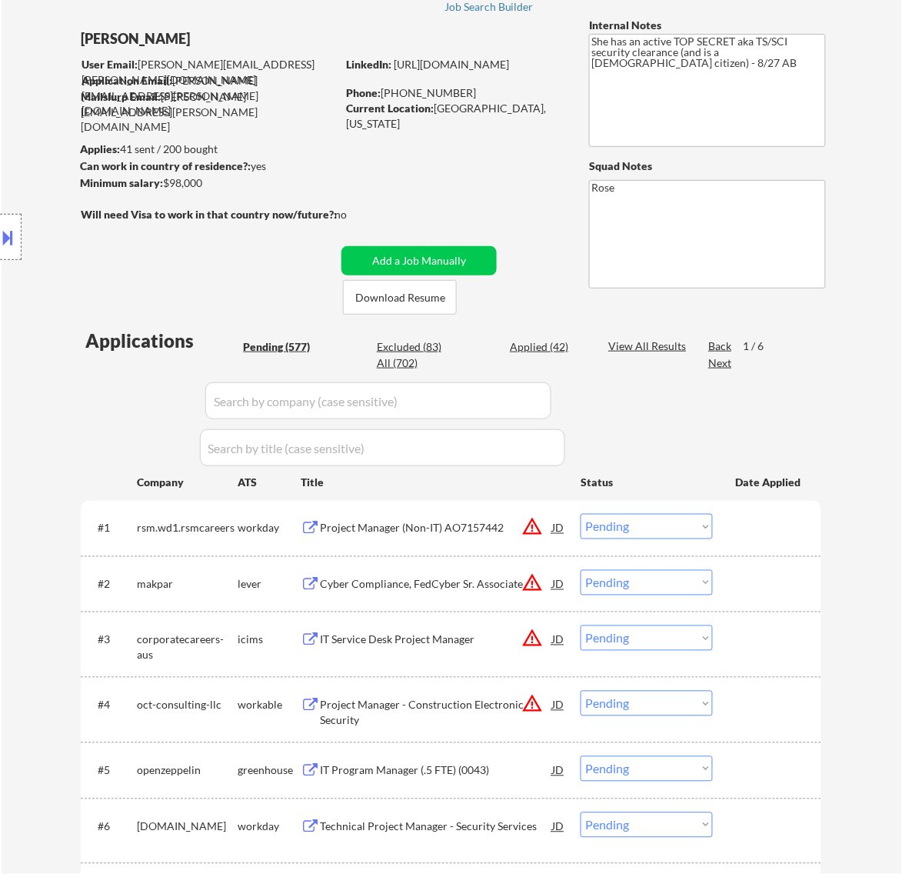
click at [488, 515] on div "Project Manager (Non-IT) AO7157442" at bounding box center [436, 528] width 232 height 28
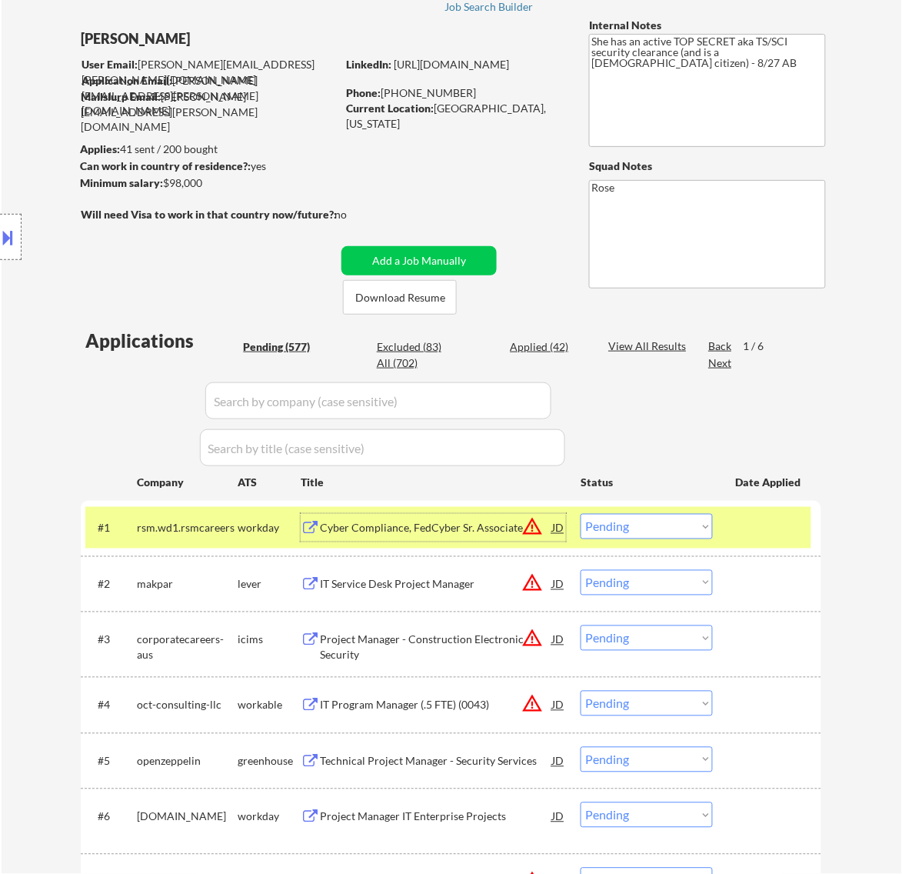
click at [594, 521] on select "Choose an option... Pending Applied Excluded (Questions) Excluded (Expired) Exc…" at bounding box center [647, 526] width 132 height 25
click at [581, 514] on select "Choose an option... Pending Applied Excluded (Questions) Excluded (Expired) Exc…" at bounding box center [647, 526] width 132 height 25
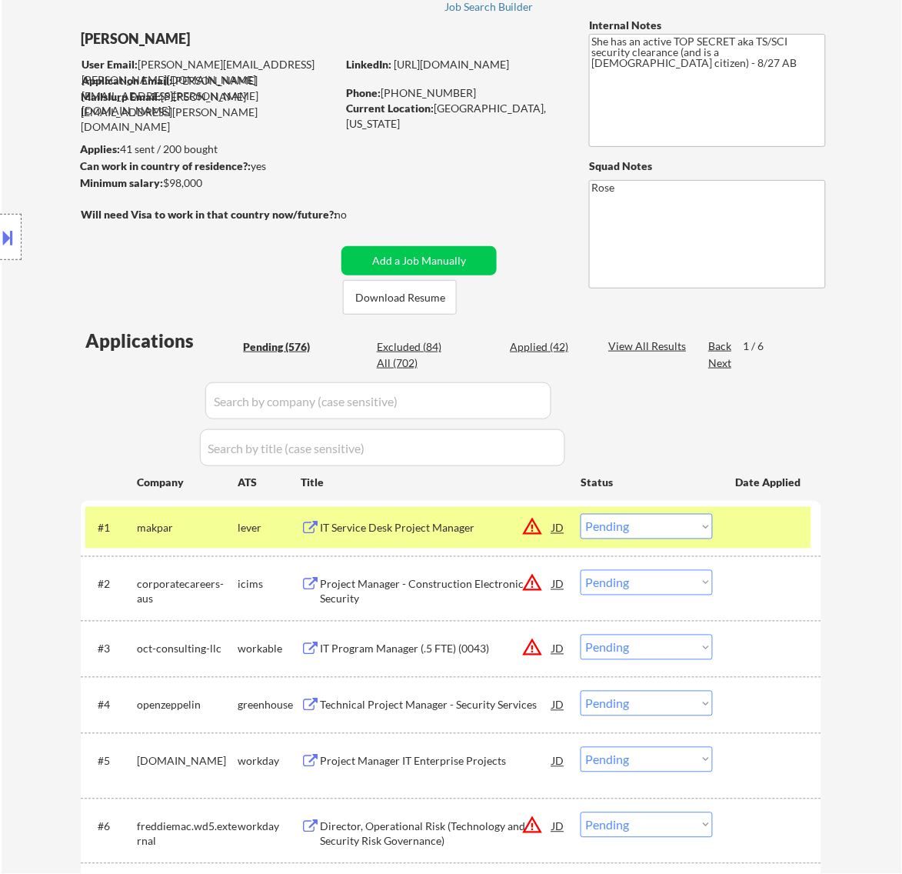
click at [477, 536] on div "IT Service Desk Project Manager" at bounding box center [436, 528] width 232 height 28
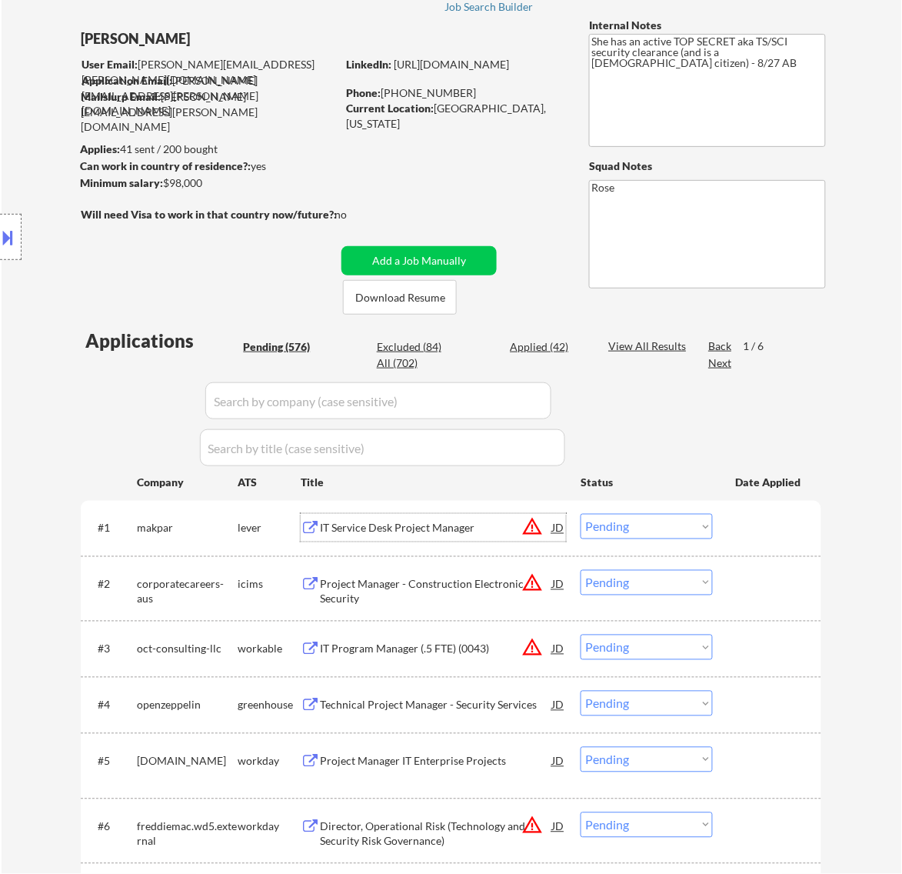
click at [663, 524] on select "Choose an option... Pending Applied Excluded (Questions) Excluded (Expired) Exc…" at bounding box center [647, 526] width 132 height 25
click at [581, 514] on select "Choose an option... Pending Applied Excluded (Questions) Excluded (Expired) Exc…" at bounding box center [647, 526] width 132 height 25
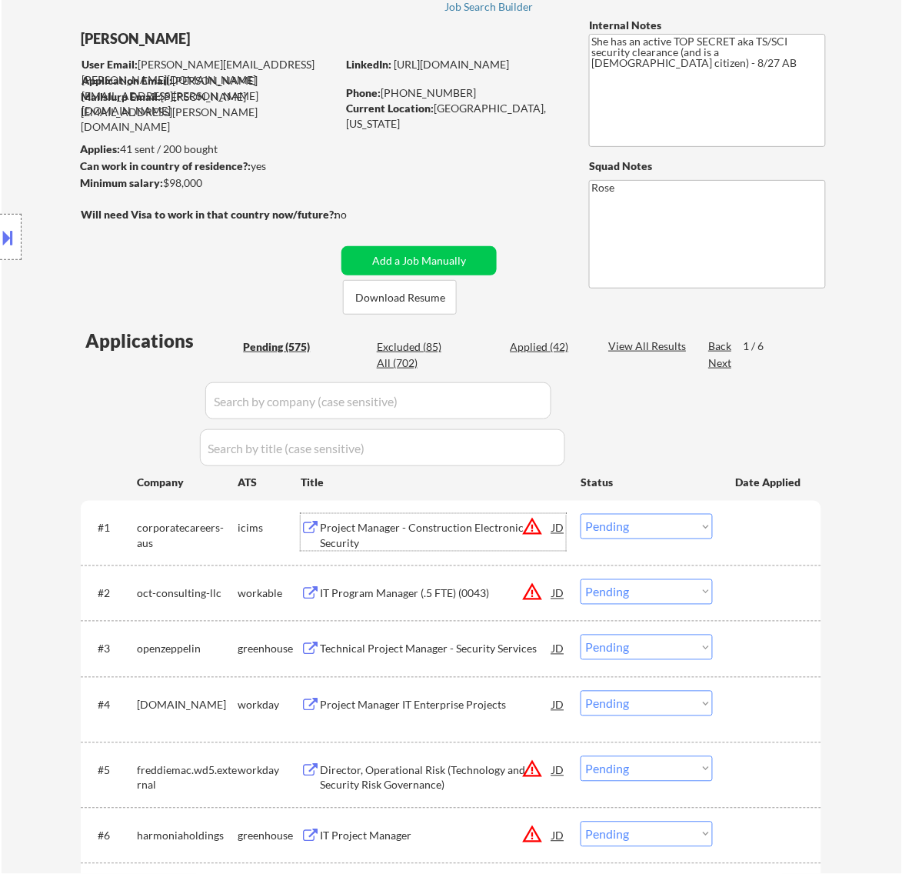
click at [469, 531] on div "Project Manager - Construction Electronic Security" at bounding box center [436, 536] width 232 height 30
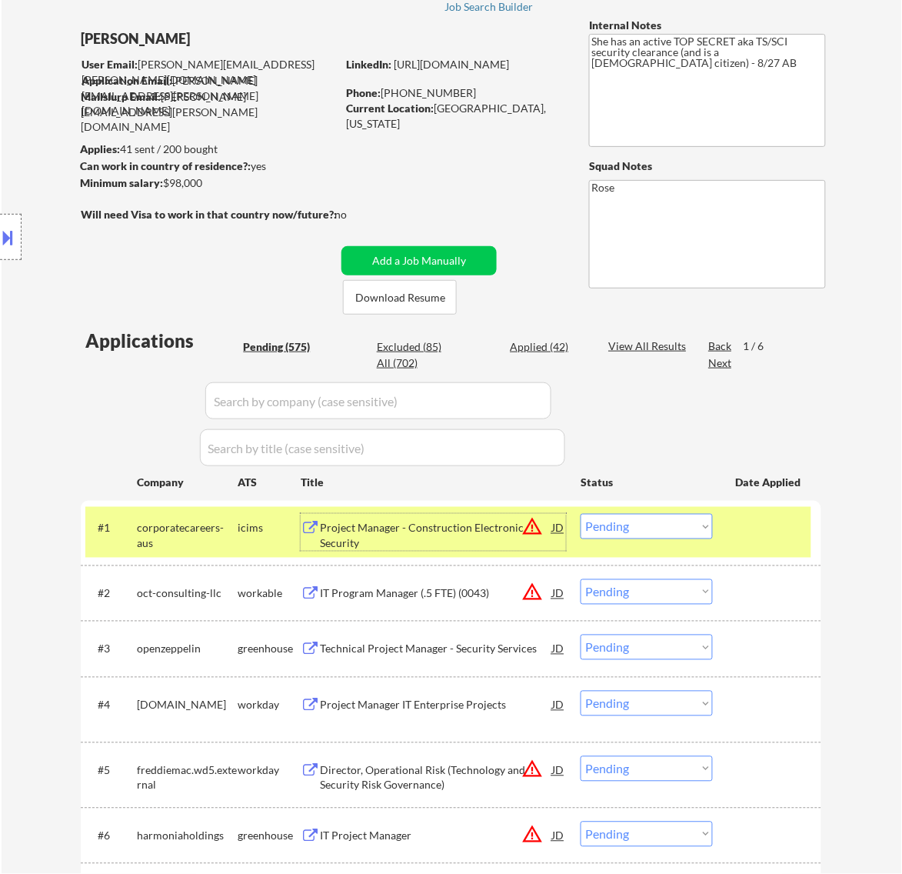
click at [683, 524] on select "Choose an option... Pending Applied Excluded (Questions) Excluded (Expired) Exc…" at bounding box center [647, 526] width 132 height 25
click at [581, 514] on select "Choose an option... Pending Applied Excluded (Questions) Excluded (Expired) Exc…" at bounding box center [647, 526] width 132 height 25
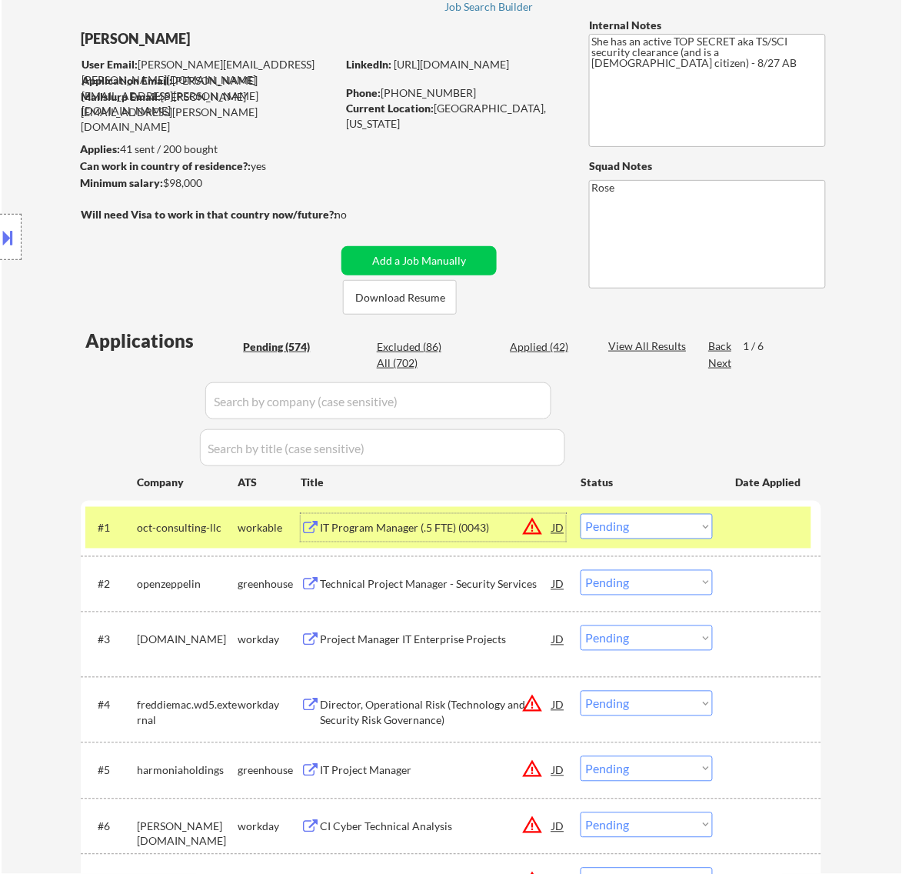
click at [486, 536] on div "IT Program Manager (.5 FTE) (0043)" at bounding box center [436, 528] width 232 height 28
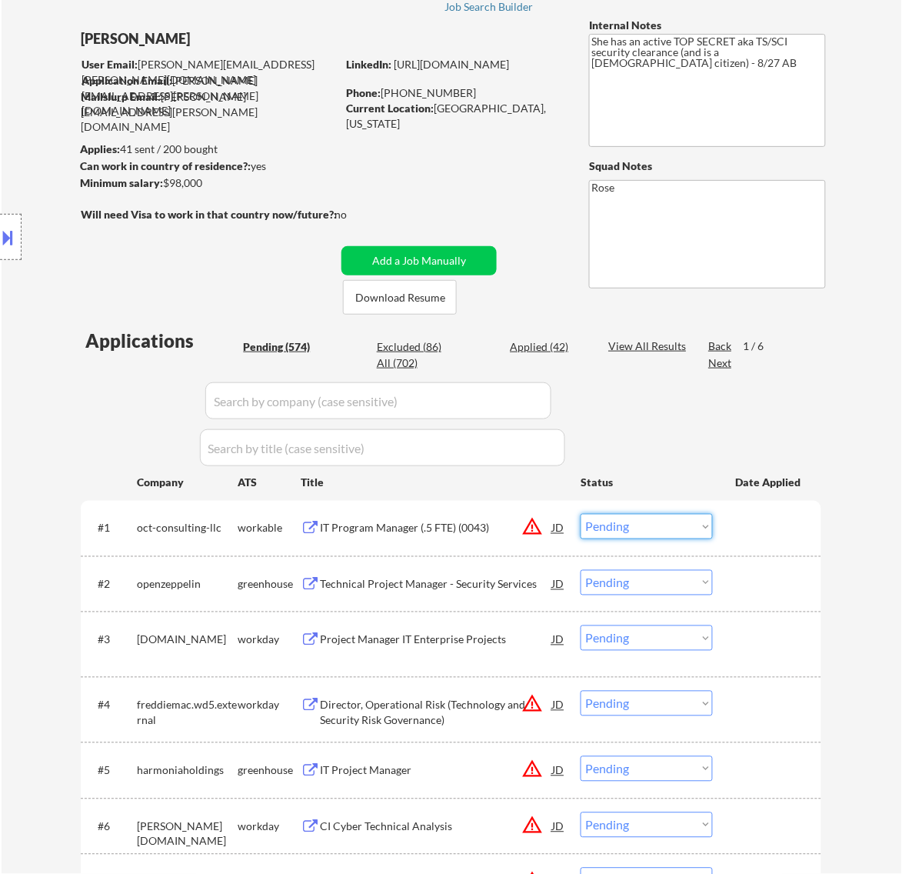
click at [675, 527] on select "Choose an option... Pending Applied Excluded (Questions) Excluded (Expired) Exc…" at bounding box center [647, 526] width 132 height 25
click at [581, 514] on select "Choose an option... Pending Applied Excluded (Questions) Excluded (Expired) Exc…" at bounding box center [647, 526] width 132 height 25
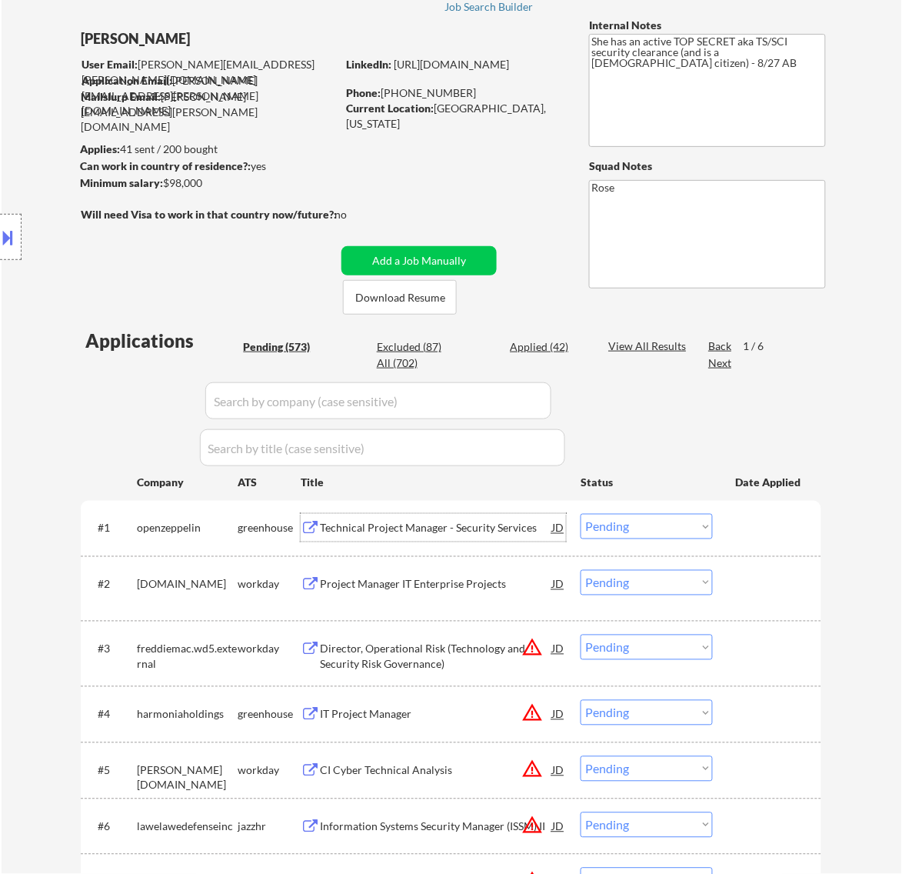
click at [501, 524] on div "Technical Project Manager - Security Services" at bounding box center [436, 528] width 232 height 15
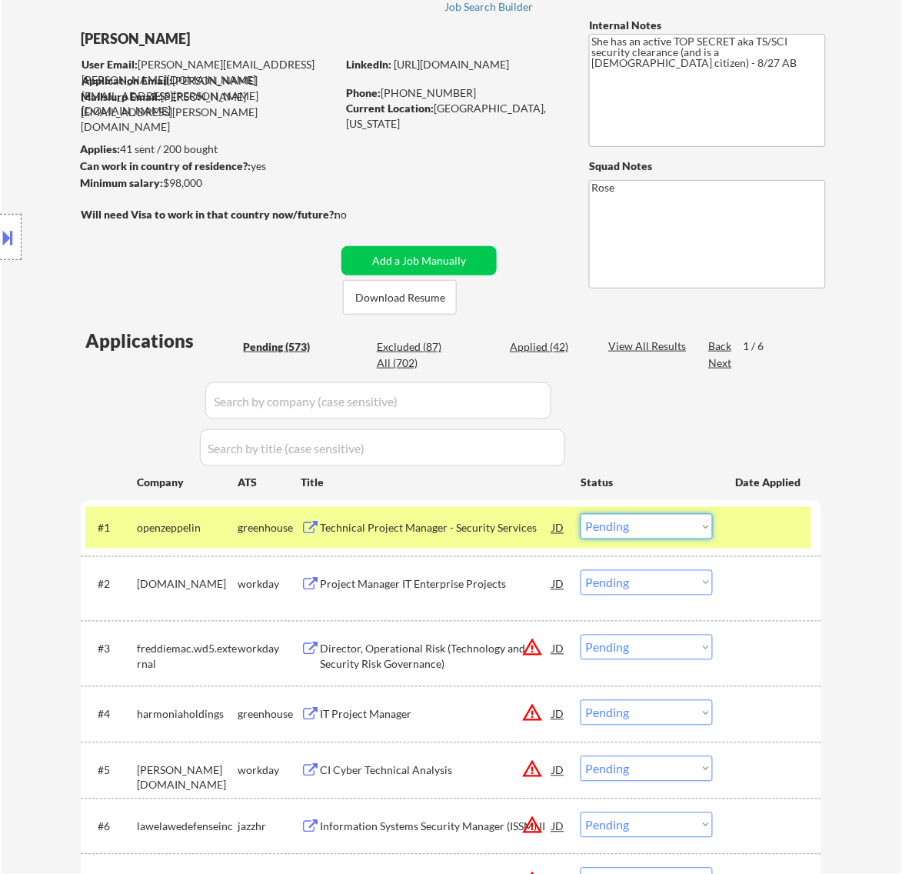
click at [685, 524] on select "Choose an option... Pending Applied Excluded (Questions) Excluded (Expired) Exc…" at bounding box center [647, 526] width 132 height 25
click at [581, 514] on select "Choose an option... Pending Applied Excluded (Questions) Excluded (Expired) Exc…" at bounding box center [647, 526] width 132 height 25
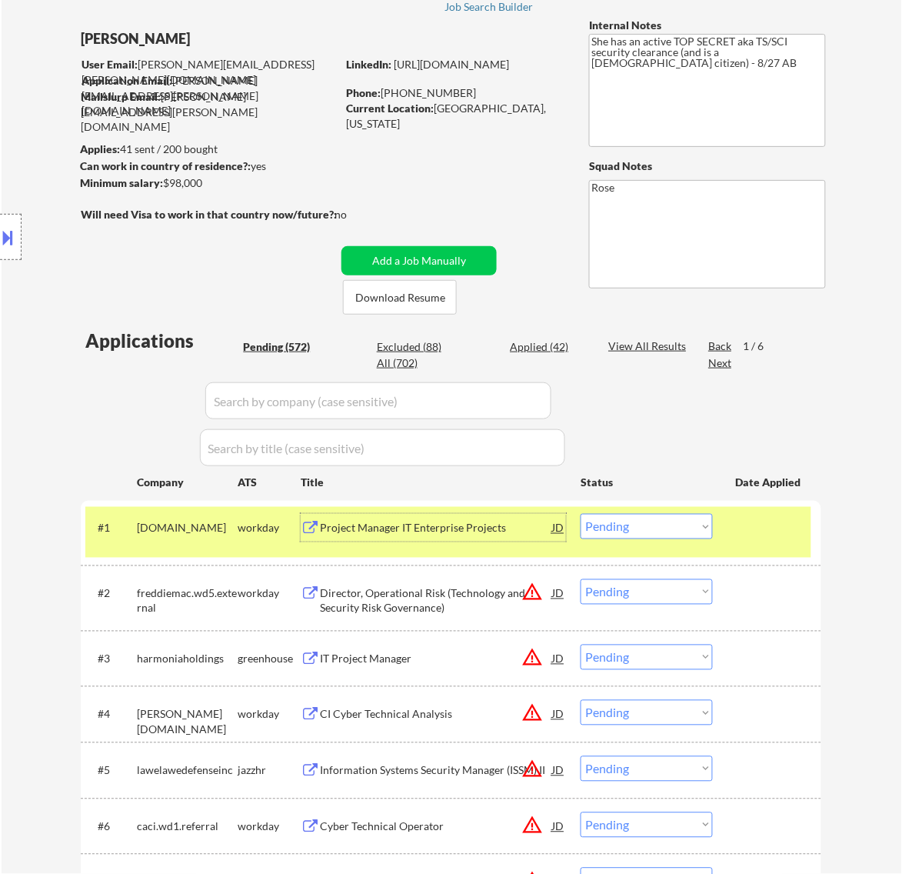
click at [423, 523] on div "Project Manager IT Enterprise Projects" at bounding box center [436, 528] width 232 height 15
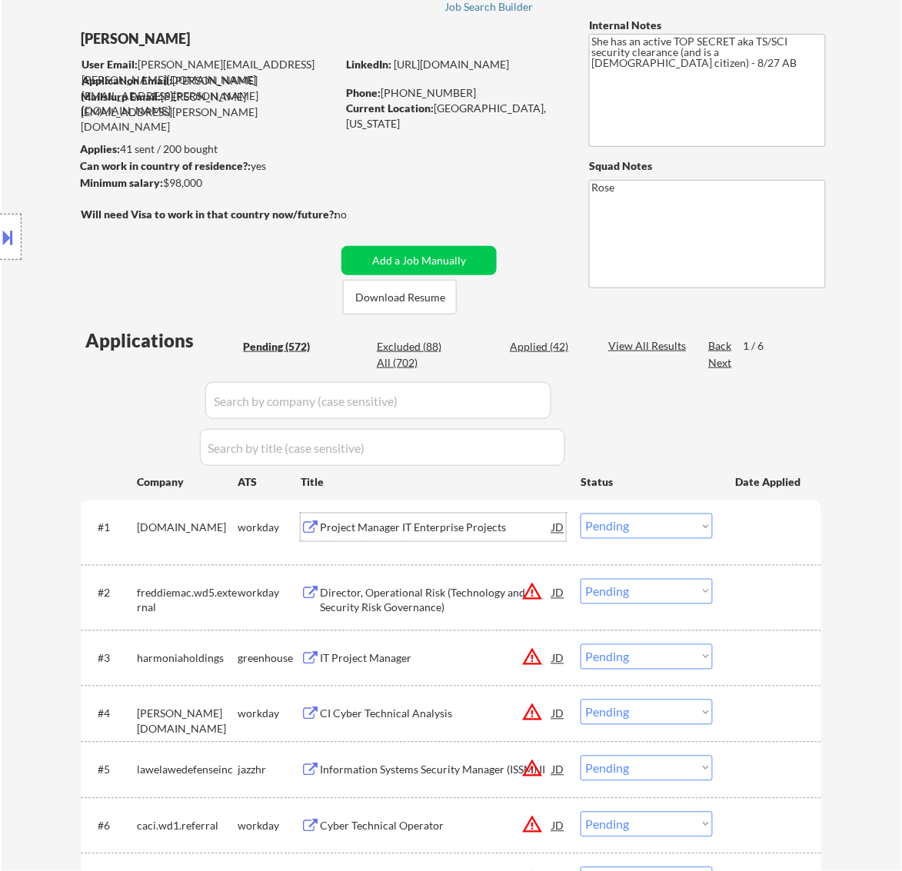
click at [686, 521] on select "Choose an option... Pending Applied Excluded (Questions) Excluded (Expired) Exc…" at bounding box center [647, 526] width 132 height 25
click at [581, 514] on select "Choose an option... Pending Applied Excluded (Questions) Excluded (Expired) Exc…" at bounding box center [647, 526] width 132 height 25
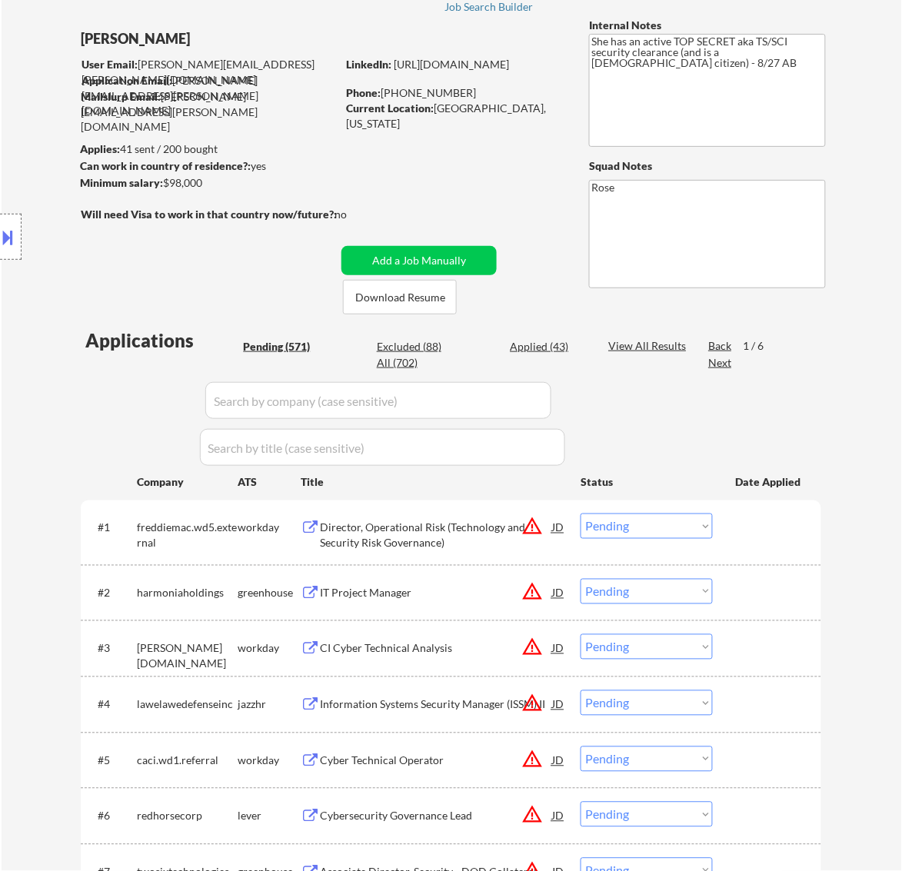
click at [454, 533] on div "Director, Operational Risk (Technology and Security Risk Governance)" at bounding box center [436, 536] width 232 height 30
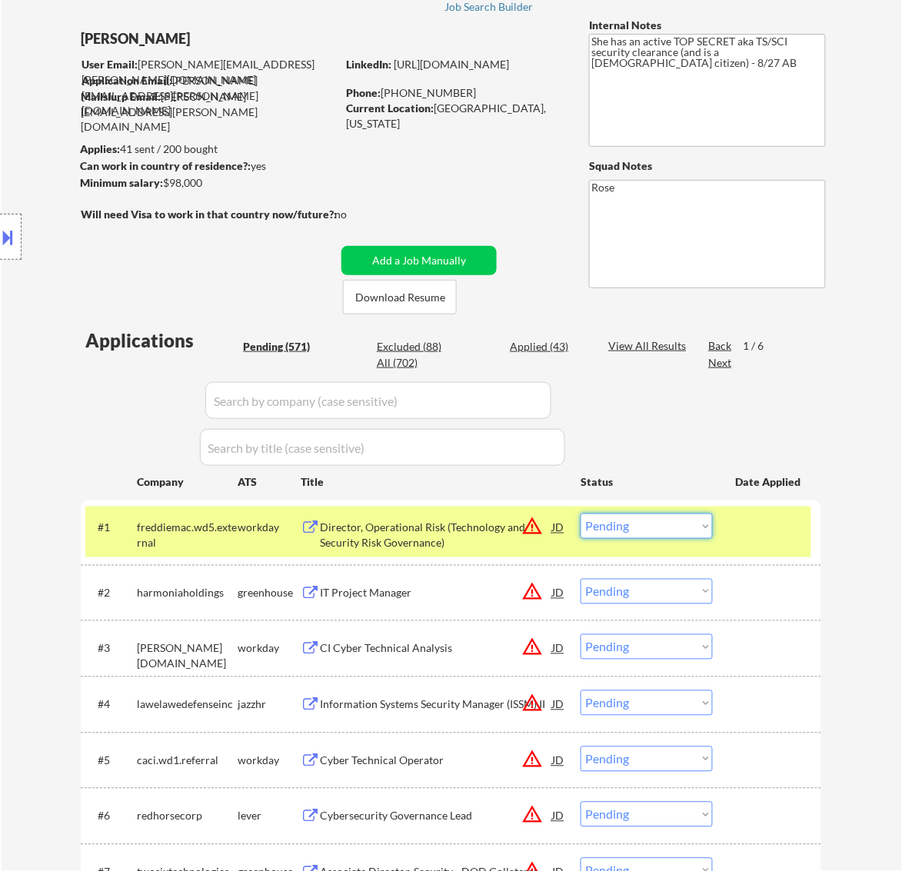
click at [642, 519] on select "Choose an option... Pending Applied Excluded (Questions) Excluded (Expired) Exc…" at bounding box center [647, 526] width 132 height 25
click at [581, 514] on select "Choose an option... Pending Applied Excluded (Questions) Excluded (Expired) Exc…" at bounding box center [647, 526] width 132 height 25
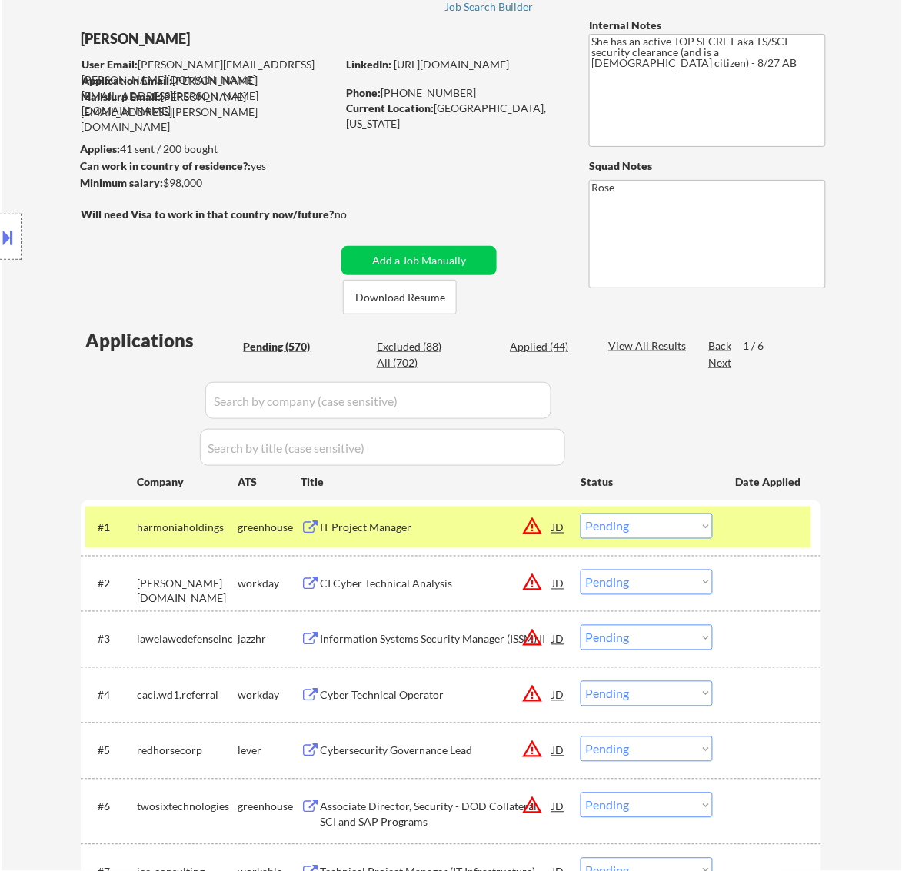
click at [473, 524] on div "IT Project Manager" at bounding box center [436, 528] width 232 height 15
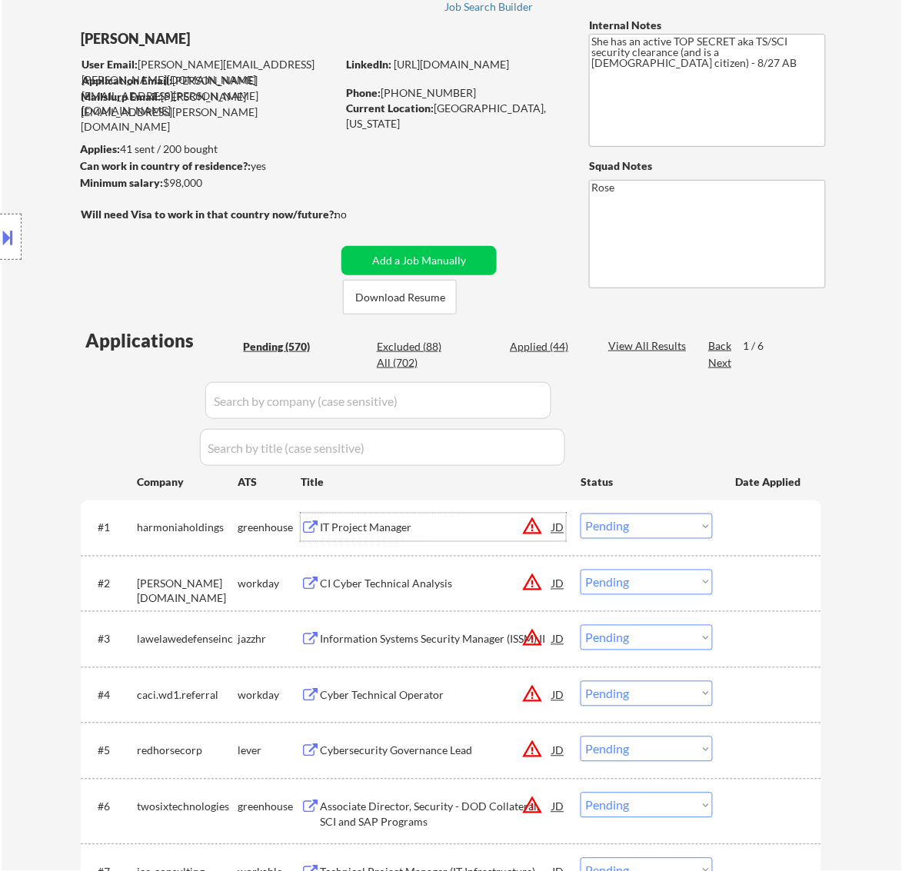
click at [662, 524] on select "Choose an option... Pending Applied Excluded (Questions) Excluded (Expired) Exc…" at bounding box center [647, 526] width 132 height 25
click at [581, 514] on select "Choose an option... Pending Applied Excluded (Questions) Excluded (Expired) Exc…" at bounding box center [647, 526] width 132 height 25
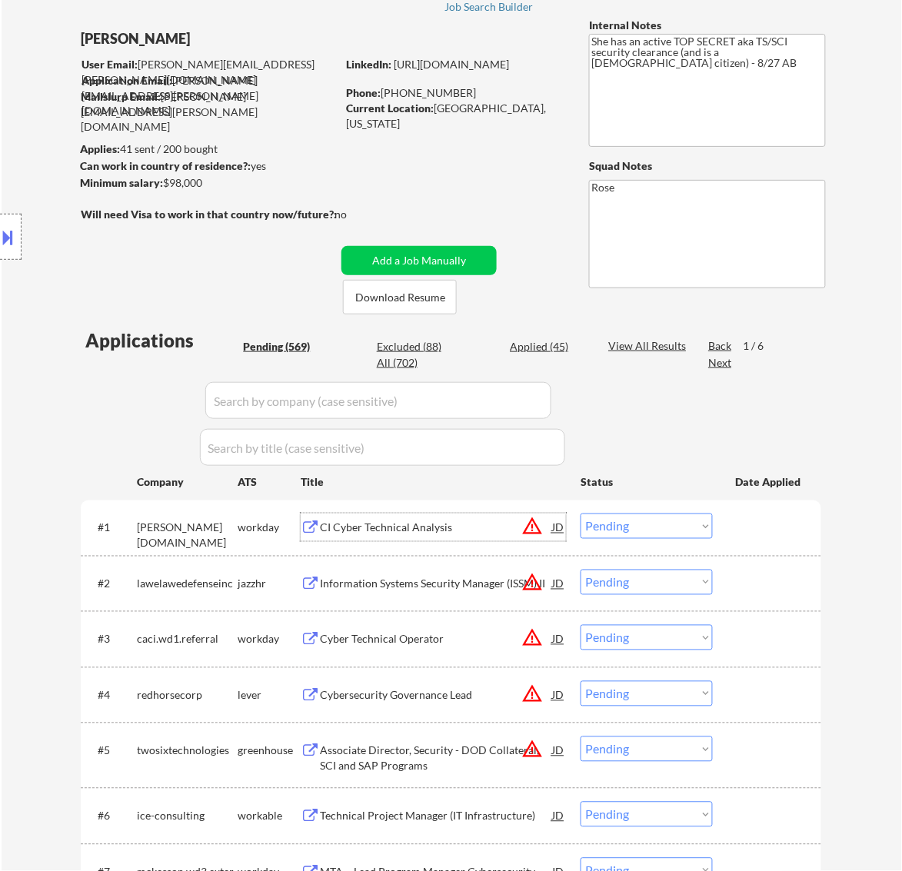
click at [420, 525] on div "CI Cyber Technical Analysis" at bounding box center [436, 528] width 232 height 15
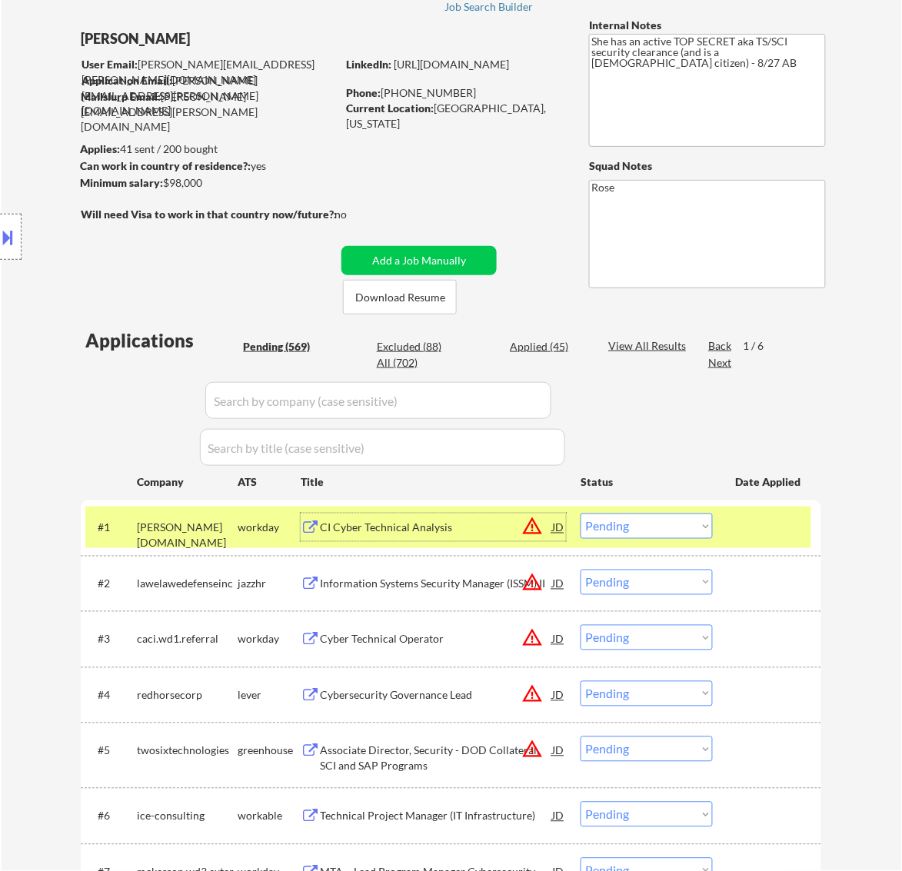
click at [663, 524] on select "Choose an option... Pending Applied Excluded (Questions) Excluded (Expired) Exc…" at bounding box center [647, 526] width 132 height 25
click at [581, 514] on select "Choose an option... Pending Applied Excluded (Questions) Excluded (Expired) Exc…" at bounding box center [647, 526] width 132 height 25
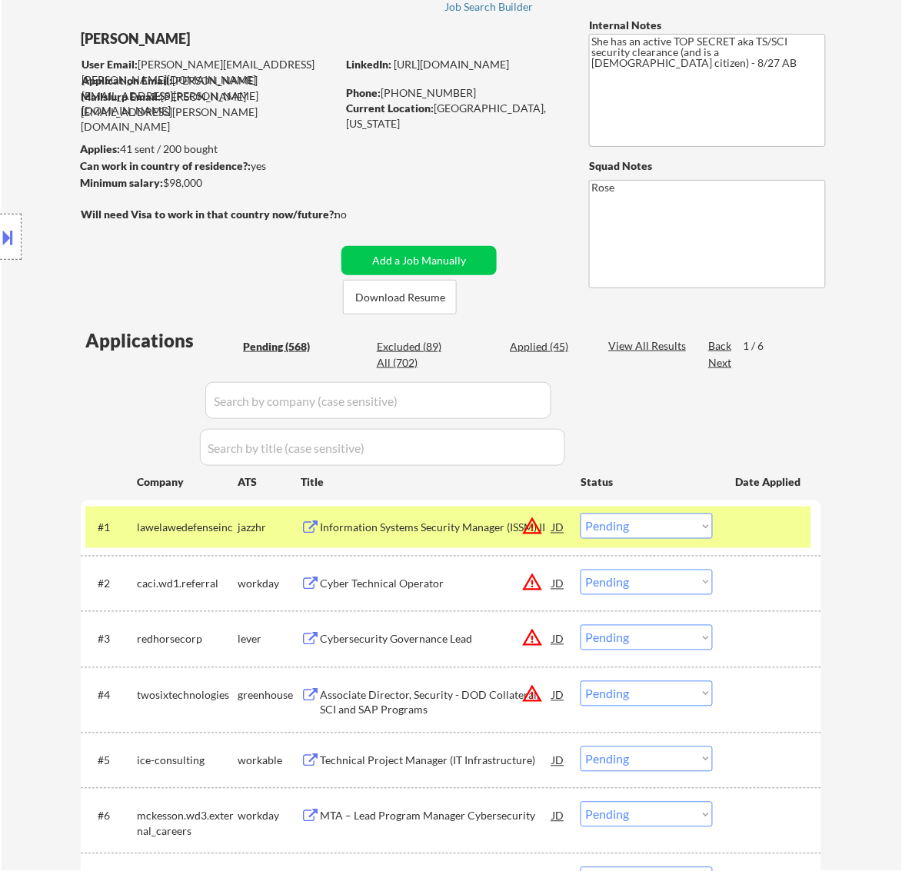
click at [443, 528] on div "Information Systems Security Manager (ISSM) II" at bounding box center [436, 528] width 232 height 15
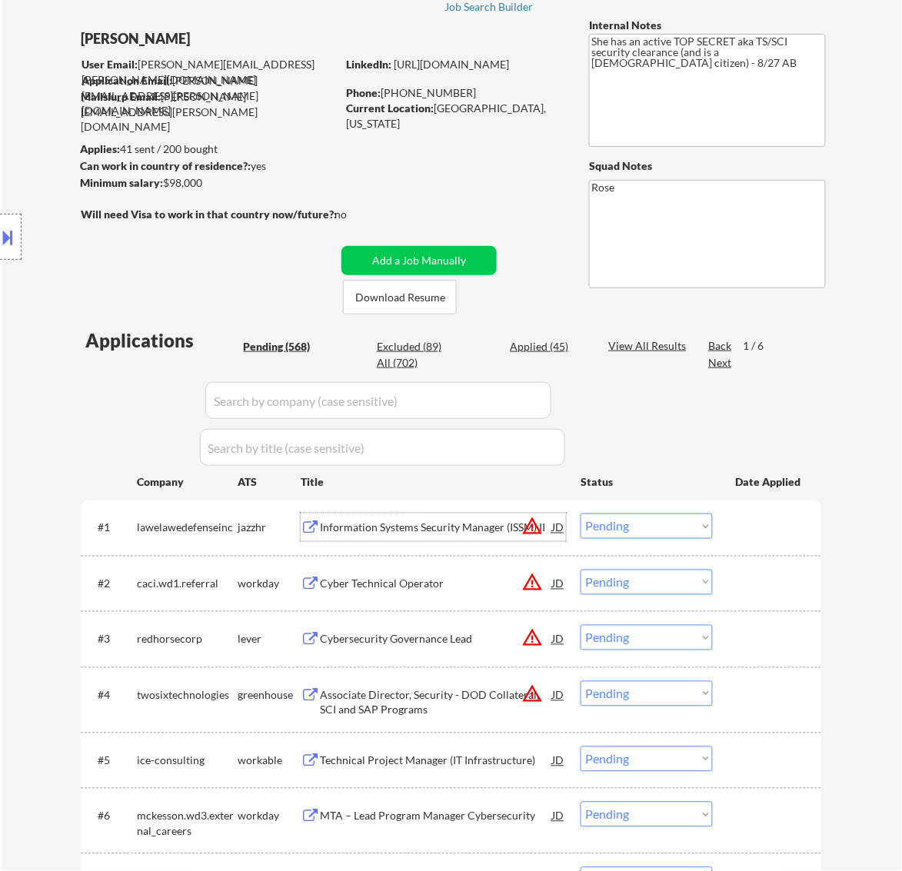
click at [665, 517] on select "Choose an option... Pending Applied Excluded (Questions) Excluded (Expired) Exc…" at bounding box center [647, 526] width 132 height 25
click at [581, 514] on select "Choose an option... Pending Applied Excluded (Questions) Excluded (Expired) Exc…" at bounding box center [647, 526] width 132 height 25
select select ""pending""
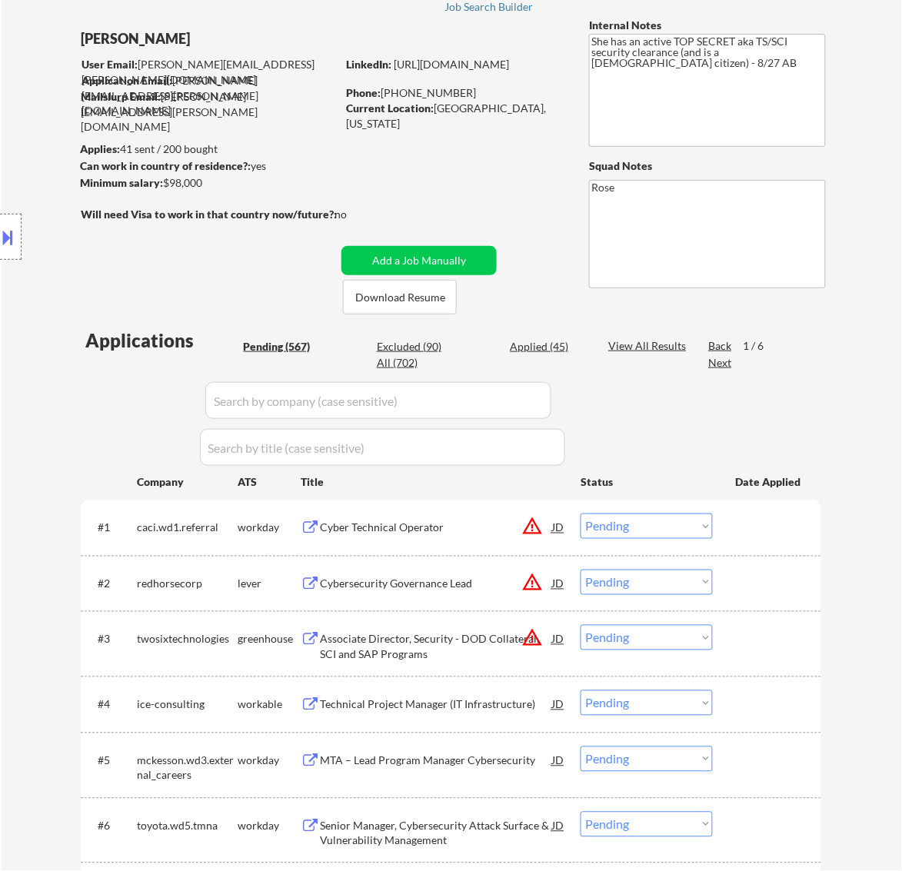
click at [483, 538] on div "Cyber Technical Operator" at bounding box center [436, 528] width 232 height 28
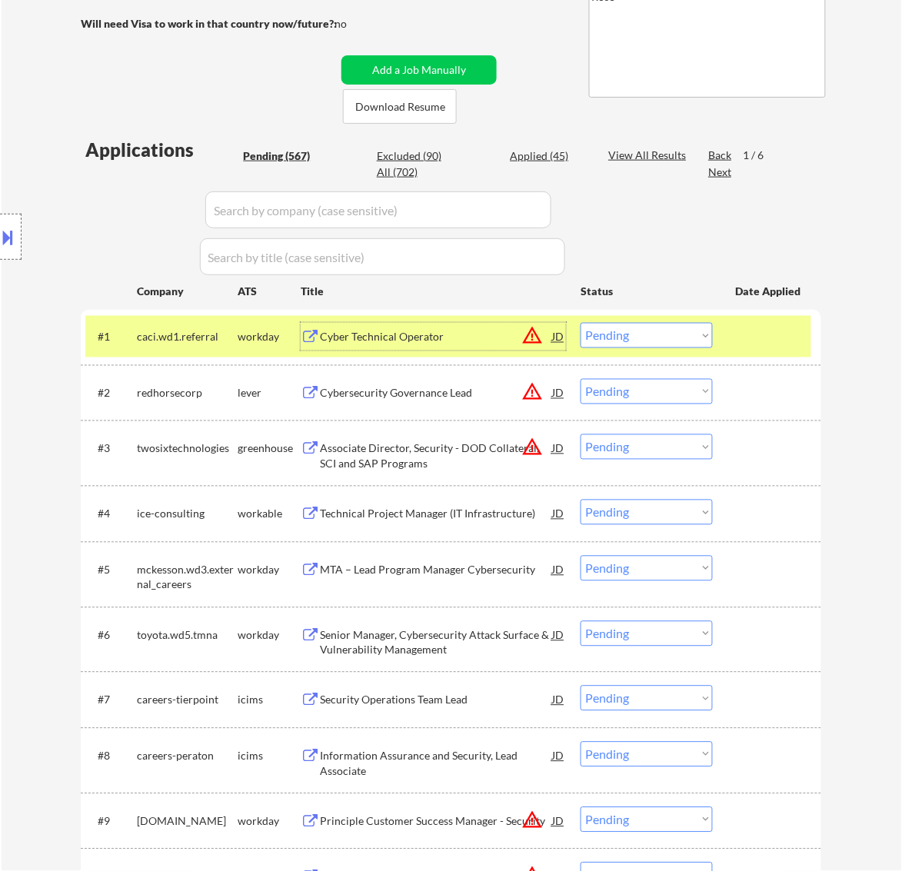
scroll to position [288, 0]
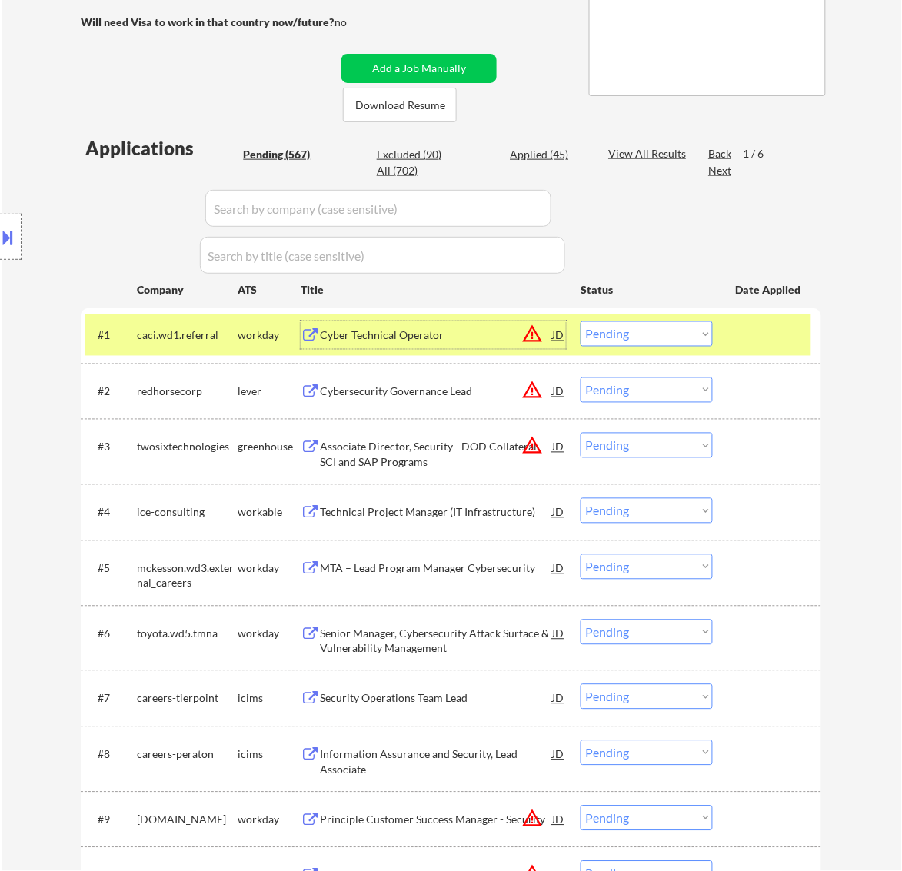
click at [502, 404] on div "Cybersecurity Governance Lead" at bounding box center [436, 392] width 232 height 28
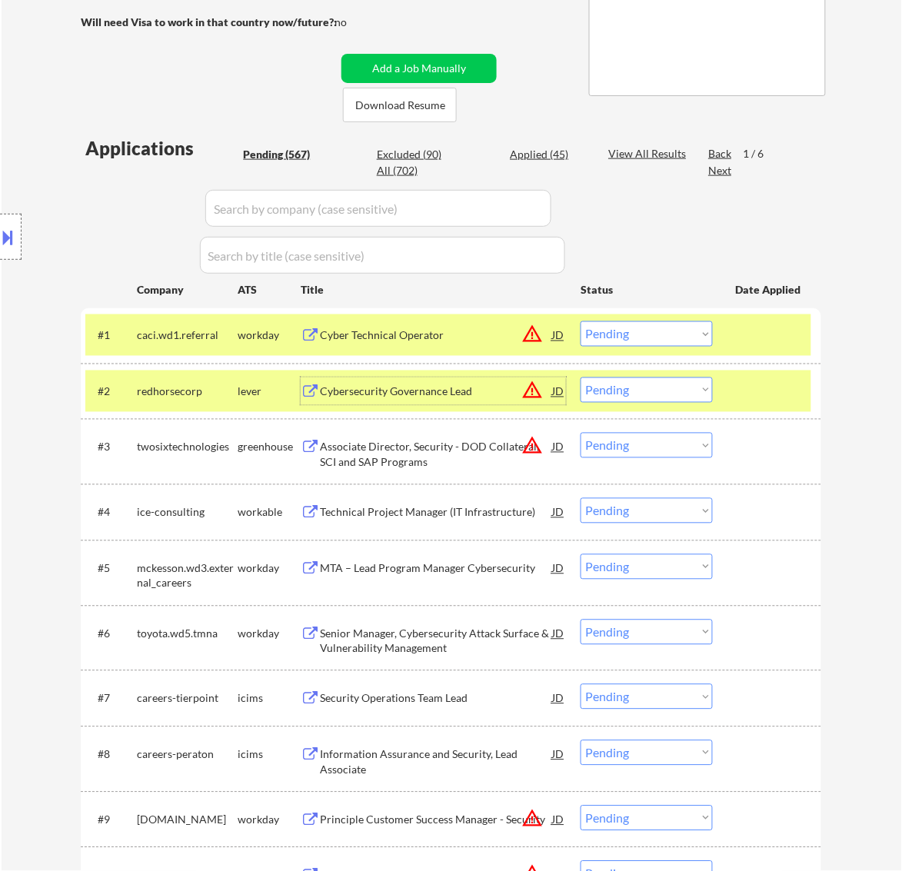
click at [694, 338] on select "Choose an option... Pending Applied Excluded (Questions) Excluded (Expired) Exc…" at bounding box center [647, 333] width 132 height 25
click at [774, 336] on div at bounding box center [769, 335] width 68 height 28
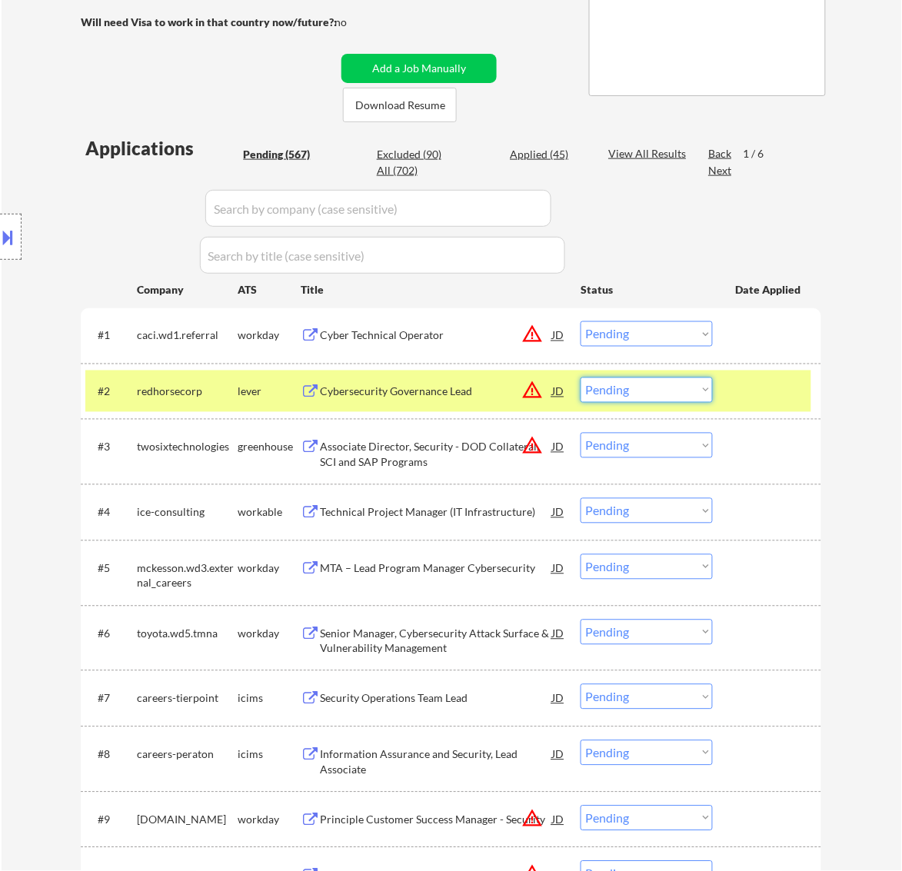
click at [701, 390] on select "Choose an option... Pending Applied Excluded (Questions) Excluded (Expired) Exc…" at bounding box center [647, 390] width 132 height 25
click at [431, 396] on div "Cybersecurity Governance Lead" at bounding box center [436, 392] width 232 height 15
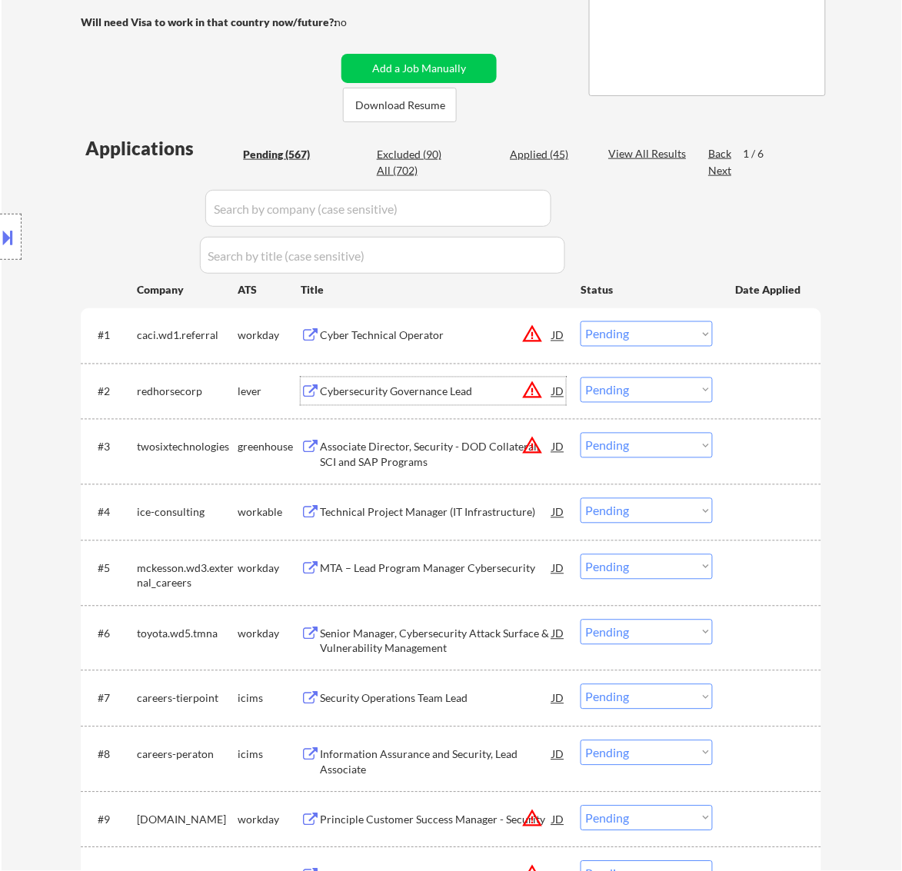
click at [712, 385] on select "Choose an option... Pending Applied Excluded (Questions) Excluded (Expired) Exc…" at bounding box center [647, 390] width 132 height 25
click at [581, 378] on select "Choose an option... Pending Applied Excluded (Questions) Excluded (Expired) Exc…" at bounding box center [647, 390] width 132 height 25
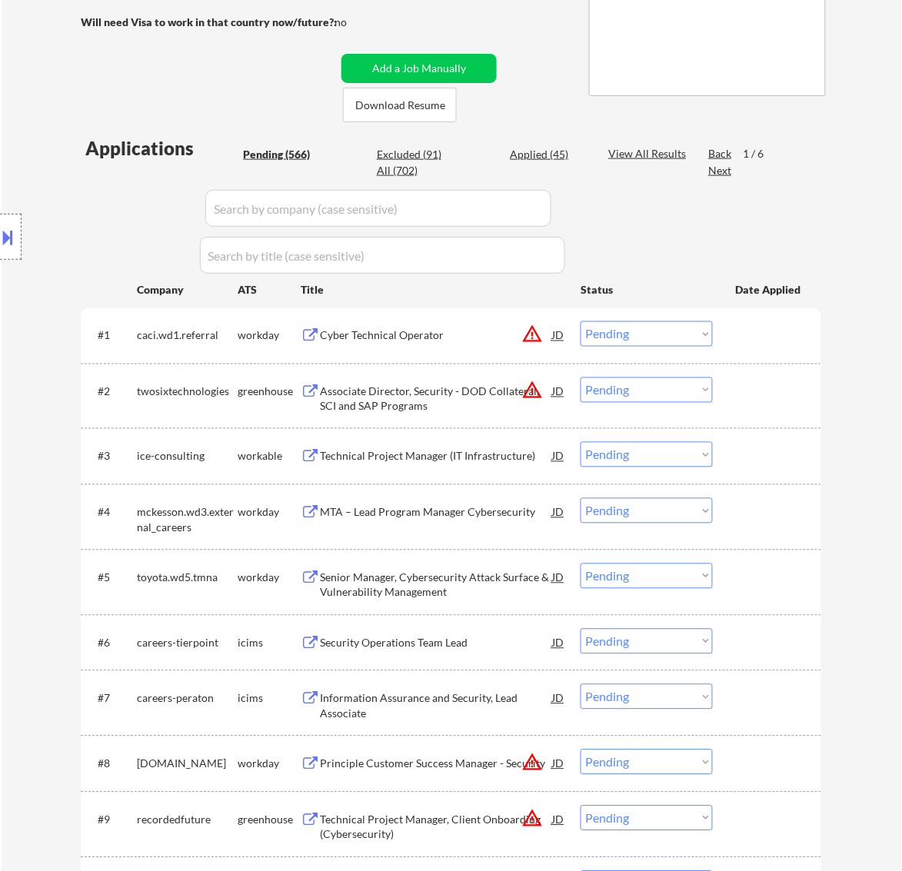
click at [447, 388] on div "Associate Director, Security - DOD Collateral, SCI and SAP Programs" at bounding box center [436, 400] width 232 height 30
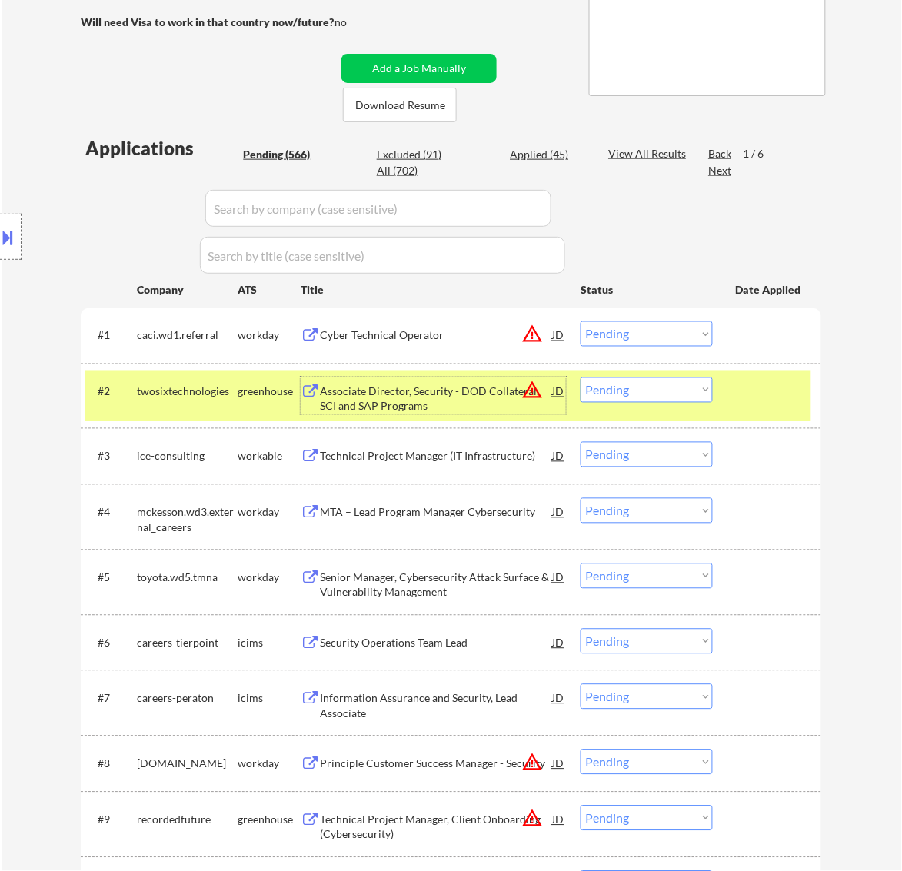
click at [660, 392] on select "Choose an option... Pending Applied Excluded (Questions) Excluded (Expired) Exc…" at bounding box center [647, 390] width 132 height 25
click at [581, 378] on select "Choose an option... Pending Applied Excluded (Questions) Excluded (Expired) Exc…" at bounding box center [647, 390] width 132 height 25
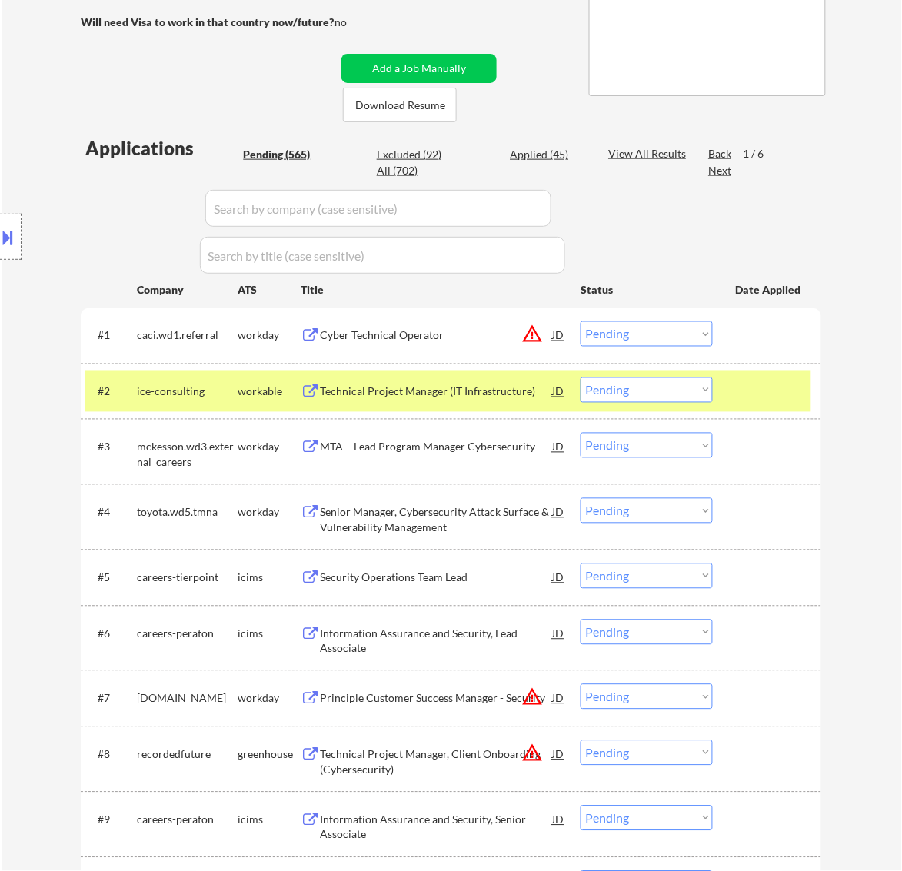
click at [482, 387] on div "Technical Project Manager (IT Infrastructure)" at bounding box center [436, 392] width 232 height 15
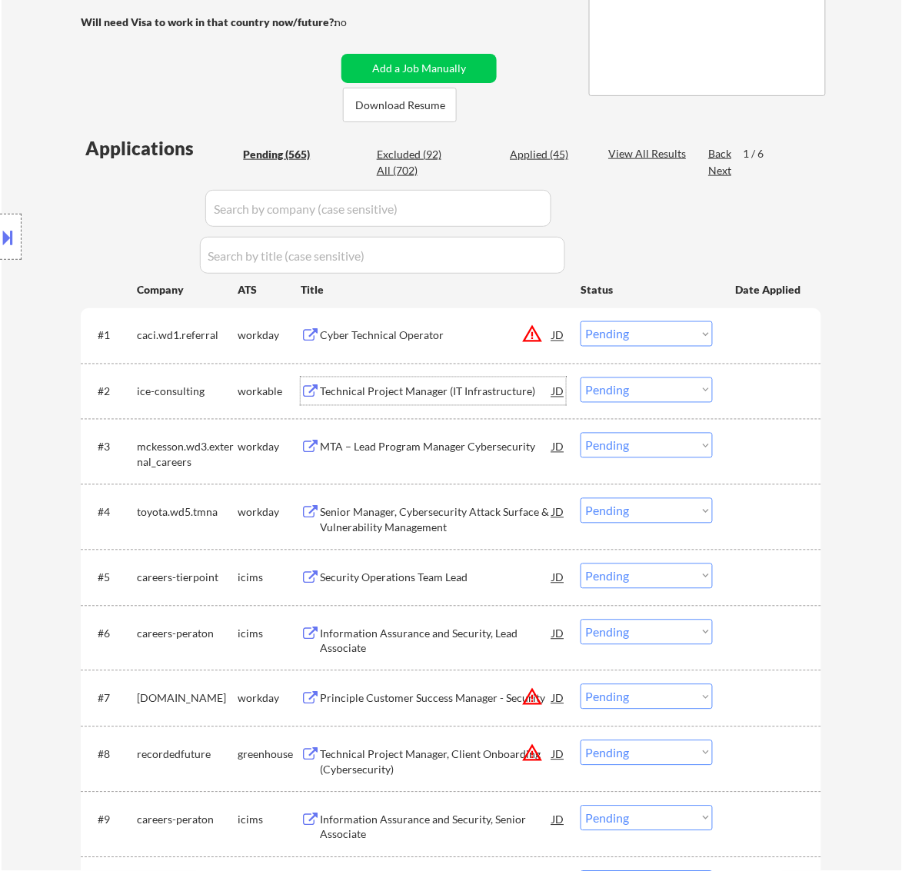
click at [652, 401] on select "Choose an option... Pending Applied Excluded (Questions) Excluded (Expired) Exc…" at bounding box center [647, 390] width 132 height 25
click at [581, 378] on select "Choose an option... Pending Applied Excluded (Questions) Excluded (Expired) Exc…" at bounding box center [647, 390] width 132 height 25
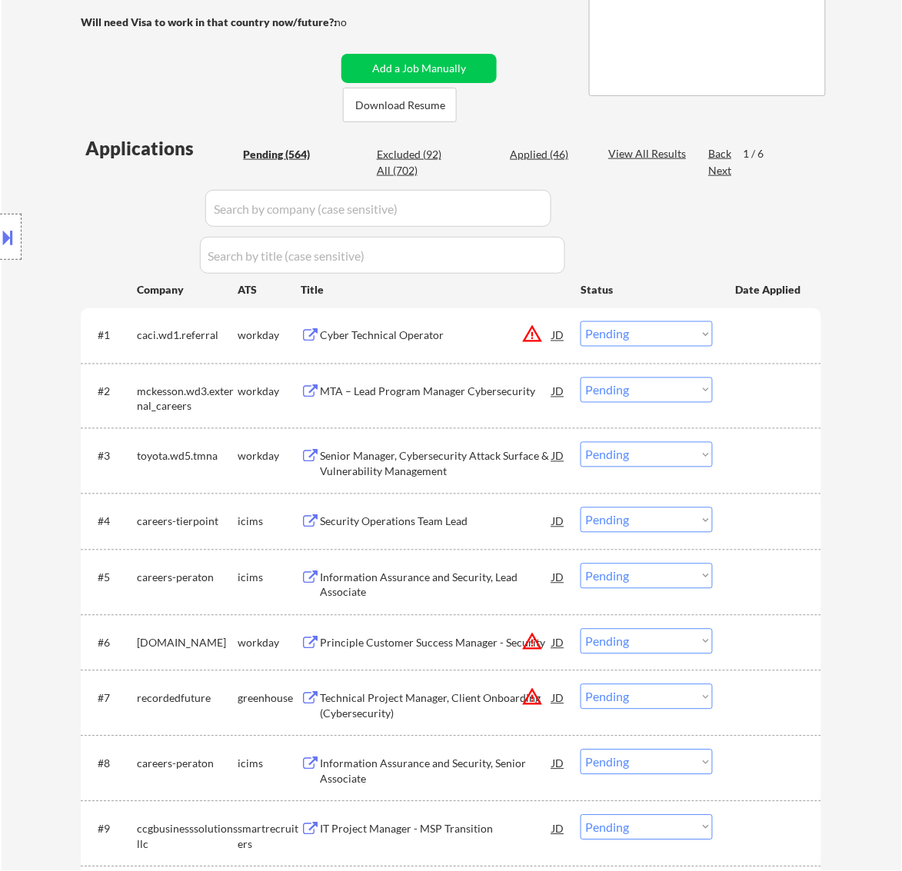
click at [465, 397] on div "MTA – Lead Program Manager Cybersecurity" at bounding box center [436, 392] width 232 height 15
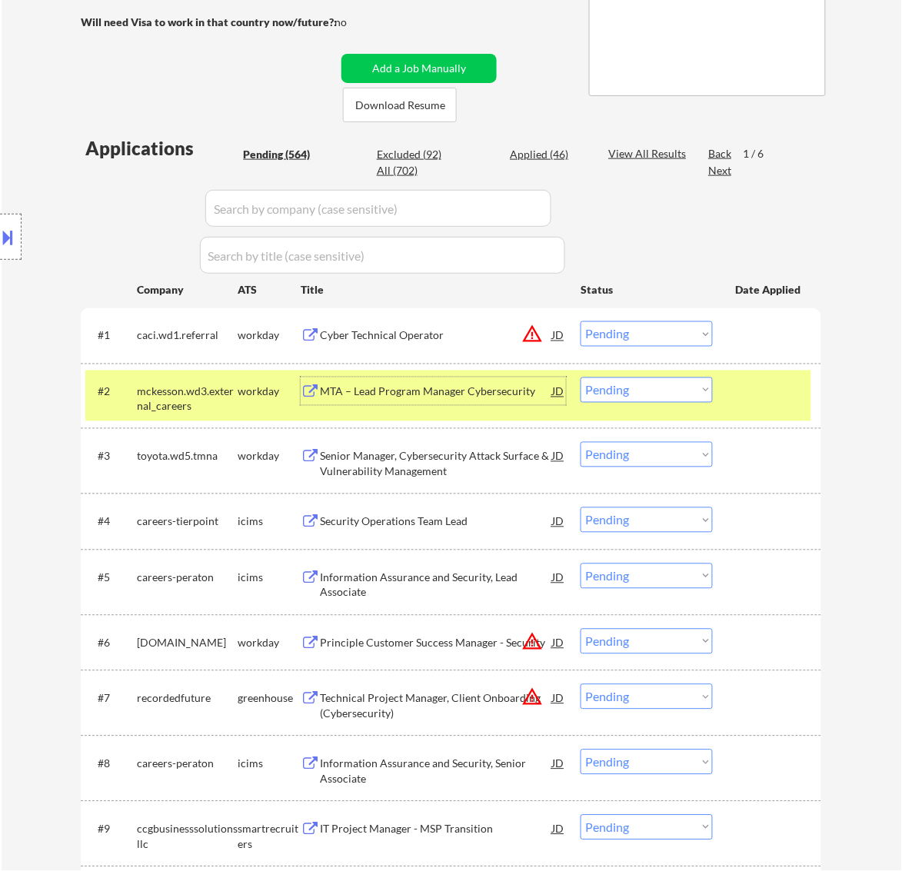
click at [616, 387] on select "Choose an option... Pending Applied Excluded (Questions) Excluded (Expired) Exc…" at bounding box center [647, 390] width 132 height 25
click at [581, 378] on select "Choose an option... Pending Applied Excluded (Questions) Excluded (Expired) Exc…" at bounding box center [647, 390] width 132 height 25
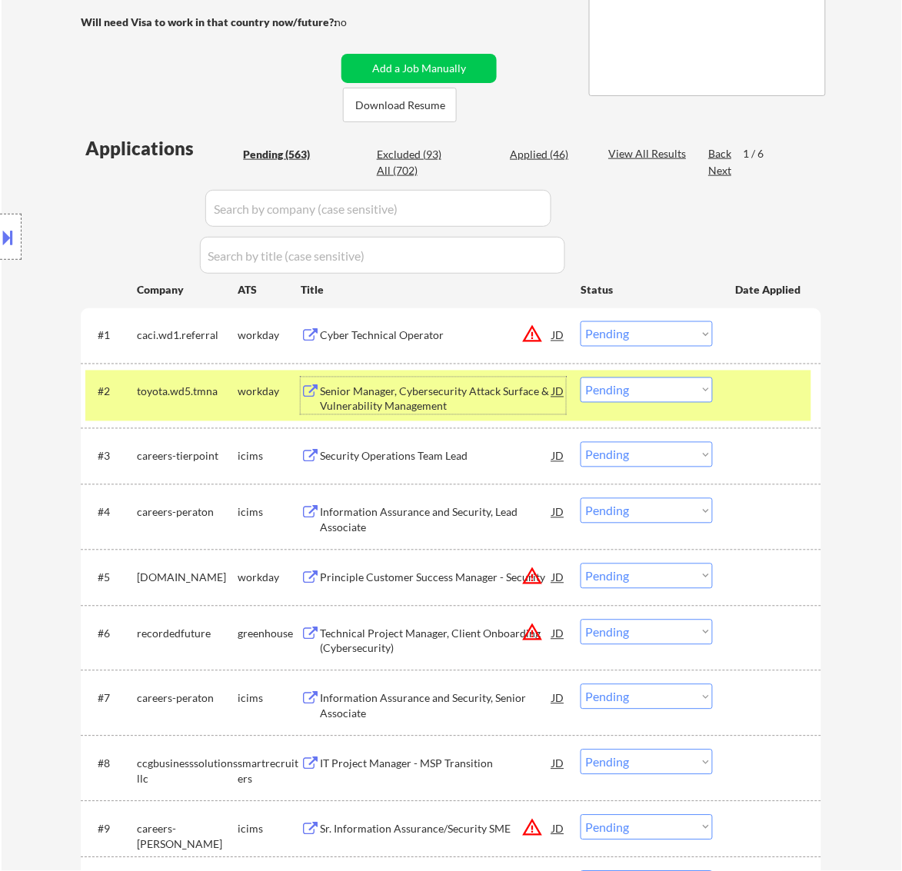
click at [504, 401] on div "Senior Manager, Cybersecurity Attack Surface & Vulnerability Management" at bounding box center [436, 400] width 232 height 30
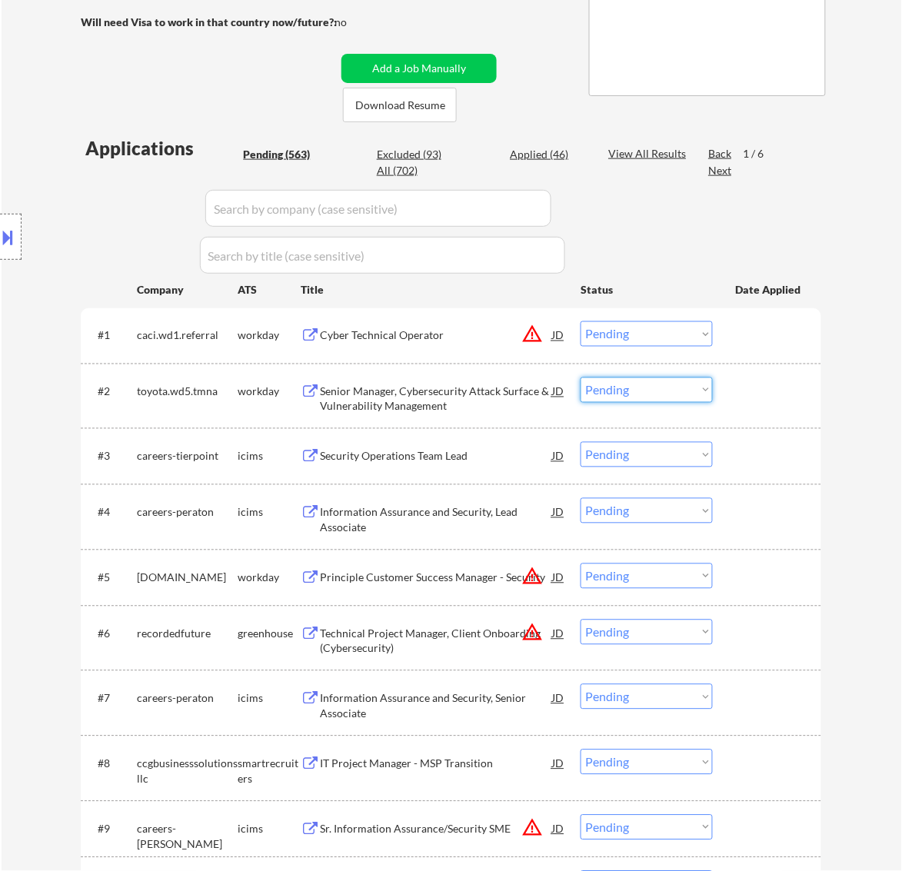
click at [588, 394] on select "Choose an option... Pending Applied Excluded (Questions) Excluded (Expired) Exc…" at bounding box center [647, 390] width 132 height 25
click at [581, 378] on select "Choose an option... Pending Applied Excluded (Questions) Excluded (Expired) Exc…" at bounding box center [647, 390] width 132 height 25
select select ""pending""
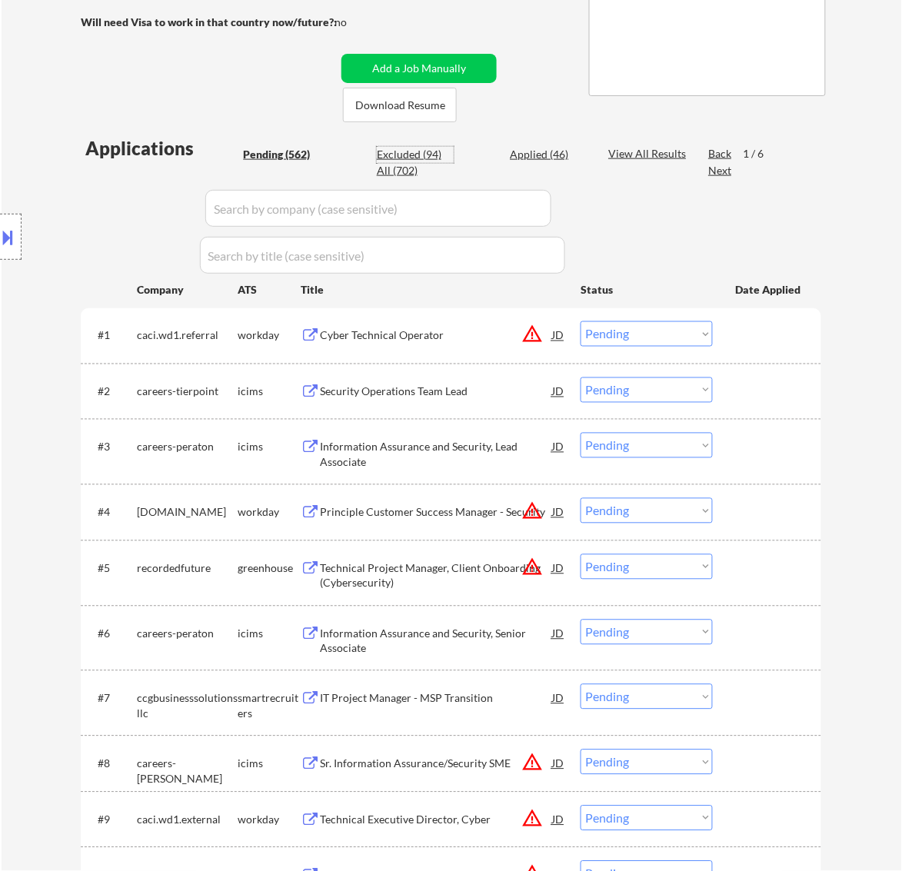
click at [419, 154] on div "Excluded (94)" at bounding box center [415, 154] width 77 height 15
click at [513, 212] on input "input" at bounding box center [378, 208] width 346 height 37
select select ""excluded""
select select ""excluded__expired_""
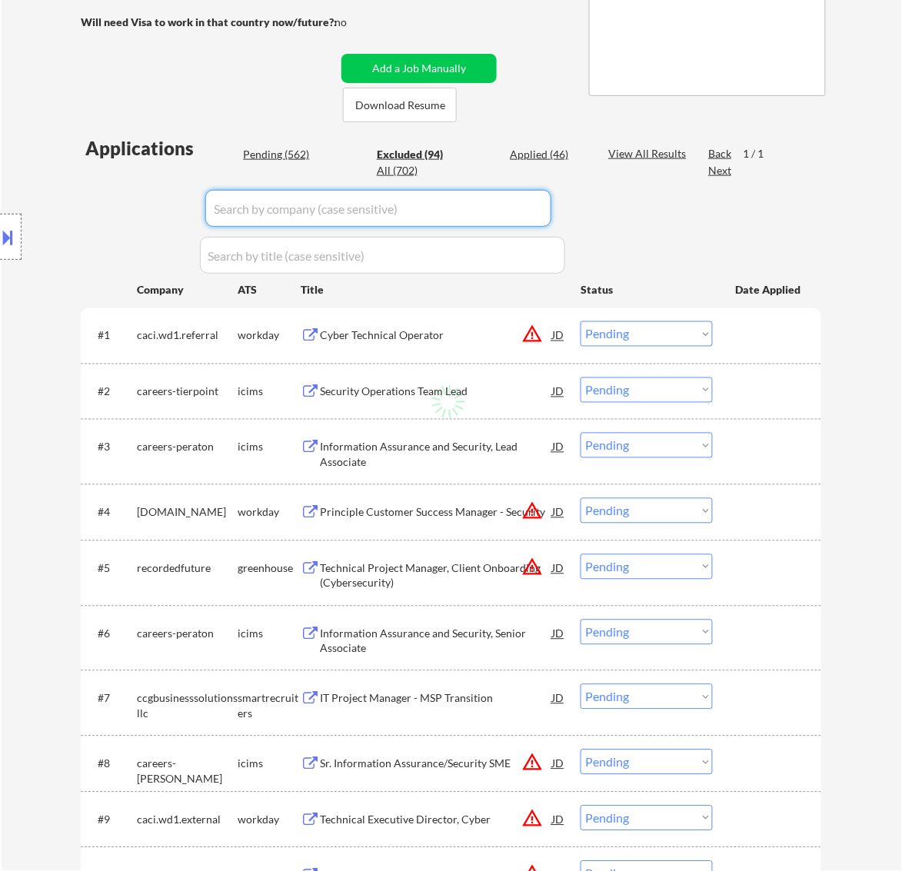
select select ""excluded__expired_""
select select ""excluded__bad_match_""
select select ""excluded""
select select ""excluded__expired_""
select select ""excluded""
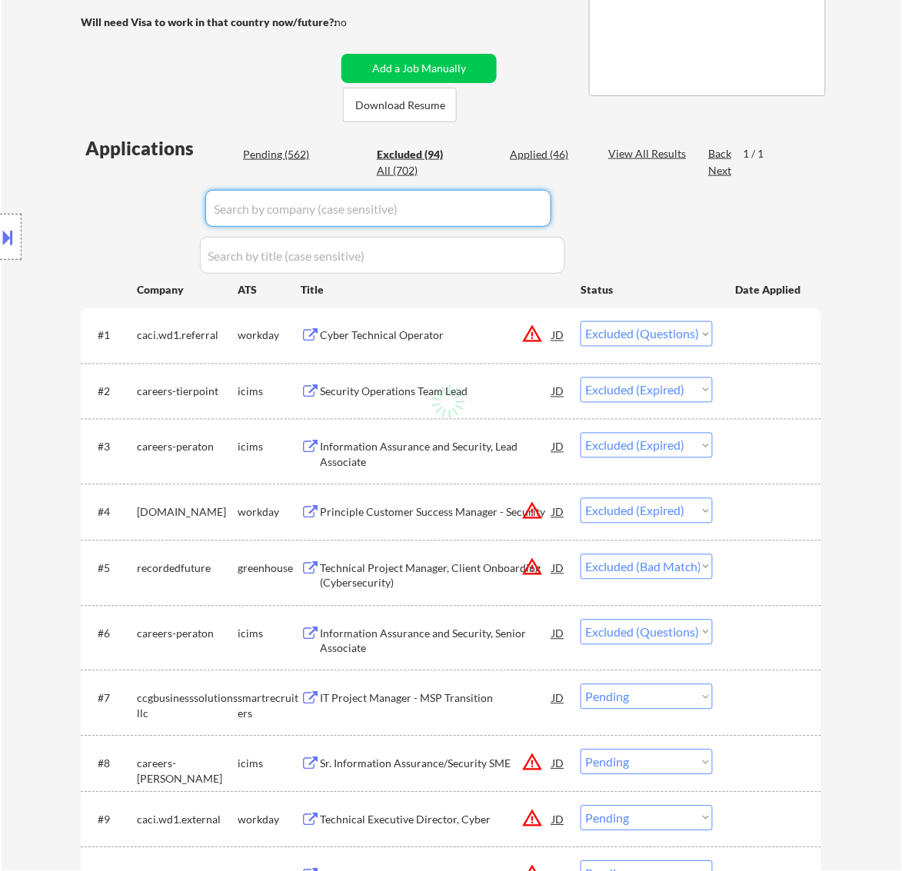
select select ""excluded__expired_""
select select ""excluded""
select select ""excluded__expired_""
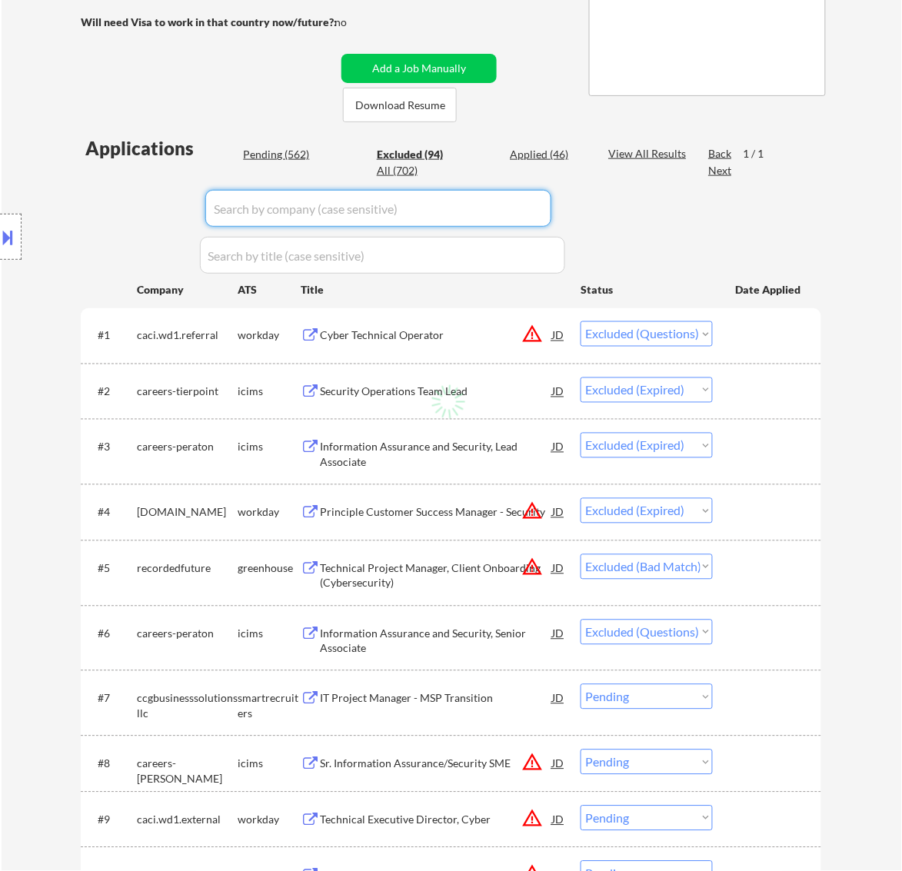
select select ""excluded""
select select ""excluded__other_""
select select ""excluded""
select select ""excluded__expired_""
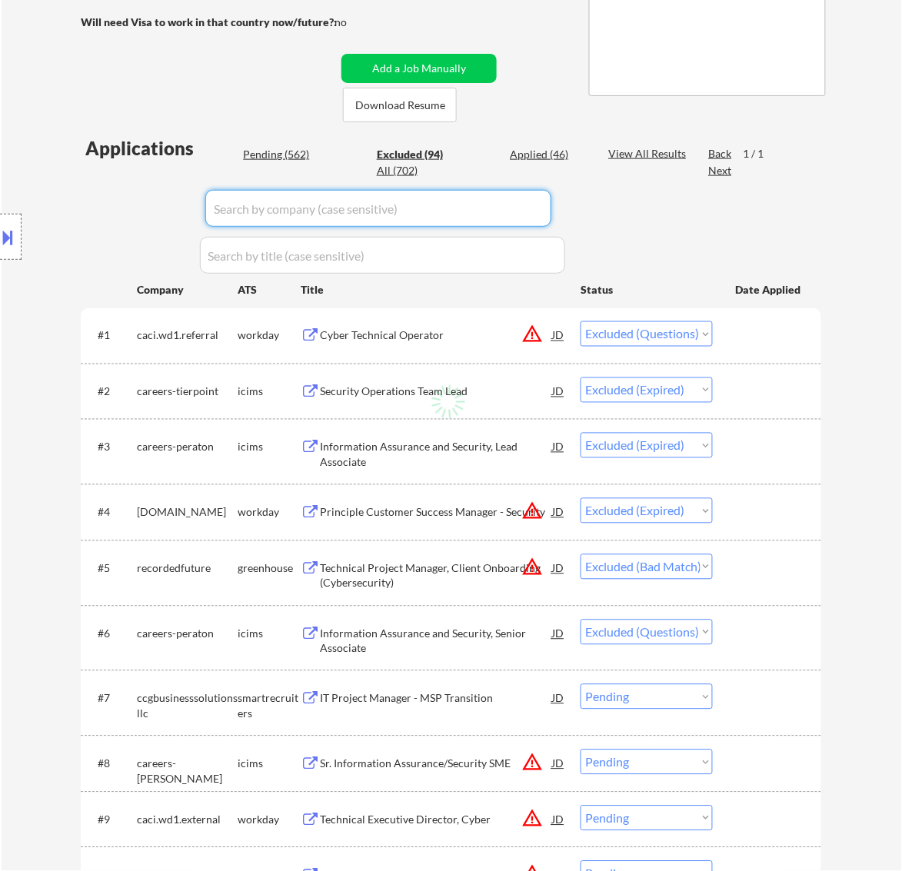
select select ""excluded__expired_""
select select ""excluded__location_""
select select ""excluded__expired_""
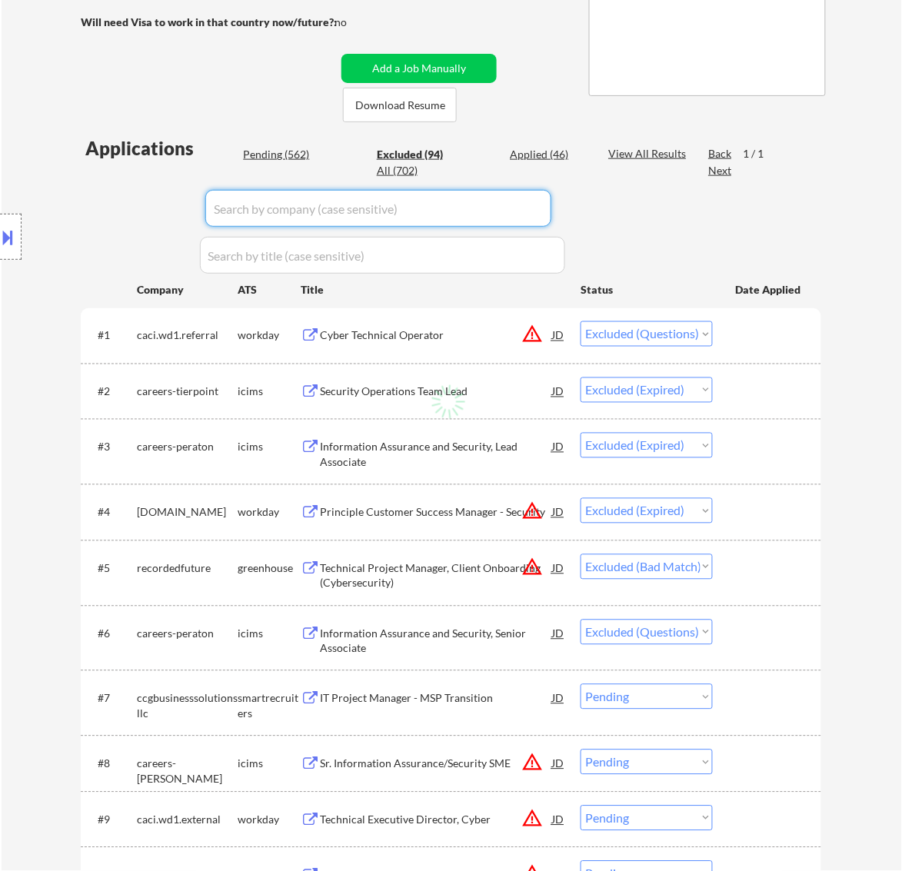
select select ""excluded__expired_""
select select ""excluded__bad_match_""
select select ""excluded__expired_""
select select ""excluded__bad_match_""
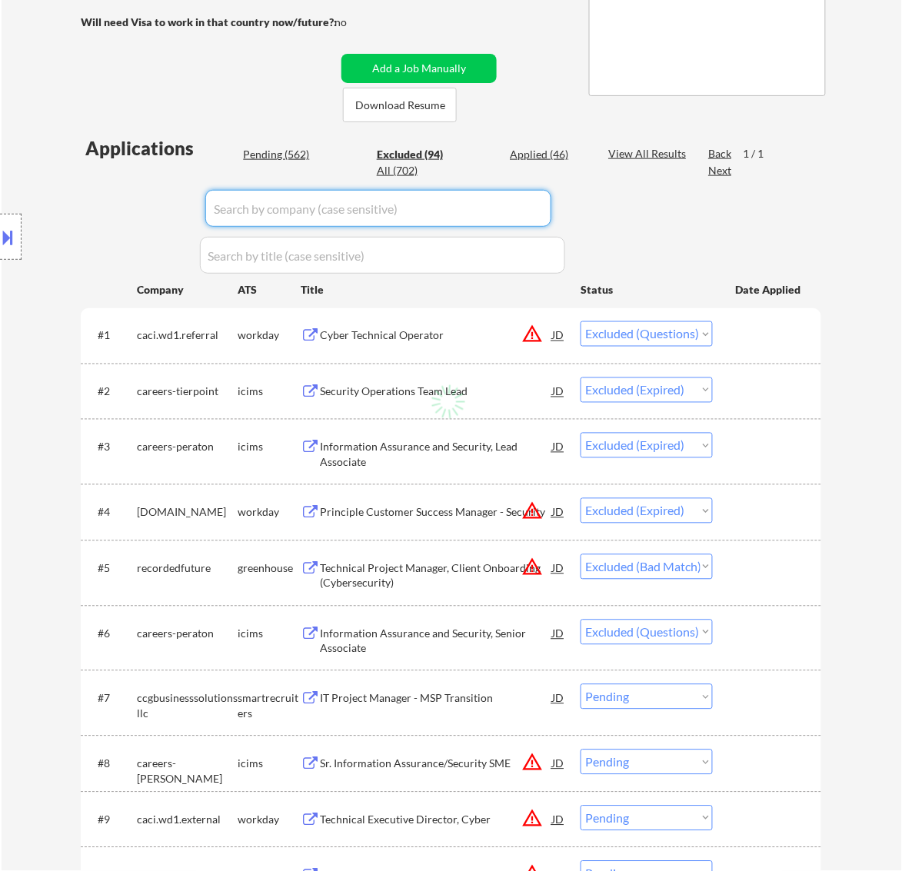
select select ""excluded__expired_""
select select ""excluded__bad_match_""
select select ""excluded""
select select ""excluded__expired_""
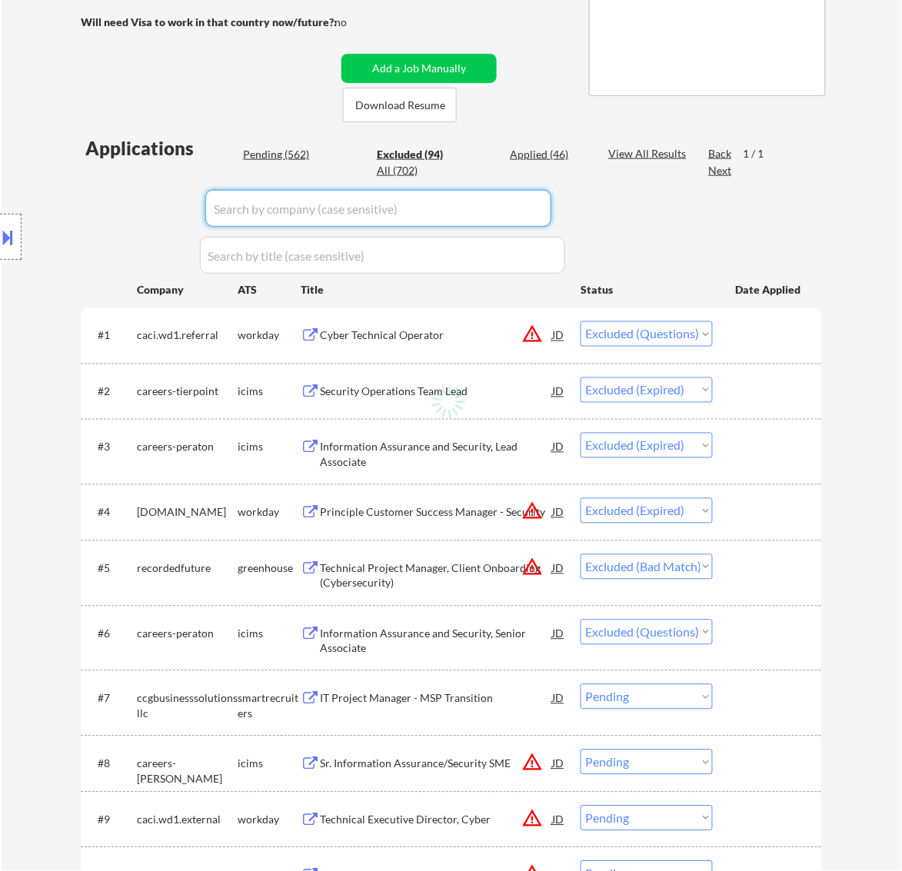
select select ""excluded__bad_match_""
select select ""excluded__expired_""
select select ""excluded__bad_match_""
select select ""excluded__expired_""
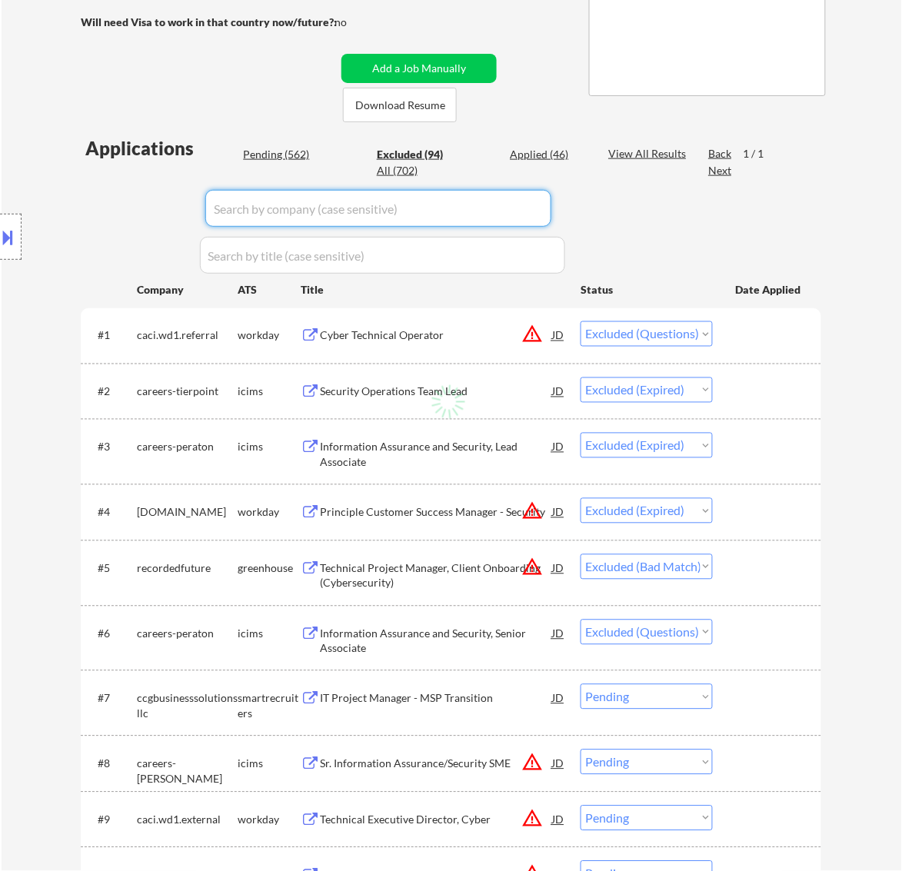
select select ""excluded__other_""
select select ""excluded__bad_match_""
select select ""excluded__expired_""
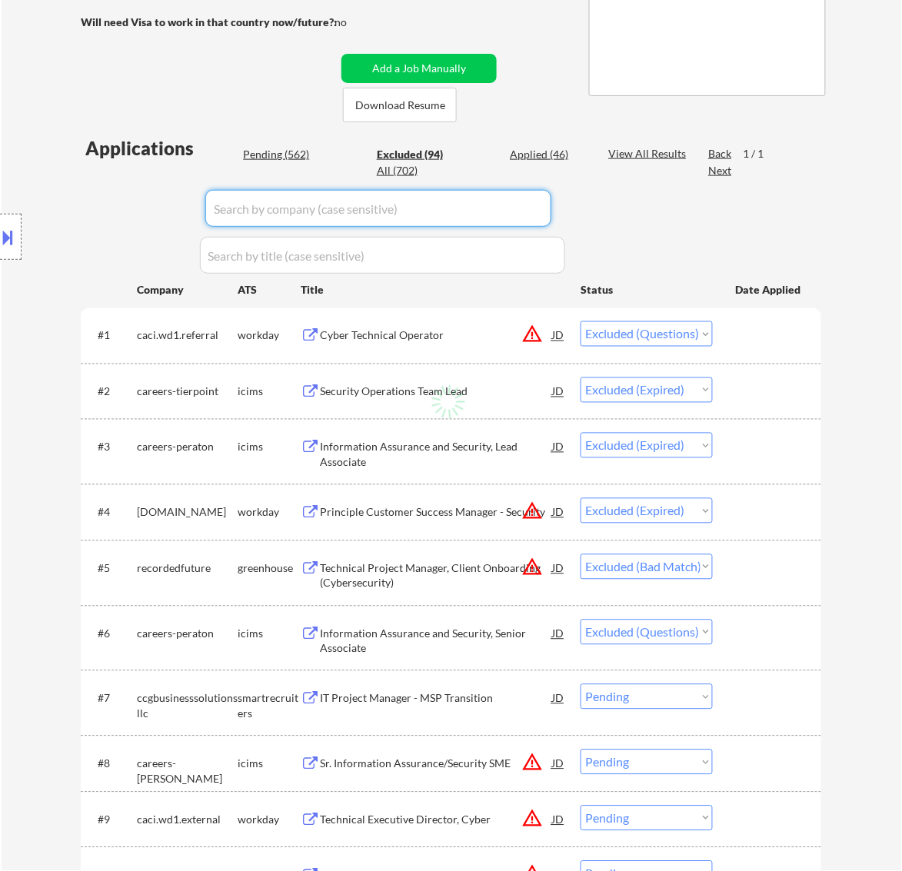
select select ""excluded__bad_match_""
select select ""excluded""
select select ""excluded__expired_""
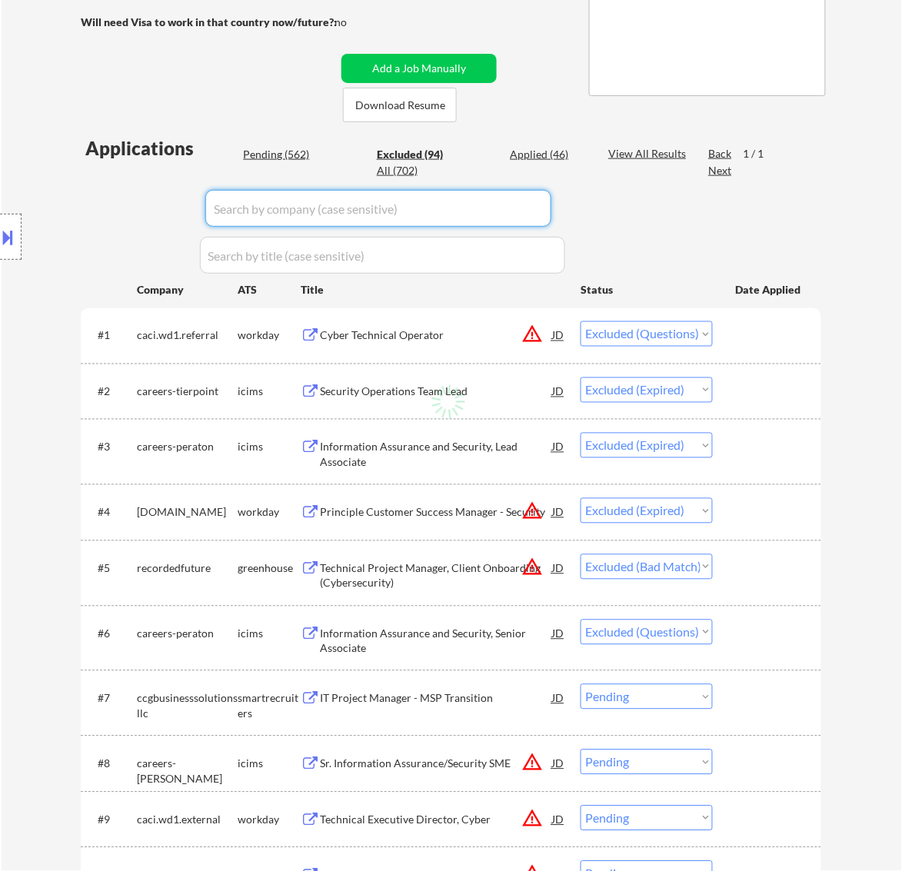
select select ""excluded__bad_match_""
select select ""excluded__location_""
select select ""excluded""
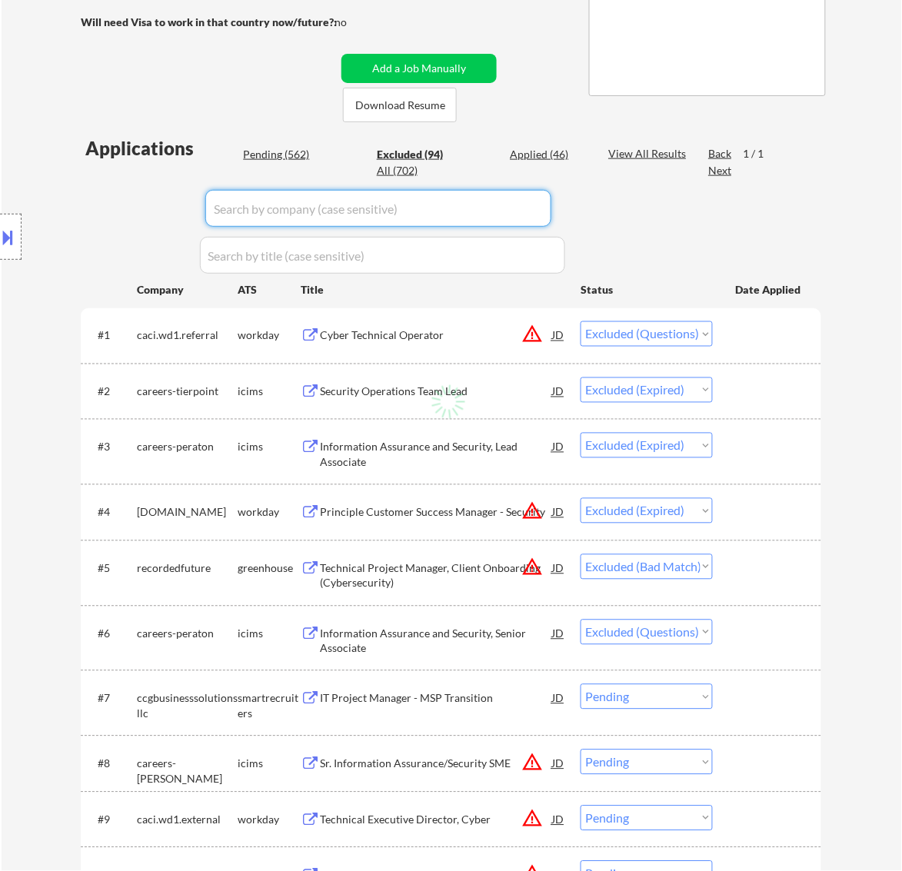
select select ""excluded__expired_""
select select ""excluded__bad_match_""
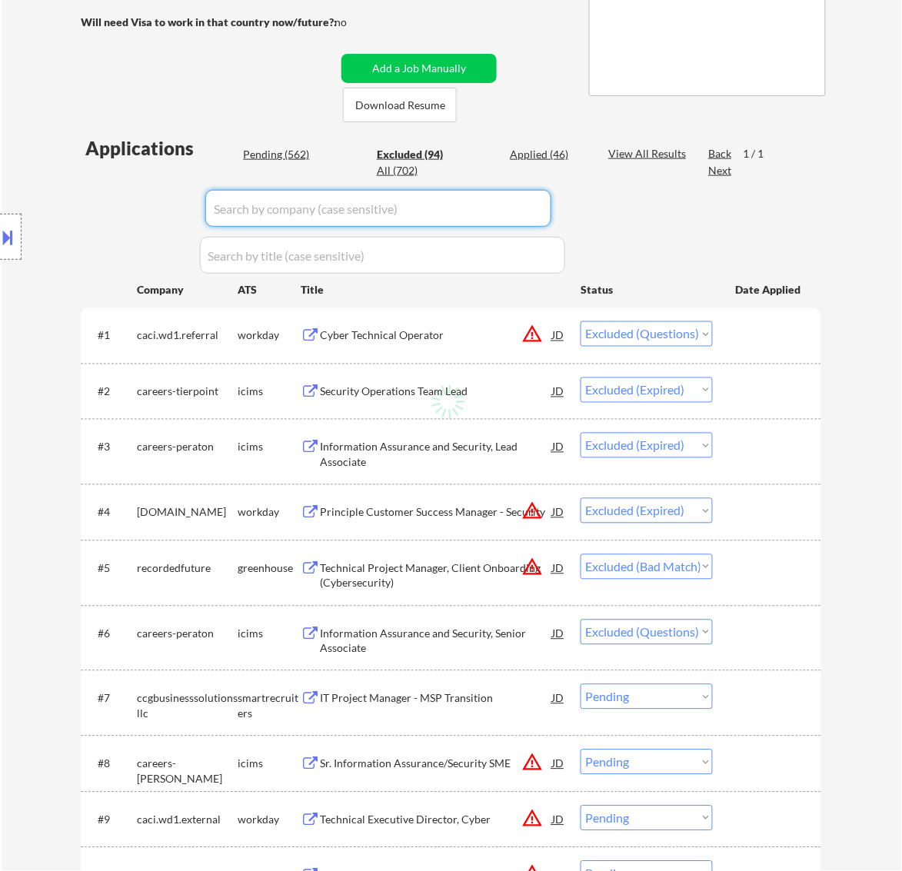
select select ""excluded__bad_match_""
select select ""excluded__expired_""
select select ""excluded__bad_match_""
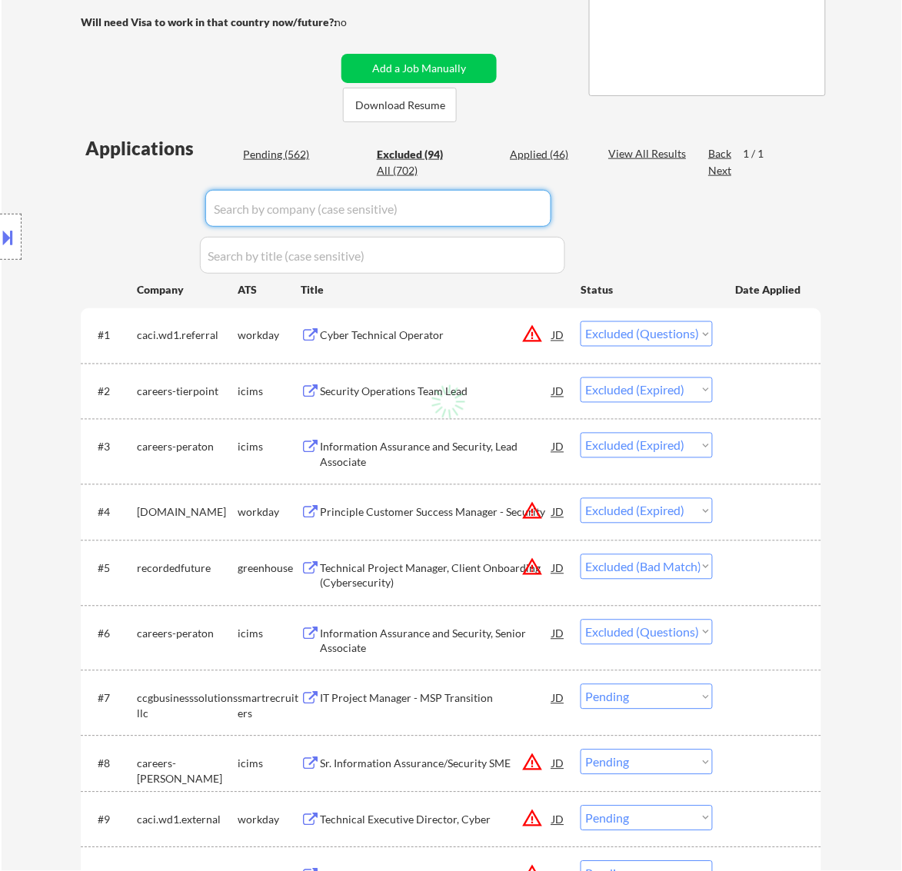
select select ""excluded__expired_""
select select ""excluded__bad_match_""
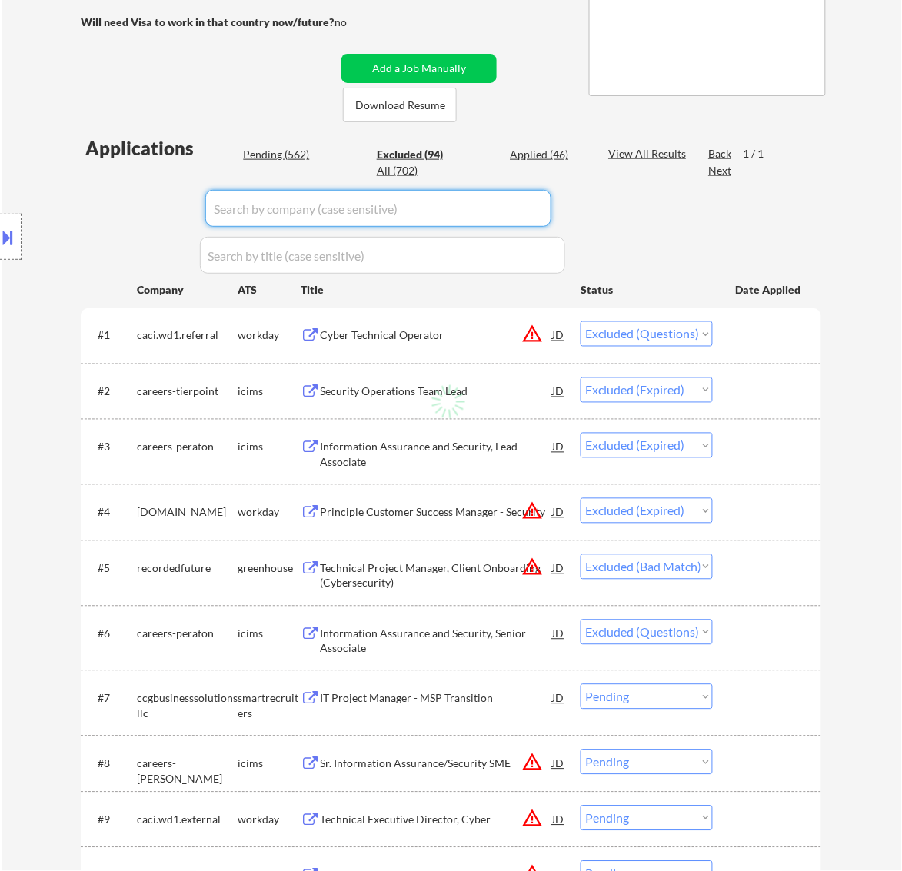
select select ""excluded__expired_""
select select ""excluded""
select select ""excluded__expired_""
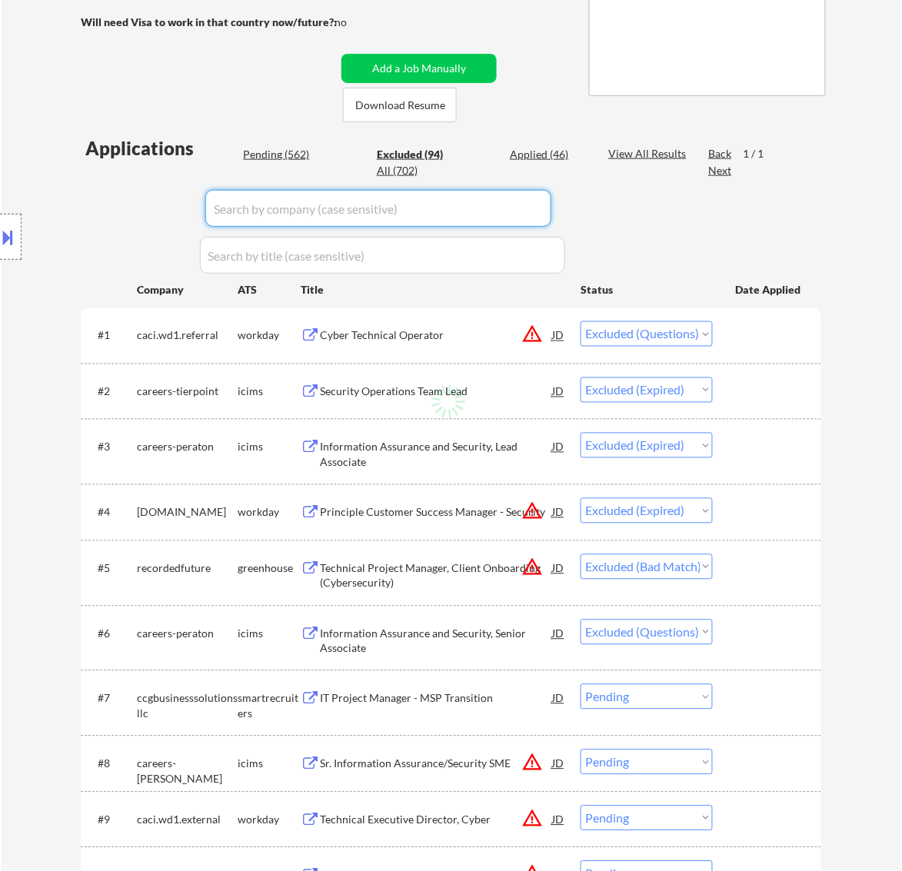
select select ""excluded__bad_match_""
select select ""excluded__salary_""
select select ""excluded__bad_match_""
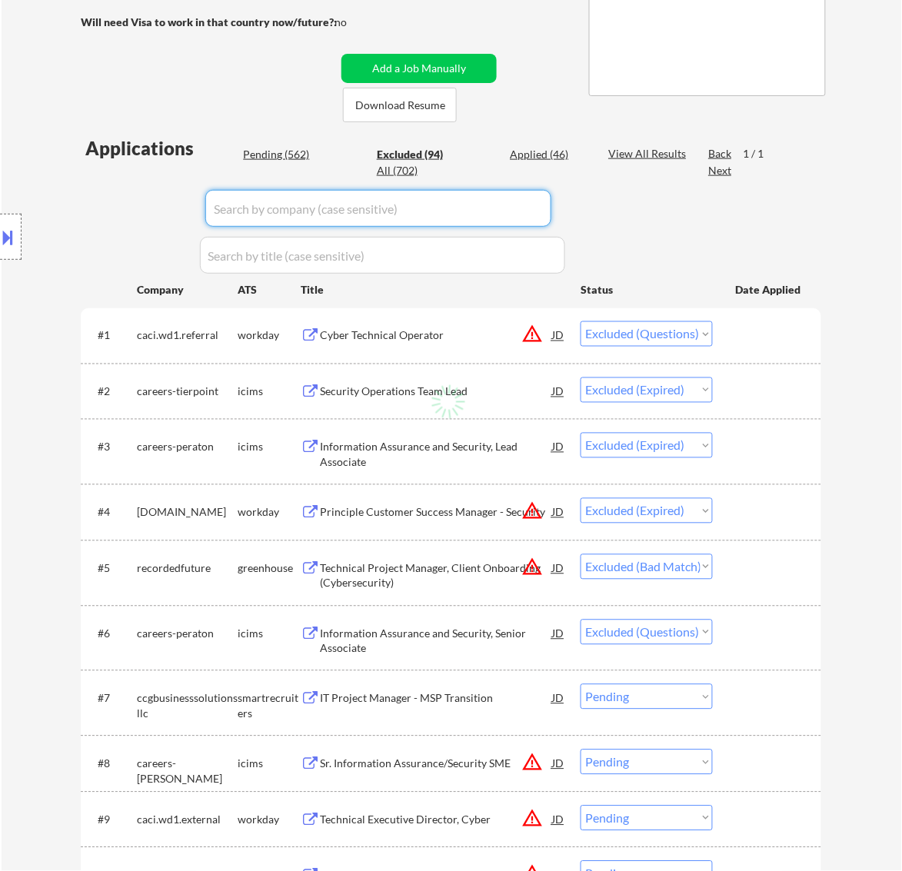
select select ""excluded""
select select ""excluded__expired_""
select select ""excluded__location_""
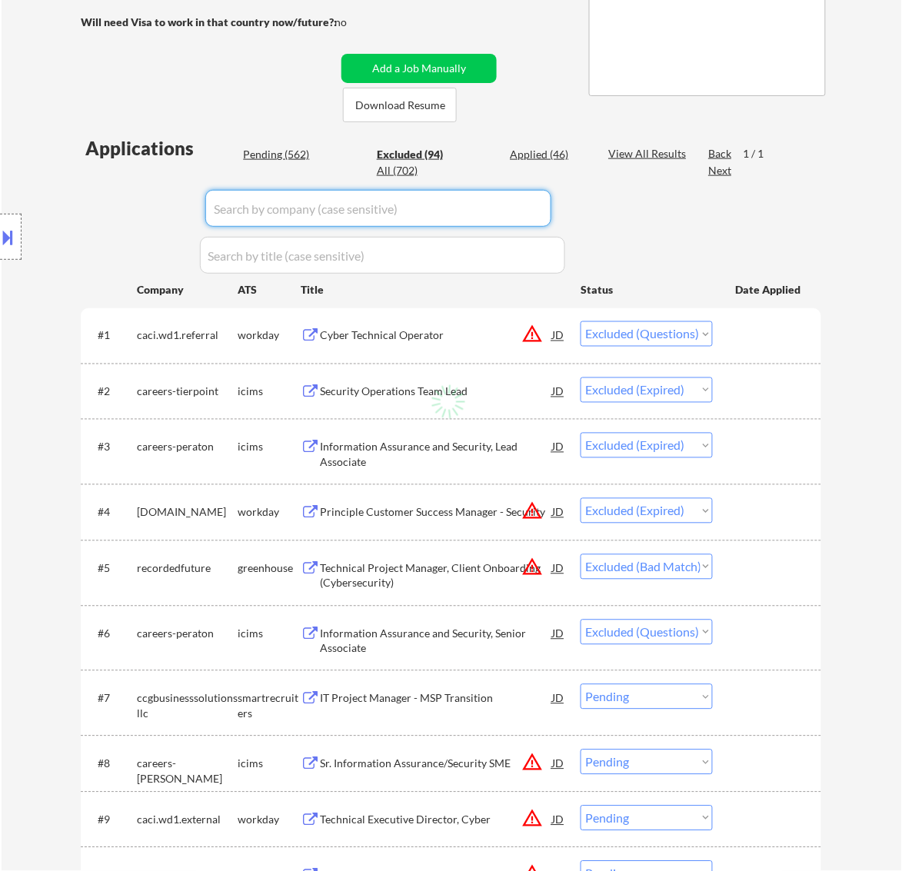
select select ""excluded__other_""
select select ""excluded""
select select ""excluded__bad_match_""
select select ""excluded__expired_""
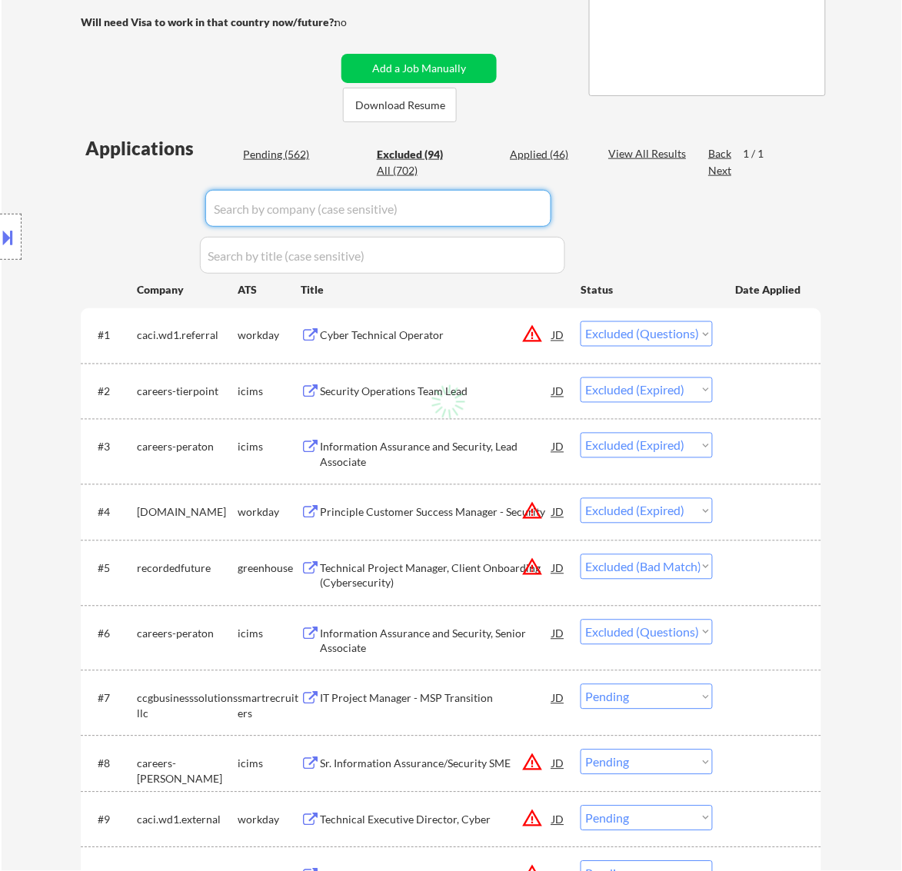
select select ""excluded__bad_match_""
select select ""excluded__expired_""
select select ""excluded__bad_match_""
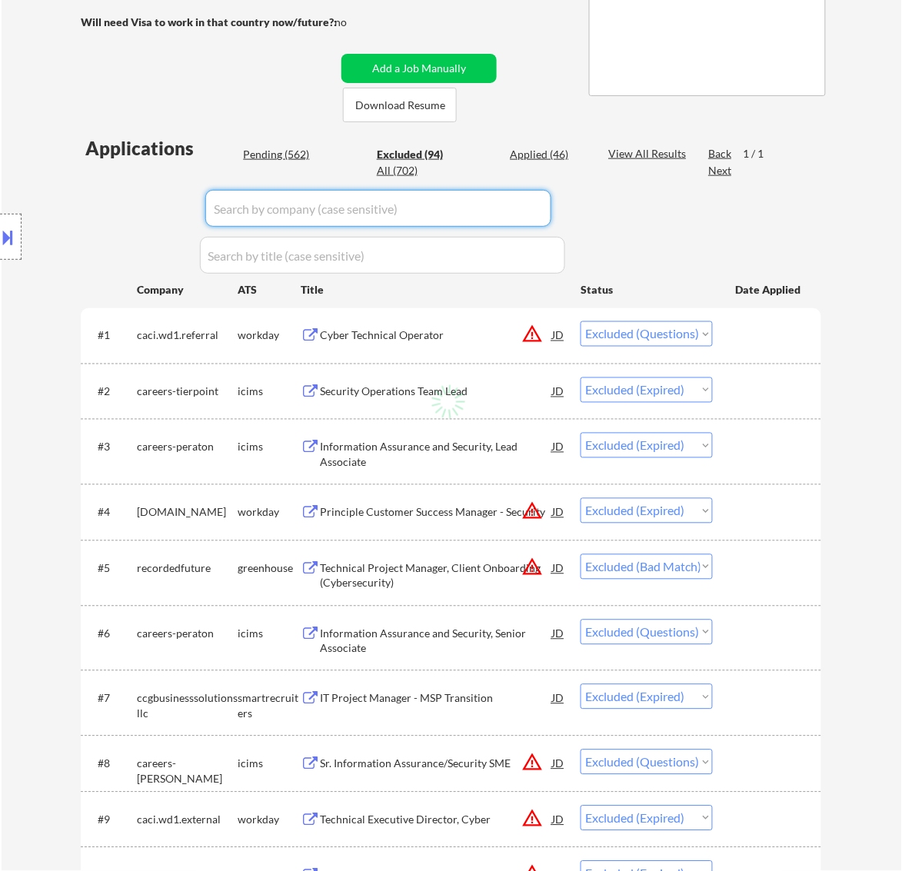
select select ""excluded__expired_""
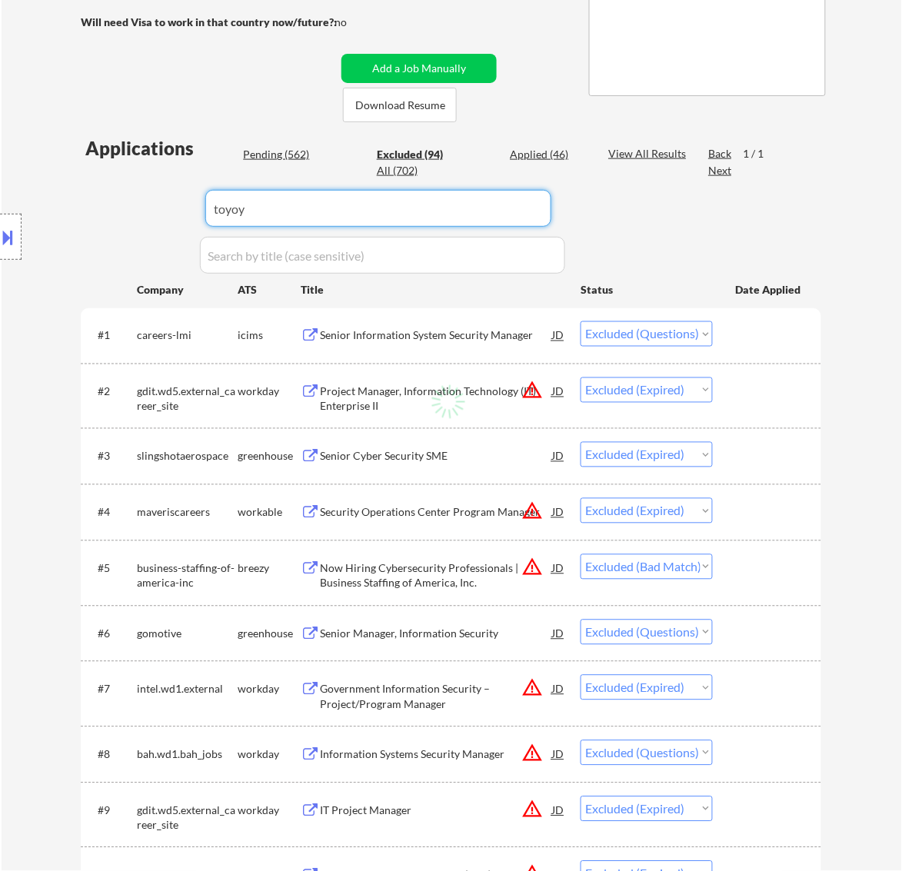
type input "toyoyt"
select select ""excluded__expired_""
select select ""excluded__bad_match_""
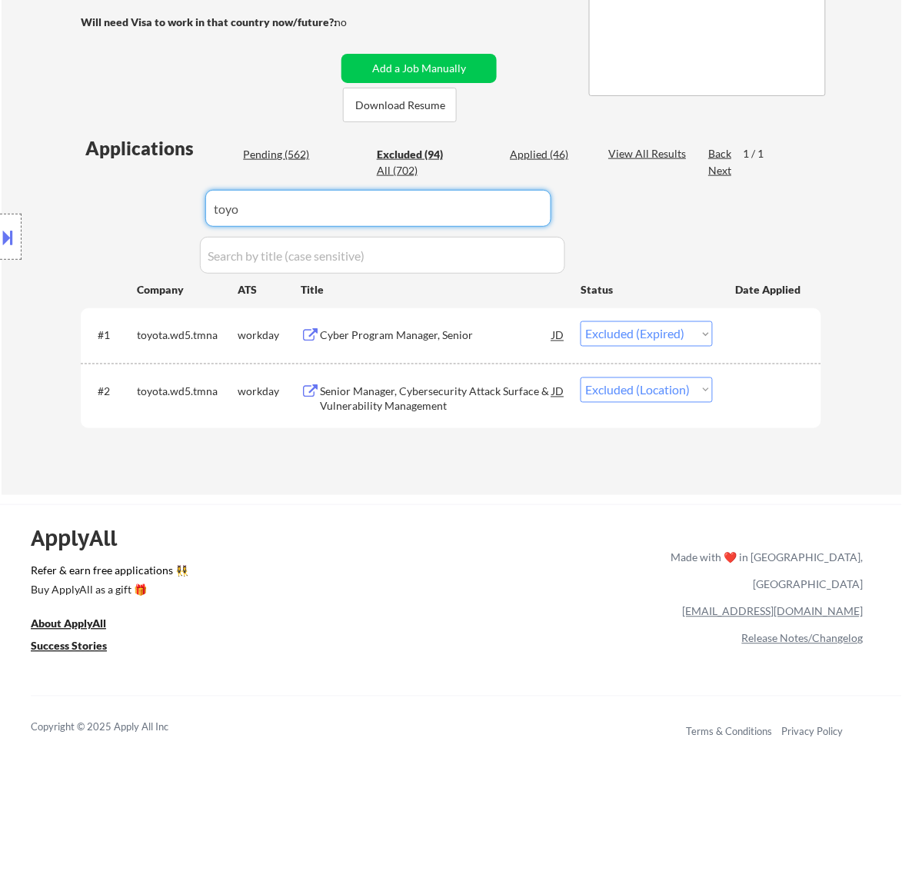
click at [701, 394] on select "Choose an option... Pending Applied Excluded (Questions) Excluded (Expired) Exc…" at bounding box center [647, 390] width 132 height 25
click at [581, 378] on select "Choose an option... Pending Applied Excluded (Questions) Excluded (Expired) Exc…" at bounding box center [647, 390] width 132 height 25
drag, startPoint x: 390, startPoint y: 215, endPoint x: 93, endPoint y: 219, distance: 296.9
click at [96, 221] on body "← Return to /applysquad Mailslurp Inbox Job Search Builder Adelia McClain User …" at bounding box center [451, 147] width 902 height 871
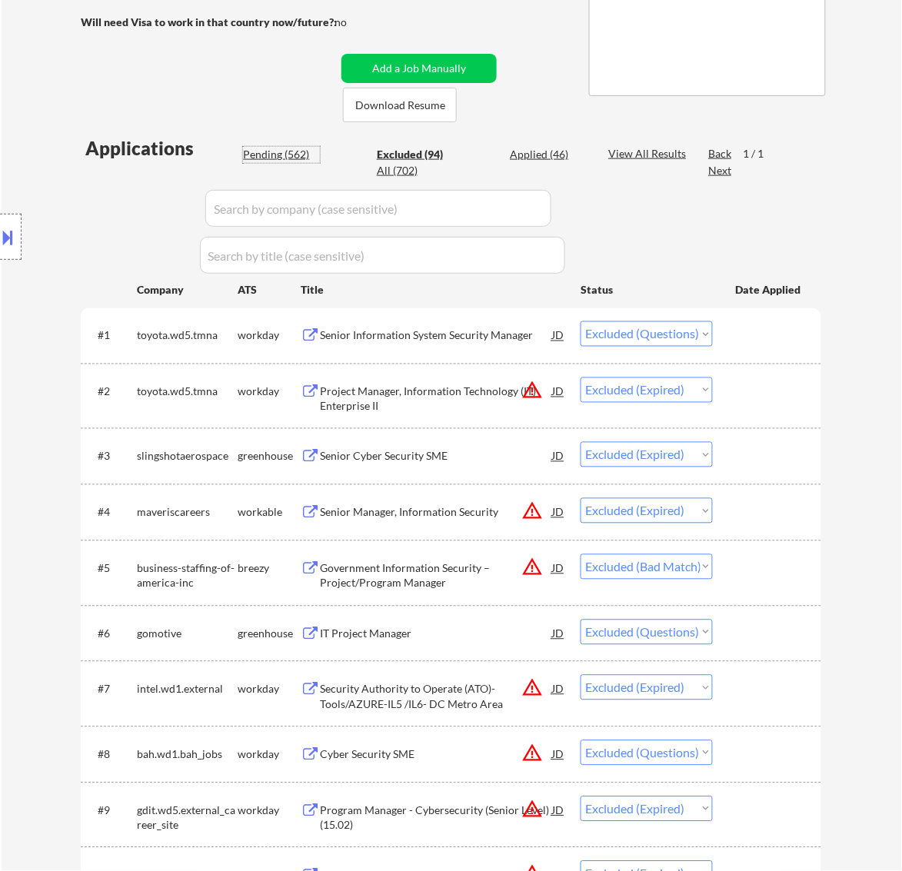
click at [297, 154] on div "Pending (562)" at bounding box center [281, 154] width 77 height 15
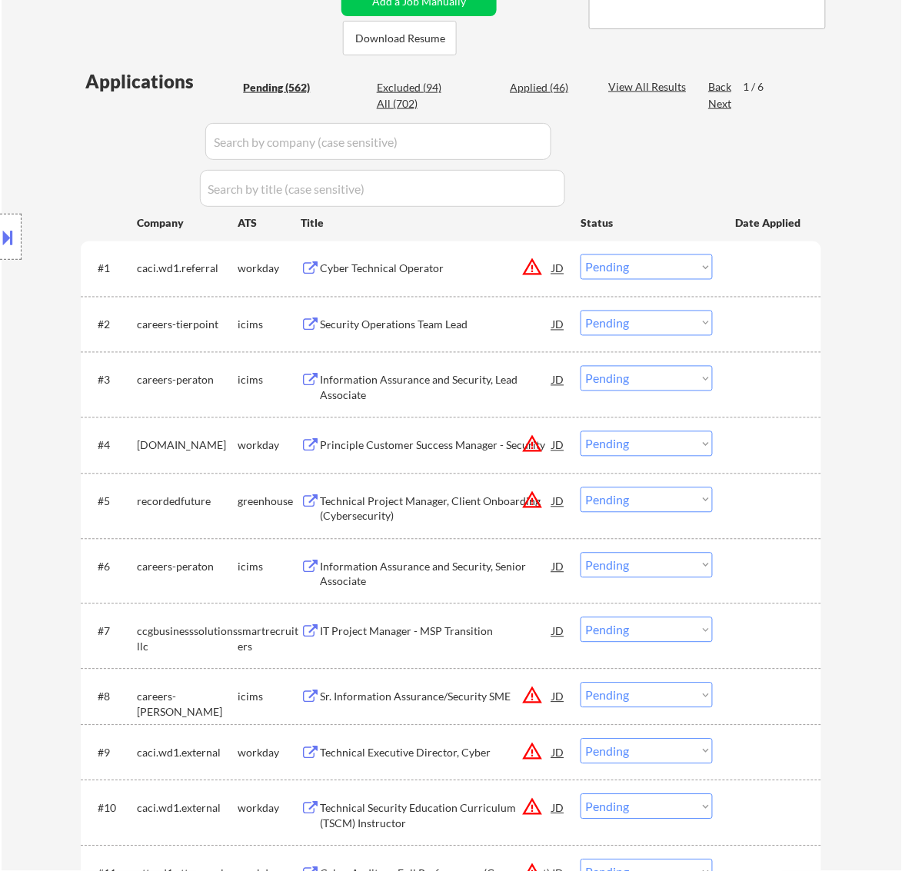
scroll to position [385, 0]
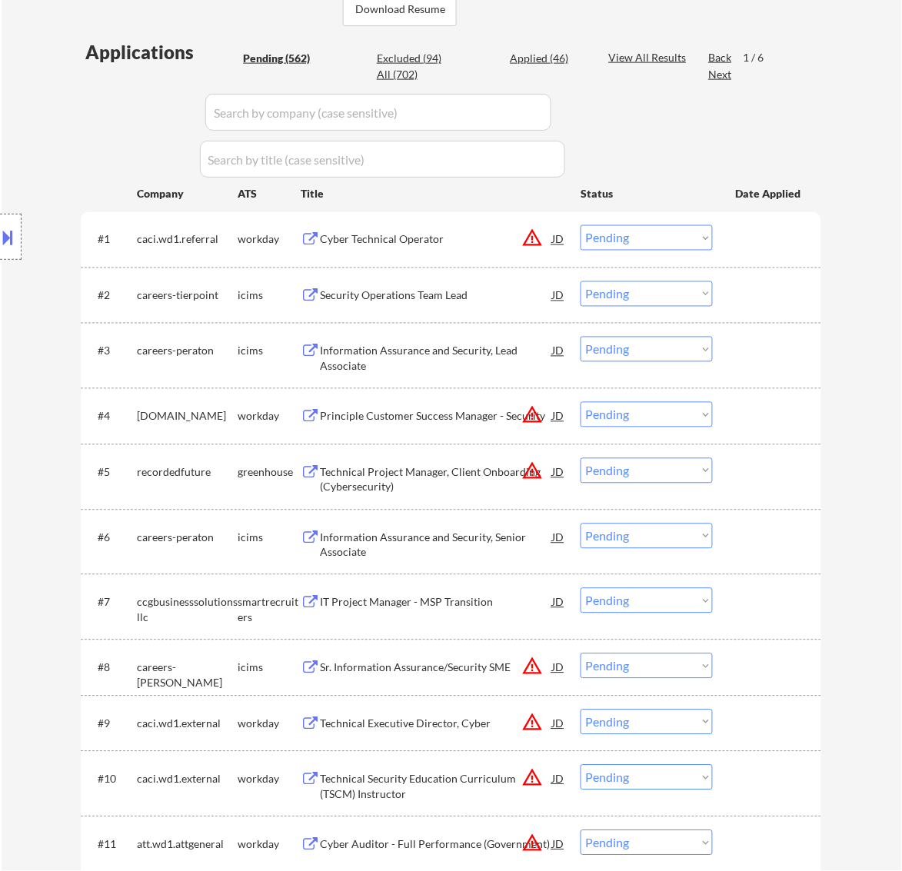
click at [482, 296] on div "Security Operations Team Lead" at bounding box center [436, 295] width 232 height 15
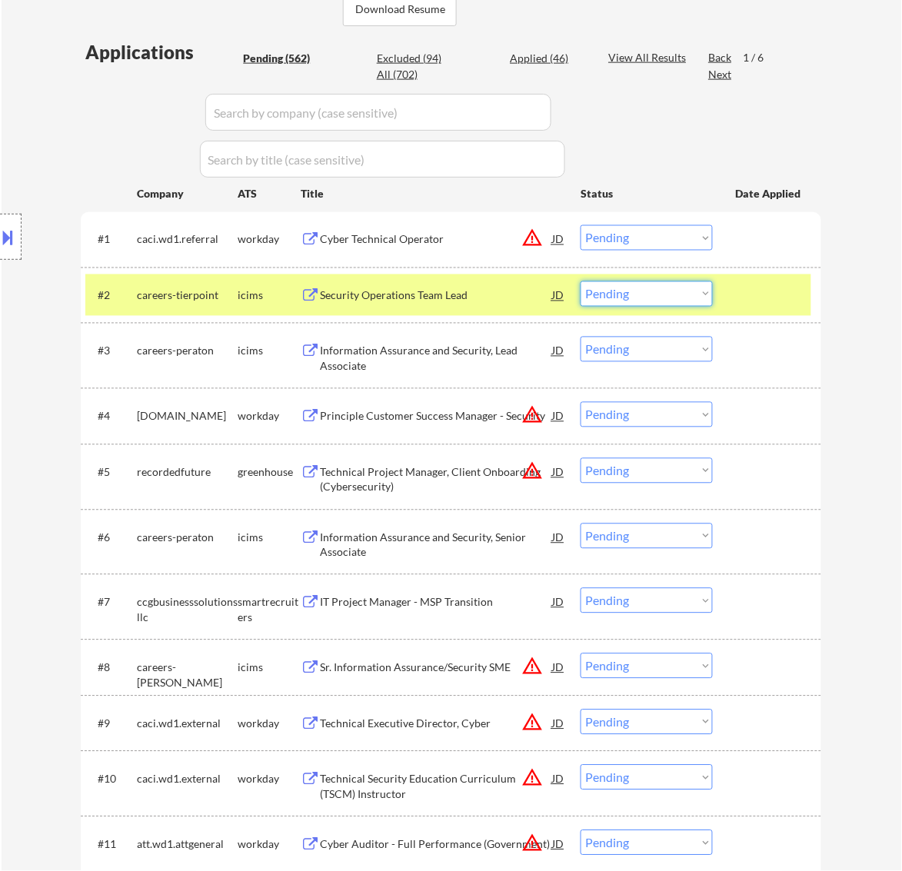
click at [631, 288] on select "Choose an option... Pending Applied Excluded (Questions) Excluded (Expired) Exc…" at bounding box center [647, 293] width 132 height 25
click at [581, 281] on select "Choose an option... Pending Applied Excluded (Questions) Excluded (Expired) Exc…" at bounding box center [647, 293] width 132 height 25
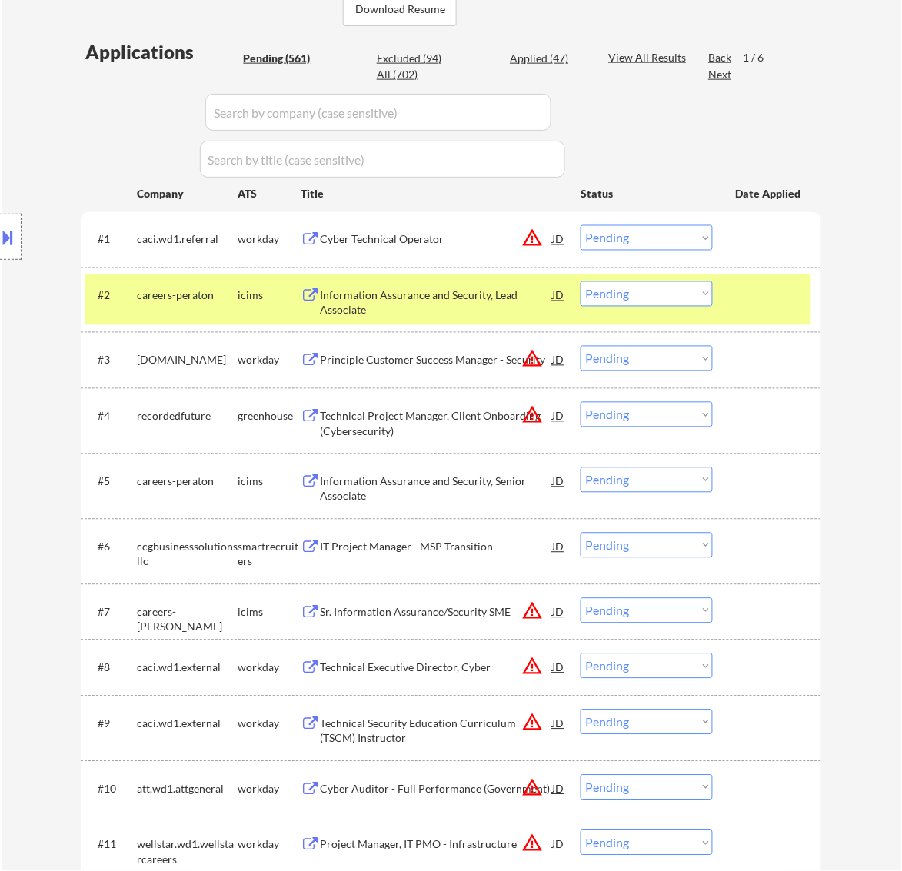
click at [459, 301] on div "Information Assurance and Security, Lead Associate" at bounding box center [436, 303] width 232 height 30
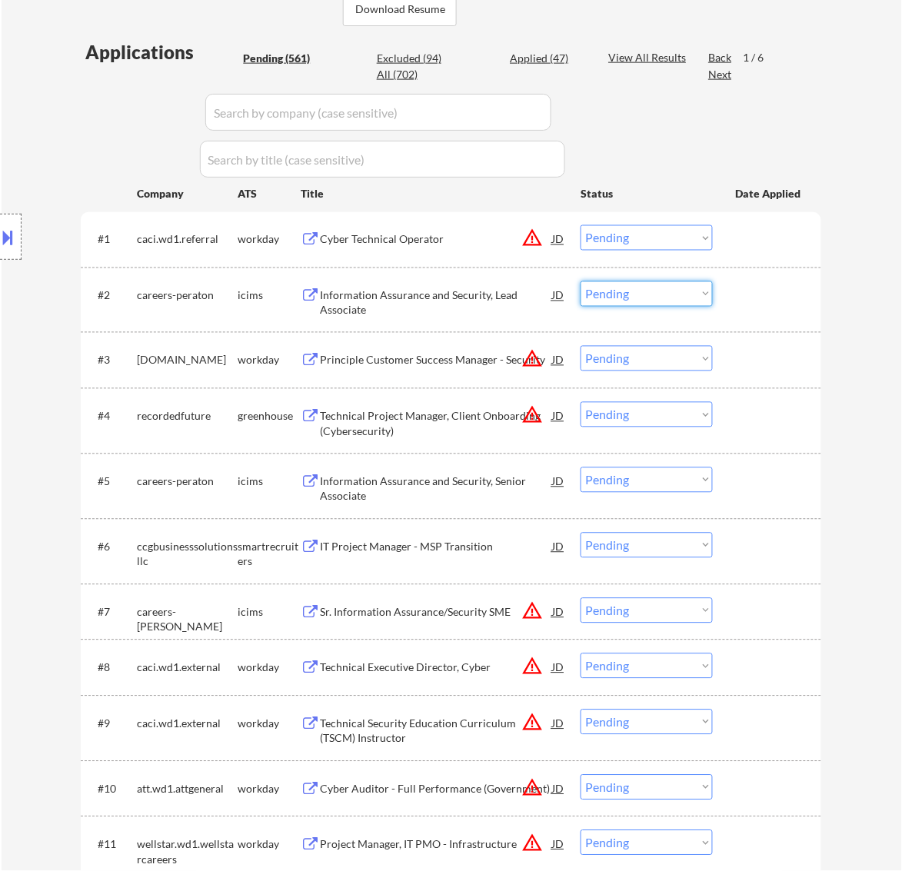
click at [635, 287] on select "Choose an option... Pending Applied Excluded (Questions) Excluded (Expired) Exc…" at bounding box center [647, 293] width 132 height 25
click at [581, 281] on select "Choose an option... Pending Applied Excluded (Questions) Excluded (Expired) Exc…" at bounding box center [647, 293] width 132 height 25
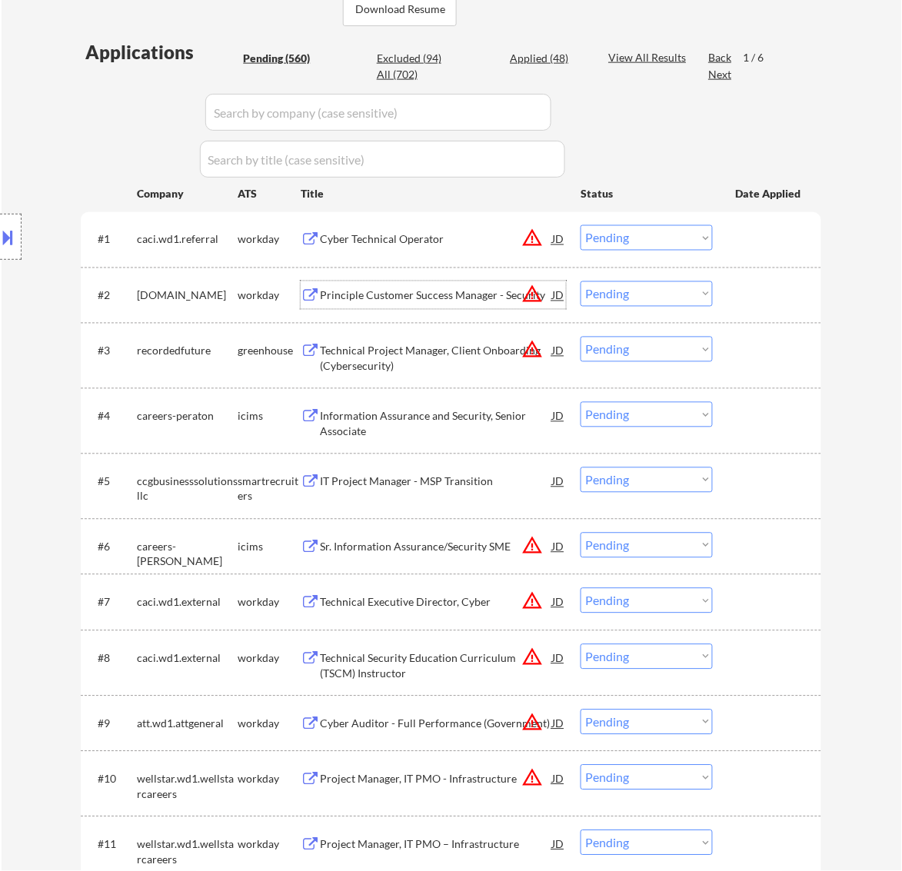
click at [463, 300] on div "Principle Customer Success Manager - Security" at bounding box center [436, 295] width 232 height 15
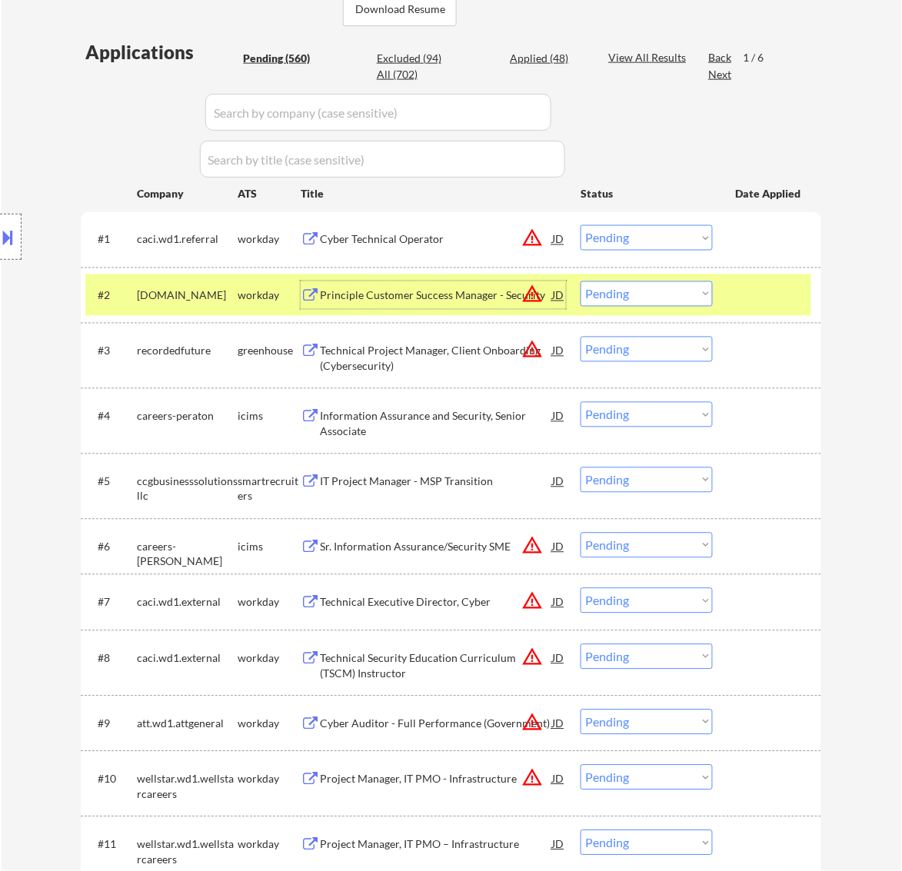
click at [665, 294] on select "Choose an option... Pending Applied Excluded (Questions) Excluded (Expired) Exc…" at bounding box center [647, 293] width 132 height 25
click at [581, 281] on select "Choose an option... Pending Applied Excluded (Questions) Excluded (Expired) Exc…" at bounding box center [647, 293] width 132 height 25
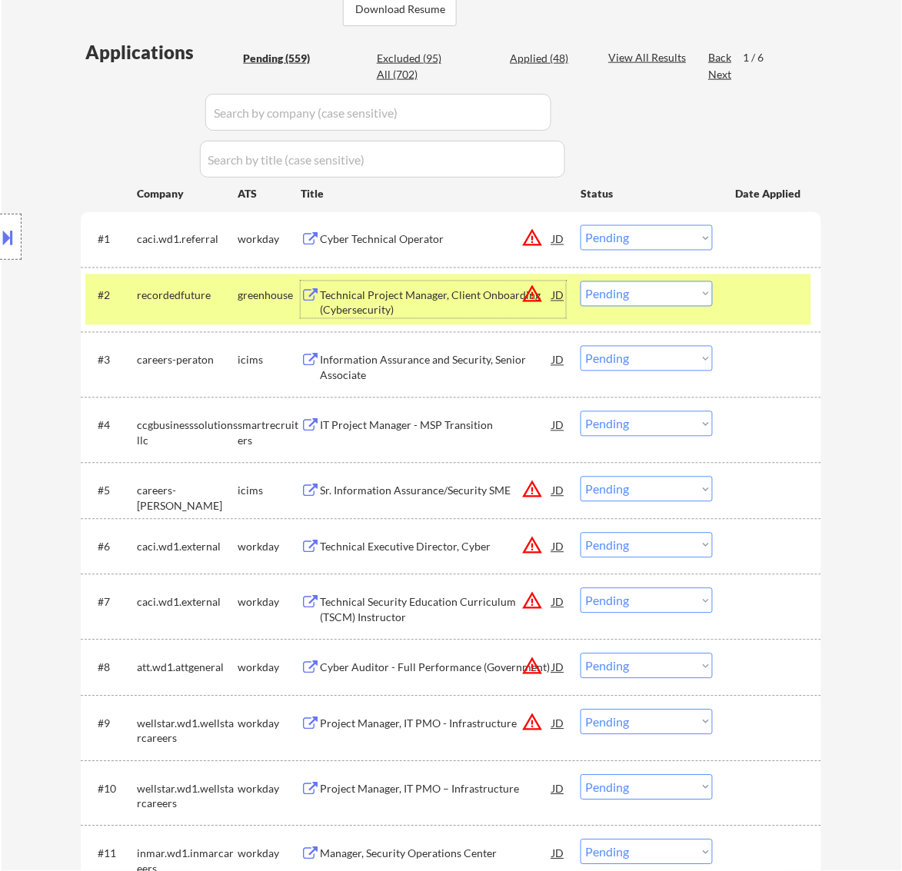
click at [477, 291] on div "Technical Project Manager, Client Onboarding (Cybersecurity)" at bounding box center [436, 303] width 232 height 30
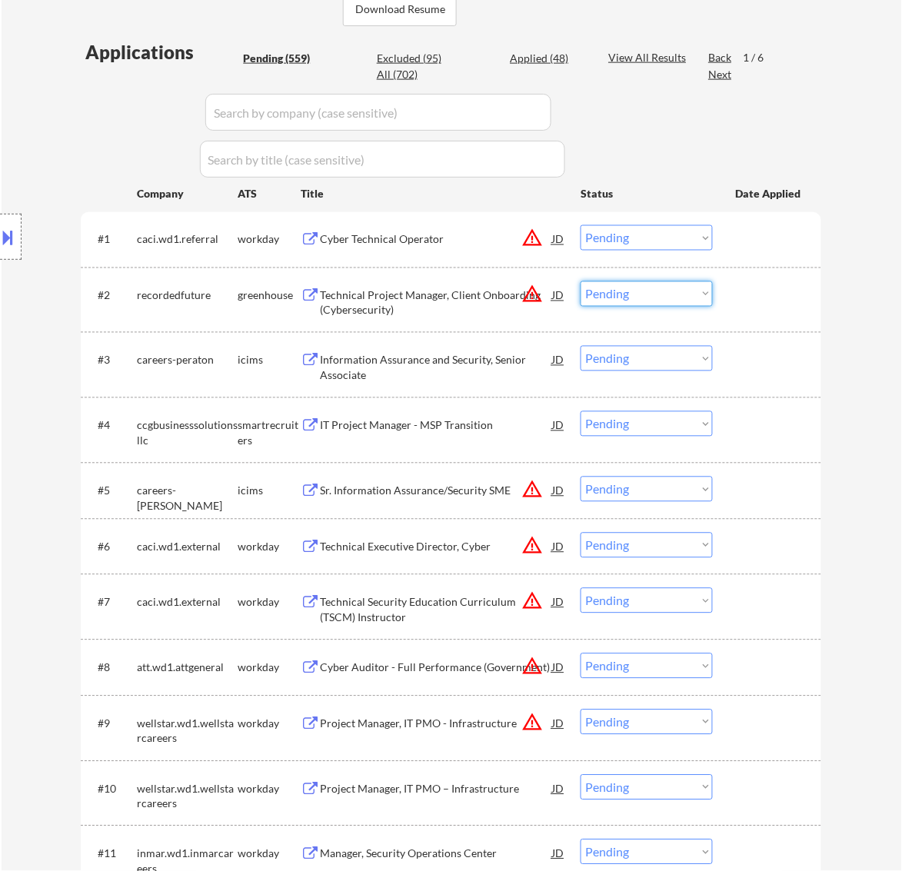
click at [647, 291] on select "Choose an option... Pending Applied Excluded (Questions) Excluded (Expired) Exc…" at bounding box center [647, 293] width 132 height 25
click at [581, 281] on select "Choose an option... Pending Applied Excluded (Questions) Excluded (Expired) Exc…" at bounding box center [647, 293] width 132 height 25
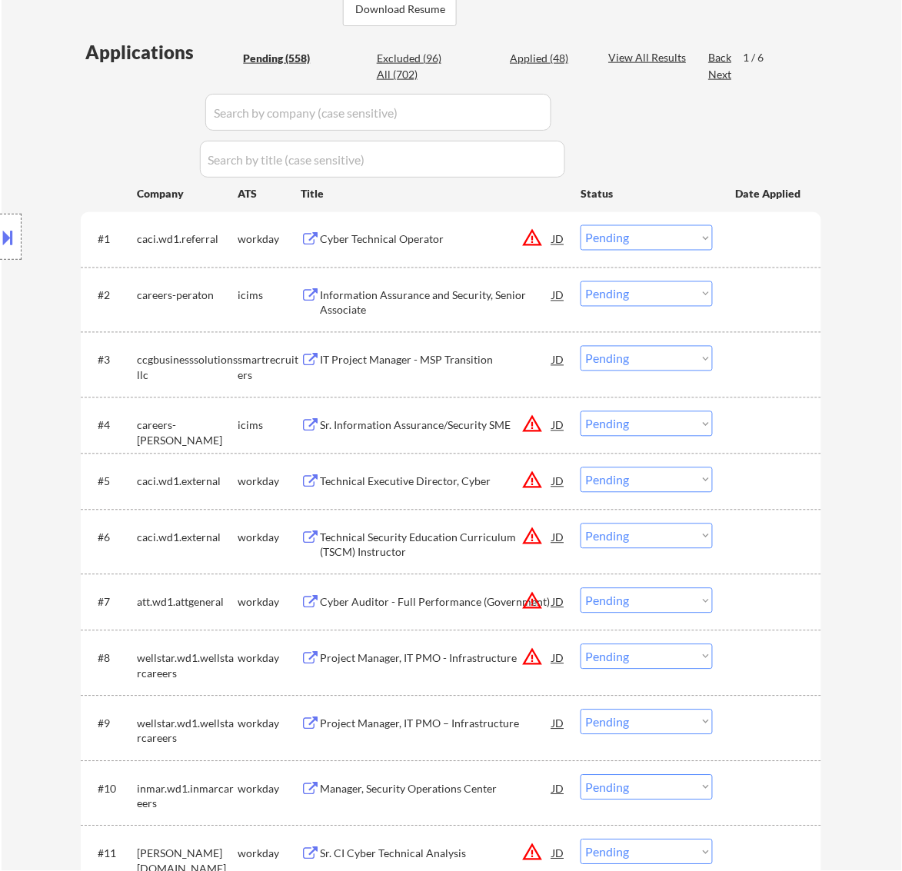
click at [513, 309] on div "Information Assurance and Security, Senior Associate" at bounding box center [436, 303] width 232 height 30
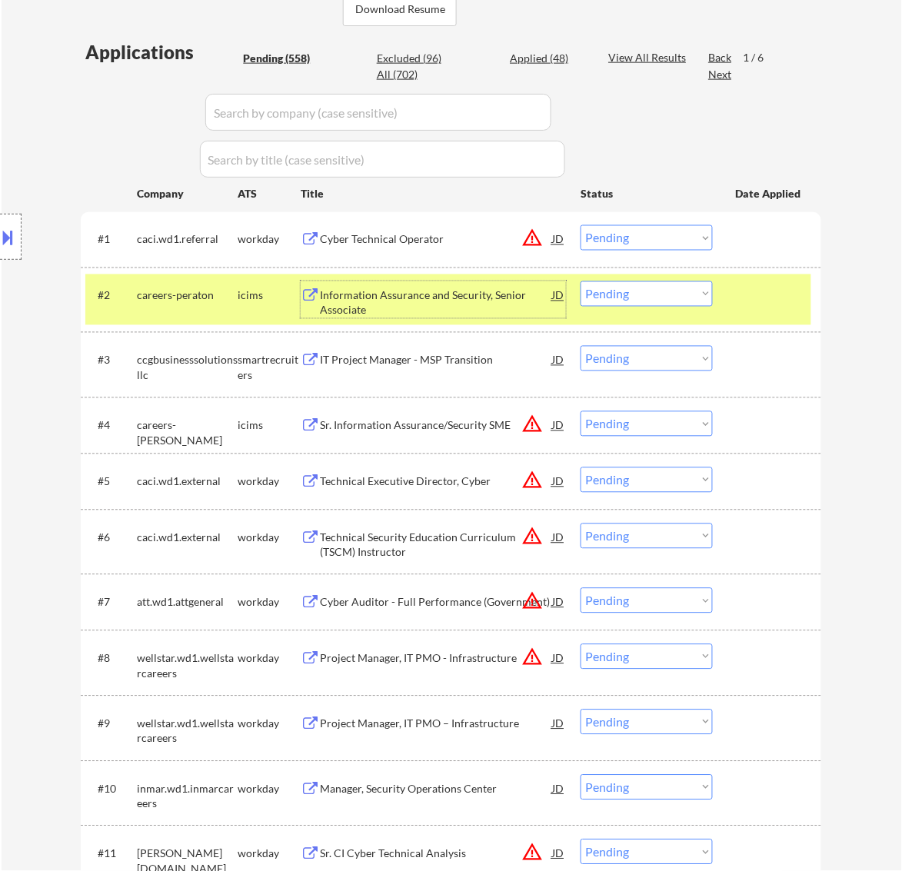
click at [674, 290] on select "Choose an option... Pending Applied Excluded (Questions) Excluded (Expired) Exc…" at bounding box center [647, 293] width 132 height 25
click at [581, 281] on select "Choose an option... Pending Applied Excluded (Questions) Excluded (Expired) Exc…" at bounding box center [647, 293] width 132 height 25
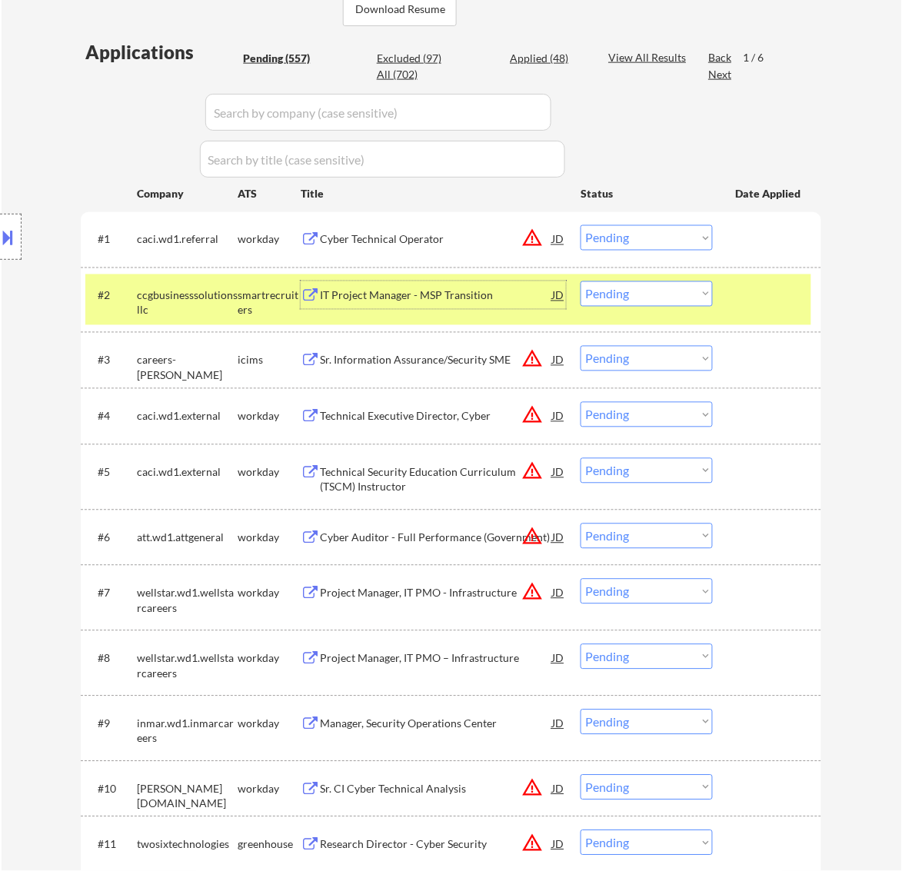
click at [423, 297] on div "IT Project Manager - MSP Transition" at bounding box center [436, 295] width 232 height 15
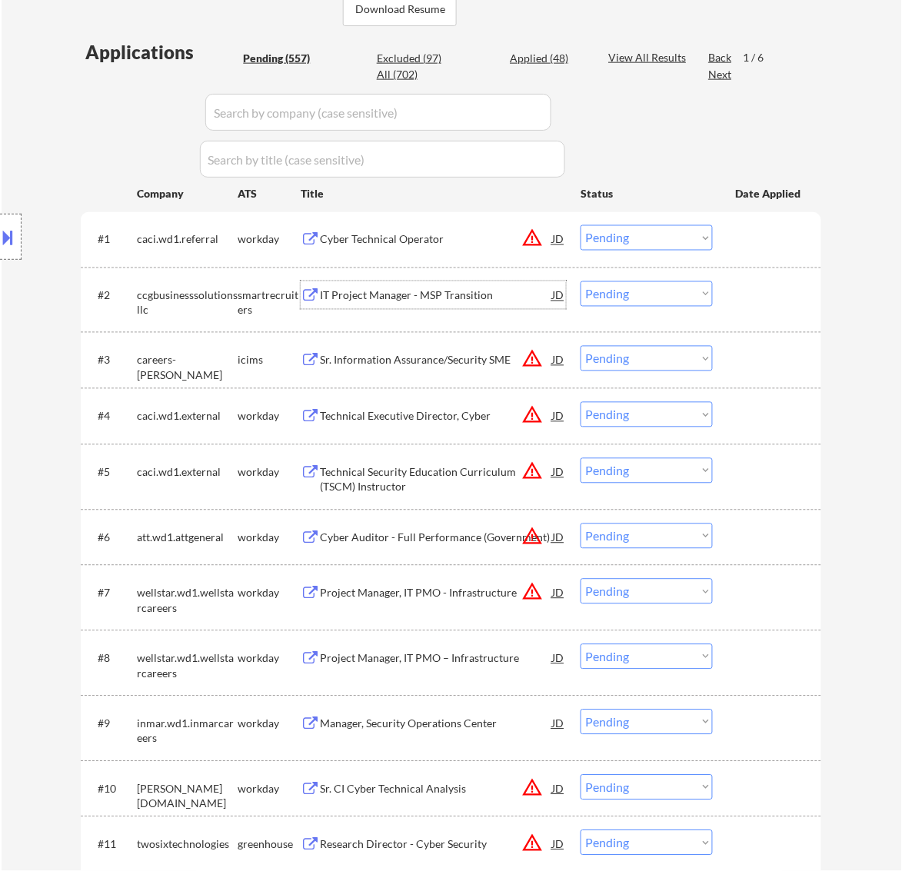
click at [621, 294] on select "Choose an option... Pending Applied Excluded (Questions) Excluded (Expired) Exc…" at bounding box center [647, 293] width 132 height 25
click at [581, 281] on select "Choose an option... Pending Applied Excluded (Questions) Excluded (Expired) Exc…" at bounding box center [647, 293] width 132 height 25
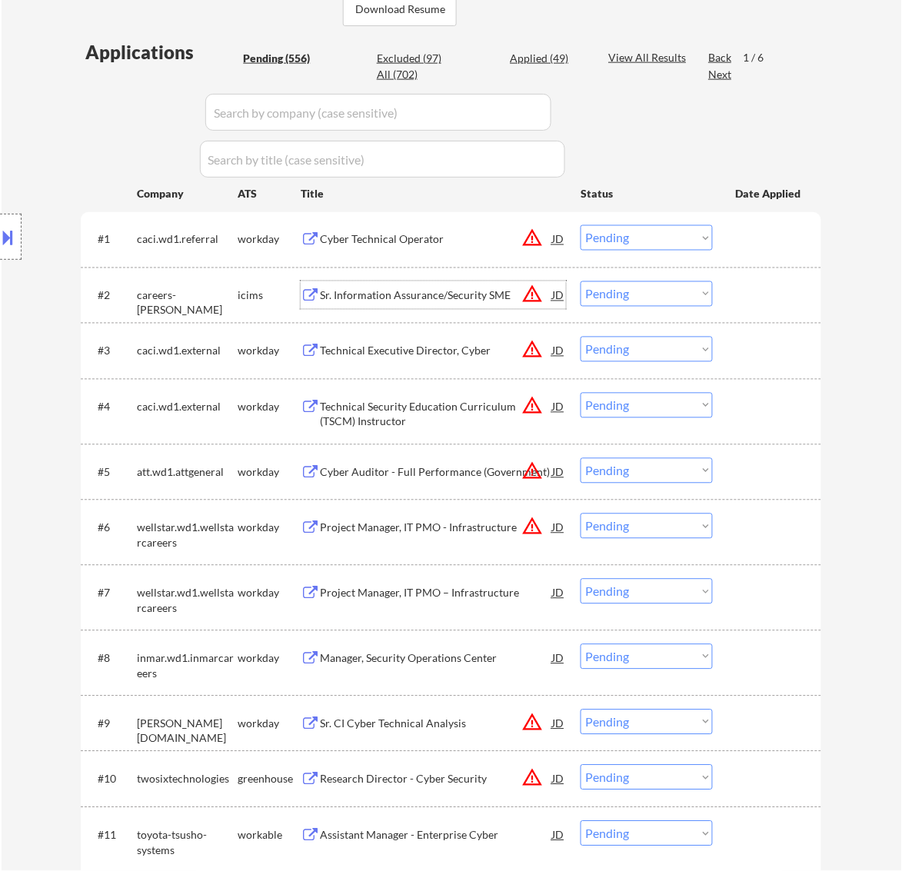
click at [463, 295] on div "Sr. Information Assurance/Security SME" at bounding box center [436, 295] width 232 height 15
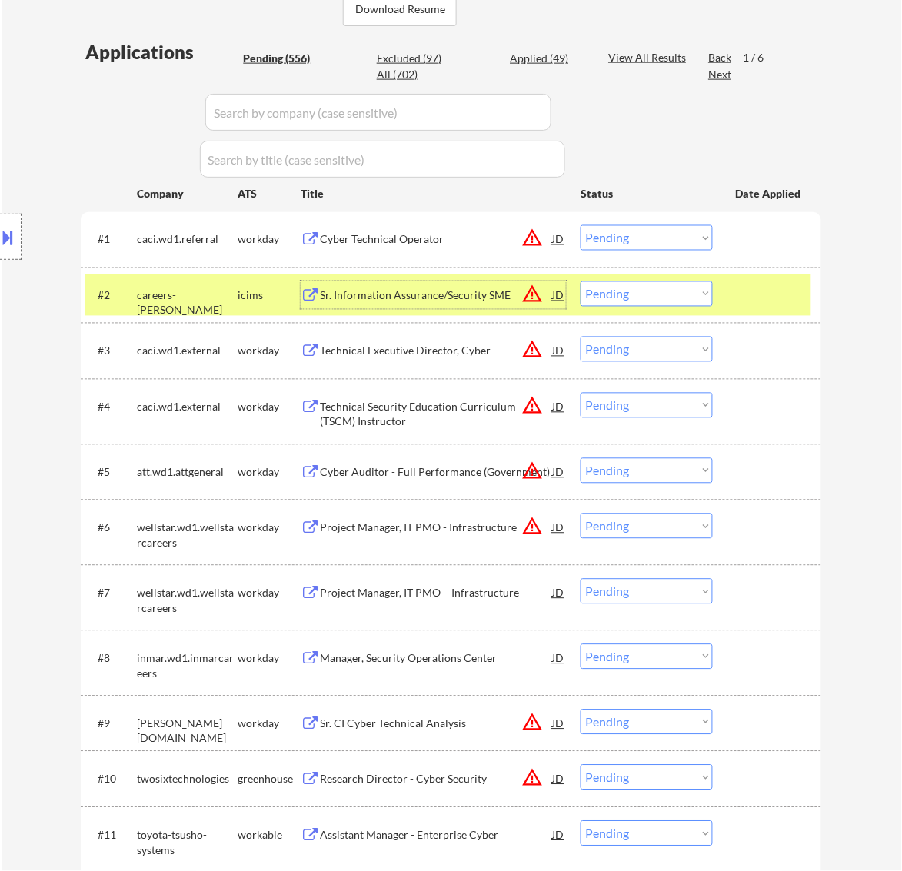
click at [461, 360] on div "Technical Executive Director, Cyber" at bounding box center [436, 351] width 232 height 28
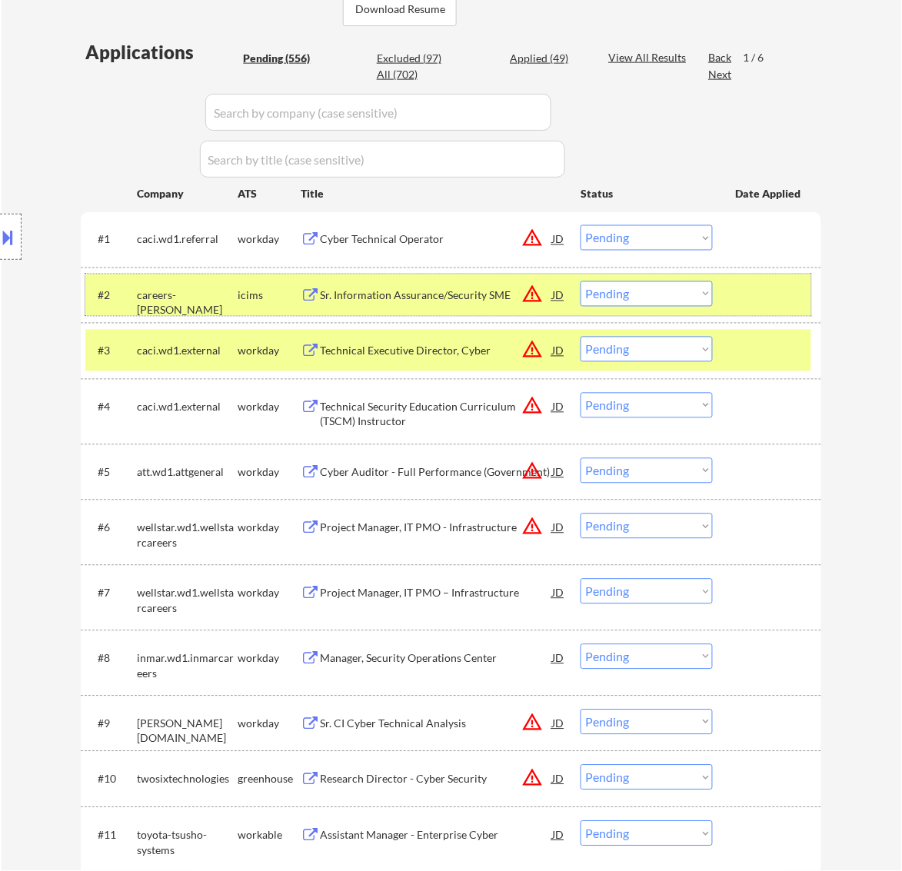
click at [804, 293] on div "#2 careers-amyx icims Sr. Information Assurance/Security SME JD warning_amber C…" at bounding box center [448, 296] width 726 height 42
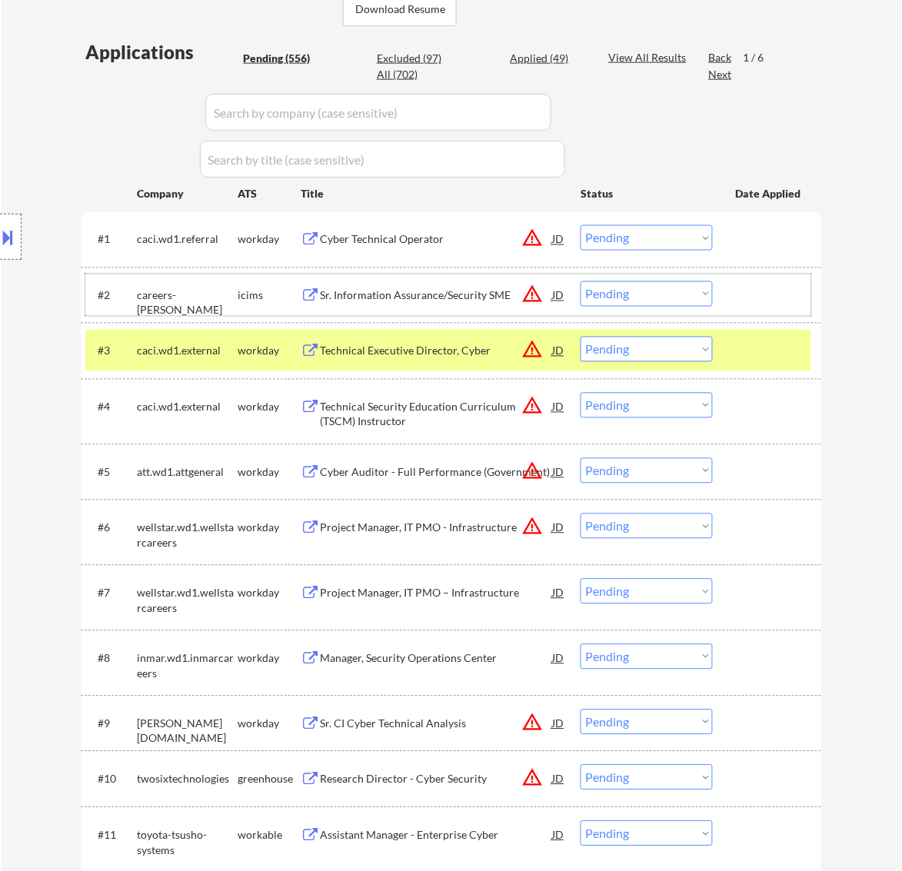
click at [685, 350] on select "Choose an option... Pending Applied Excluded (Questions) Excluded (Expired) Exc…" at bounding box center [647, 349] width 132 height 25
click at [581, 337] on select "Choose an option... Pending Applied Excluded (Questions) Excluded (Expired) Exc…" at bounding box center [647, 349] width 132 height 25
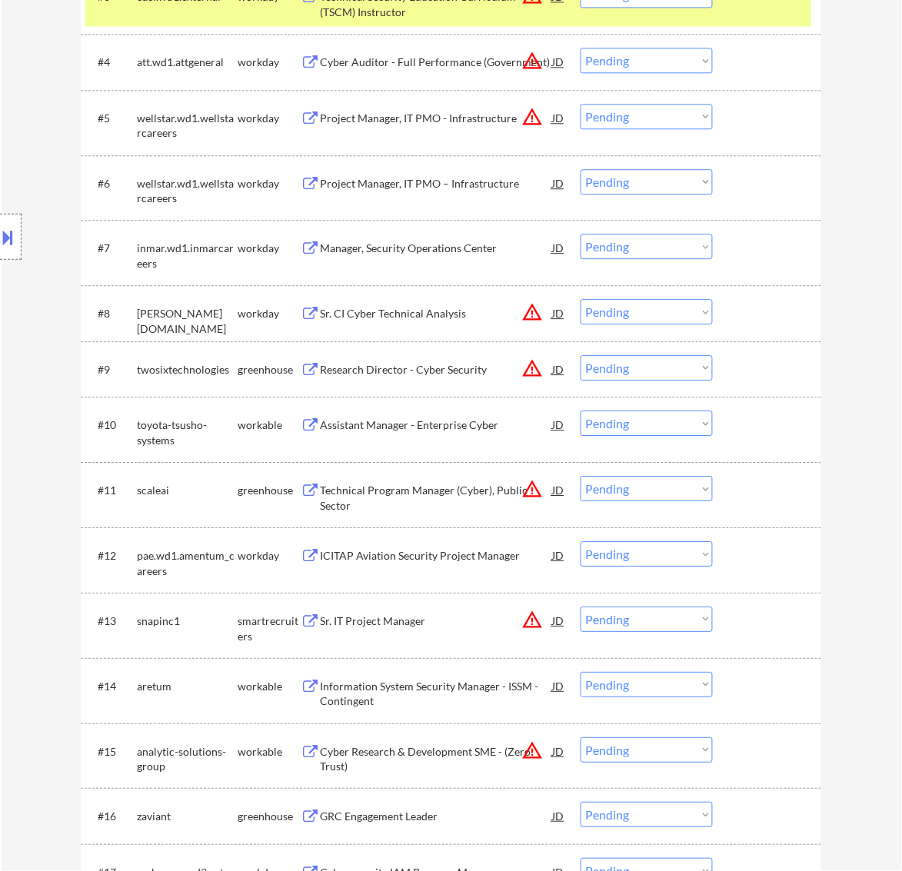
scroll to position [769, 0]
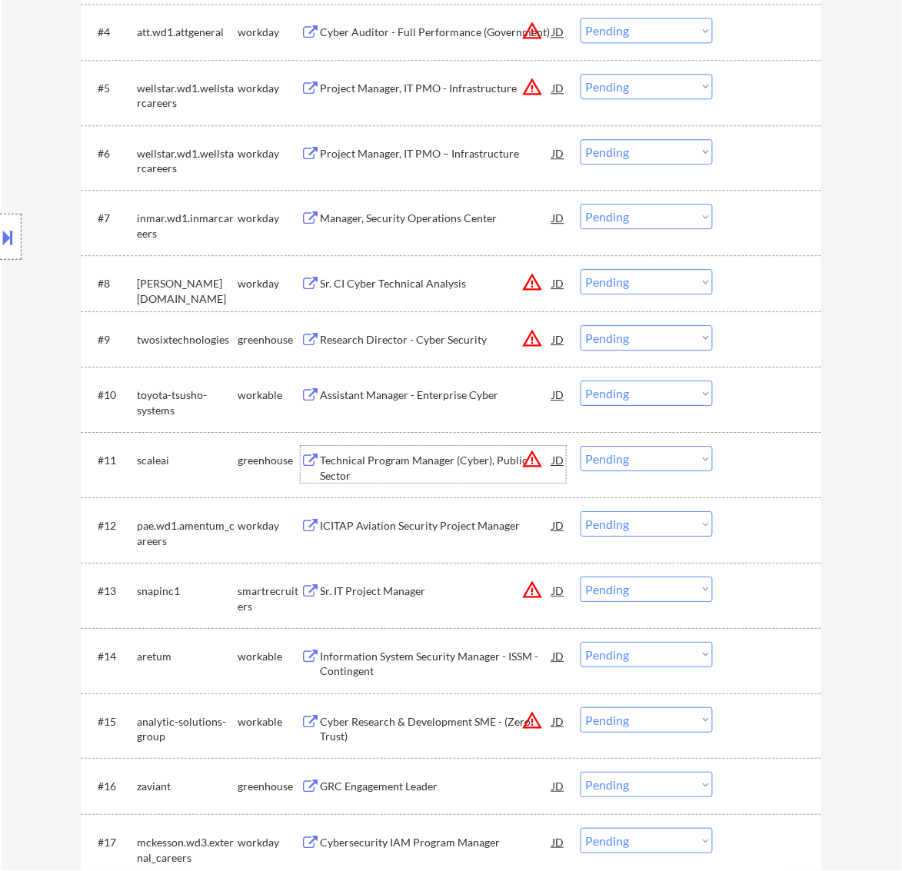
click at [448, 466] on div "Technical Program Manager (Cyber), Public Sector" at bounding box center [436, 468] width 232 height 30
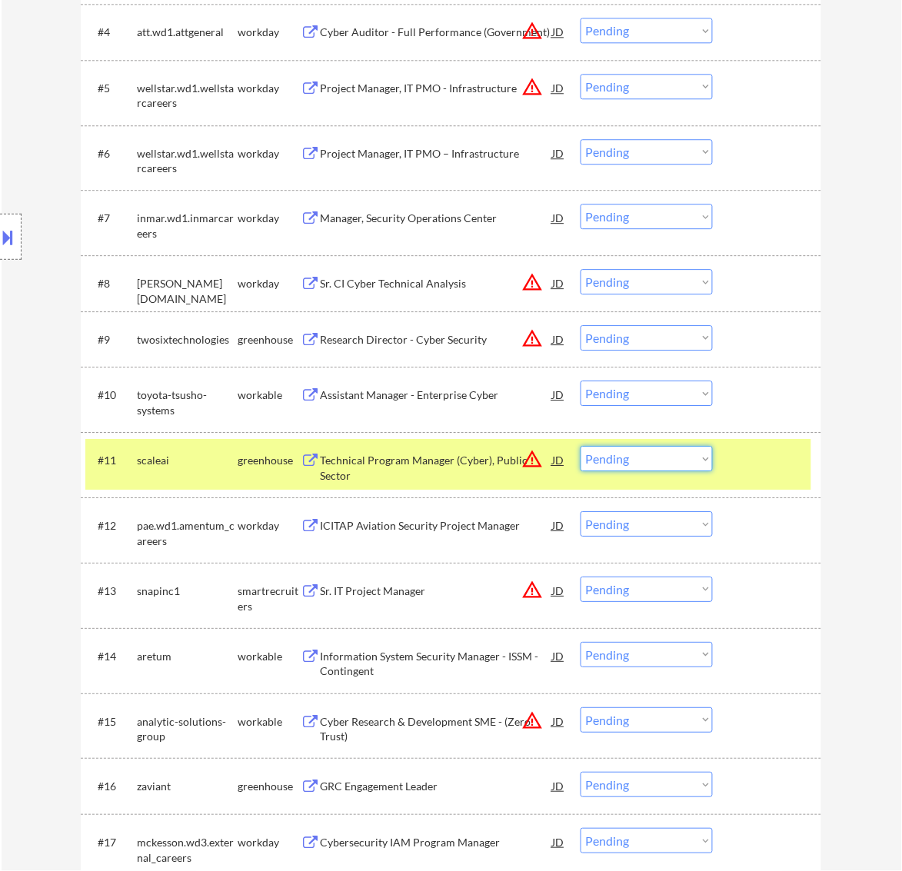
click at [647, 467] on select "Choose an option... Pending Applied Excluded (Questions) Excluded (Expired) Exc…" at bounding box center [647, 458] width 132 height 25
click at [581, 446] on select "Choose an option... Pending Applied Excluded (Questions) Excluded (Expired) Exc…" at bounding box center [647, 458] width 132 height 25
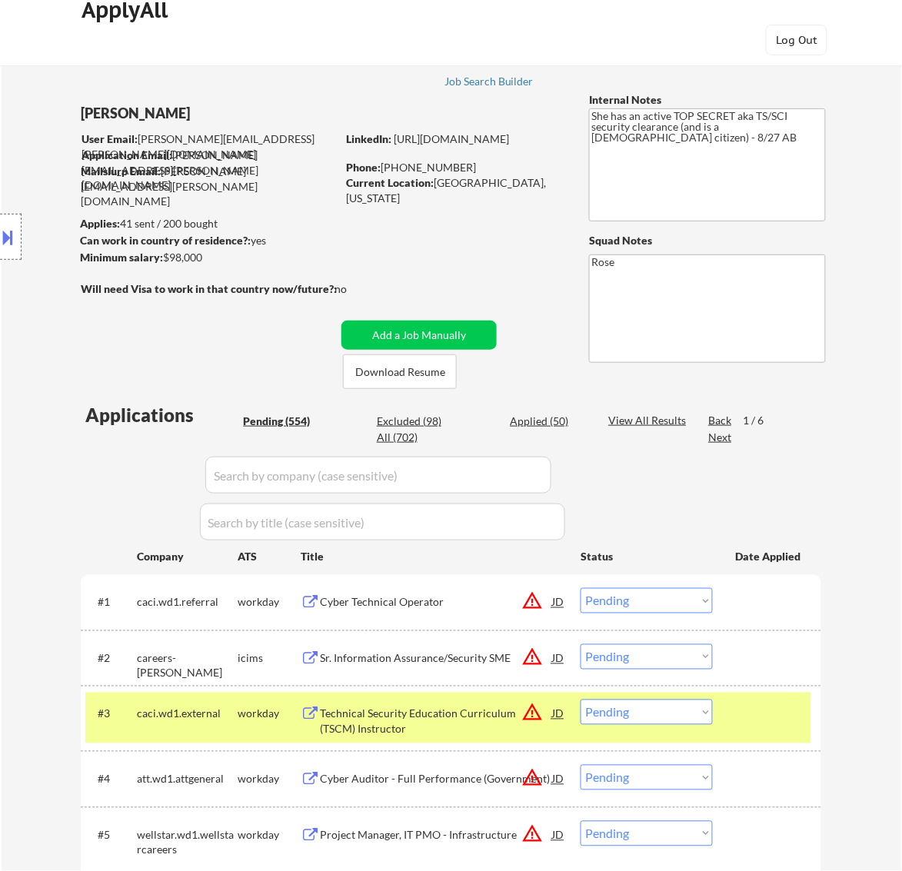
scroll to position [0, 0]
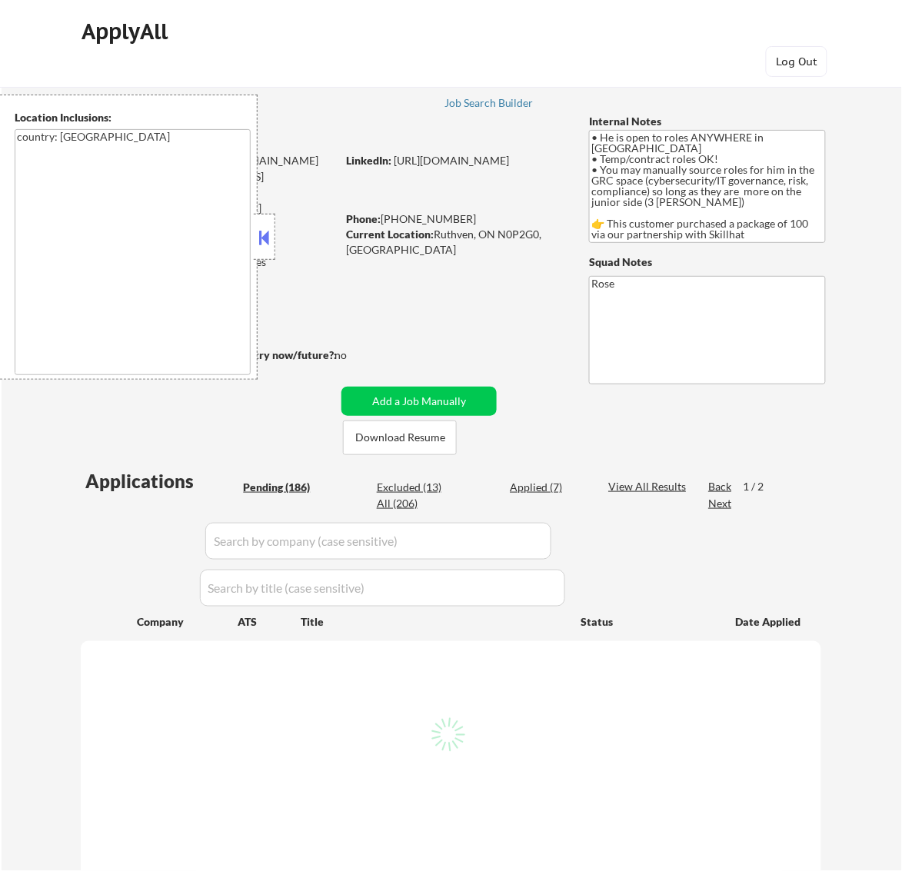
select select ""pending""
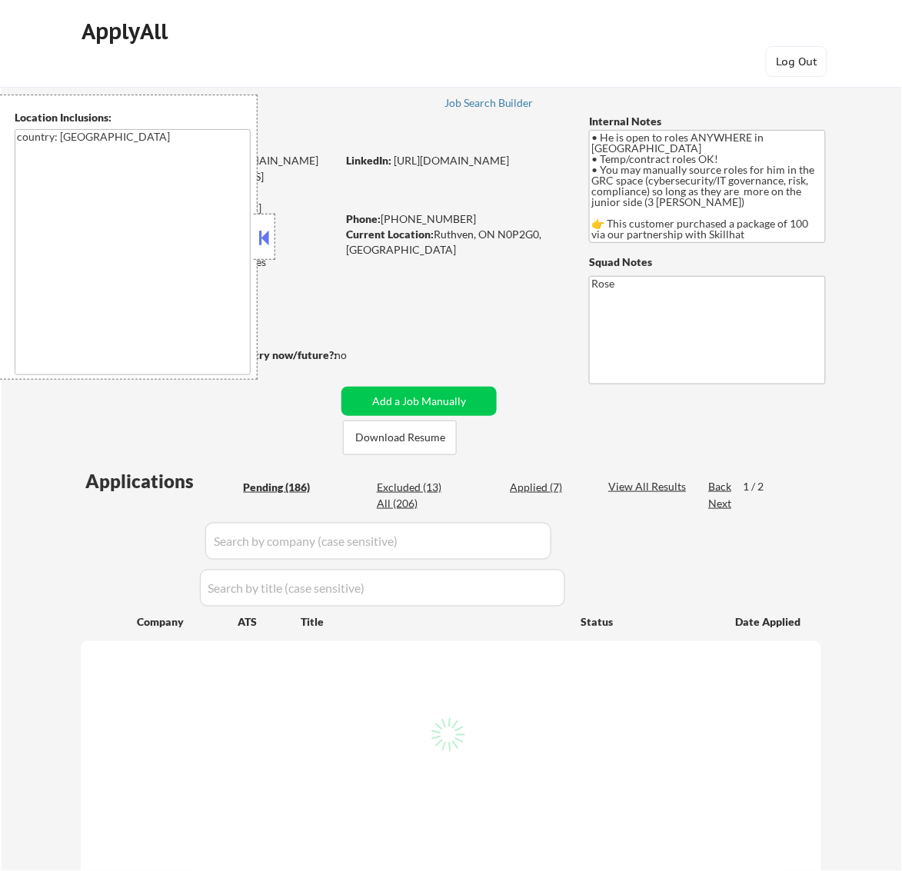
select select ""pending""
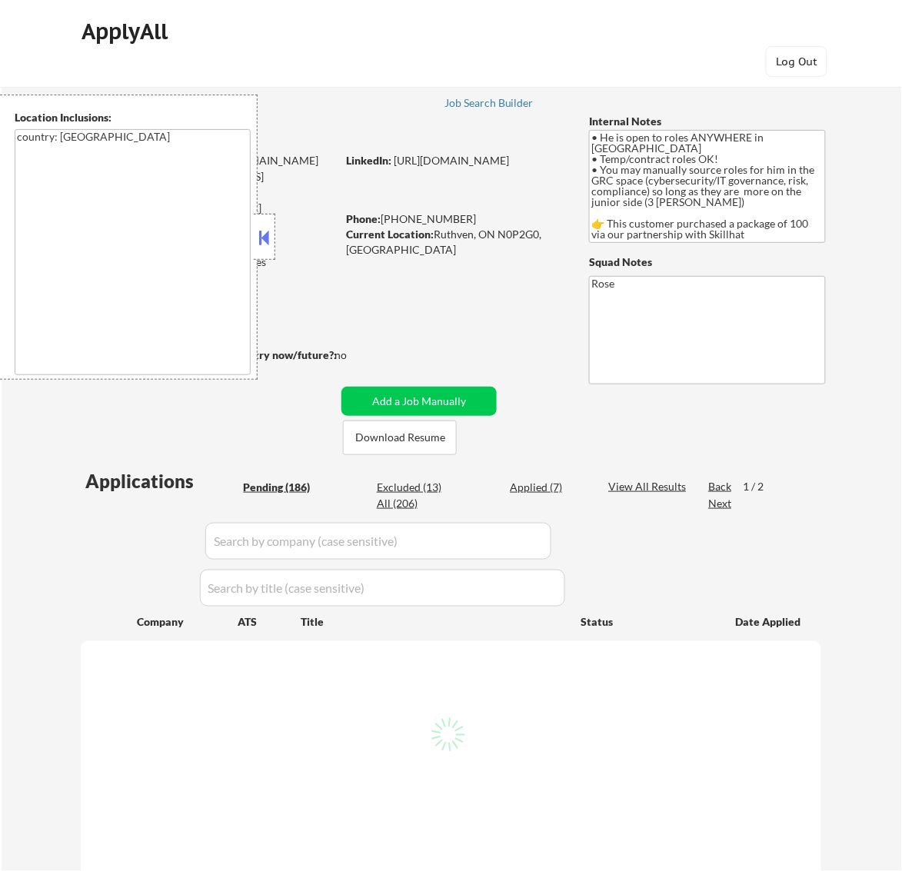
select select ""pending""
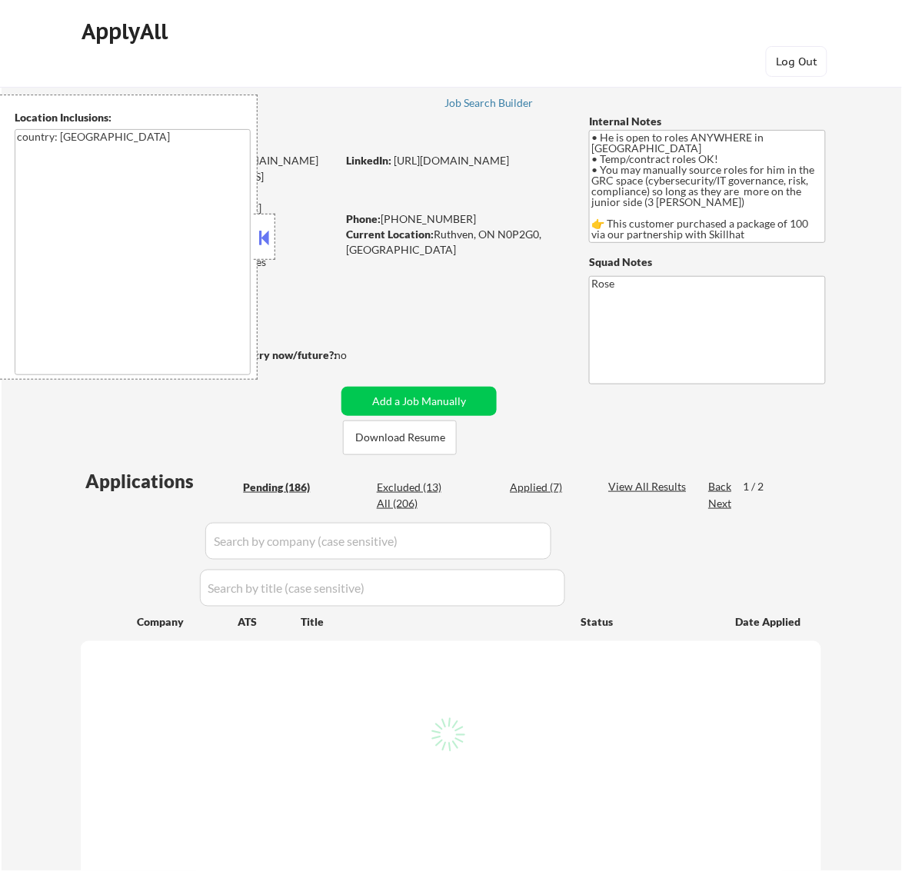
select select ""pending""
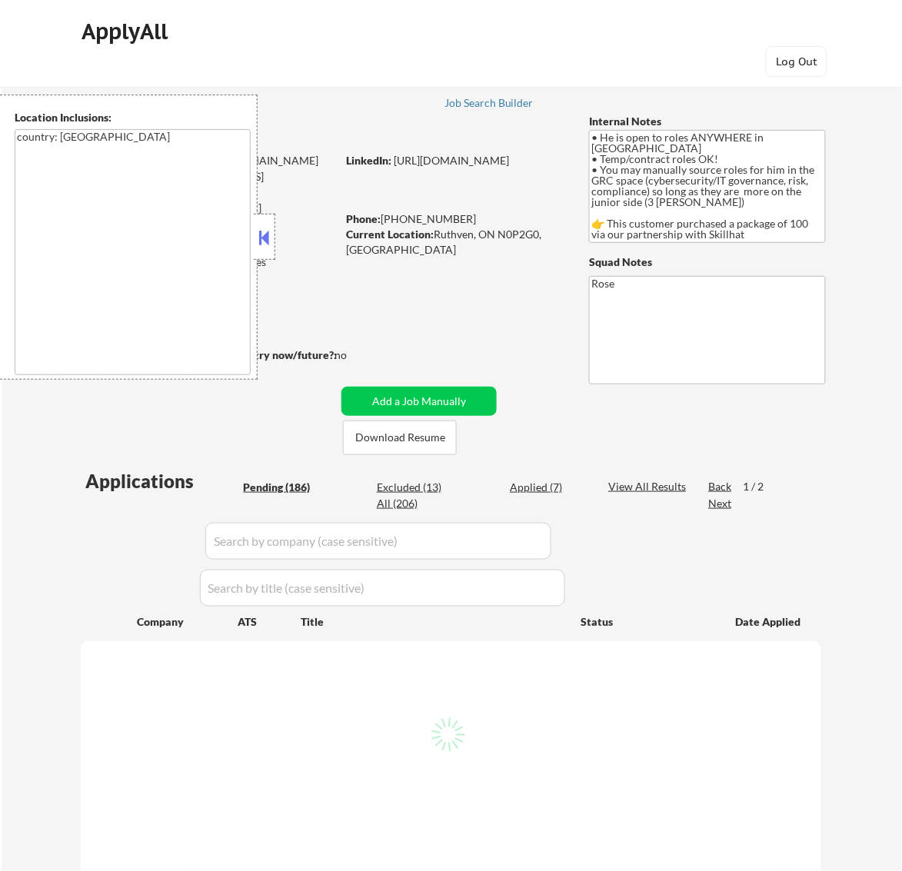
select select ""pending""
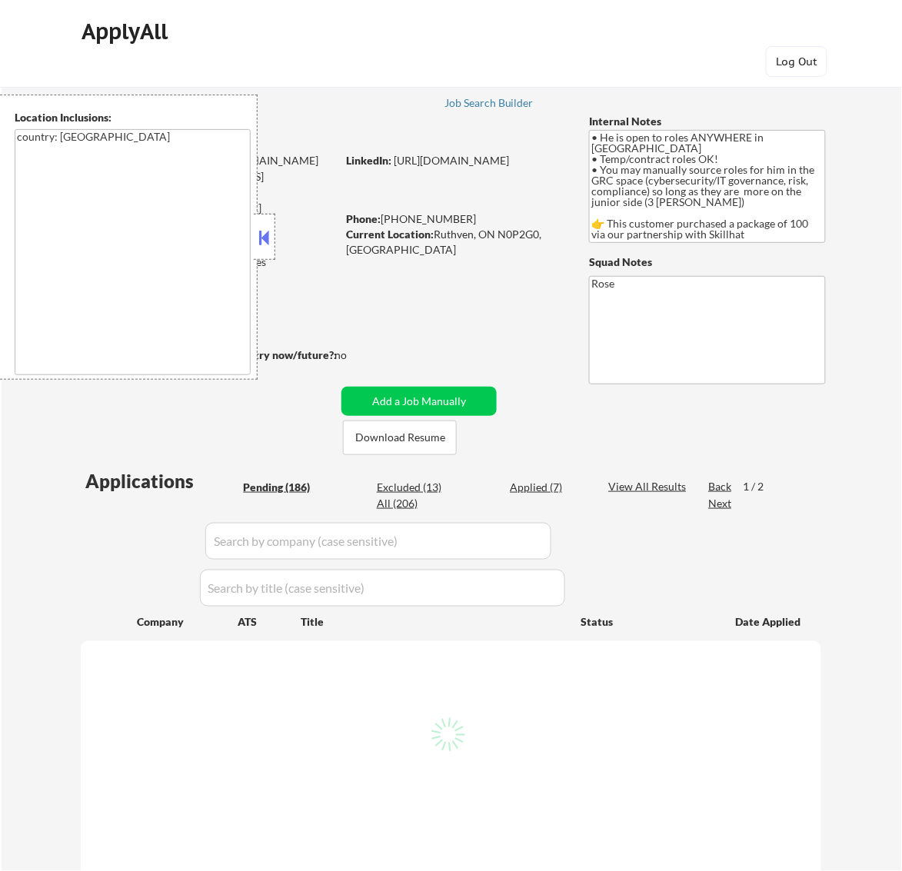
select select ""pending""
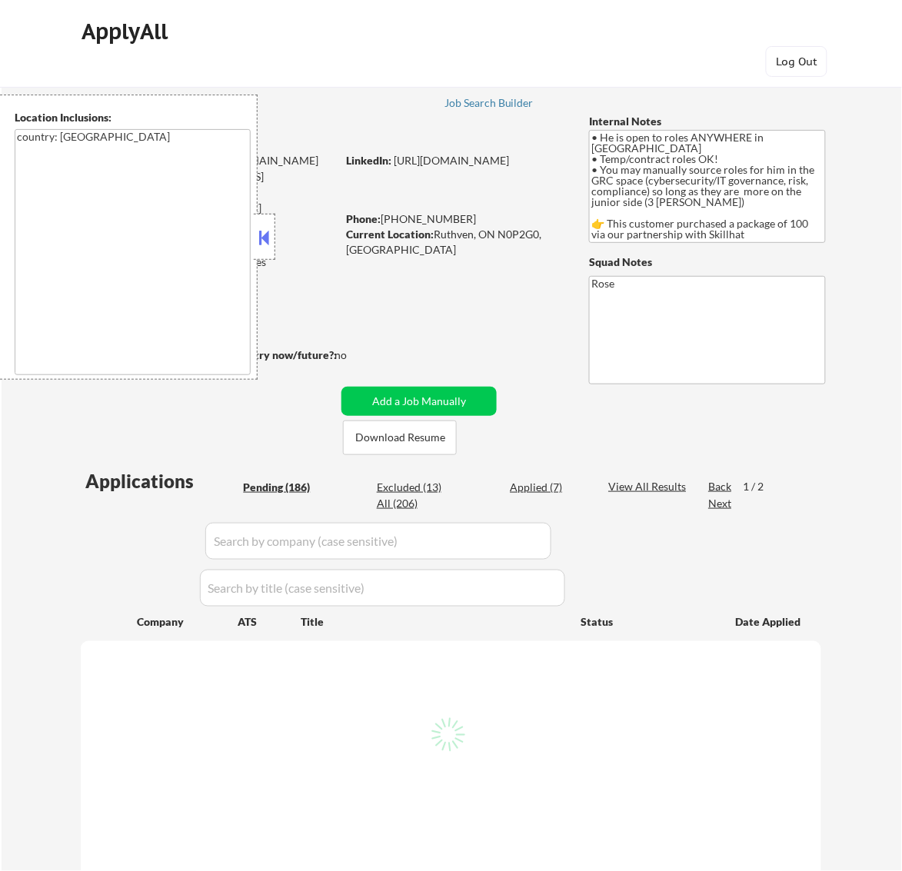
select select ""pending""
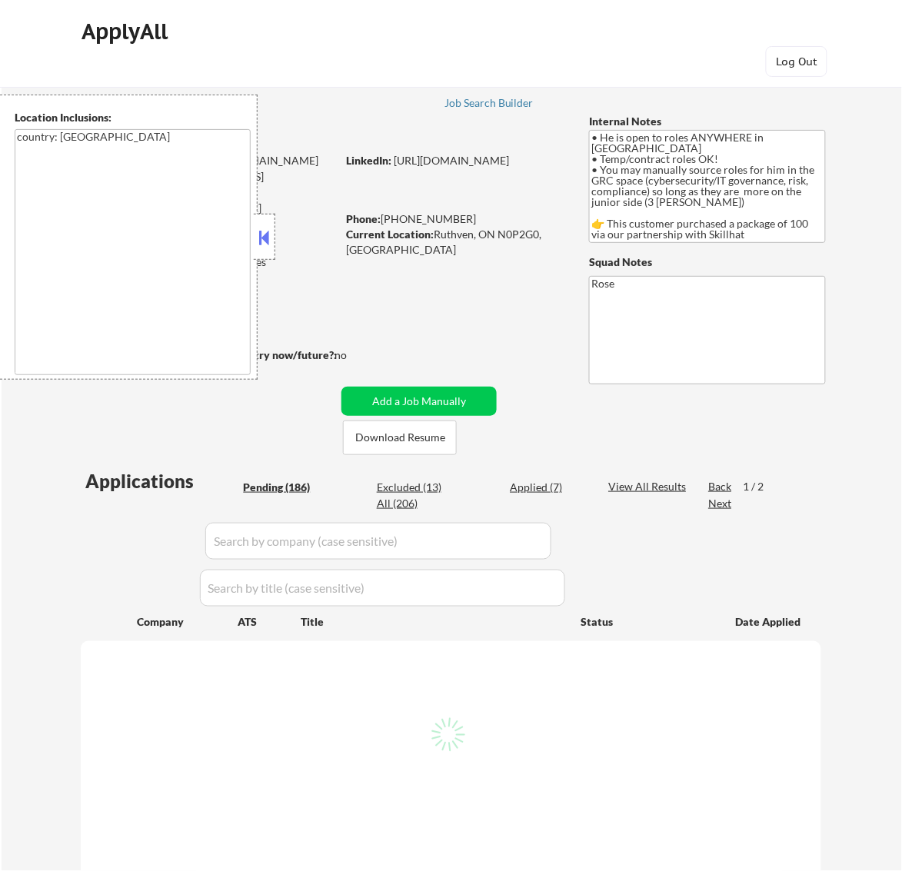
select select ""pending""
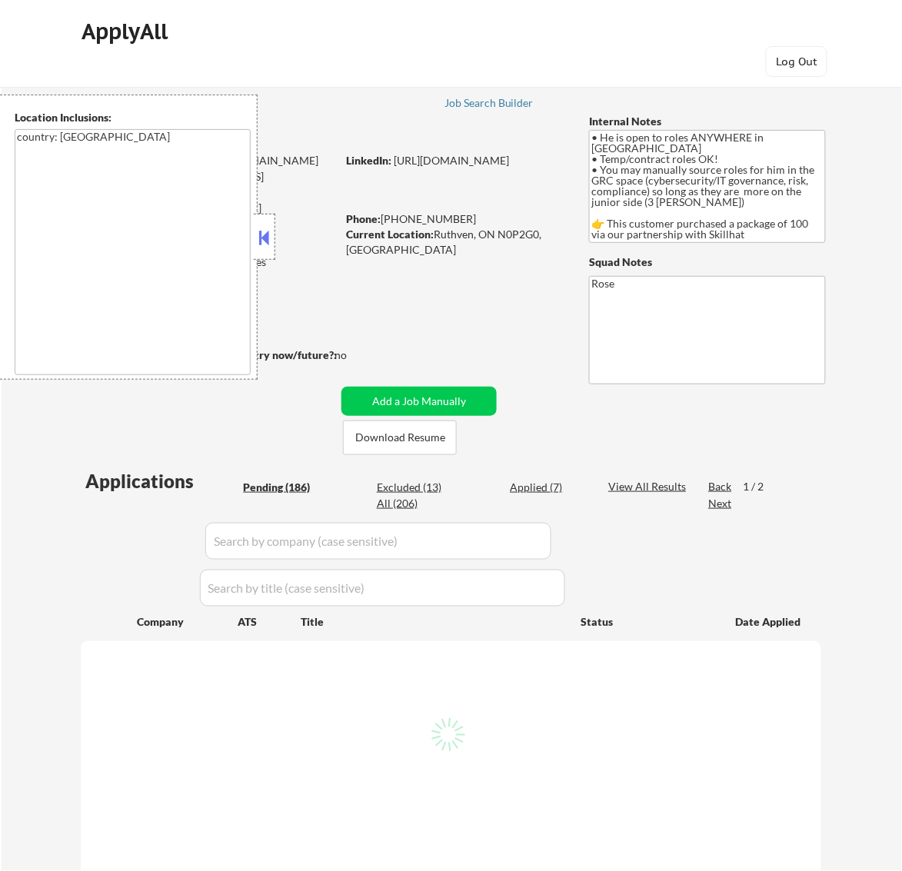
select select ""pending""
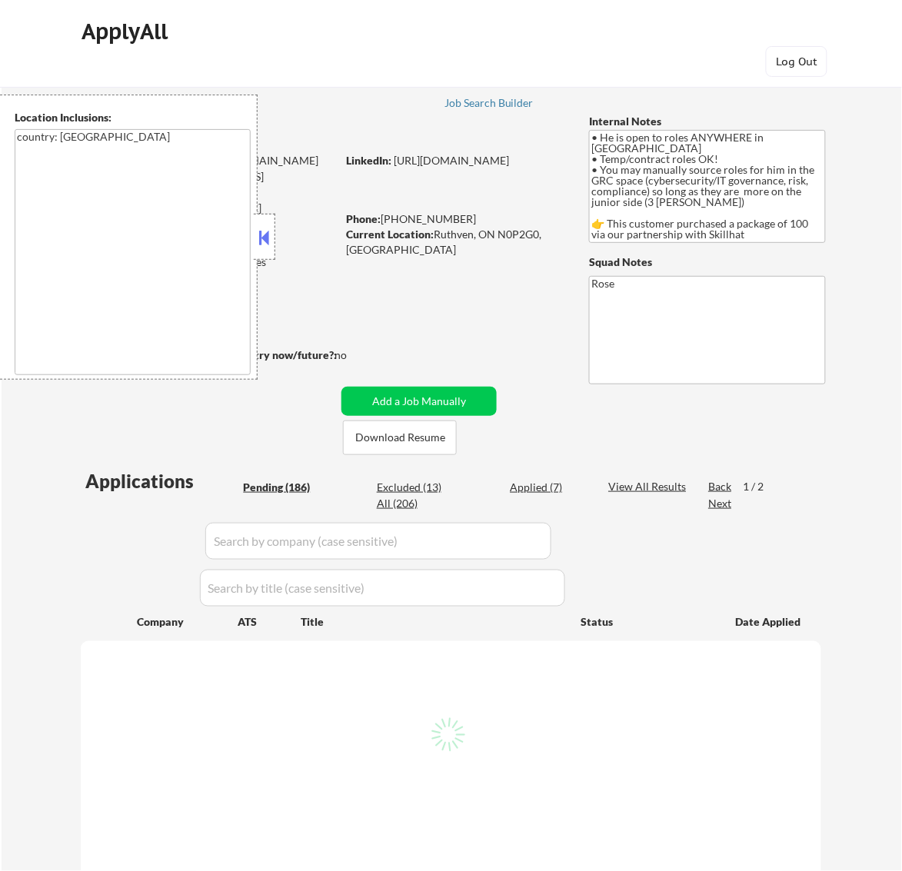
select select ""pending""
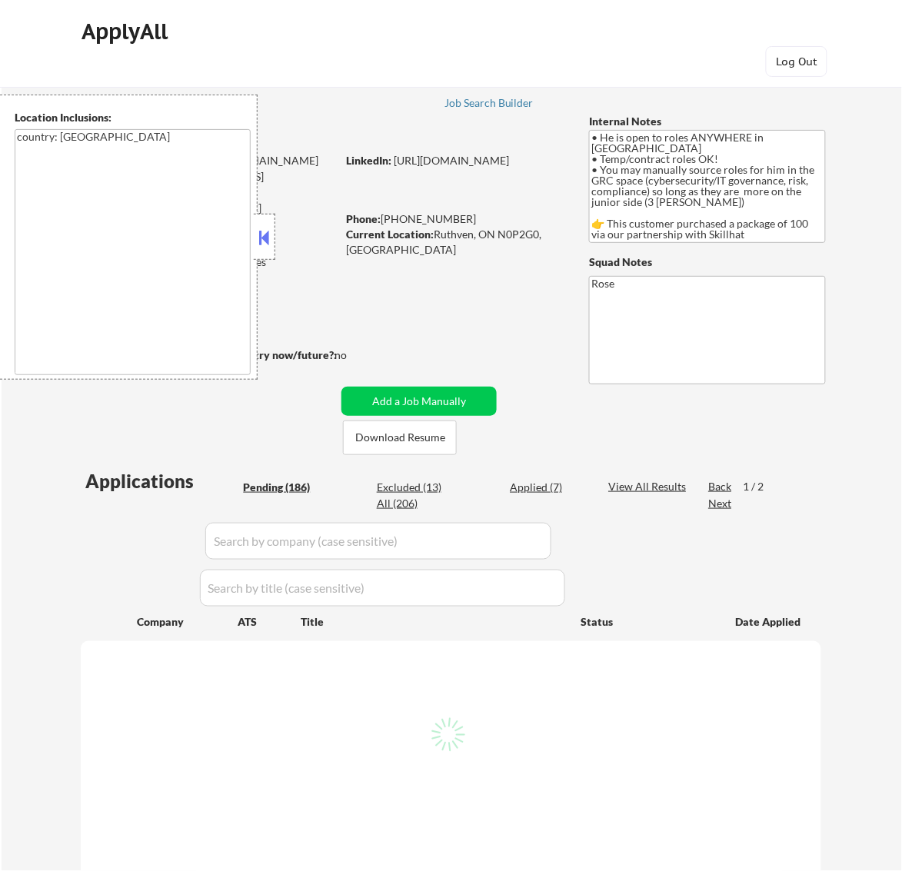
select select ""pending""
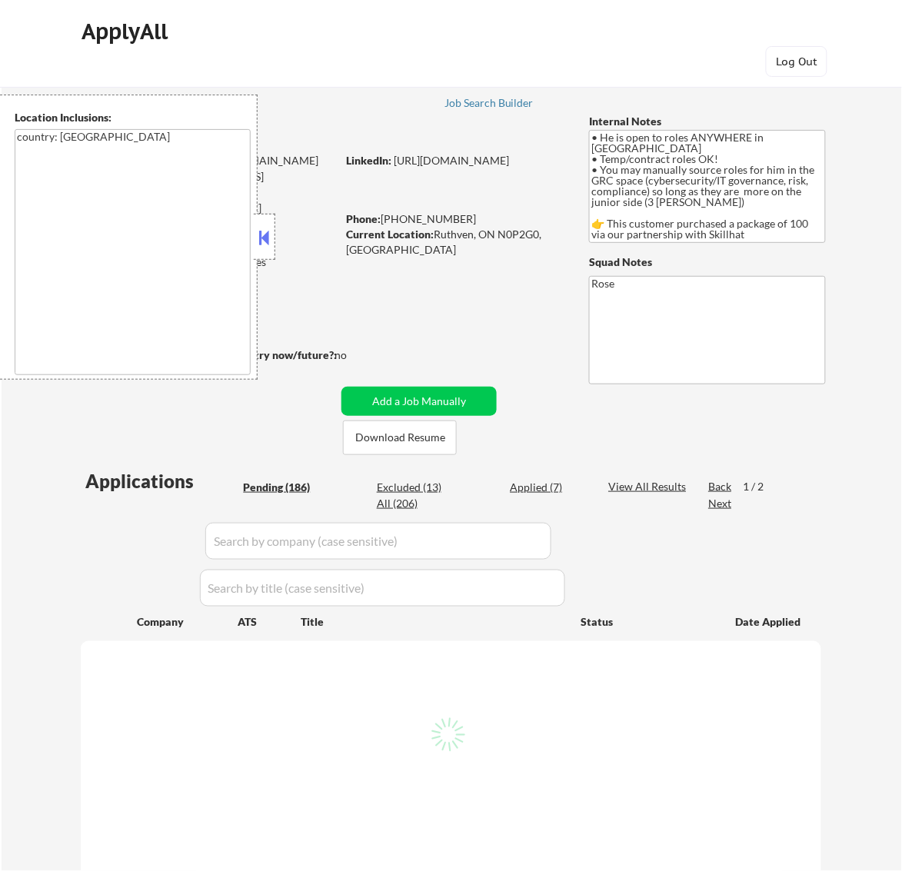
select select ""pending""
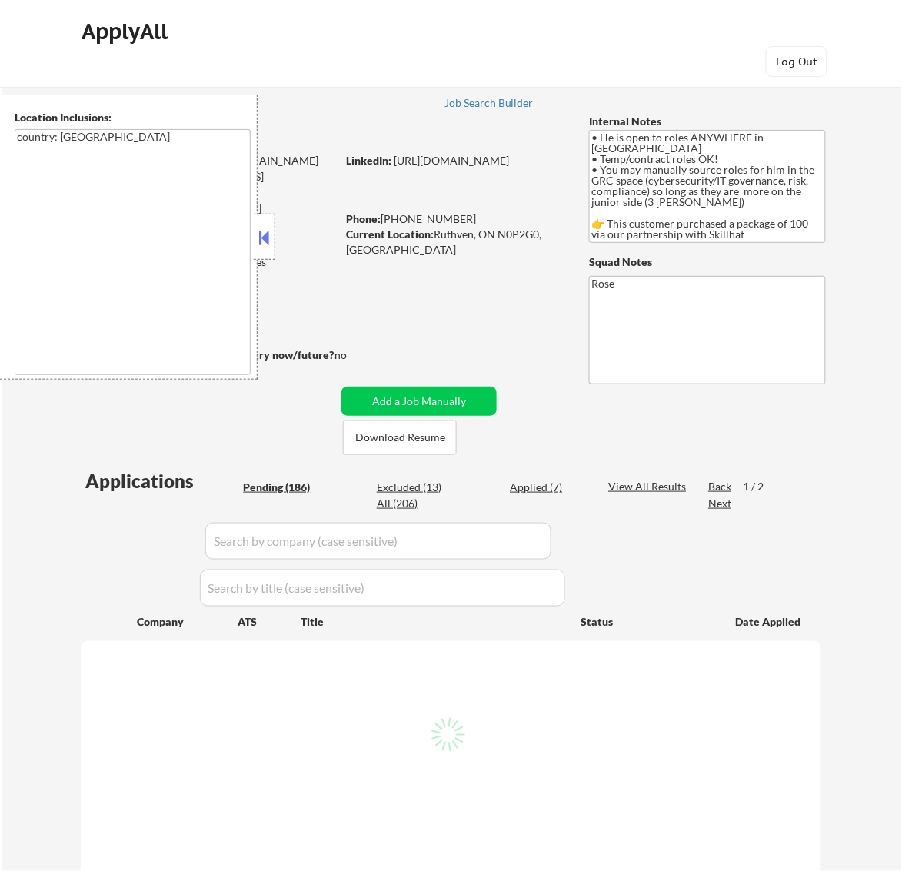
select select ""pending""
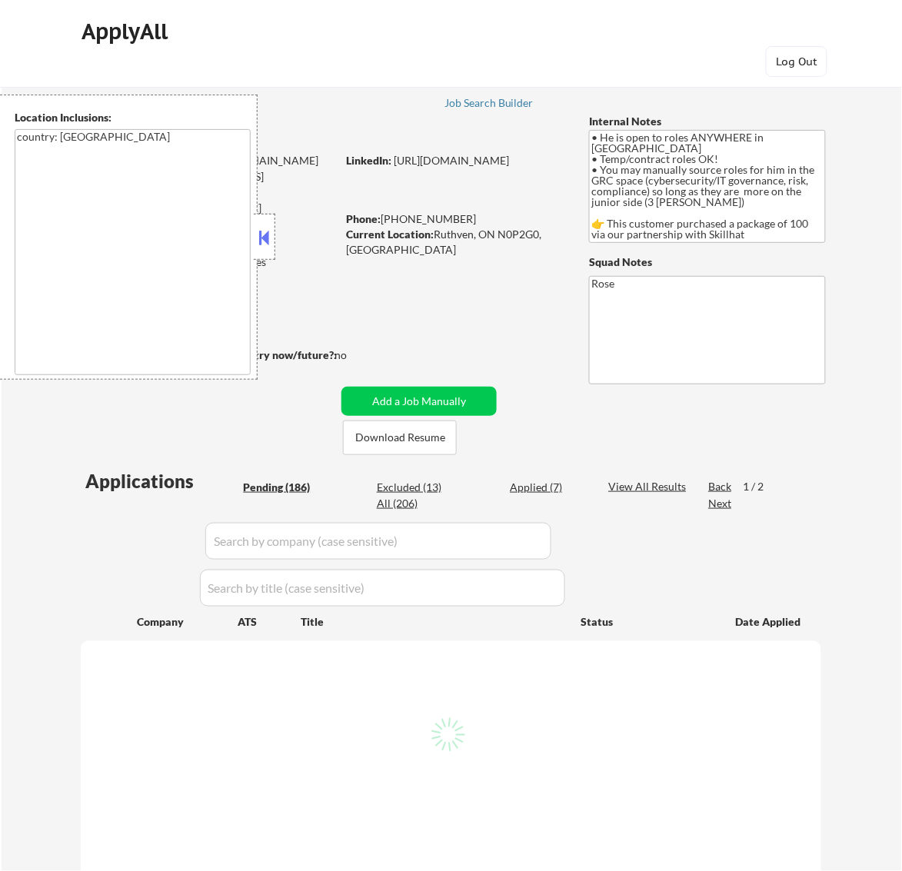
select select ""pending""
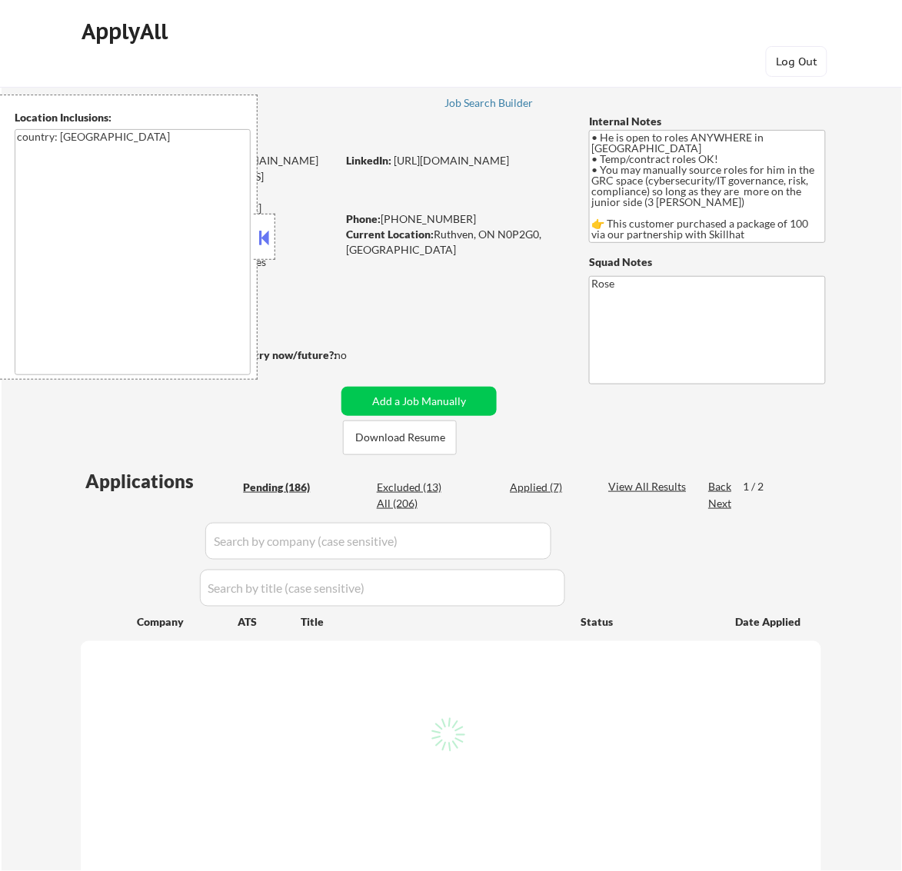
select select ""pending""
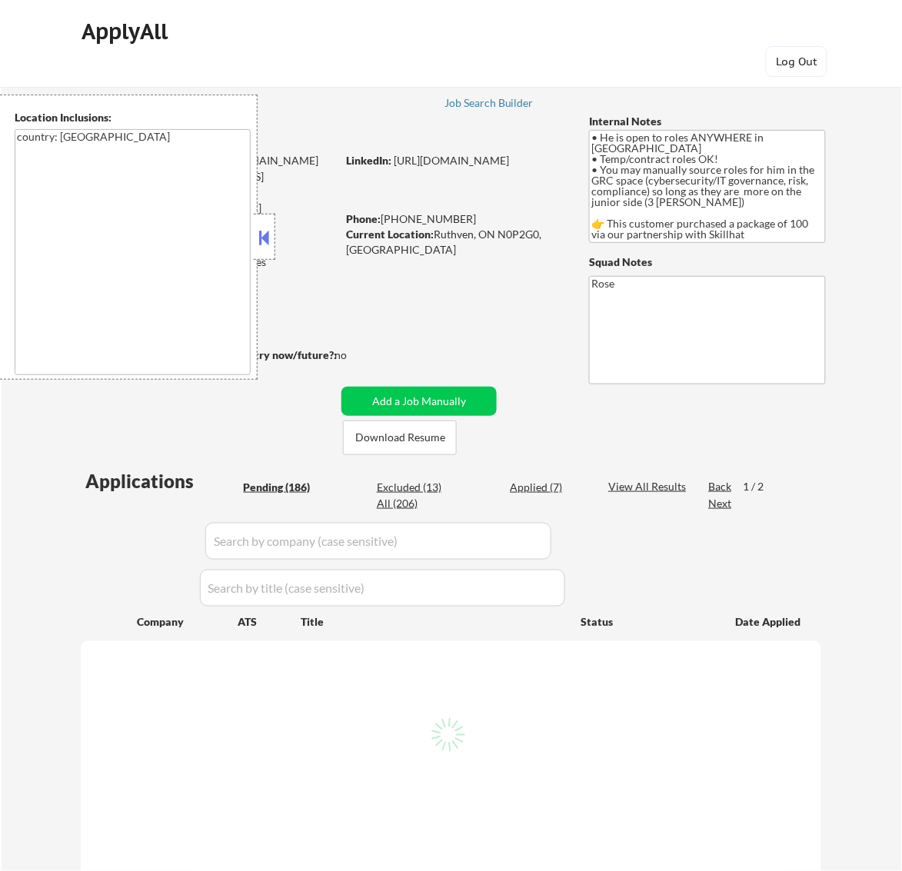
select select ""pending""
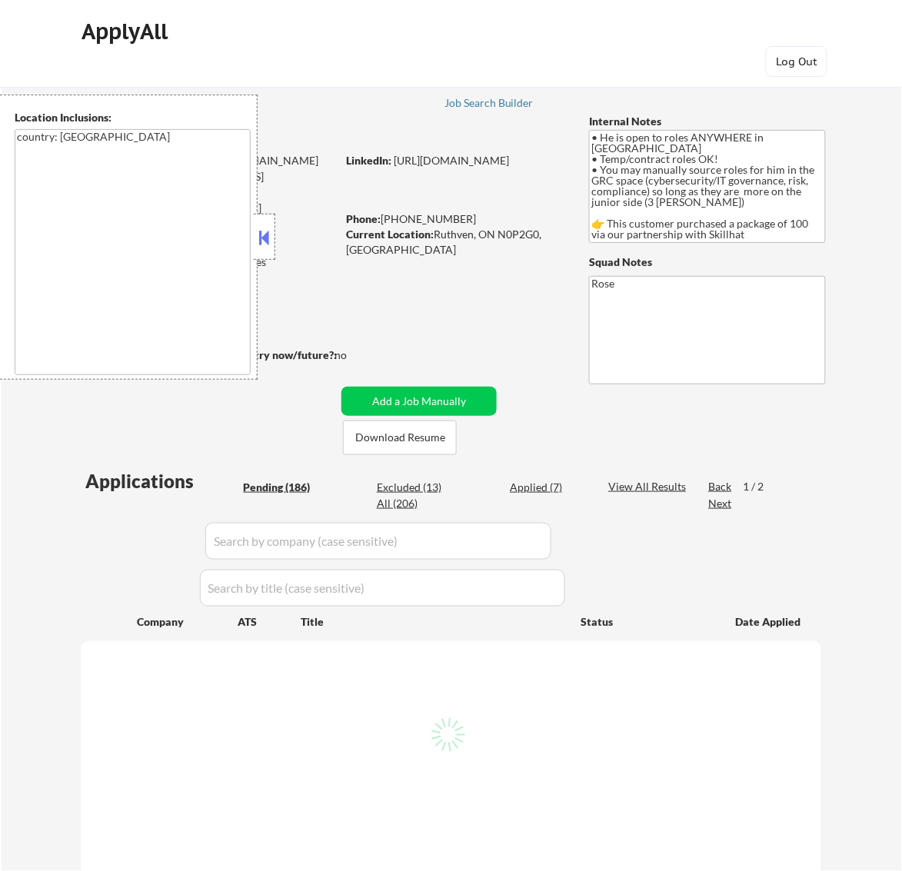
select select ""pending""
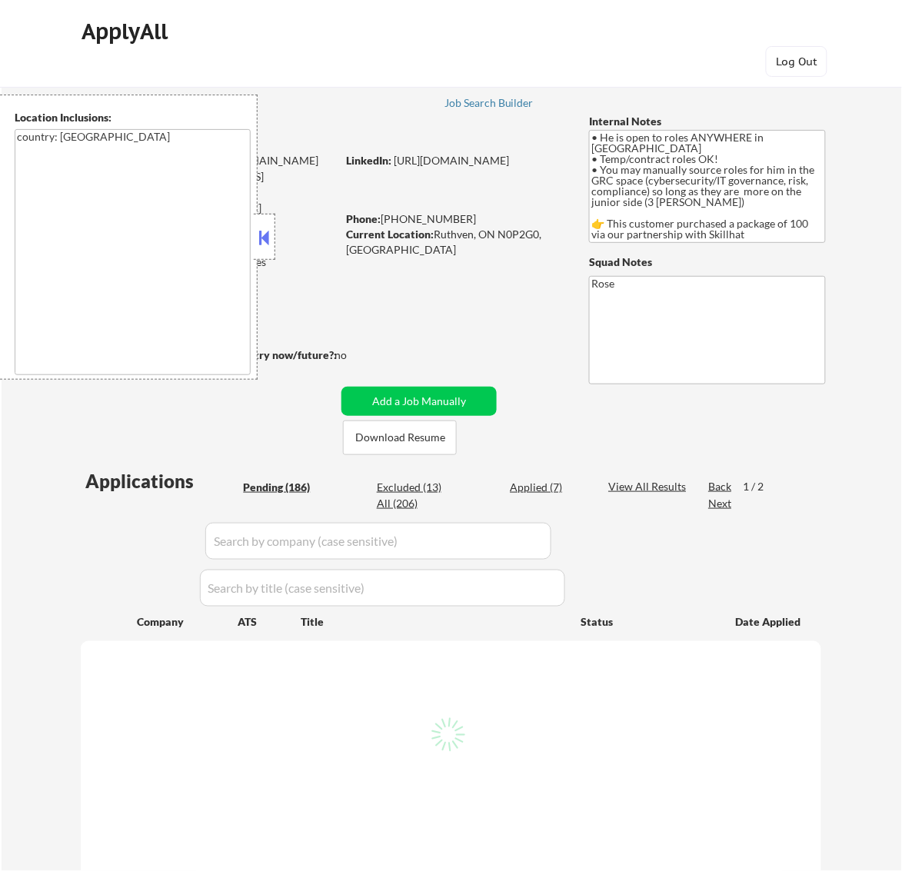
select select ""pending""
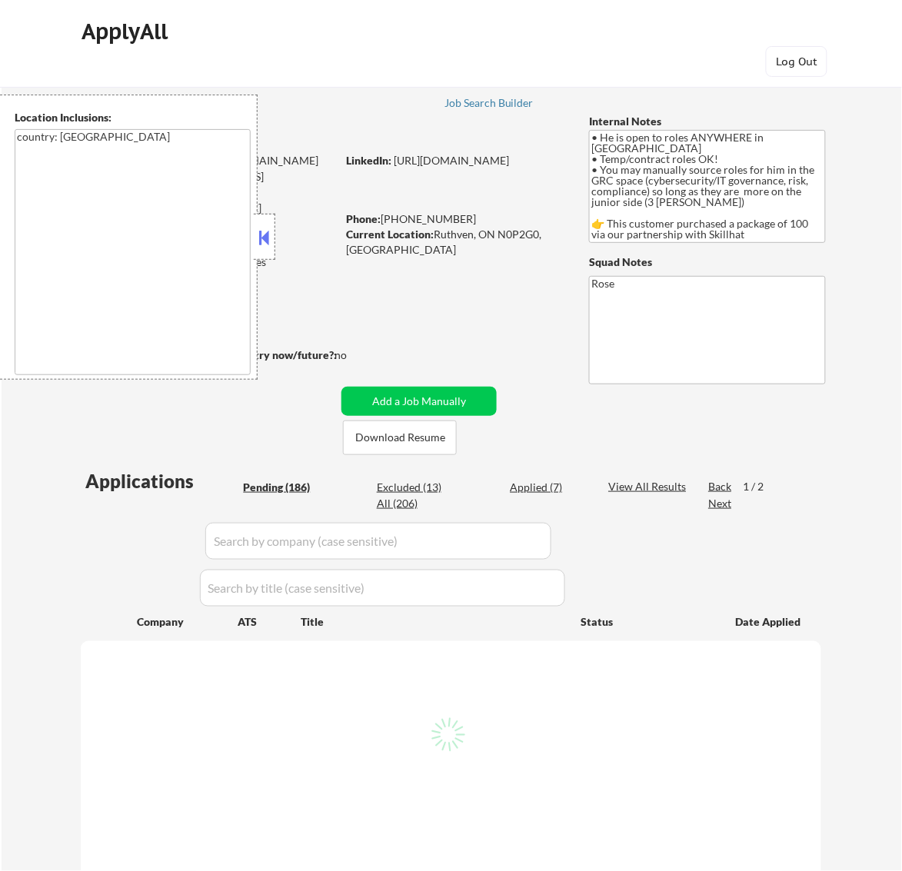
select select ""pending""
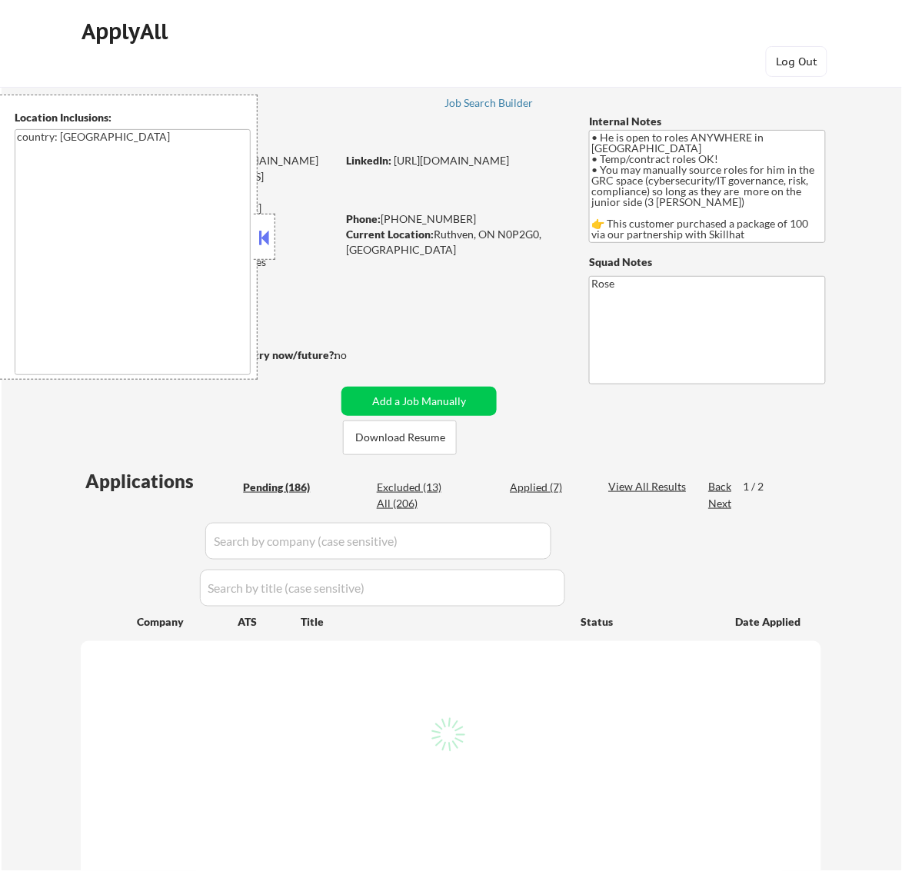
select select ""pending""
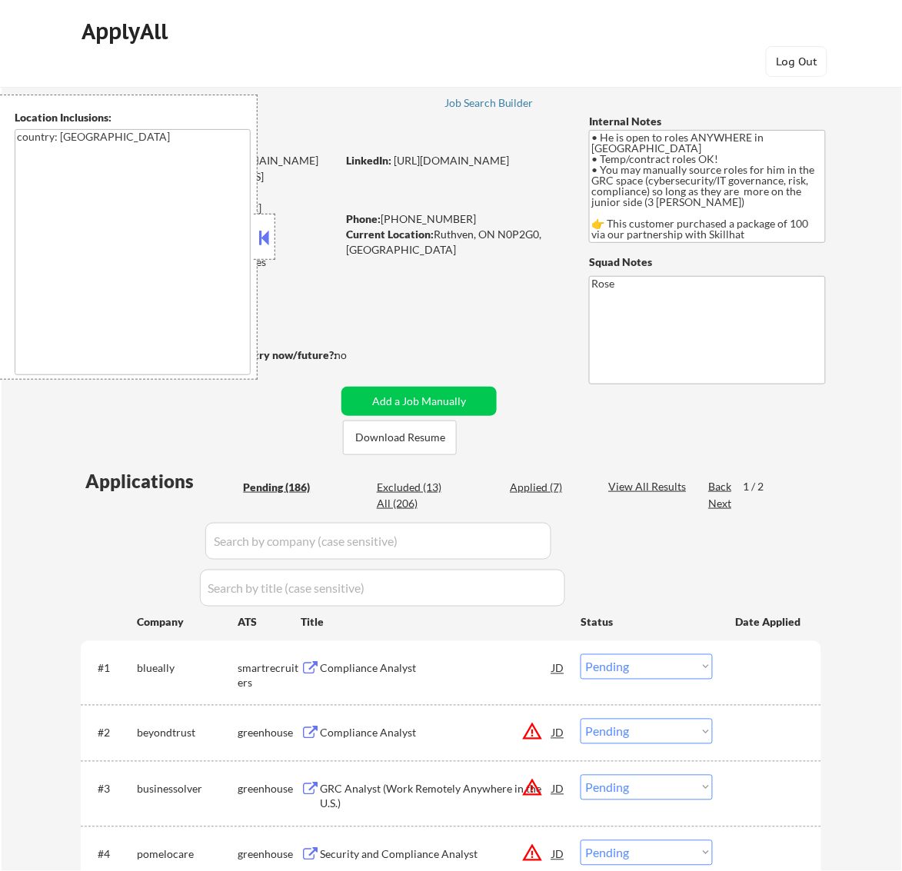
click at [270, 240] on button at bounding box center [263, 237] width 17 height 23
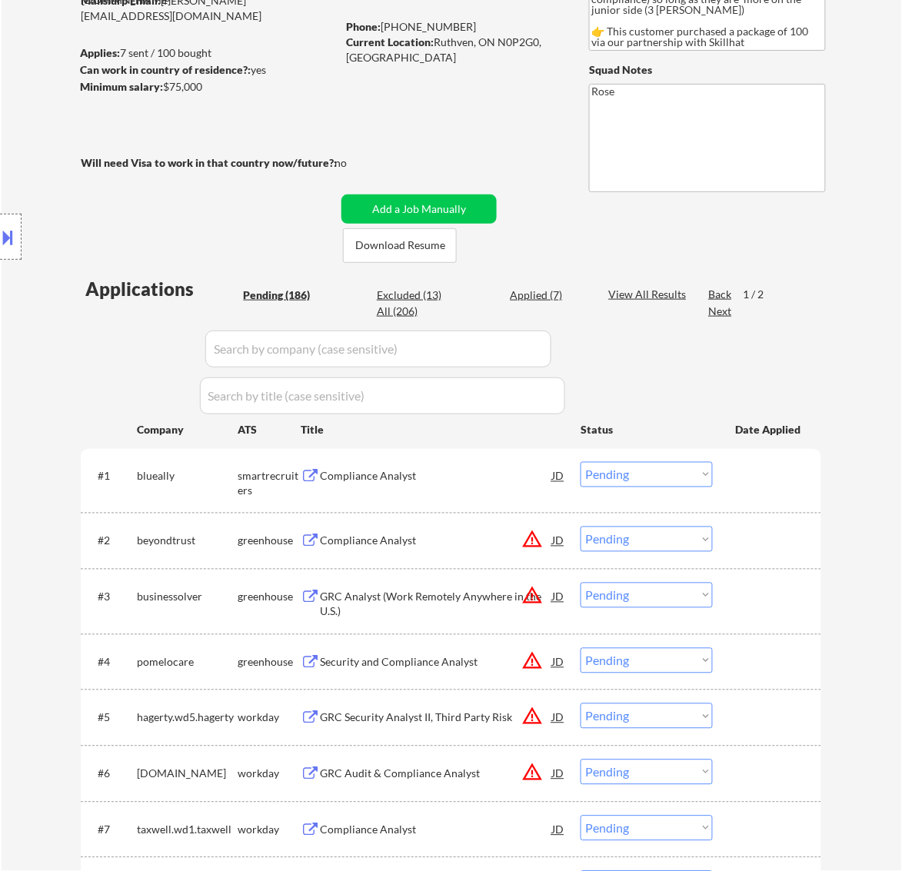
scroll to position [288, 0]
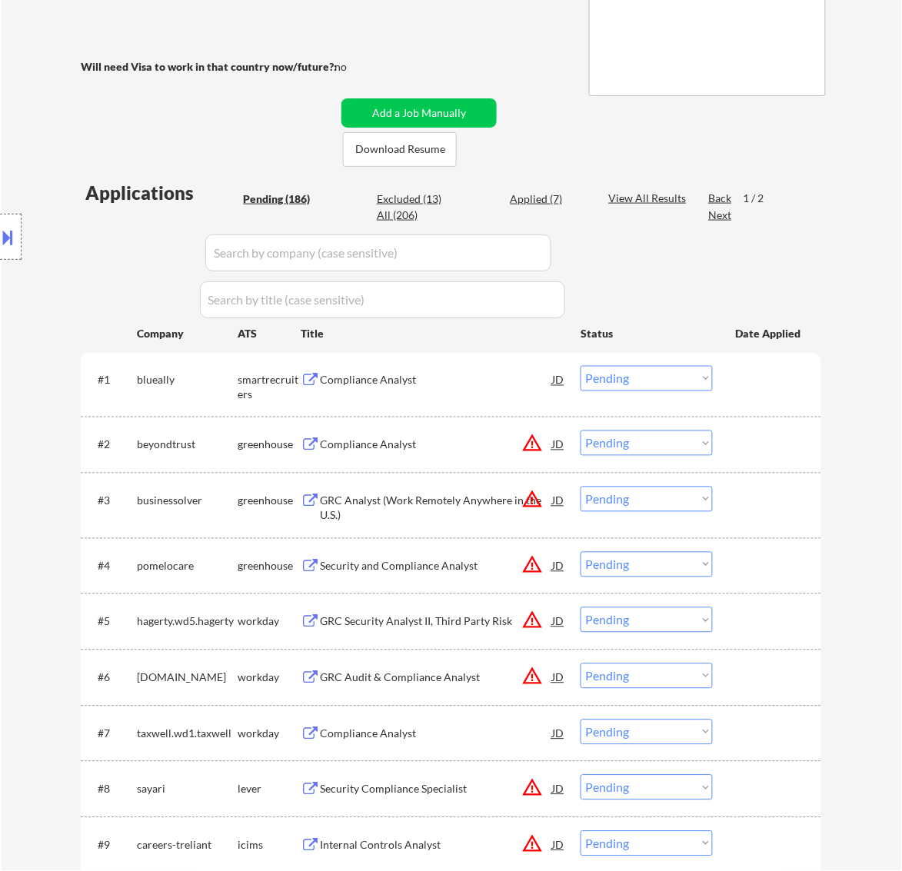
click at [508, 393] on div "Compliance Analyst" at bounding box center [436, 380] width 232 height 28
